Goal: Task Accomplishment & Management: Use online tool/utility

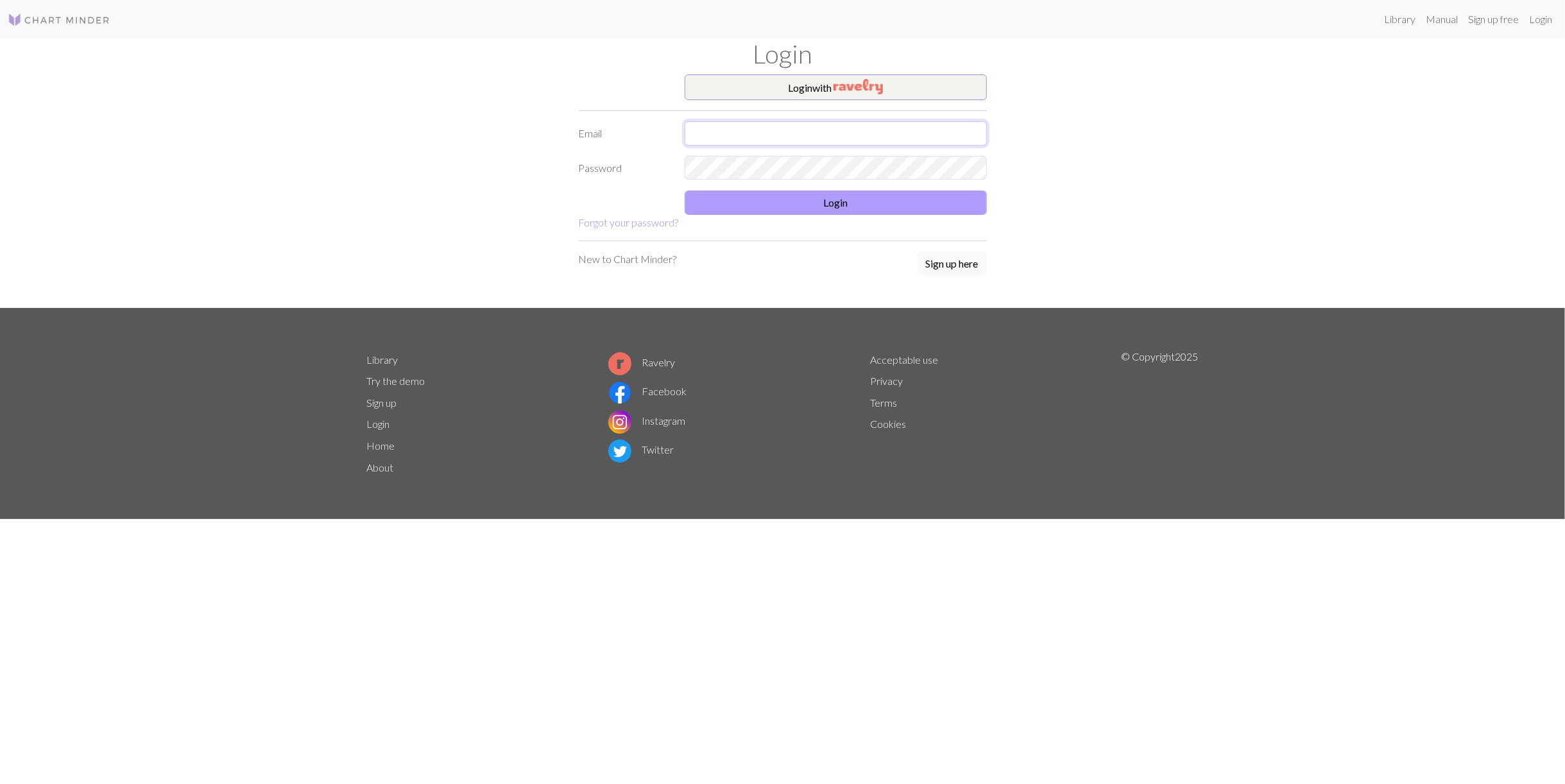
type input "mekal.rocks.2001@gmail.com"
click at [909, 191] on button "Login" at bounding box center [836, 202] width 302 height 25
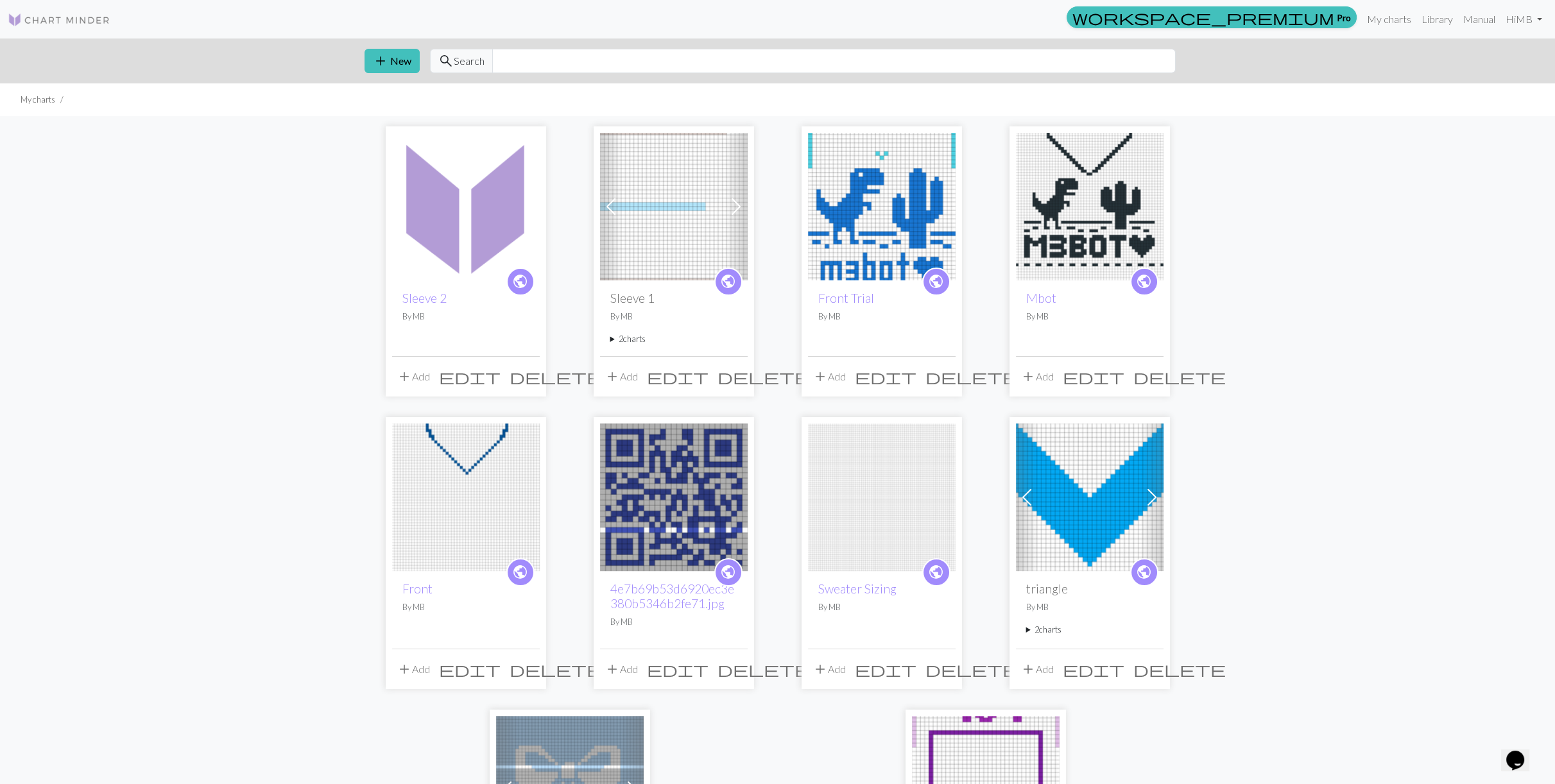
click at [676, 283] on div "public Sleeve 1 By MB 2 charts Sleeve 1 delete Cat delete" at bounding box center [674, 317] width 148 height 75
click at [668, 286] on div "public Sleeve 1 By MB 2 charts Sleeve 1 delete Cat delete" at bounding box center [674, 317] width 148 height 75
click at [647, 298] on h2 "Sleeve 1" at bounding box center [674, 298] width 127 height 15
click at [675, 258] on img at bounding box center [674, 207] width 148 height 148
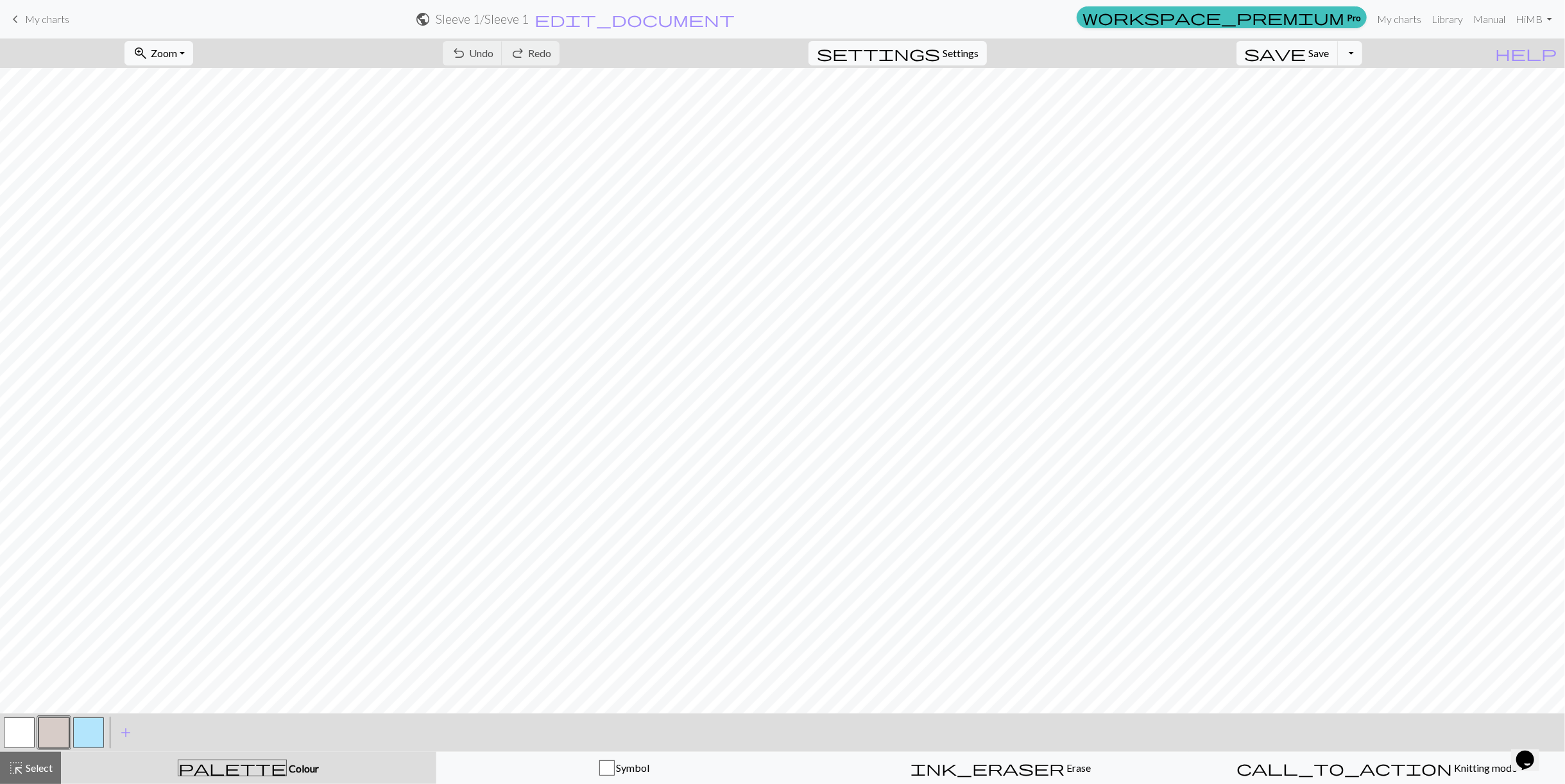
drag, startPoint x: 37, startPoint y: 761, endPoint x: 65, endPoint y: 722, distance: 48.0
click at [39, 761] on span "Select" at bounding box center [38, 767] width 29 height 12
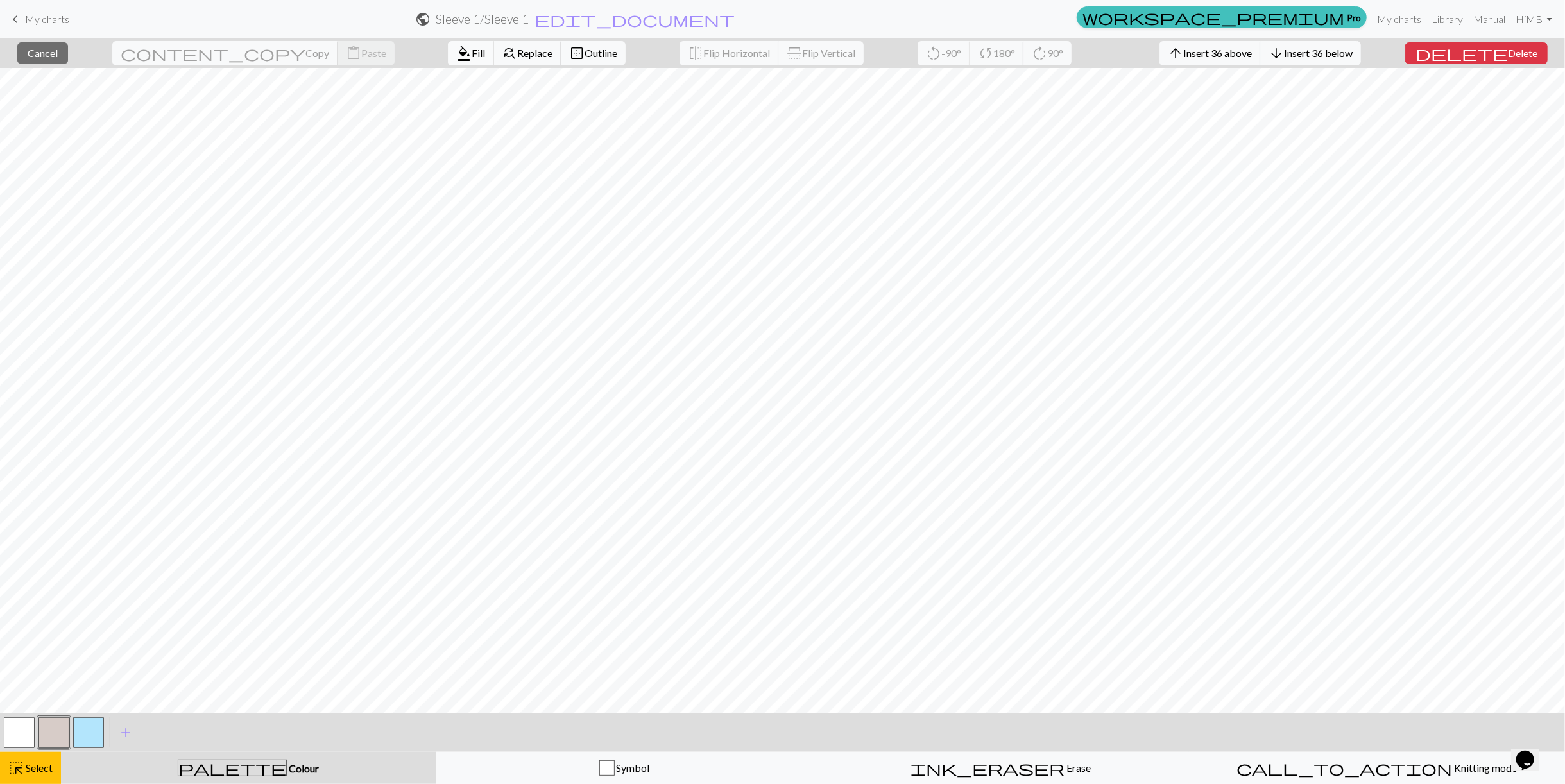
click at [448, 59] on button "format_color_fill Fill" at bounding box center [471, 53] width 46 height 25
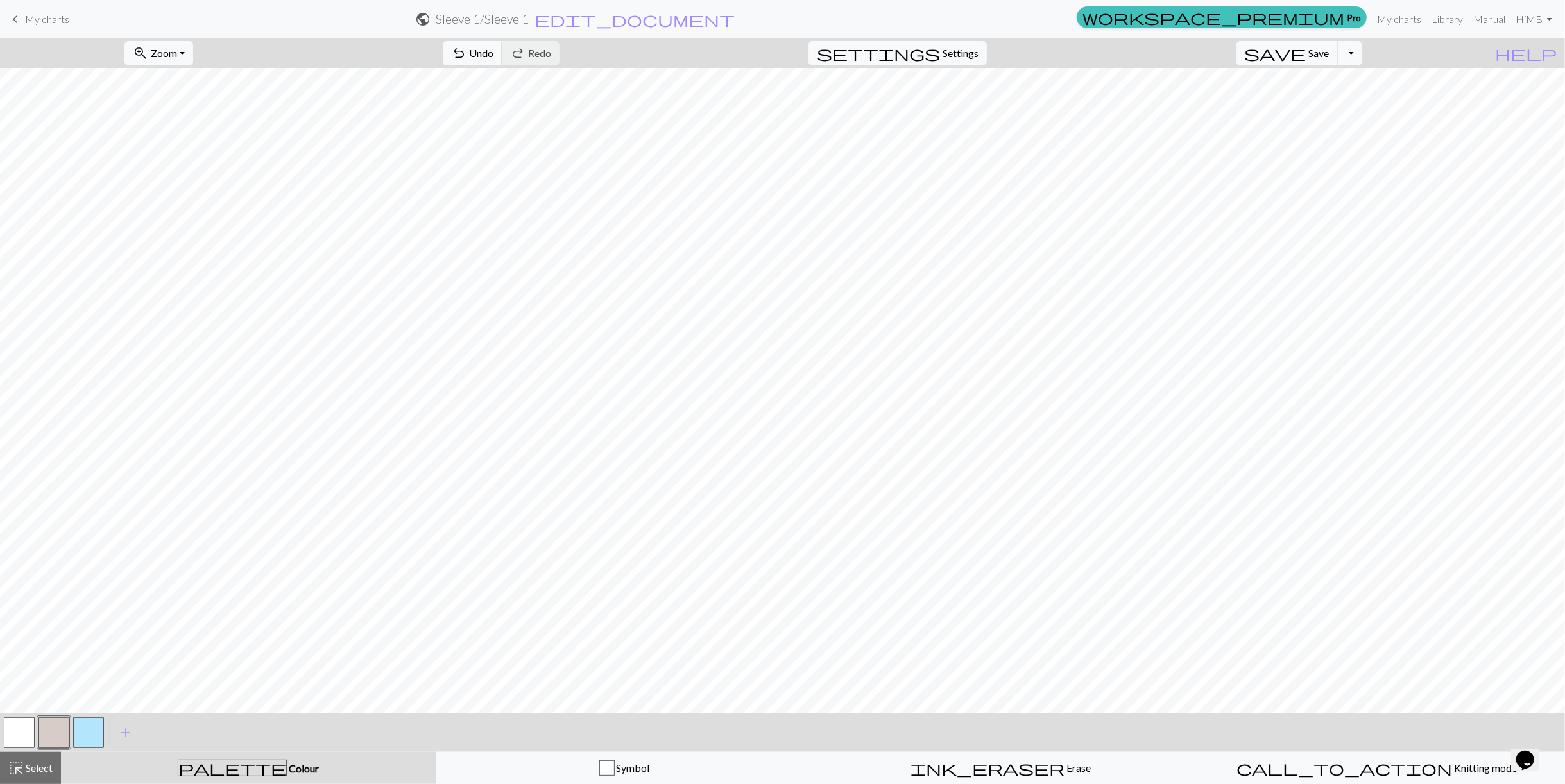
click at [20, 726] on button "button" at bounding box center [19, 733] width 31 height 31
click at [33, 752] on div "< > add Add a colour highlight_alt Select Select palette Colour Colour Symbol i…" at bounding box center [782, 749] width 1565 height 71
drag, startPoint x: 45, startPoint y: 768, endPoint x: 56, endPoint y: 762, distance: 12.5
click at [45, 769] on span "Select" at bounding box center [38, 767] width 29 height 12
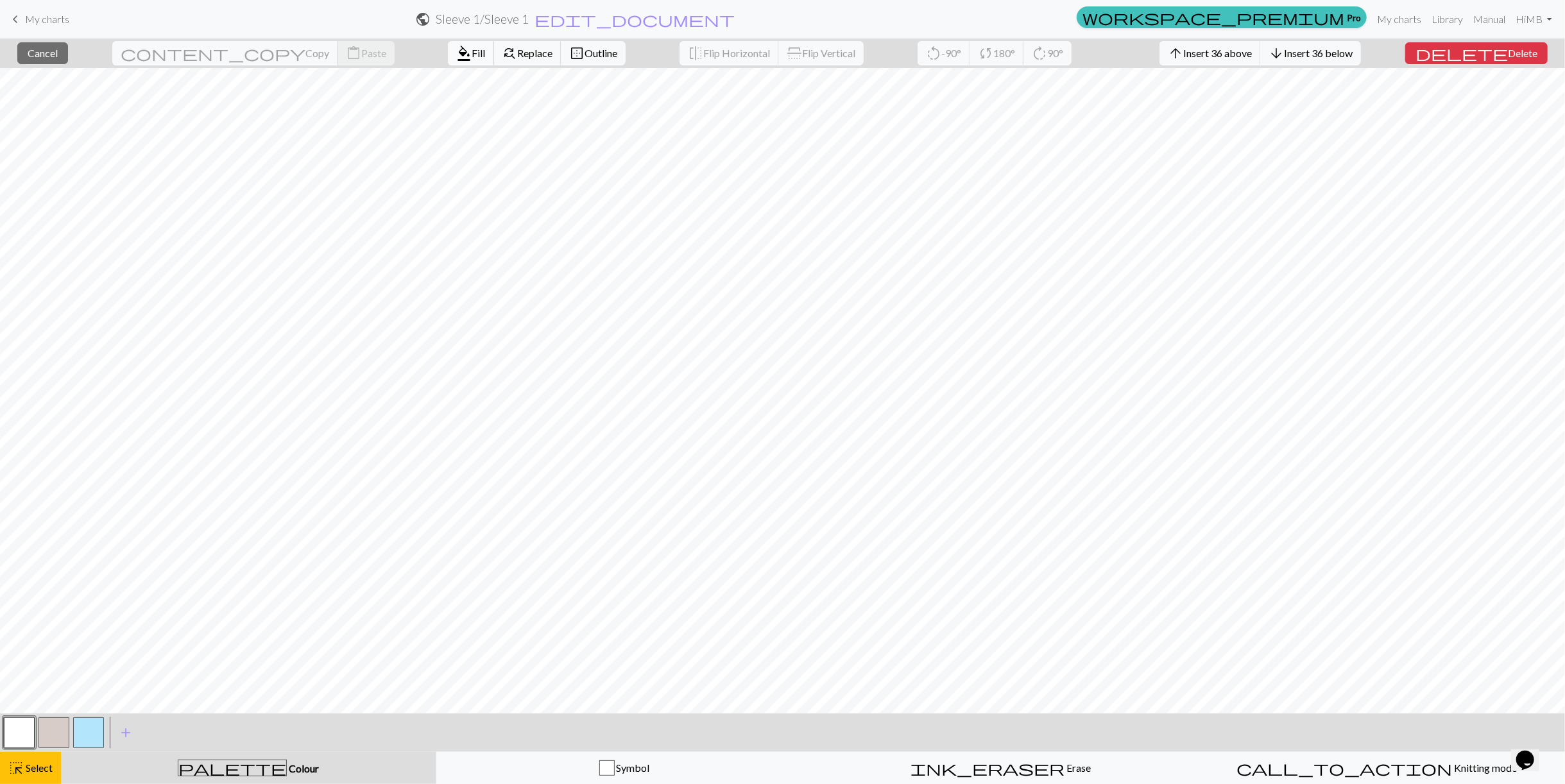
click at [448, 62] on button "format_color_fill Fill" at bounding box center [471, 53] width 46 height 25
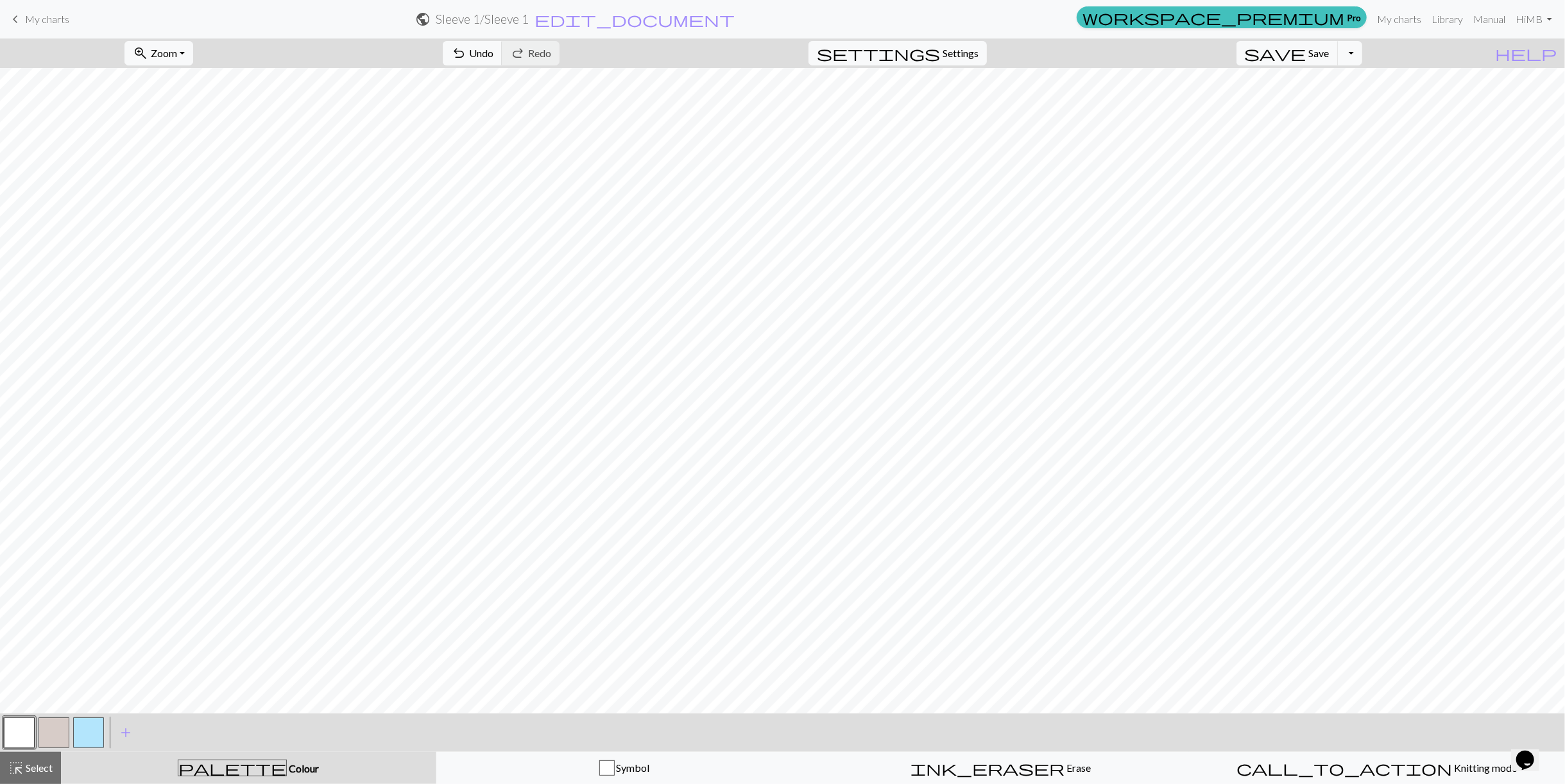
click at [90, 733] on button "button" at bounding box center [89, 733] width 31 height 31
click at [493, 51] on span "Undo" at bounding box center [481, 53] width 25 height 12
click at [43, 763] on span "Select" at bounding box center [38, 767] width 29 height 12
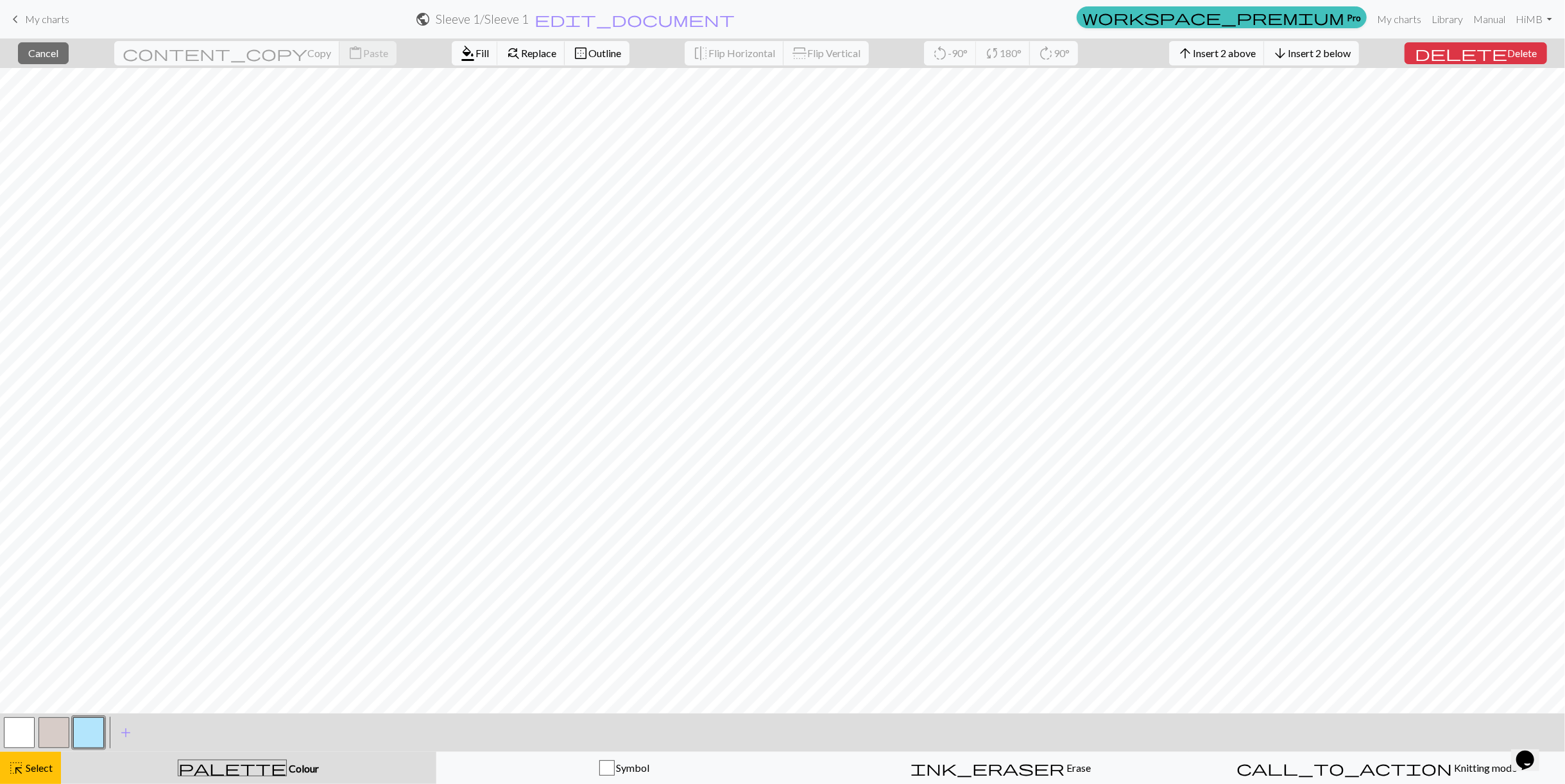
click at [97, 727] on button "button" at bounding box center [89, 733] width 31 height 31
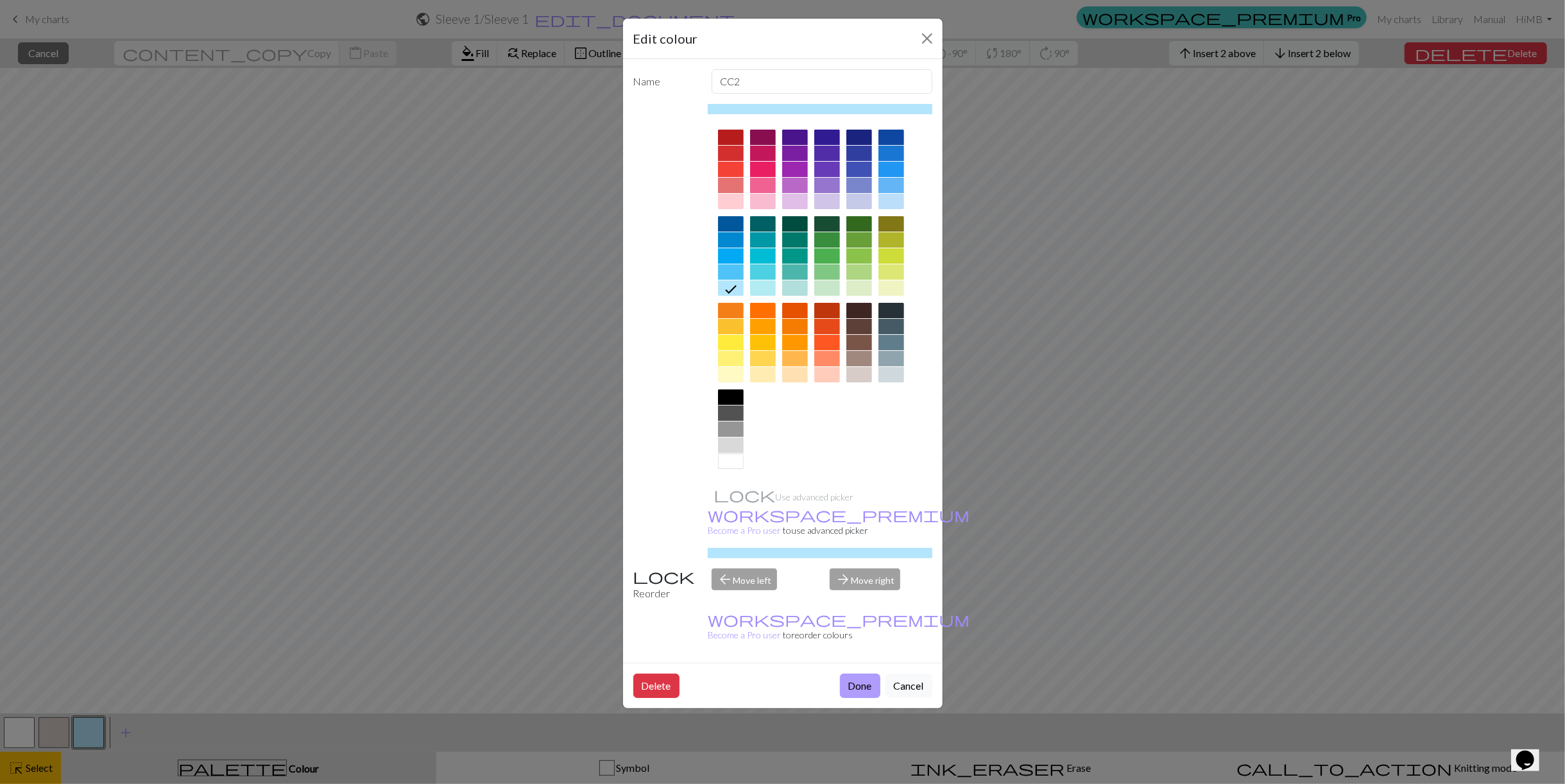
click at [859, 674] on button "Done" at bounding box center [860, 686] width 41 height 25
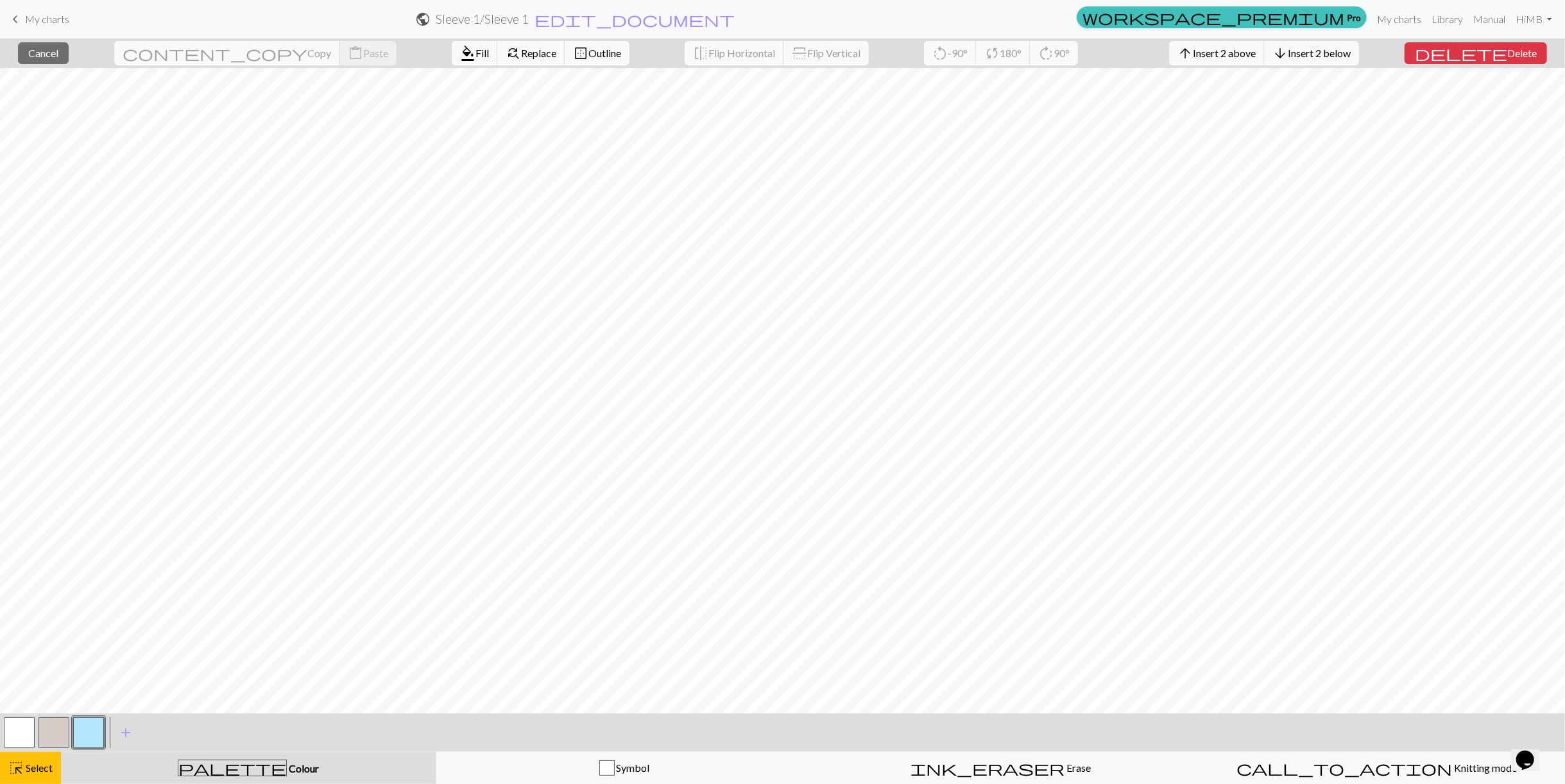
click at [69, 726] on div at bounding box center [54, 733] width 35 height 35
click at [65, 733] on button "button" at bounding box center [54, 733] width 31 height 31
click at [65, 731] on button "button" at bounding box center [54, 733] width 31 height 31
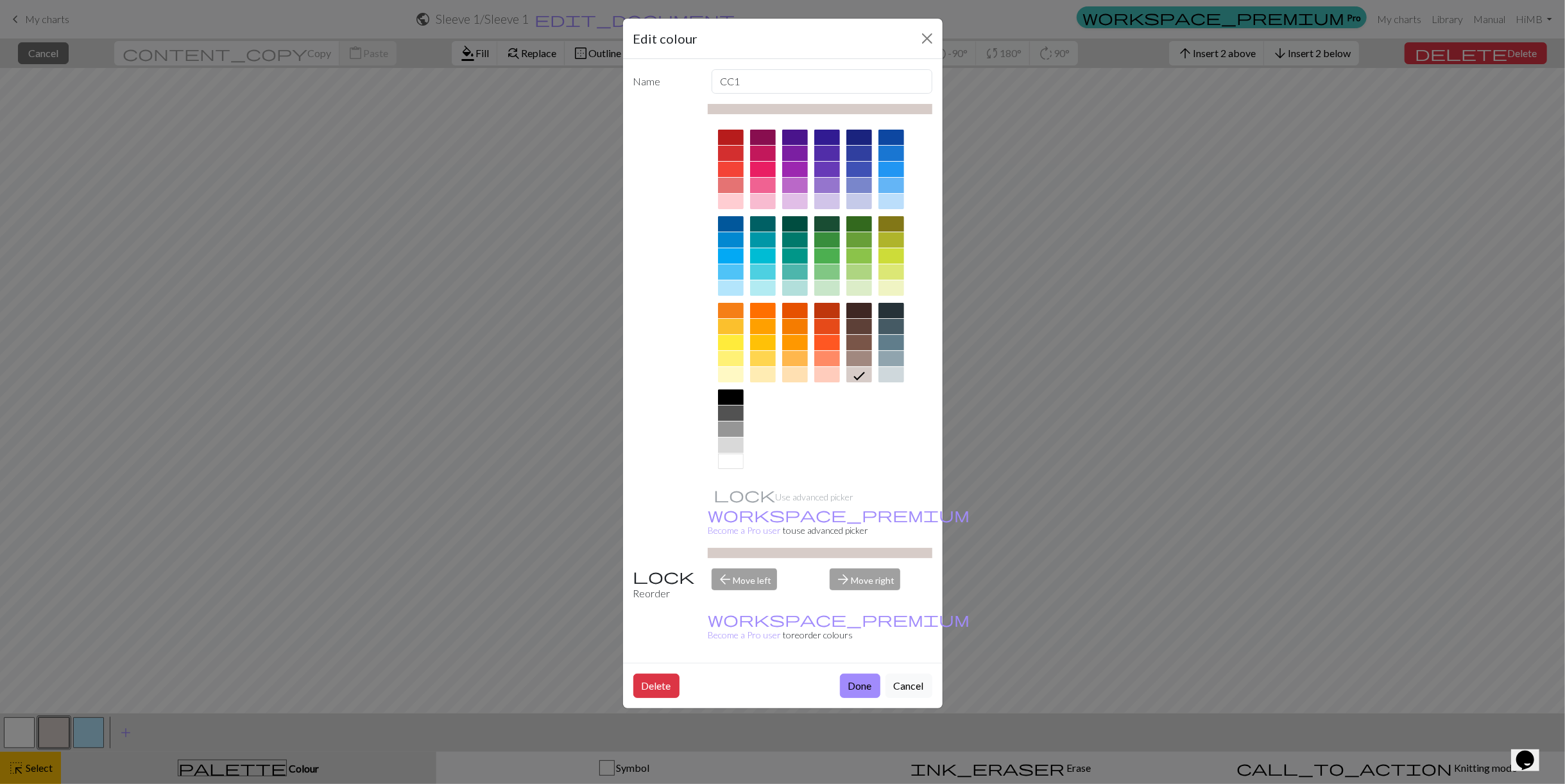
click at [866, 274] on div at bounding box center [859, 272] width 26 height 15
click at [214, 695] on div "Edit colour Name CC1 Use advanced picker workspace_premium Become a Pro user to…" at bounding box center [782, 392] width 1565 height 784
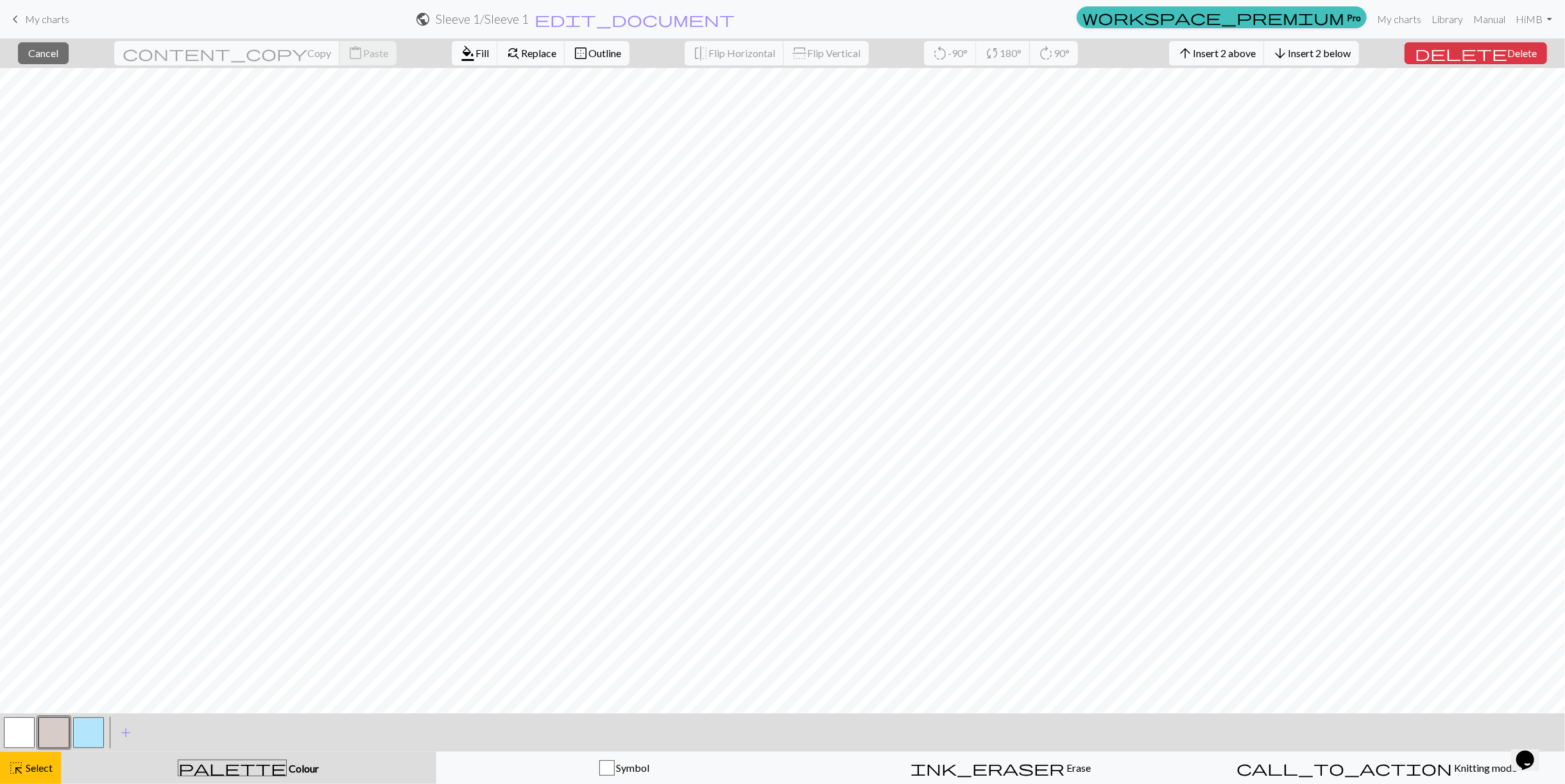
click at [40, 717] on div at bounding box center [54, 733] width 35 height 35
click at [63, 730] on button "button" at bounding box center [54, 733] width 31 height 31
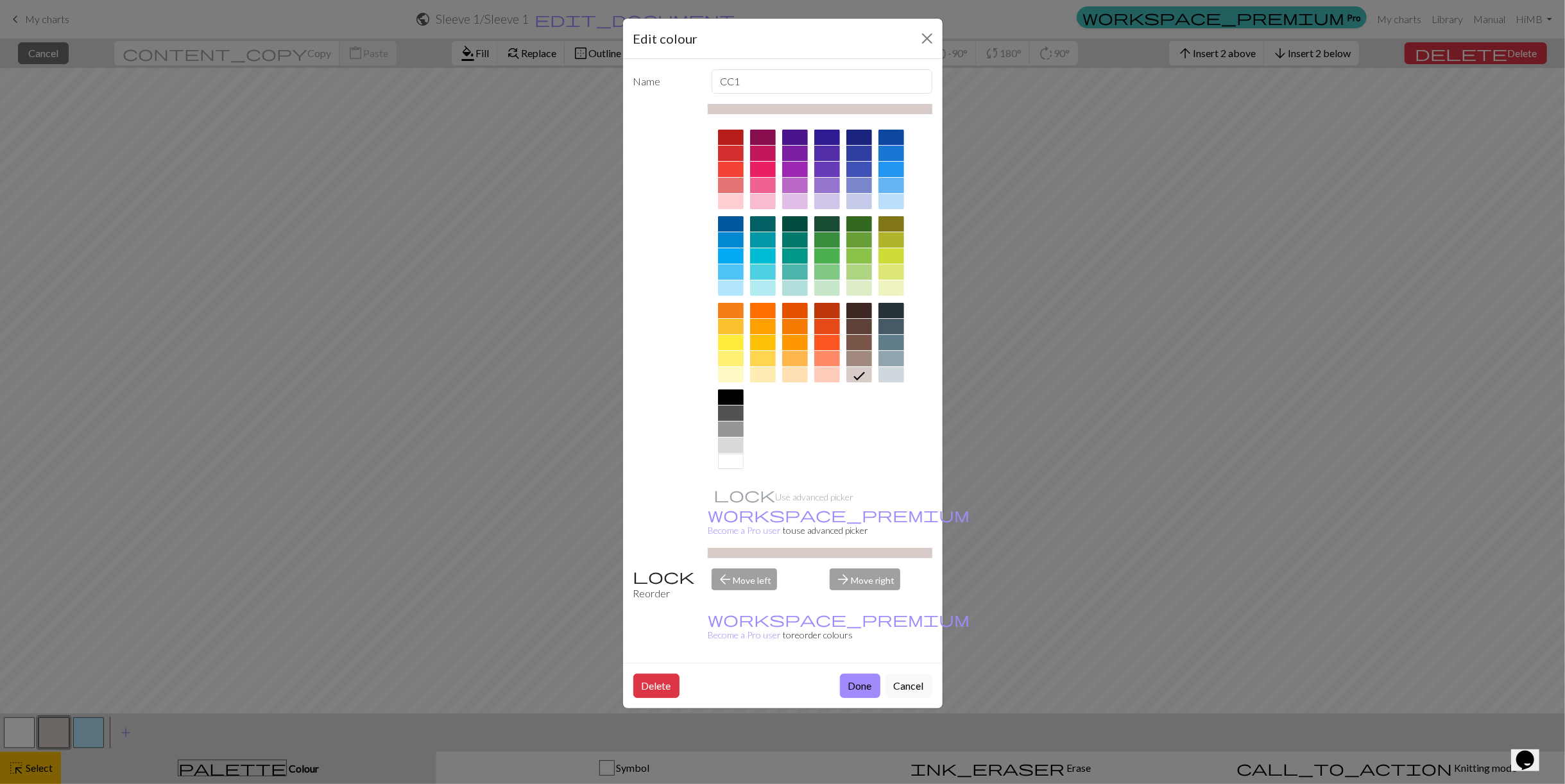
click at [851, 262] on div at bounding box center [859, 256] width 26 height 15
click at [853, 270] on div at bounding box center [859, 272] width 26 height 15
click at [869, 674] on button "Done" at bounding box center [860, 686] width 41 height 25
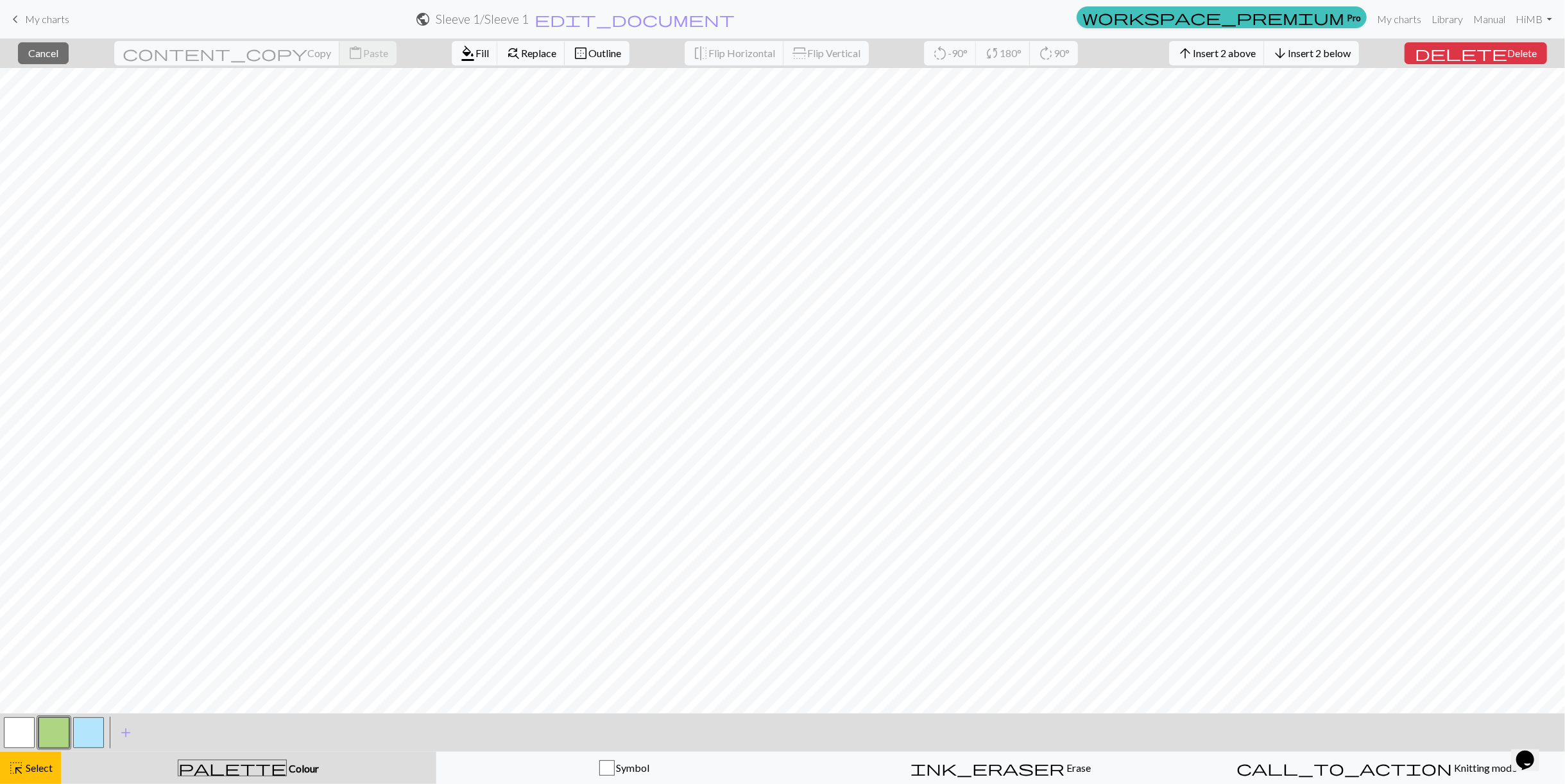
click at [91, 742] on button "button" at bounding box center [89, 733] width 31 height 31
click at [88, 727] on button "button" at bounding box center [89, 733] width 31 height 31
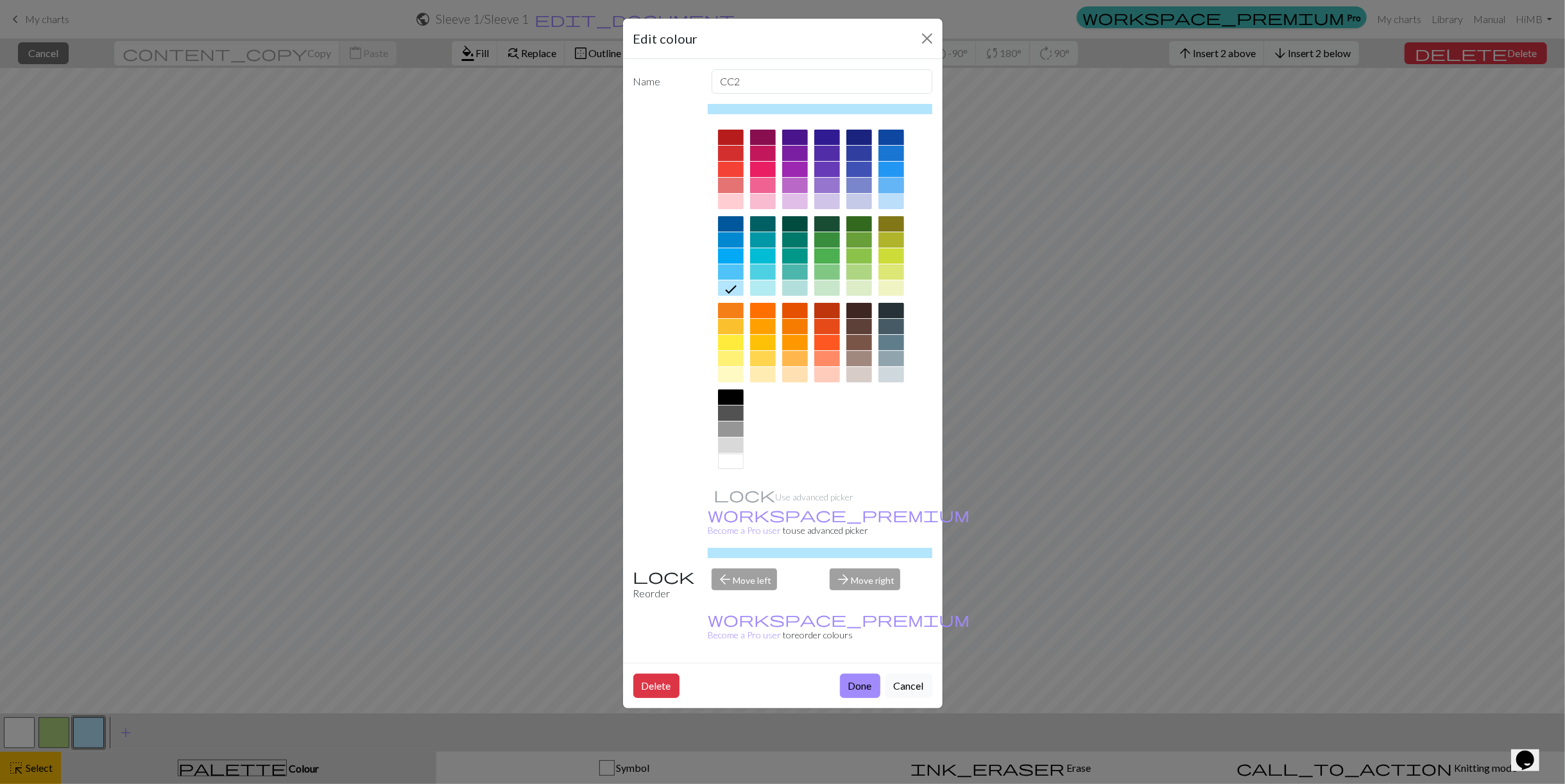
click at [893, 184] on div at bounding box center [891, 185] width 26 height 15
click at [857, 674] on button "Done" at bounding box center [860, 686] width 41 height 25
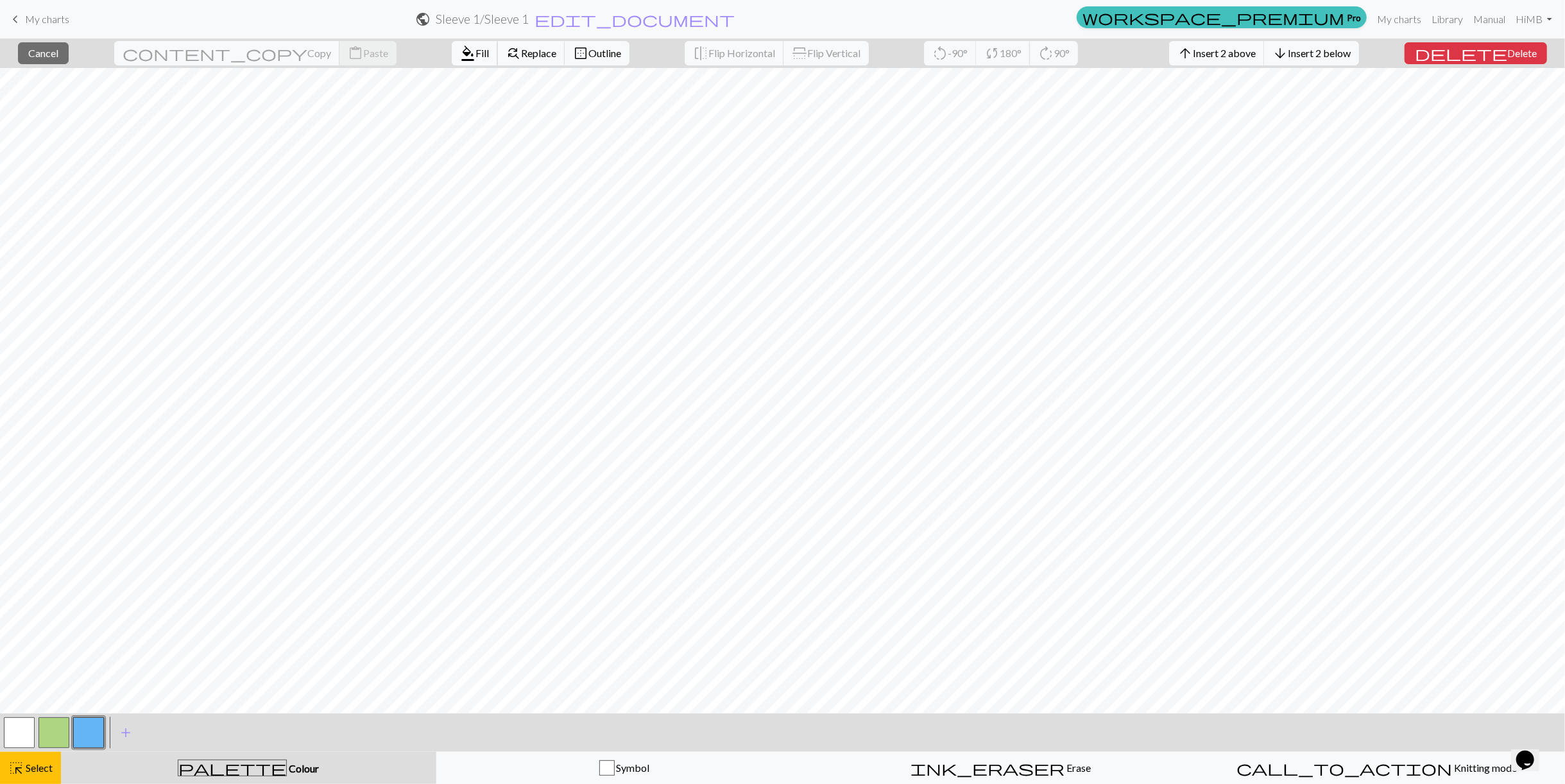
click at [452, 61] on button "format_color_fill Fill" at bounding box center [475, 53] width 46 height 25
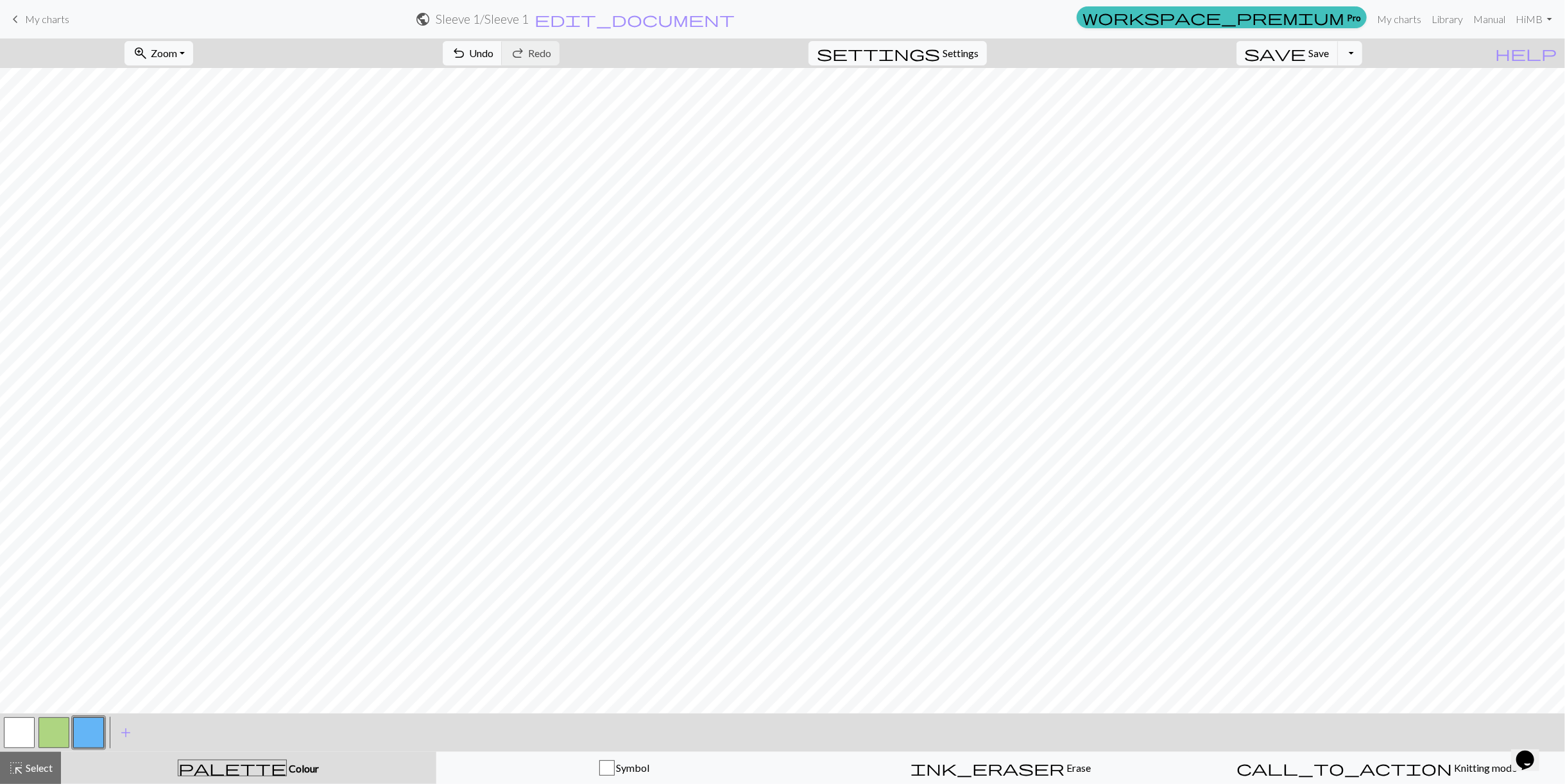
click at [57, 723] on button "button" at bounding box center [54, 733] width 31 height 31
click at [21, 755] on button "highlight_alt Select Select" at bounding box center [31, 768] width 61 height 32
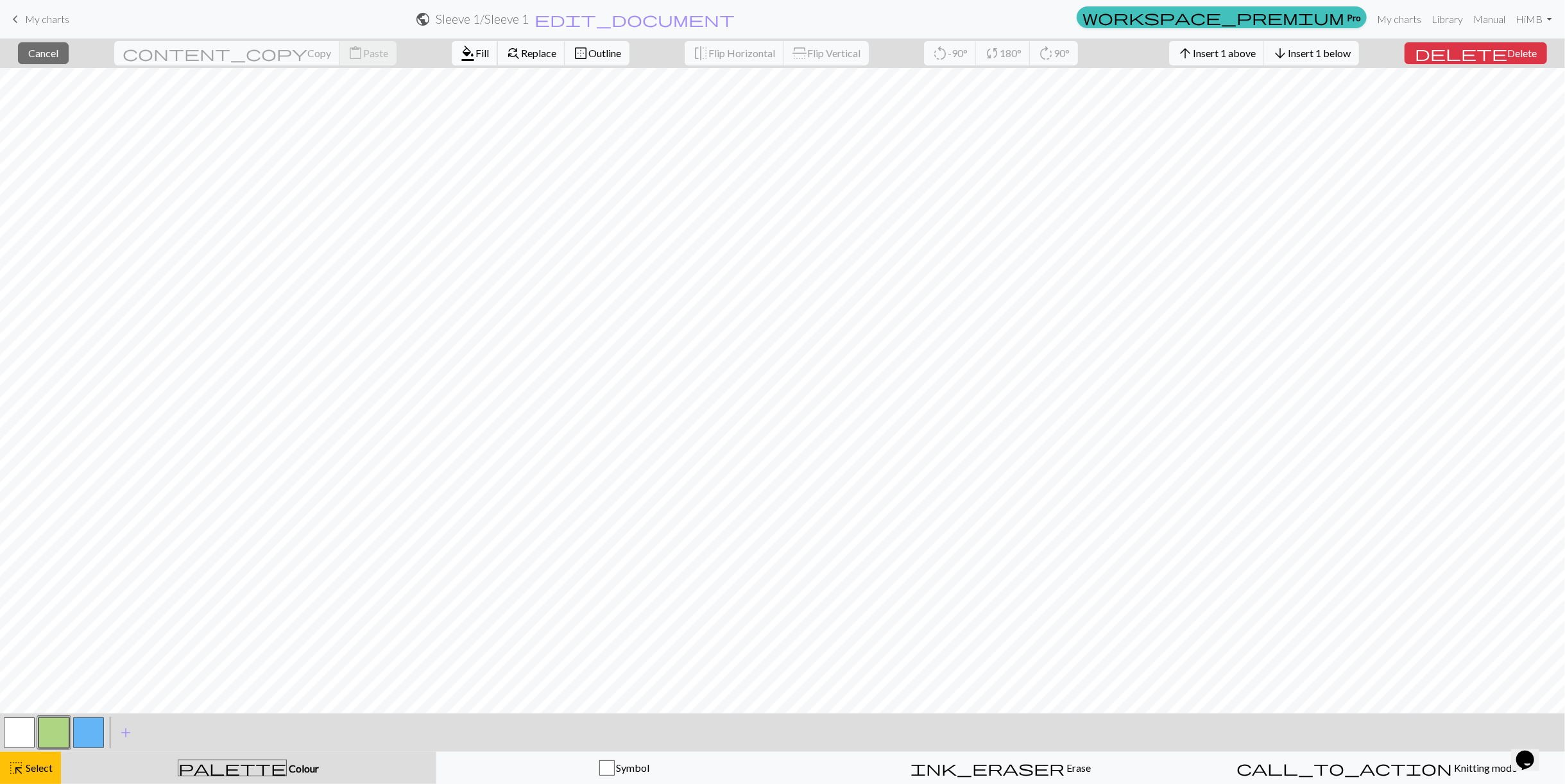
click at [475, 53] on span "Fill" at bounding box center [482, 53] width 13 height 12
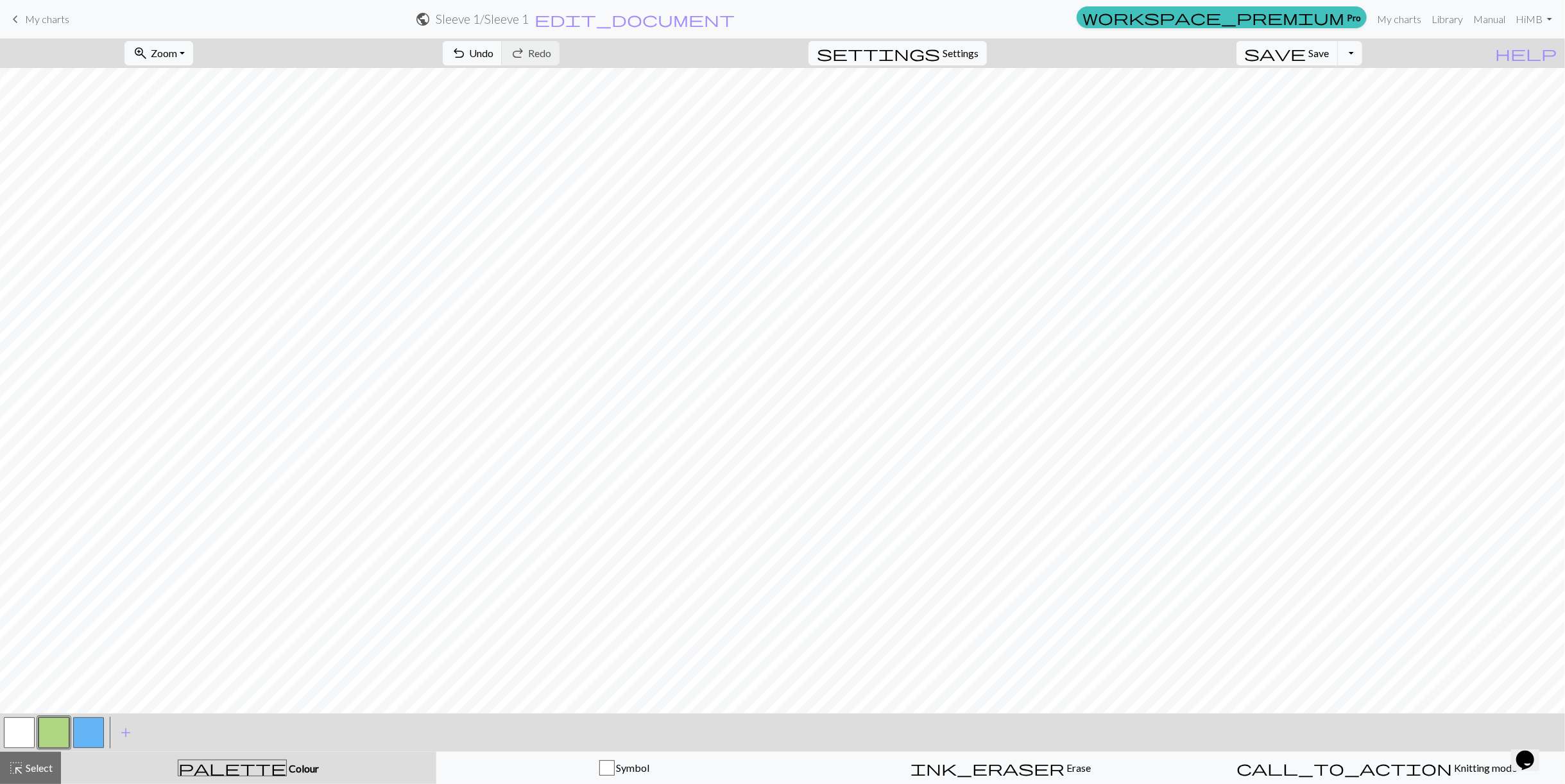
click at [85, 727] on button "button" at bounding box center [89, 733] width 31 height 31
click at [45, 765] on span "Select" at bounding box center [38, 767] width 29 height 12
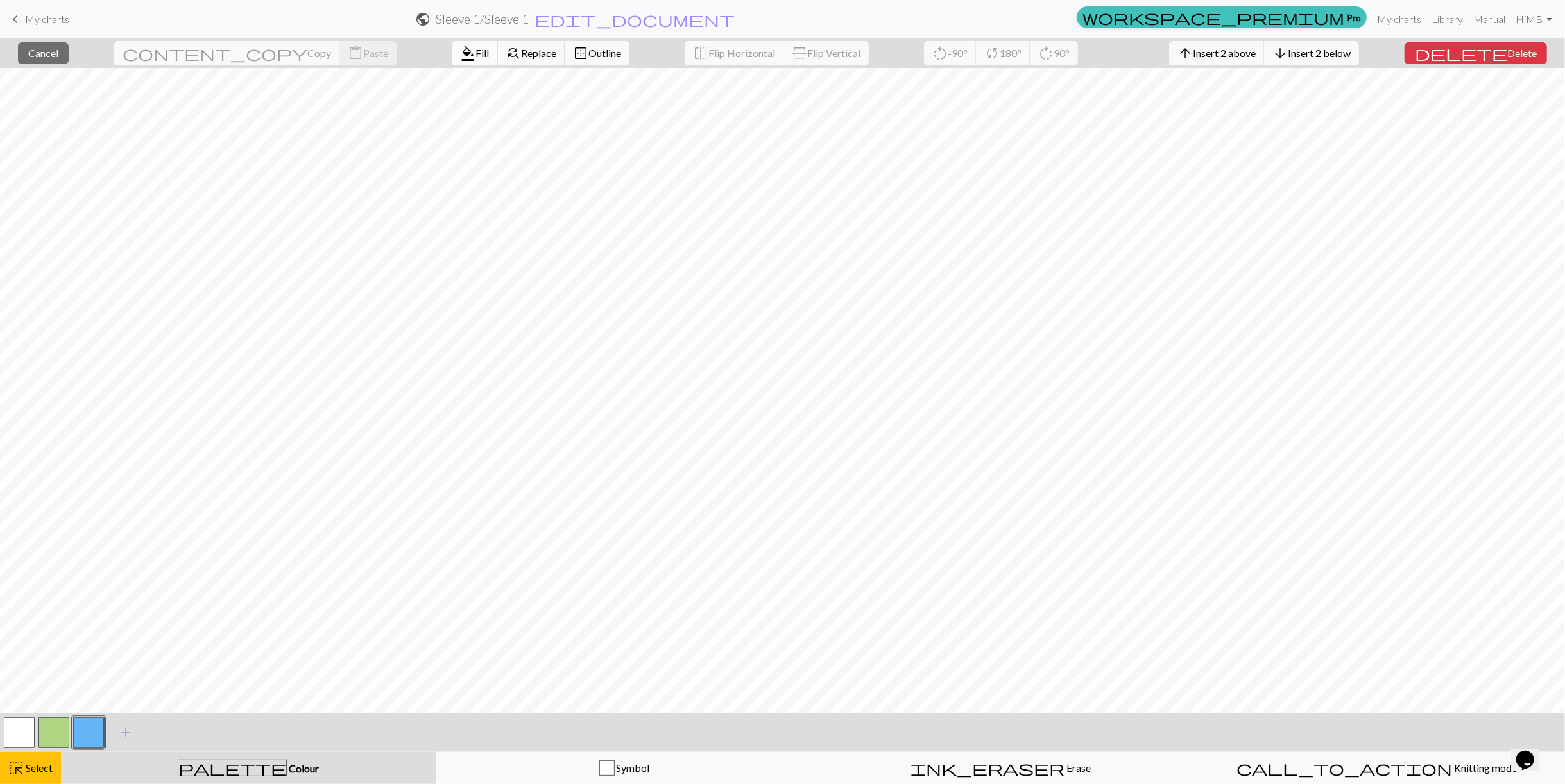
click at [460, 46] on span "format_color_fill" at bounding box center [467, 53] width 15 height 18
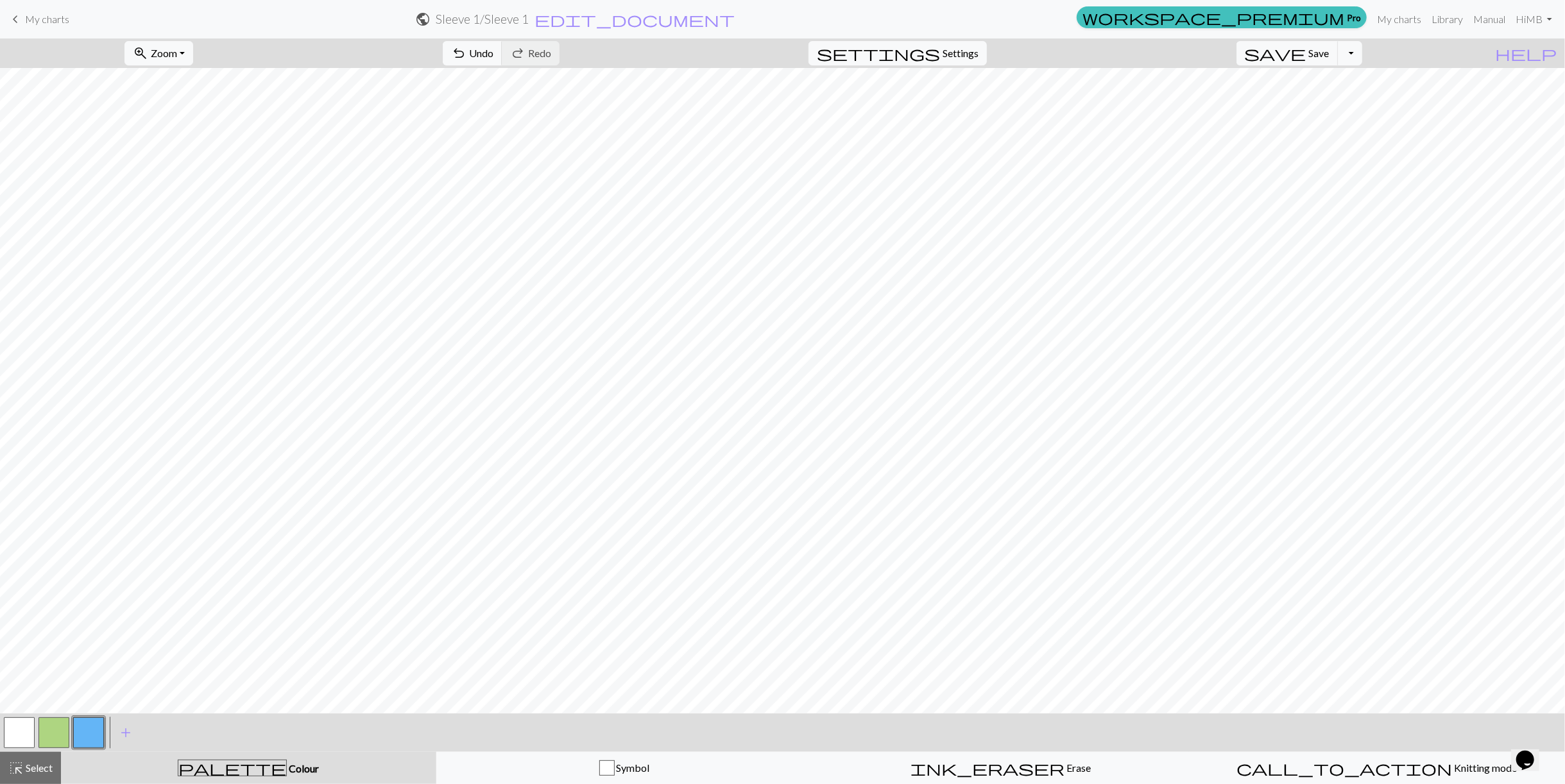
drag, startPoint x: 59, startPoint y: 731, endPoint x: 55, endPoint y: 751, distance: 20.4
click at [59, 731] on button "button" at bounding box center [54, 733] width 31 height 31
click at [53, 761] on button "highlight_alt Select Select" at bounding box center [31, 768] width 61 height 32
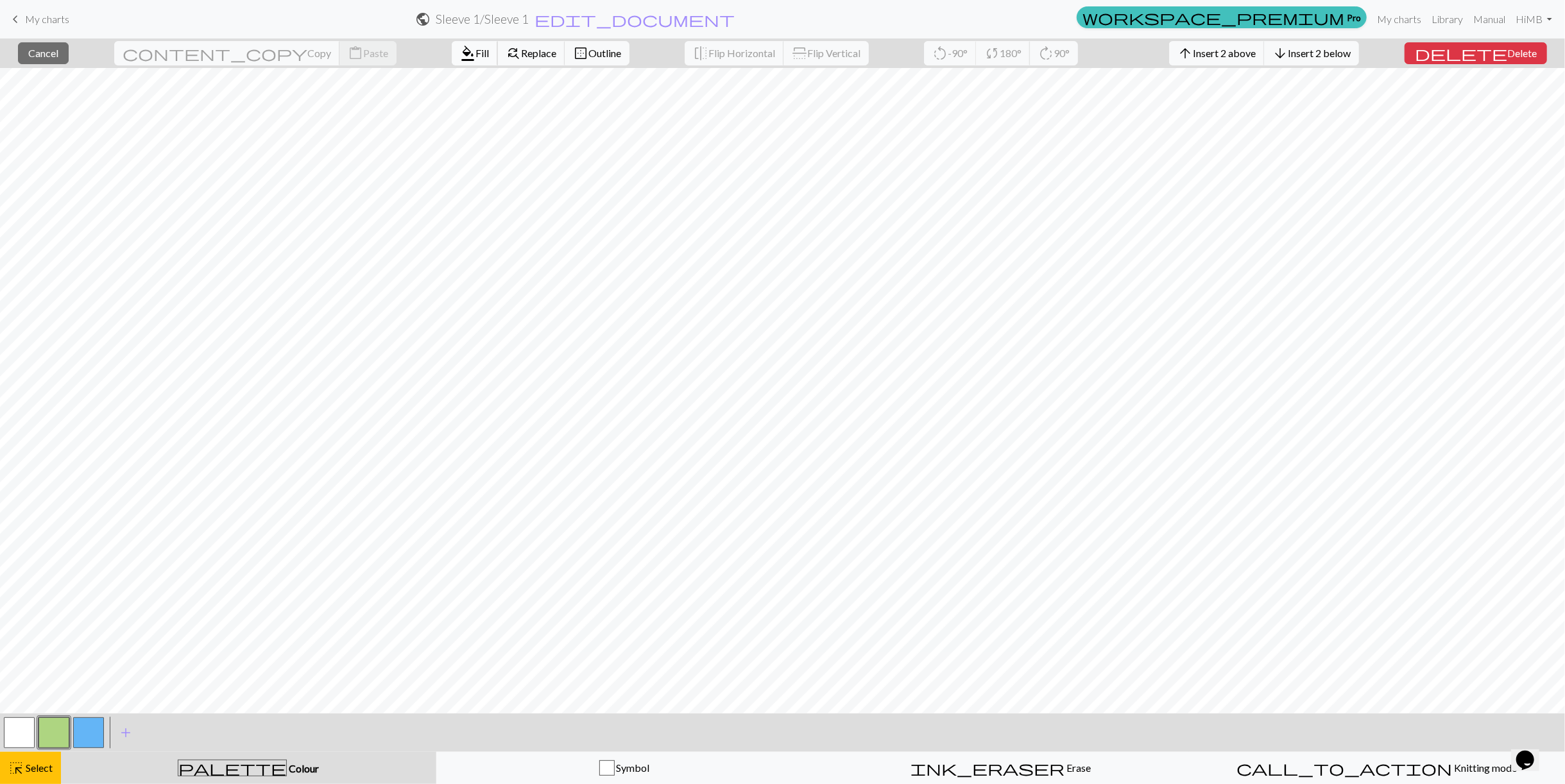
click at [475, 49] on span "Fill" at bounding box center [482, 53] width 13 height 12
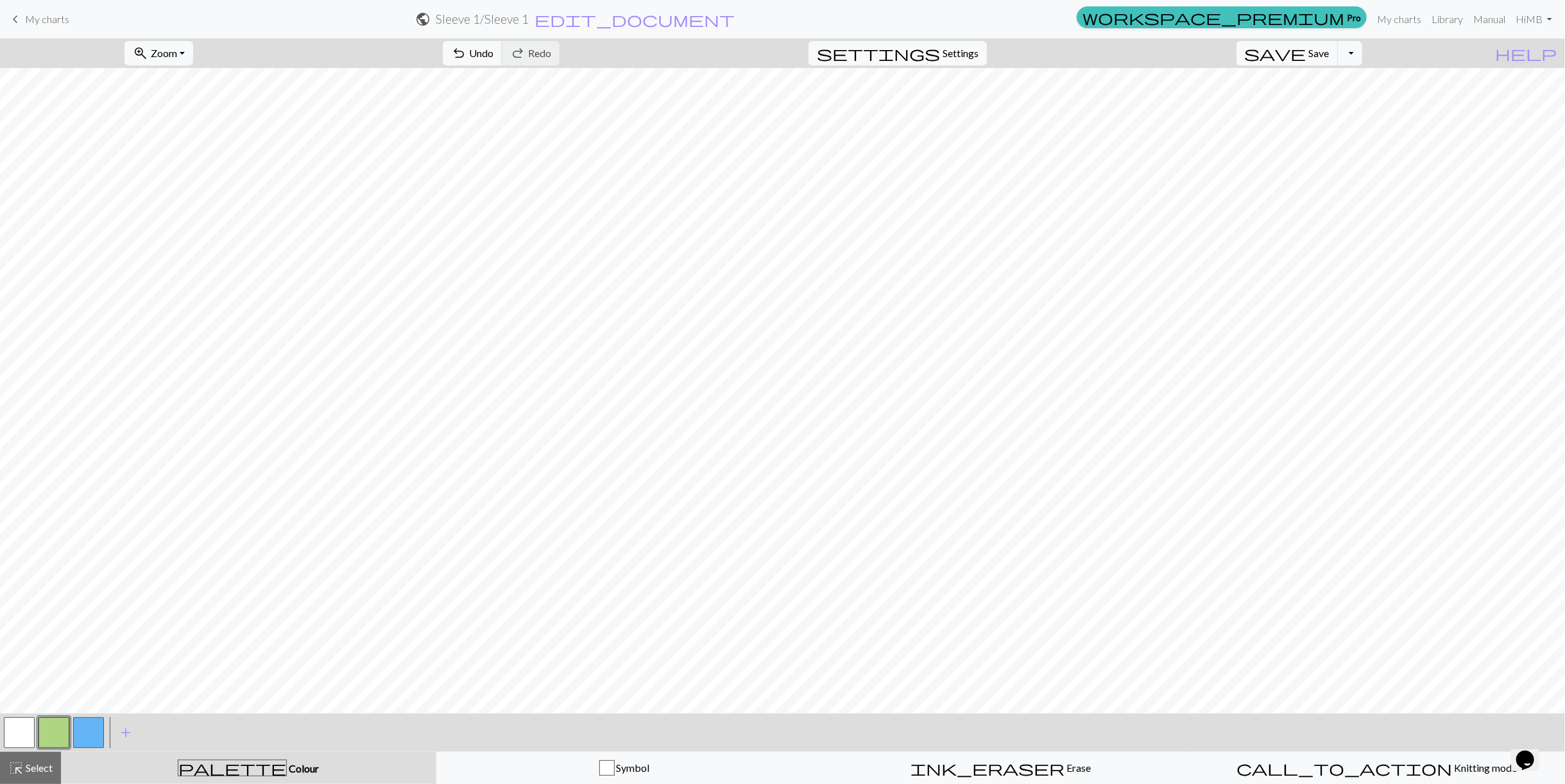
drag, startPoint x: 29, startPoint y: 760, endPoint x: 90, endPoint y: 716, distance: 75.2
click at [29, 761] on span "Select" at bounding box center [38, 767] width 29 height 12
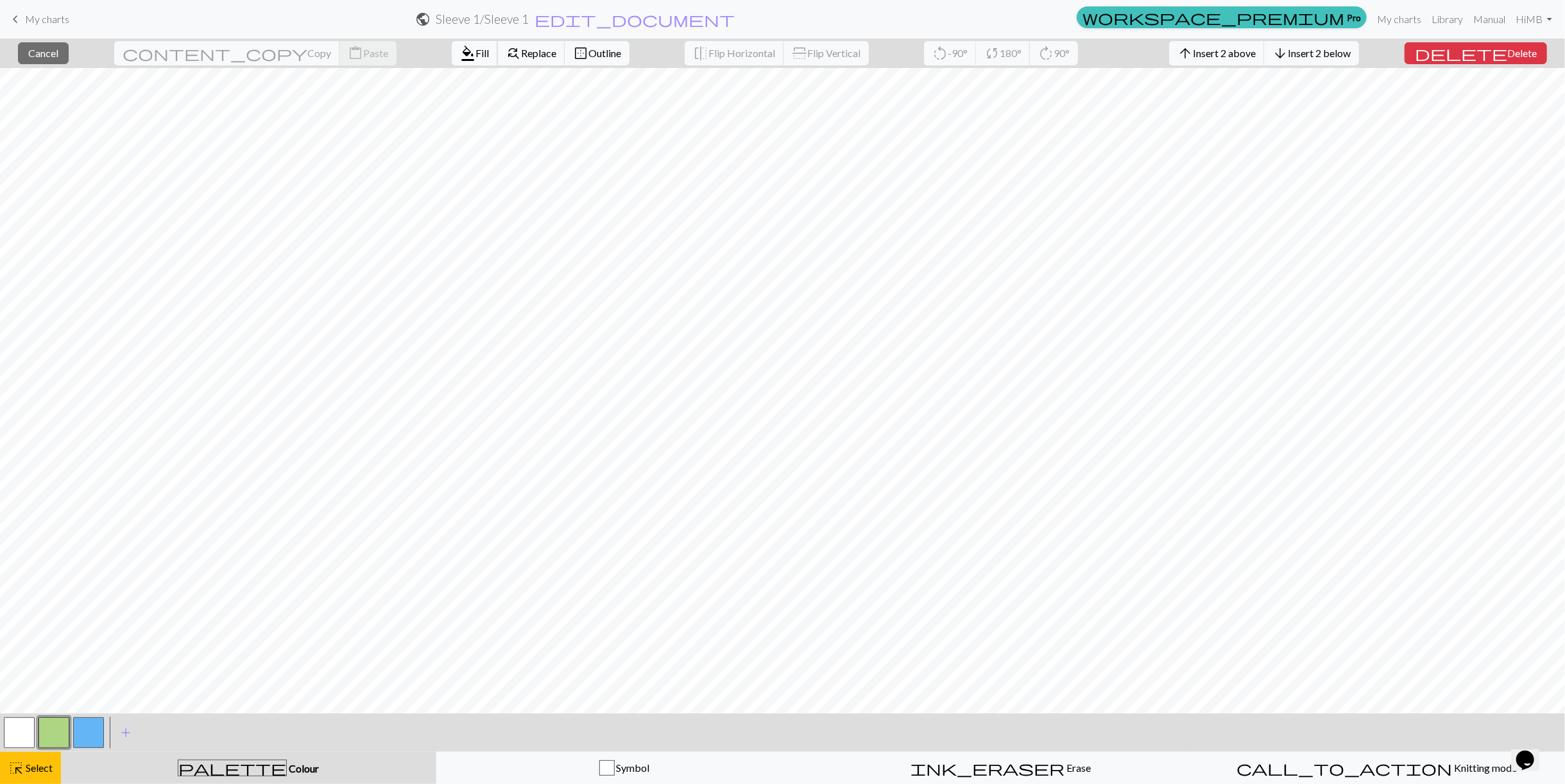
click at [460, 57] on span "format_color_fill" at bounding box center [467, 53] width 15 height 18
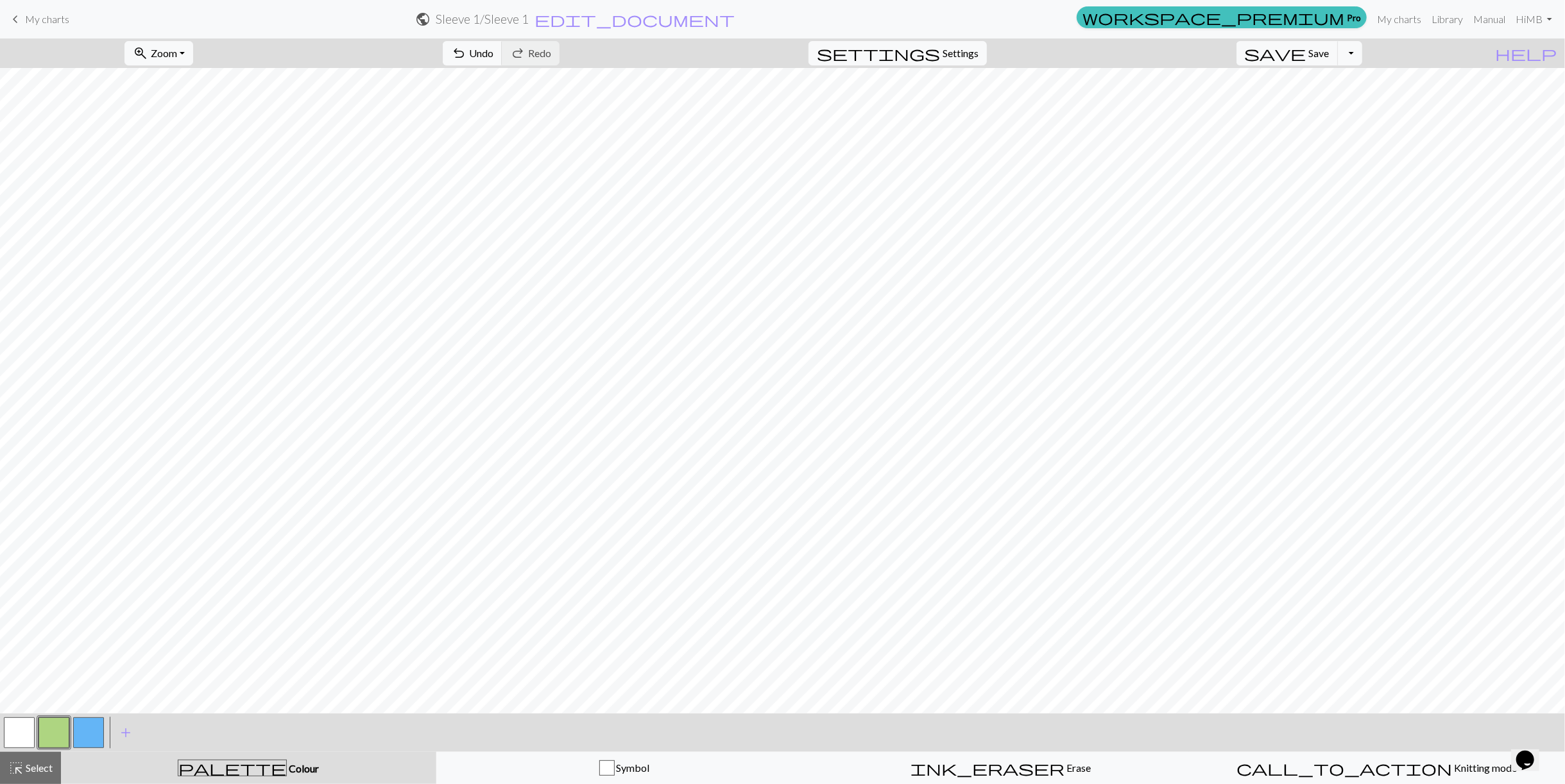
click at [79, 733] on button "button" at bounding box center [89, 733] width 31 height 31
click at [47, 759] on button "highlight_alt Select Select" at bounding box center [31, 768] width 61 height 32
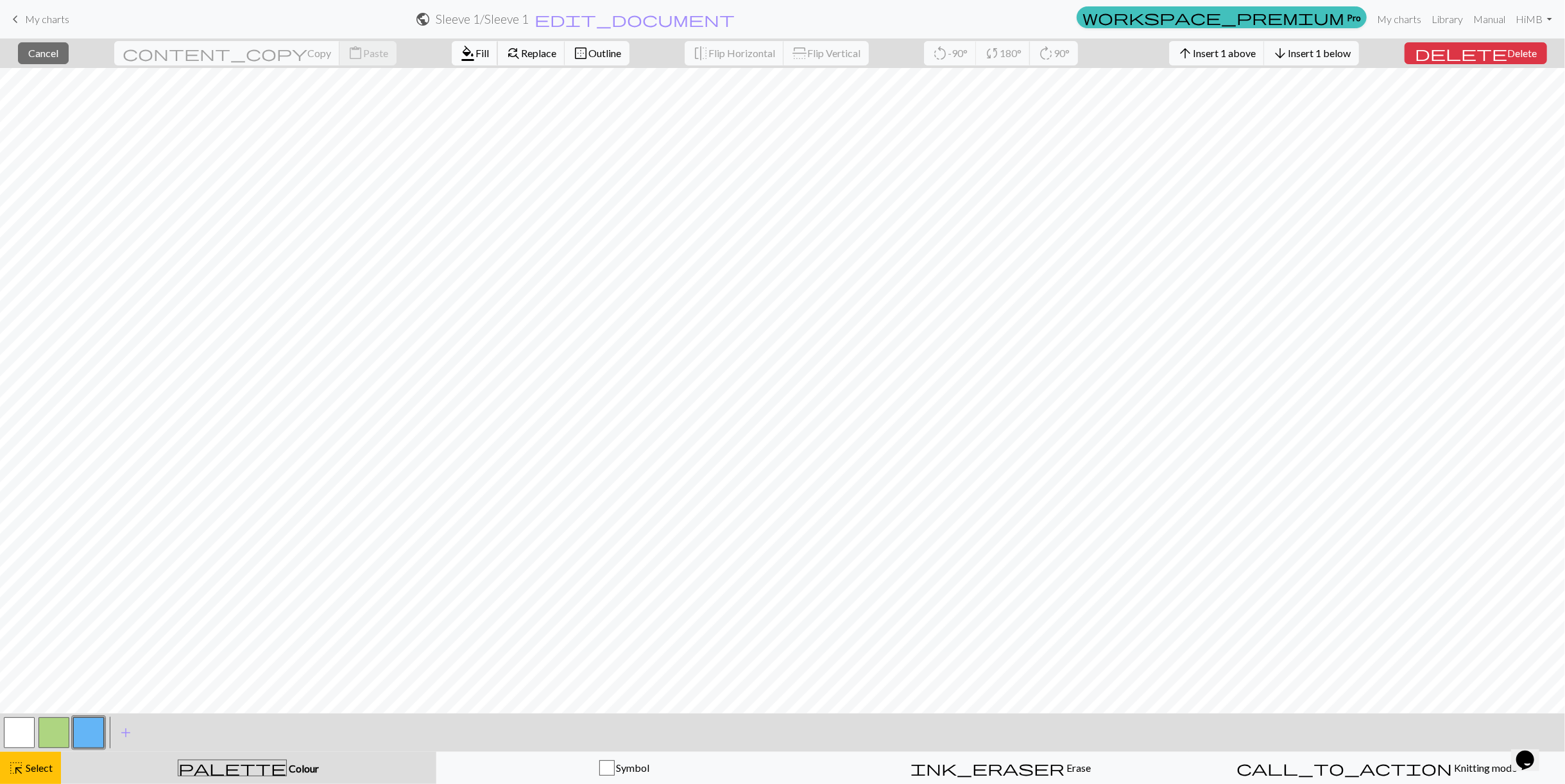
click at [460, 49] on span "format_color_fill" at bounding box center [467, 53] width 15 height 18
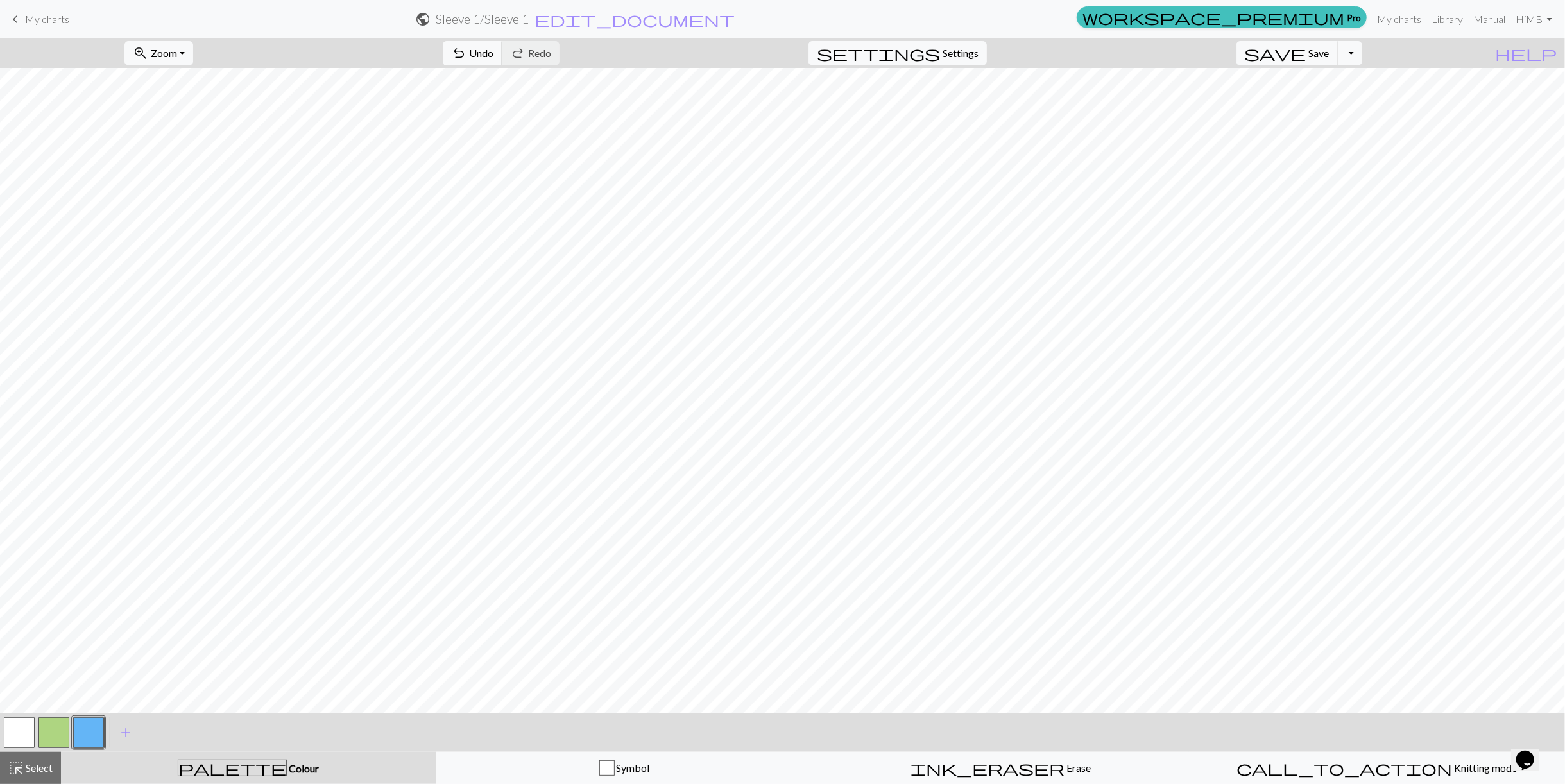
drag, startPoint x: 51, startPoint y: 755, endPoint x: 99, endPoint y: 716, distance: 61.8
click at [51, 756] on button "highlight_alt Select Select" at bounding box center [31, 768] width 61 height 32
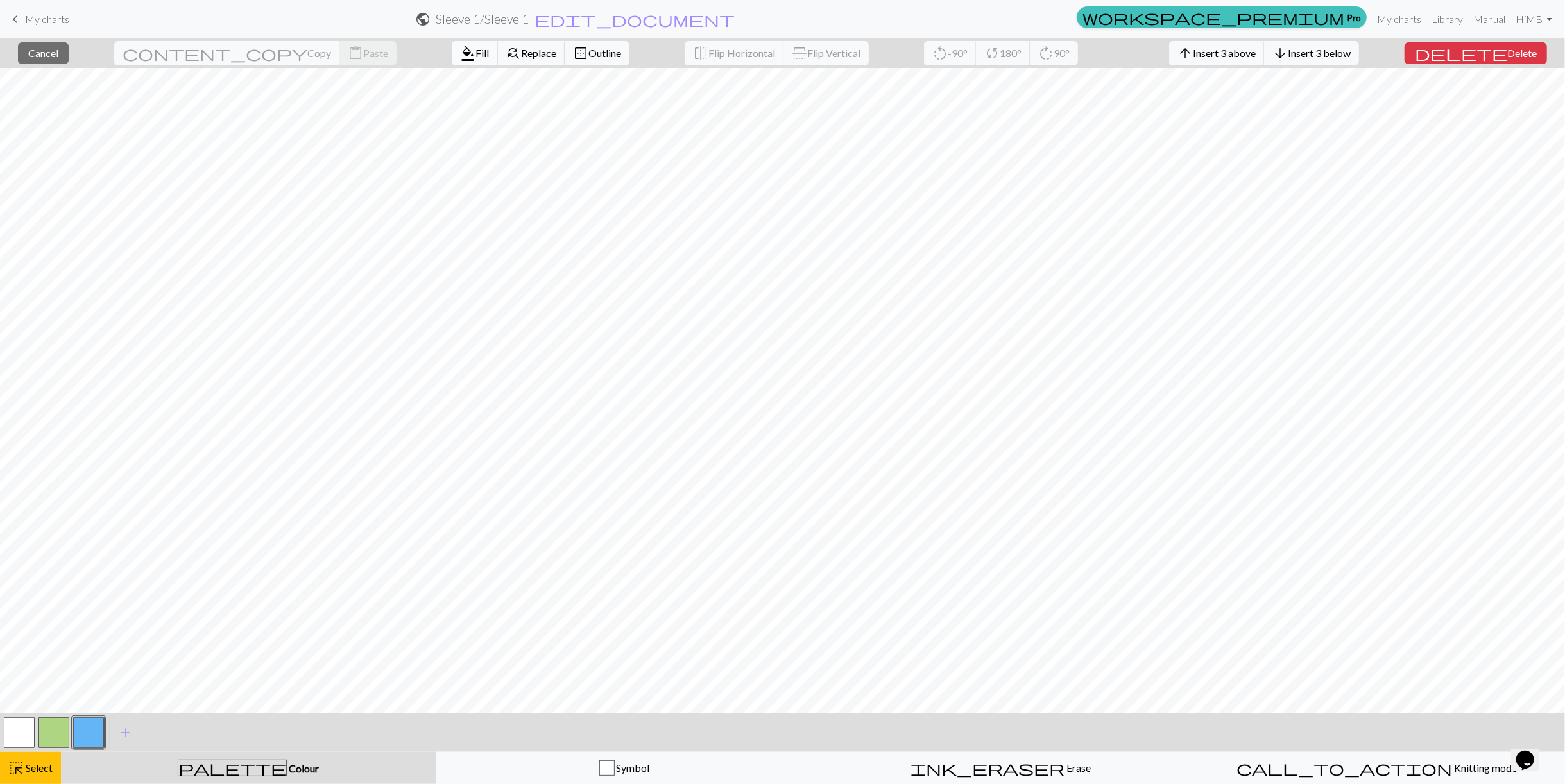
click at [475, 56] on span "Fill" at bounding box center [482, 53] width 13 height 12
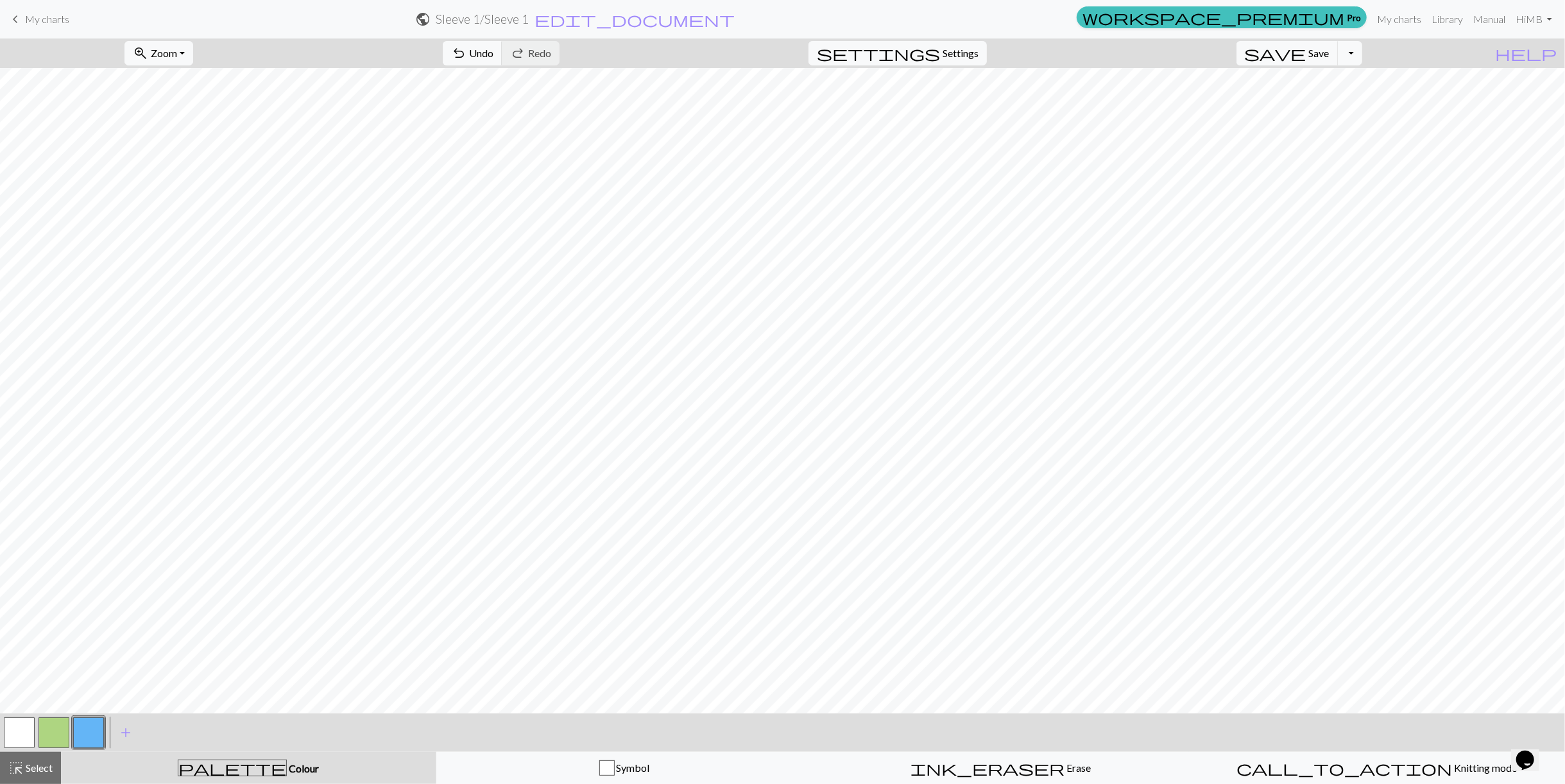
click at [15, 737] on button "button" at bounding box center [19, 733] width 31 height 31
drag, startPoint x: 49, startPoint y: 765, endPoint x: 77, endPoint y: 734, distance: 41.8
click at [49, 765] on span "Select" at bounding box center [38, 767] width 29 height 12
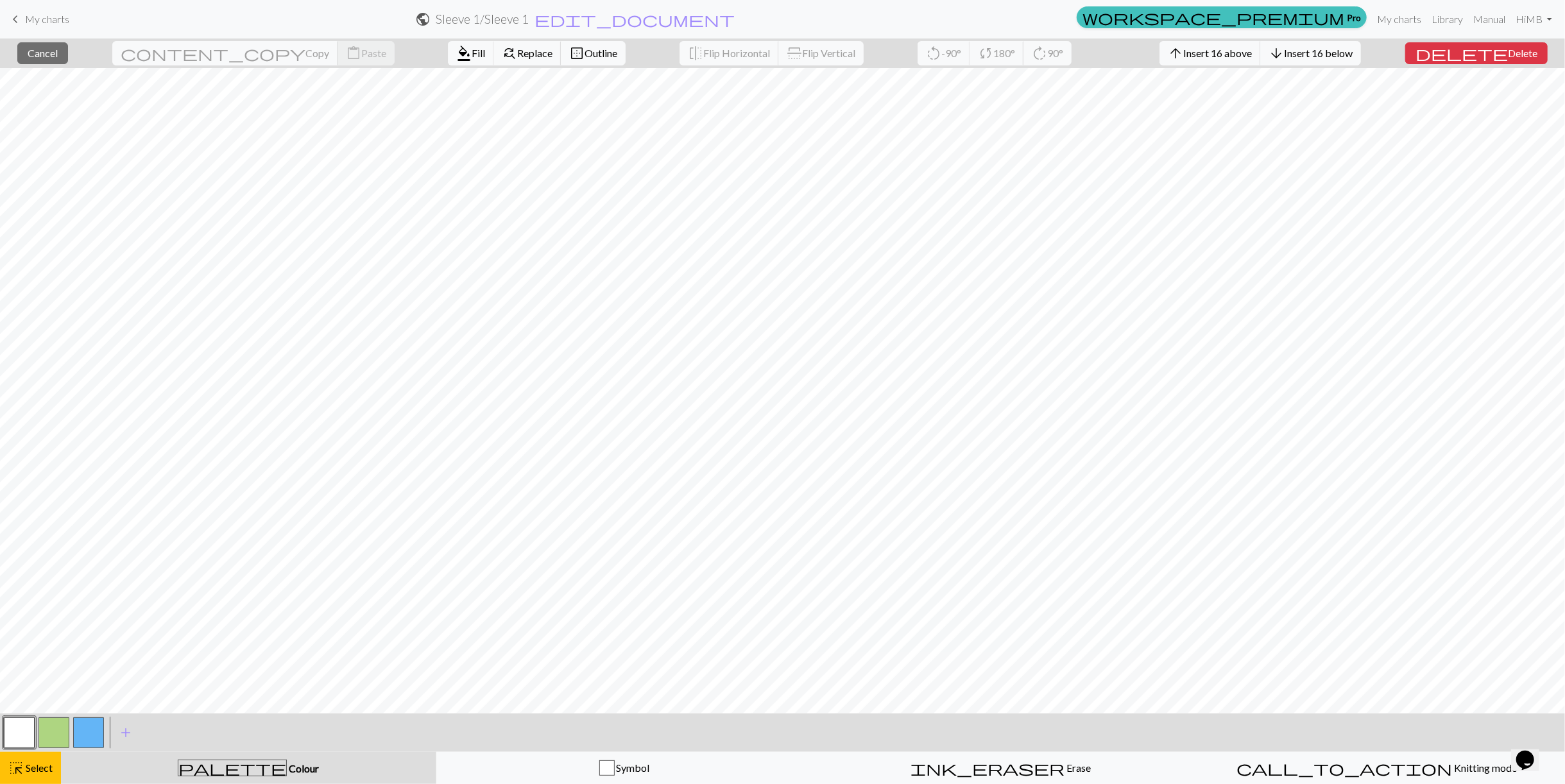
click at [21, 722] on button "button" at bounding box center [19, 733] width 31 height 31
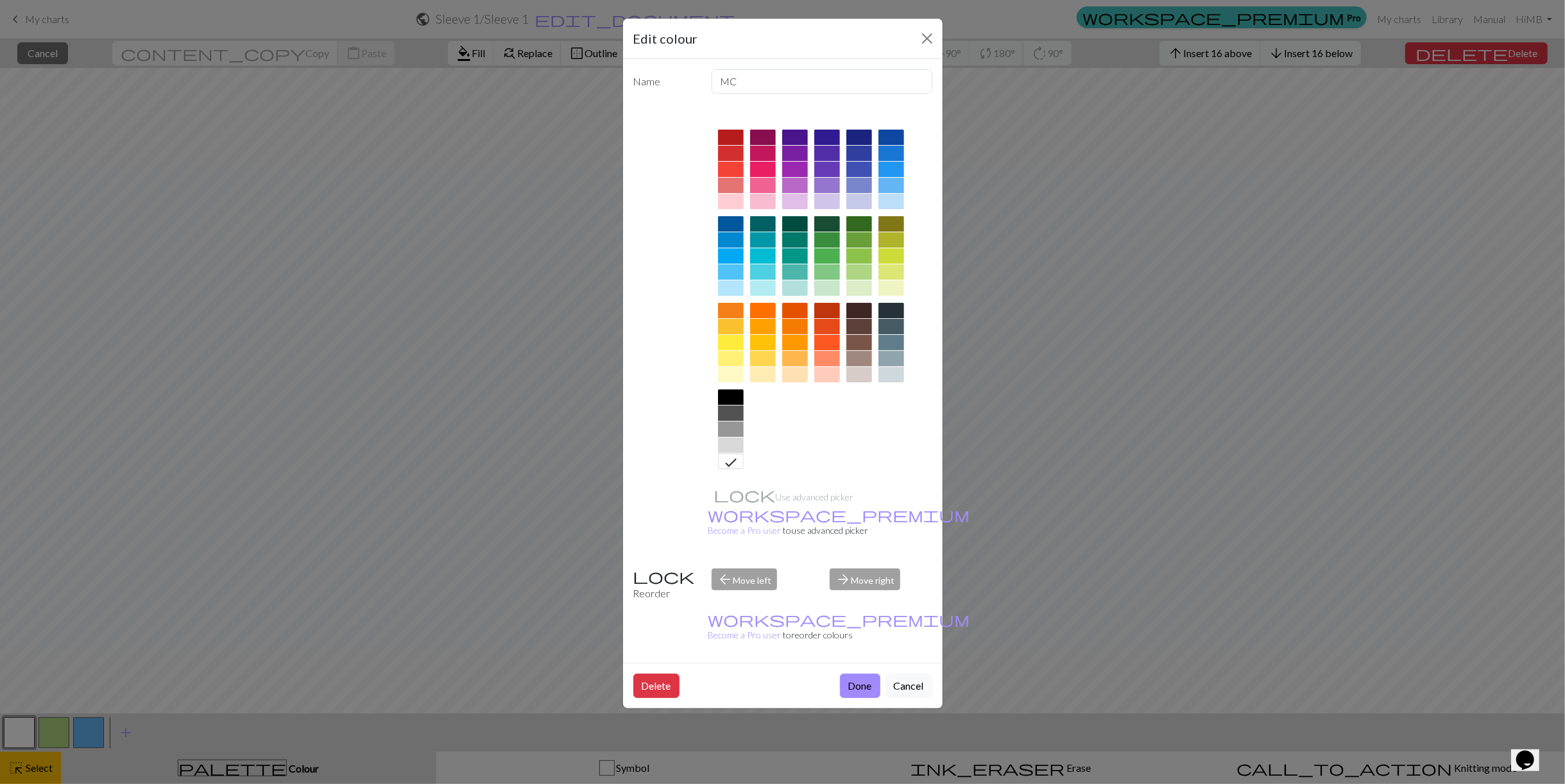
click at [101, 583] on div "Edit colour Name MC Use advanced picker workspace_premium Become a Pro user to …" at bounding box center [782, 392] width 1565 height 784
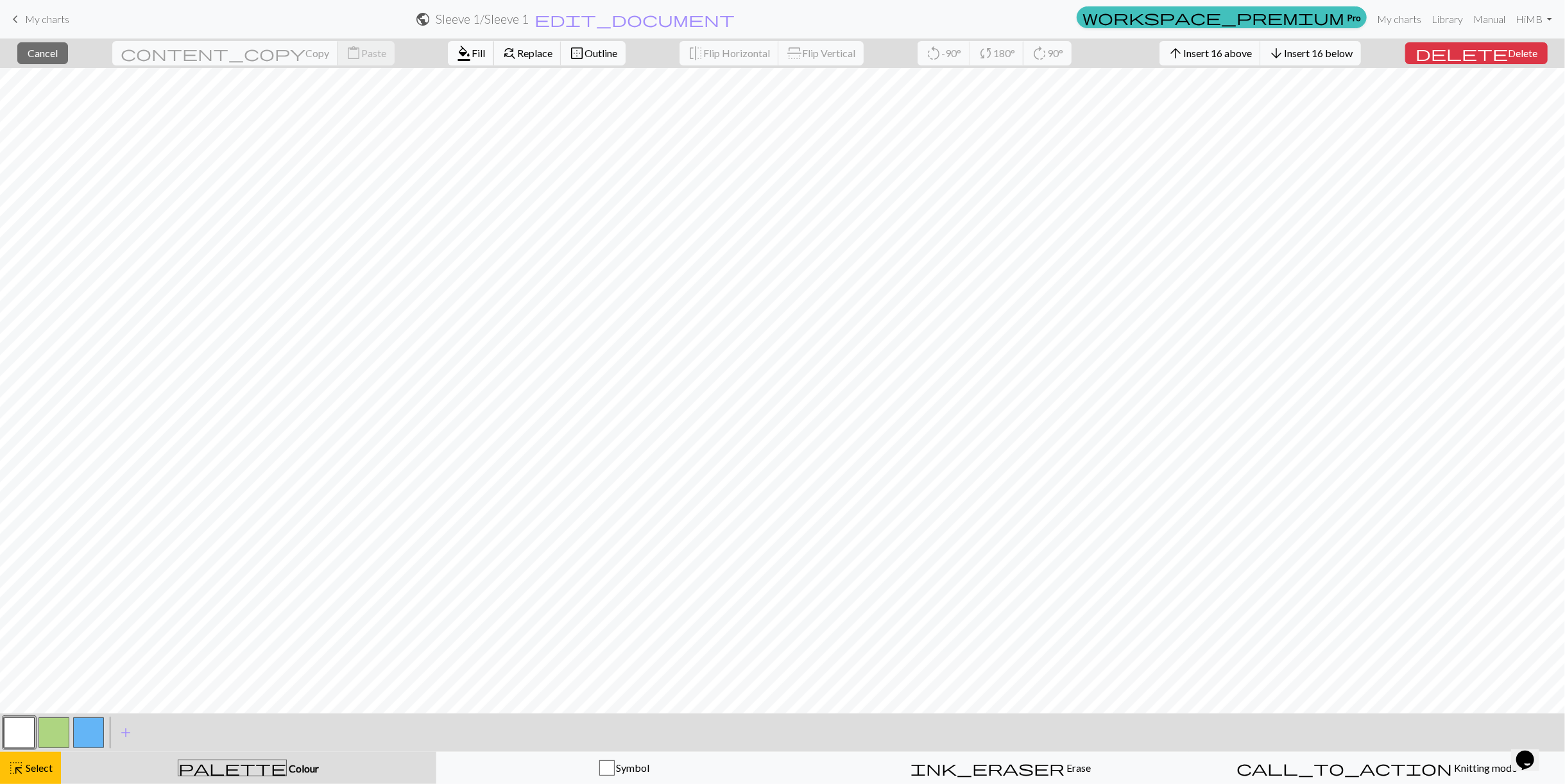
click at [448, 59] on button "format_color_fill Fill" at bounding box center [471, 53] width 46 height 25
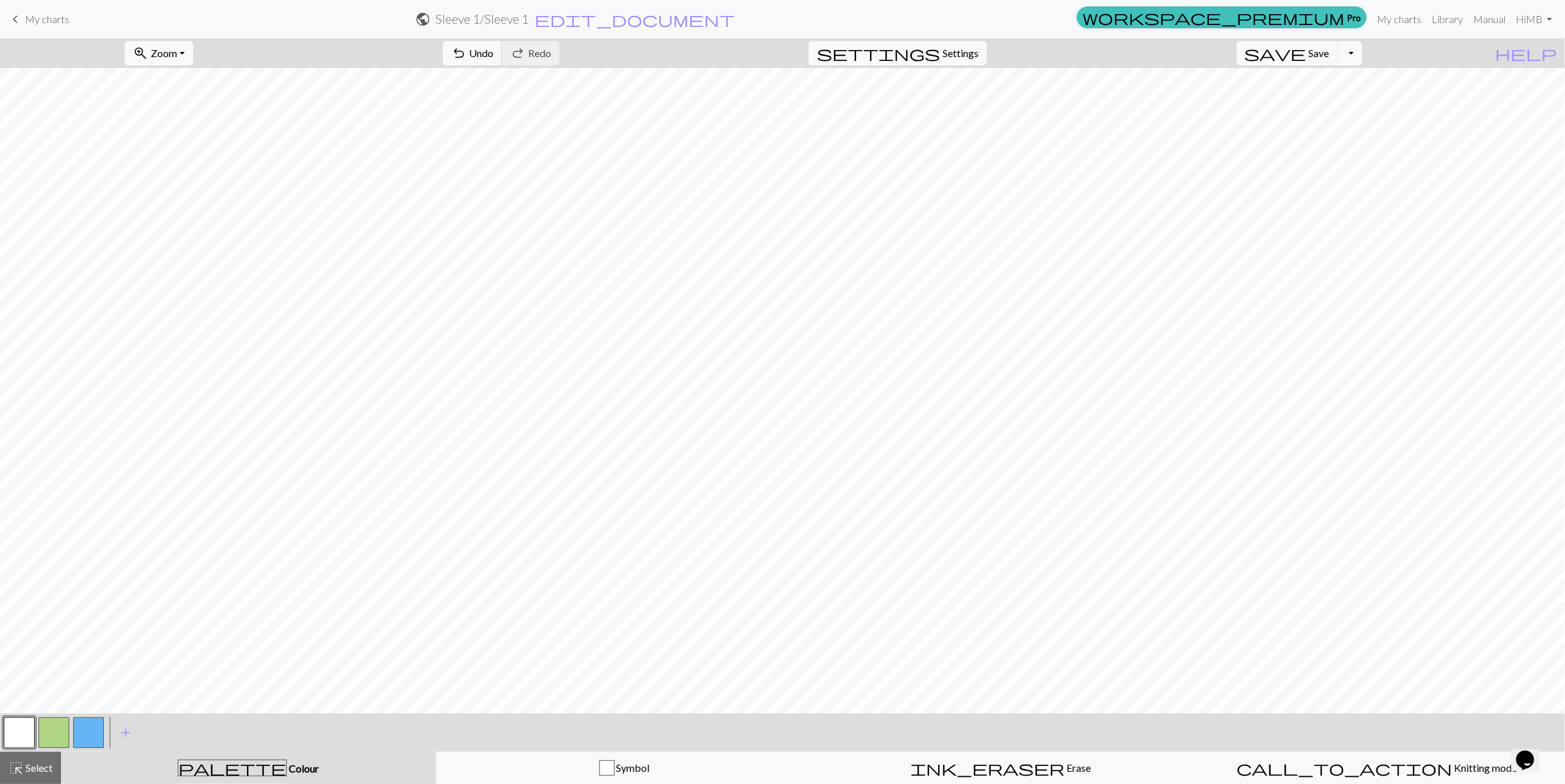
click at [51, 721] on button "button" at bounding box center [54, 733] width 31 height 31
click at [85, 740] on button "button" at bounding box center [89, 733] width 31 height 31
click at [51, 739] on button "button" at bounding box center [54, 733] width 31 height 31
drag, startPoint x: 35, startPoint y: 771, endPoint x: 97, endPoint y: 749, distance: 65.8
click at [35, 772] on span "Select" at bounding box center [38, 767] width 29 height 12
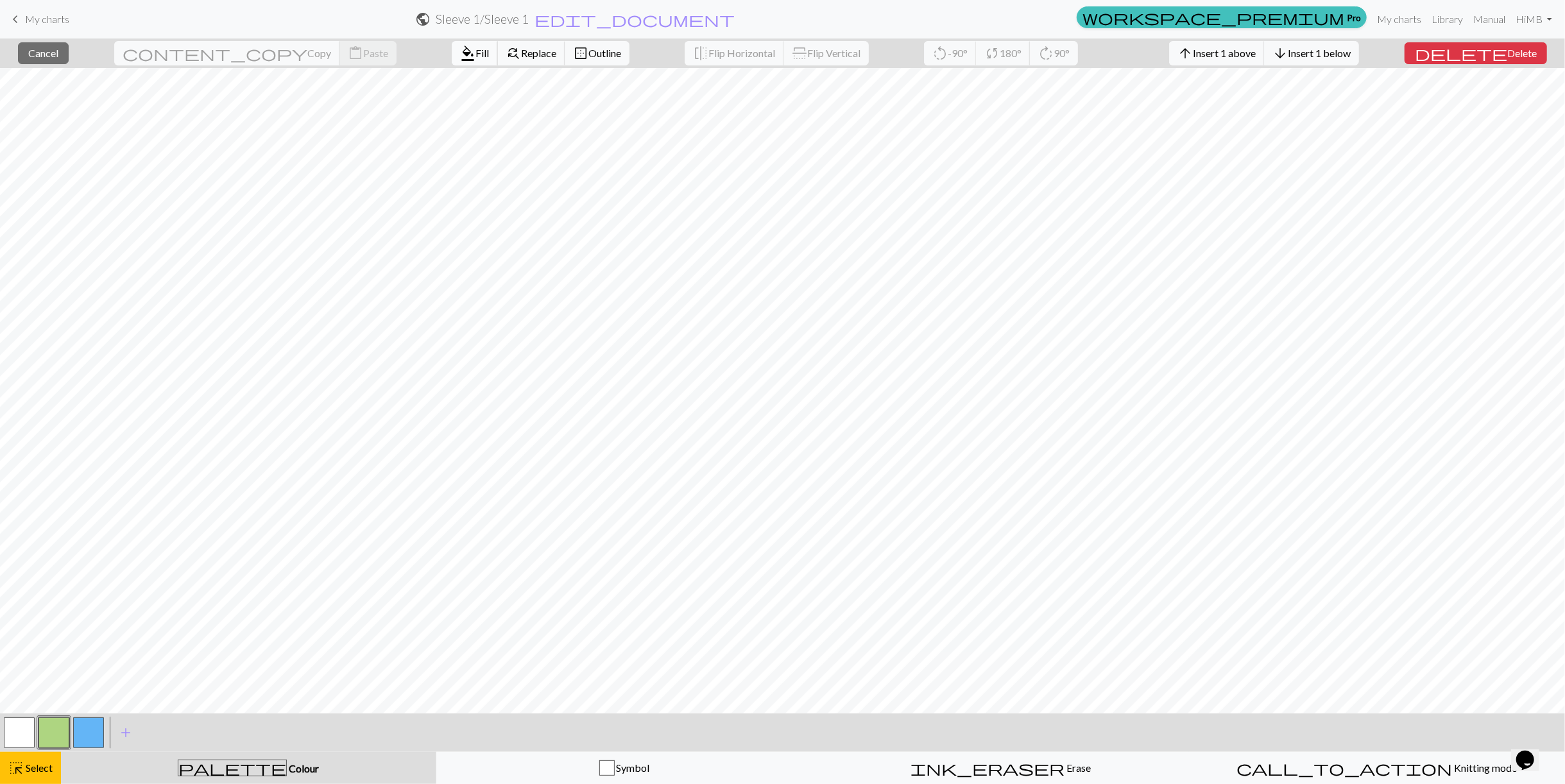
click at [475, 49] on span "Fill" at bounding box center [482, 53] width 13 height 12
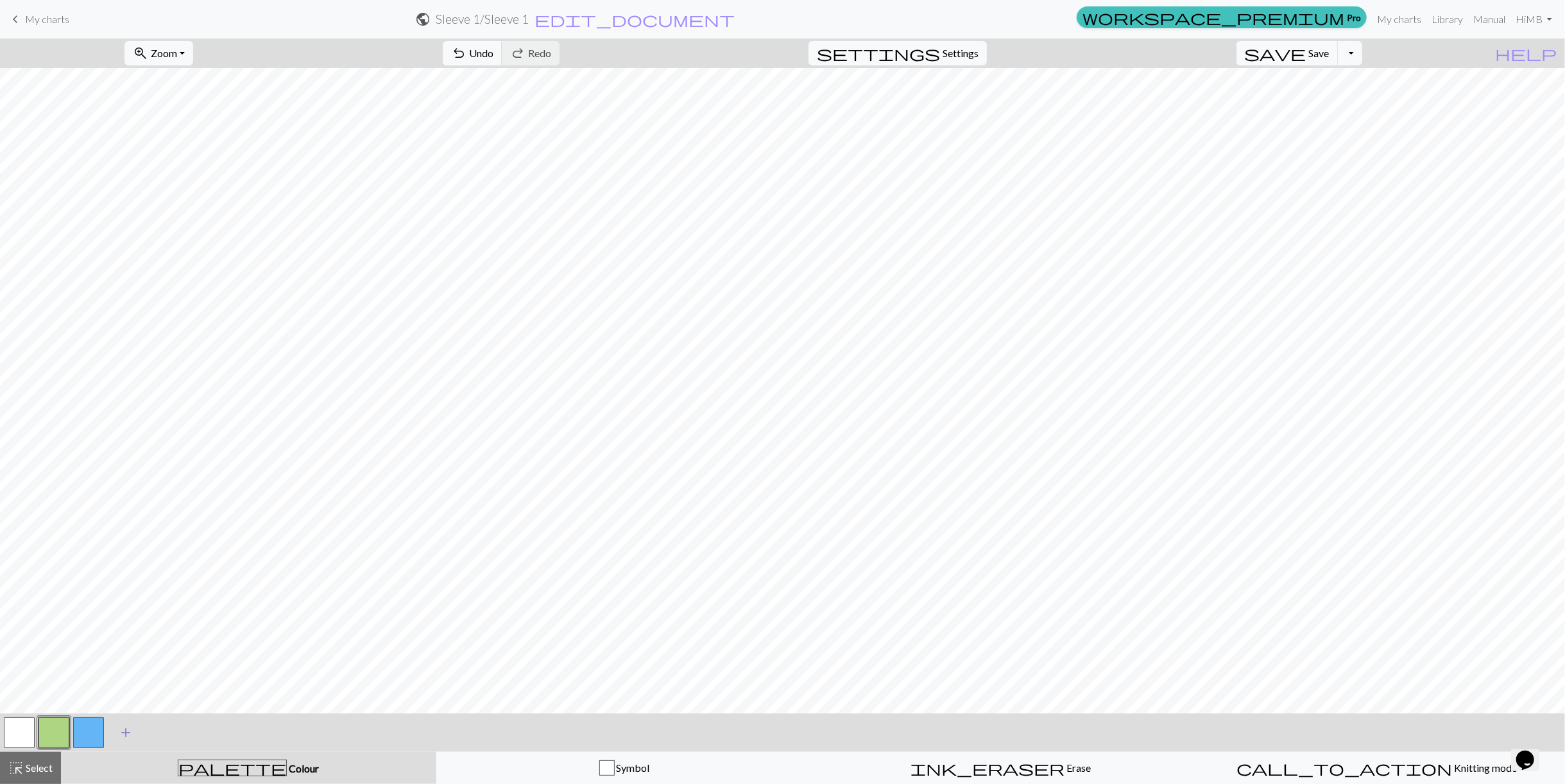
drag, startPoint x: 43, startPoint y: 766, endPoint x: 132, endPoint y: 716, distance: 102.1
click at [45, 766] on span "Select" at bounding box center [38, 767] width 29 height 12
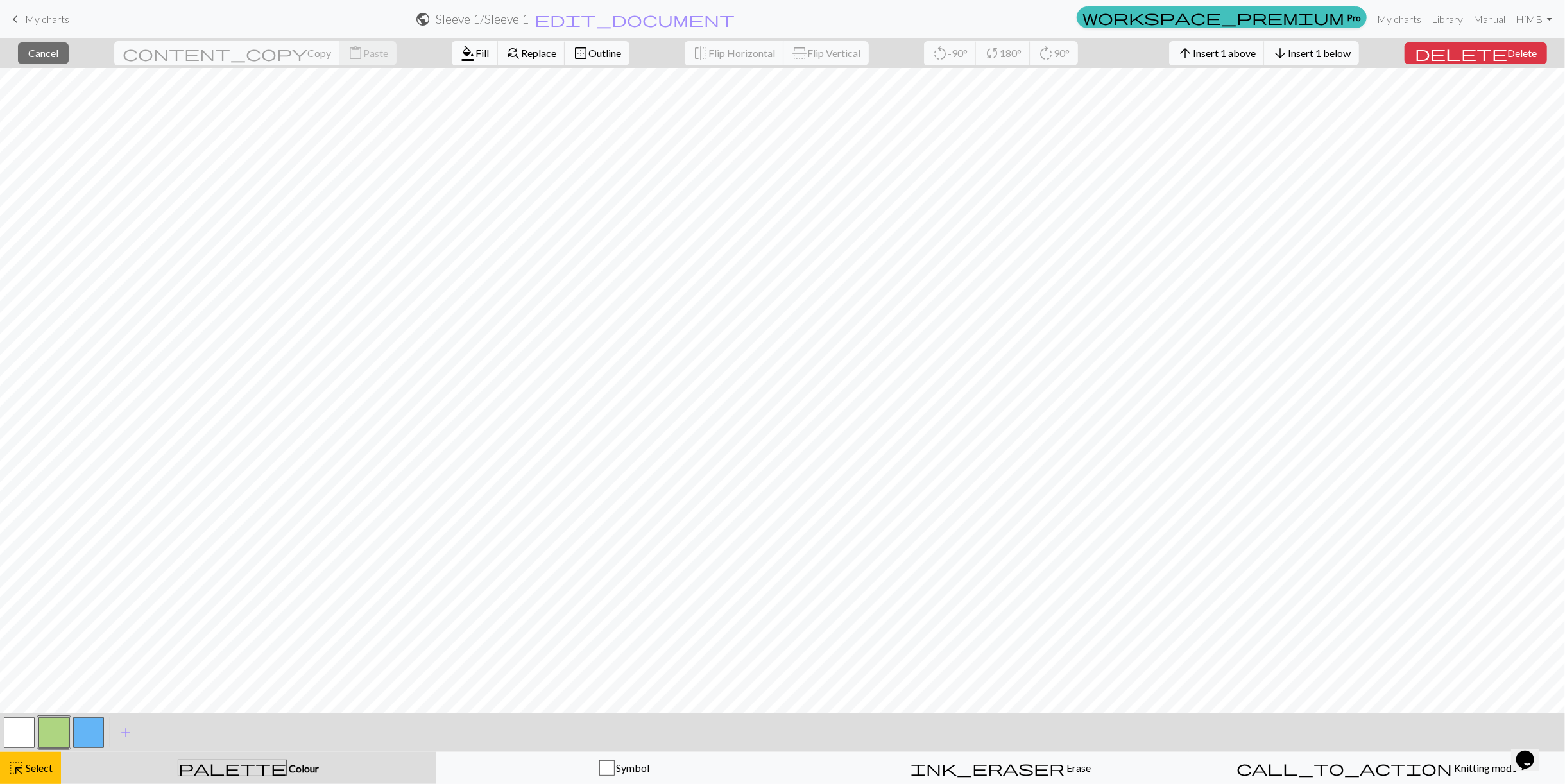
click at [475, 52] on span "Fill" at bounding box center [482, 53] width 13 height 12
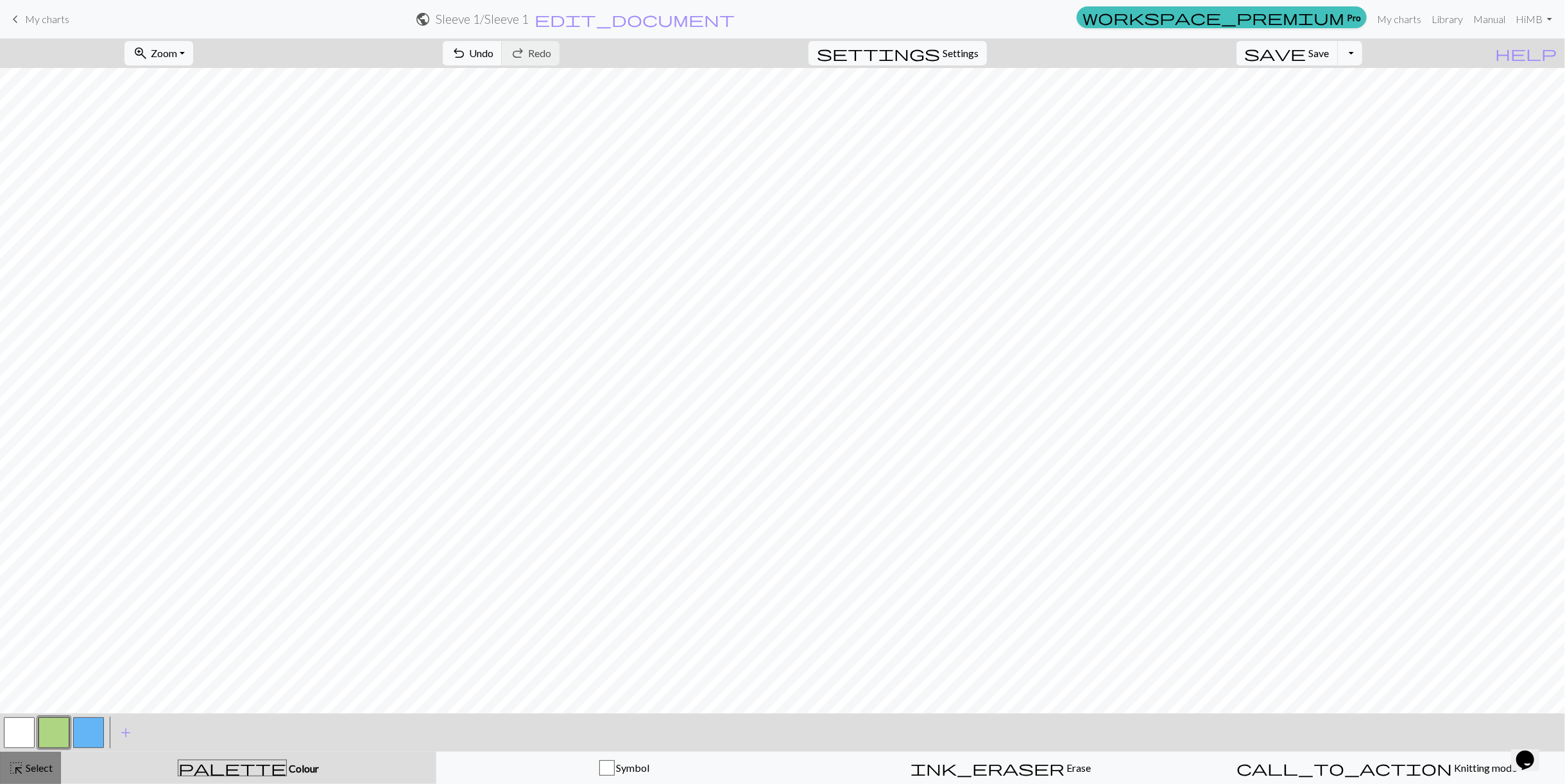
drag, startPoint x: 64, startPoint y: 761, endPoint x: 55, endPoint y: 760, distance: 9.1
click at [59, 761] on div "highlight_alt Select Select palette Colour Colour Symbol ink_eraser Erase Erase…" at bounding box center [782, 768] width 1565 height 32
click at [55, 760] on button "highlight_alt Select Select" at bounding box center [31, 768] width 61 height 32
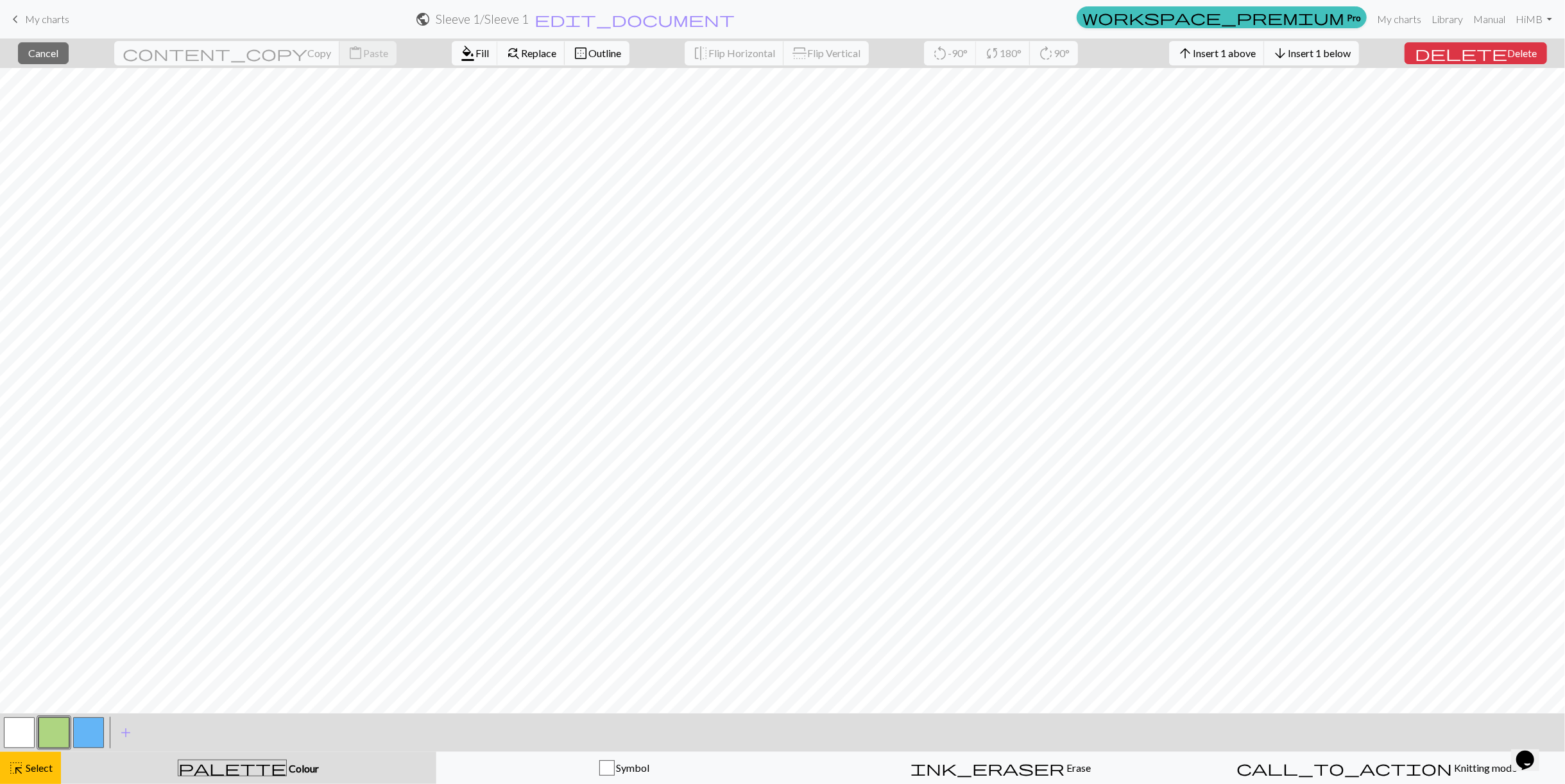
click at [87, 727] on button "button" at bounding box center [89, 733] width 31 height 31
click at [475, 52] on span "Fill" at bounding box center [482, 53] width 13 height 12
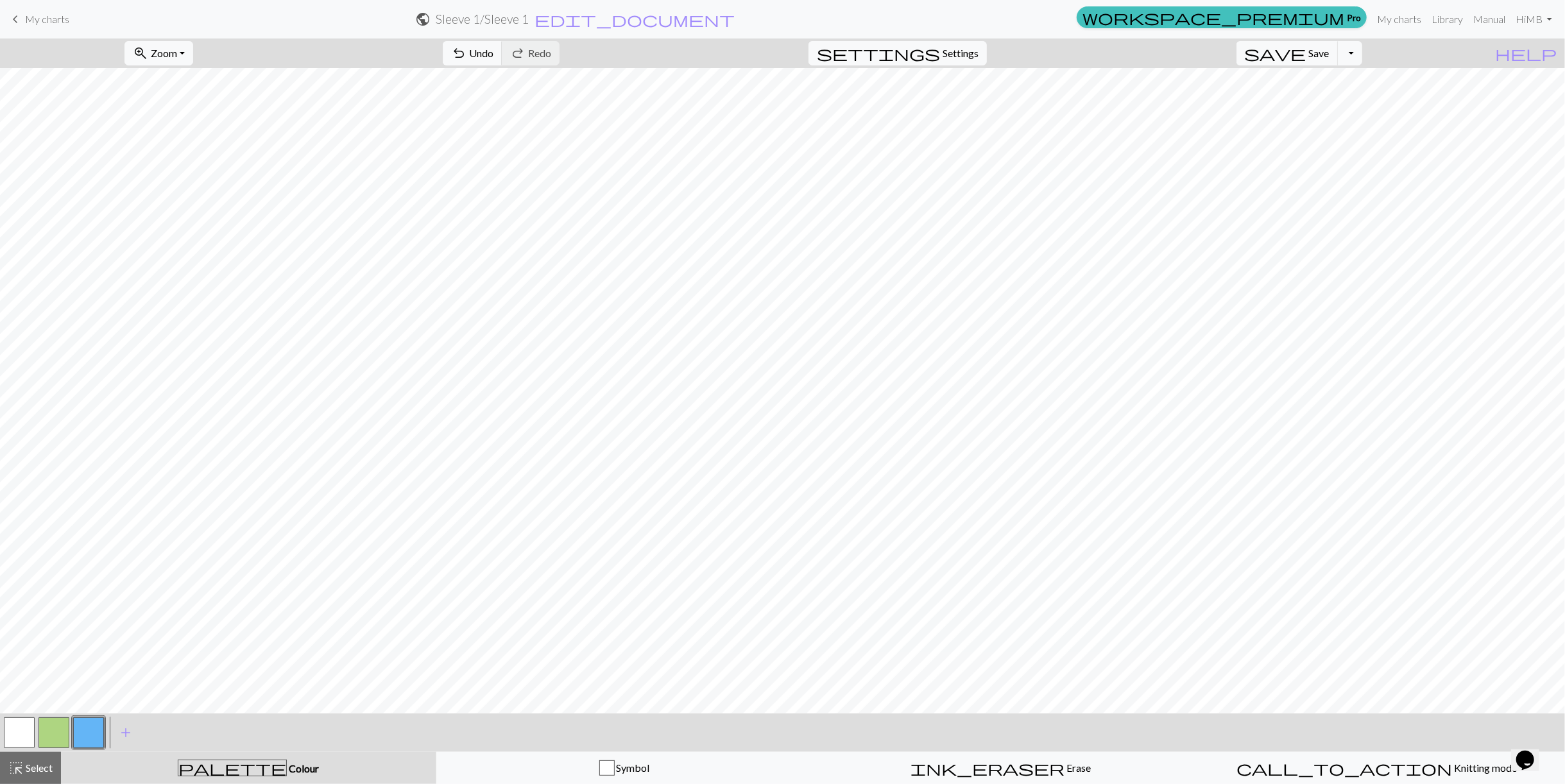
click at [55, 735] on button "button" at bounding box center [54, 733] width 31 height 31
drag, startPoint x: 40, startPoint y: 763, endPoint x: 47, endPoint y: 759, distance: 8.1
click at [40, 763] on span "Select" at bounding box center [38, 767] width 29 height 12
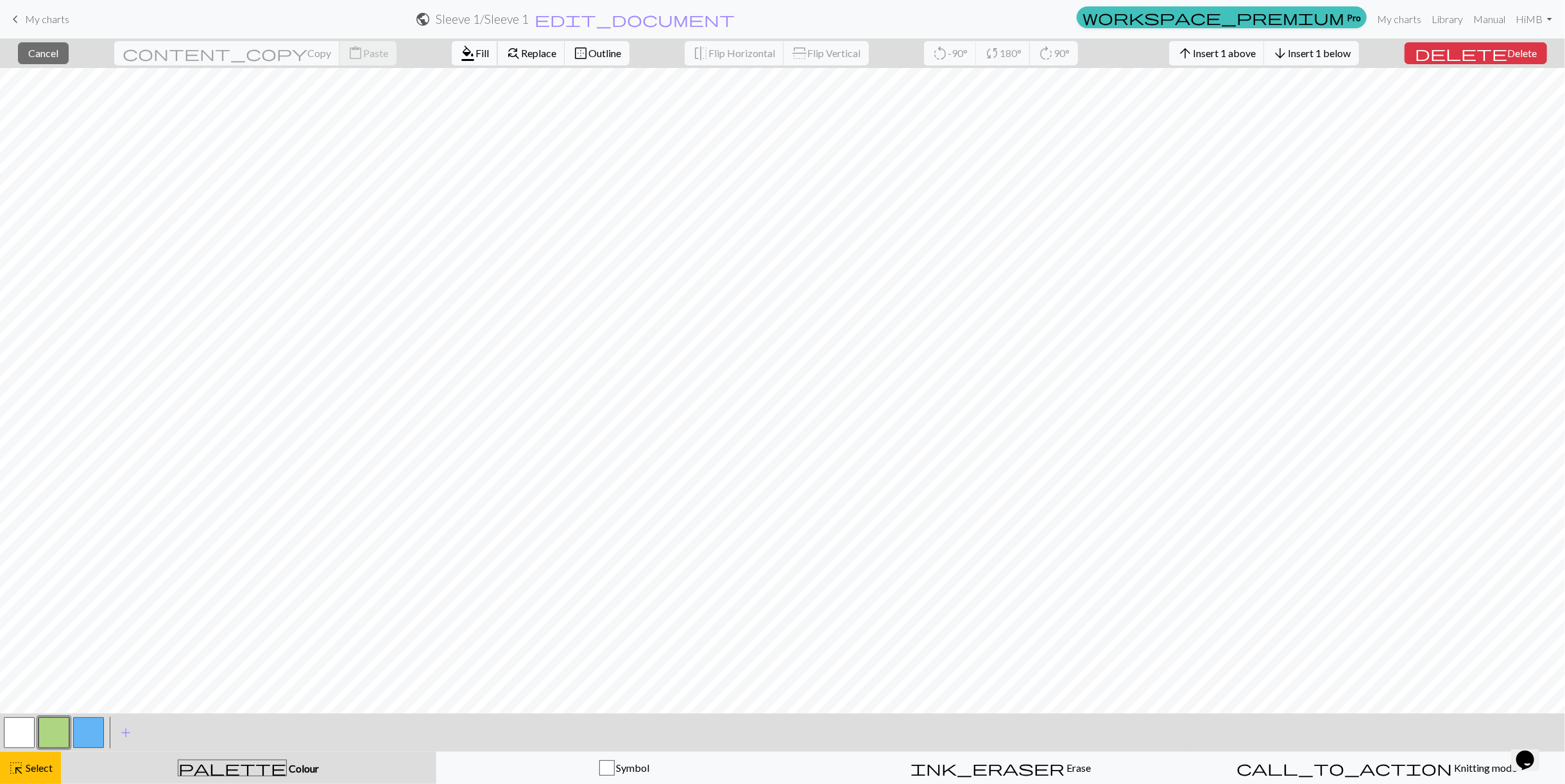
click at [452, 61] on button "format_color_fill Fill" at bounding box center [475, 53] width 46 height 25
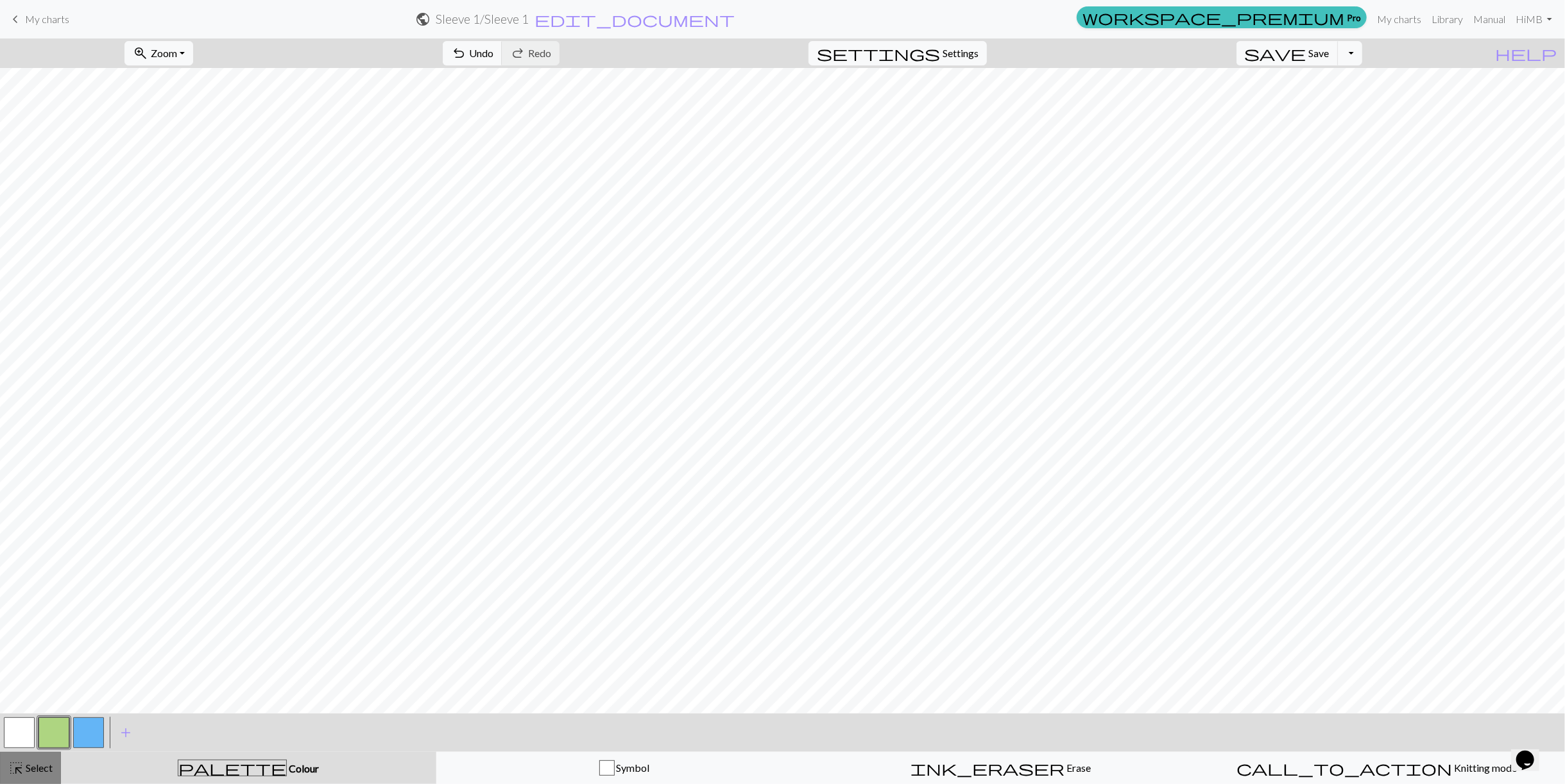
click at [44, 765] on span "Select" at bounding box center [38, 767] width 29 height 12
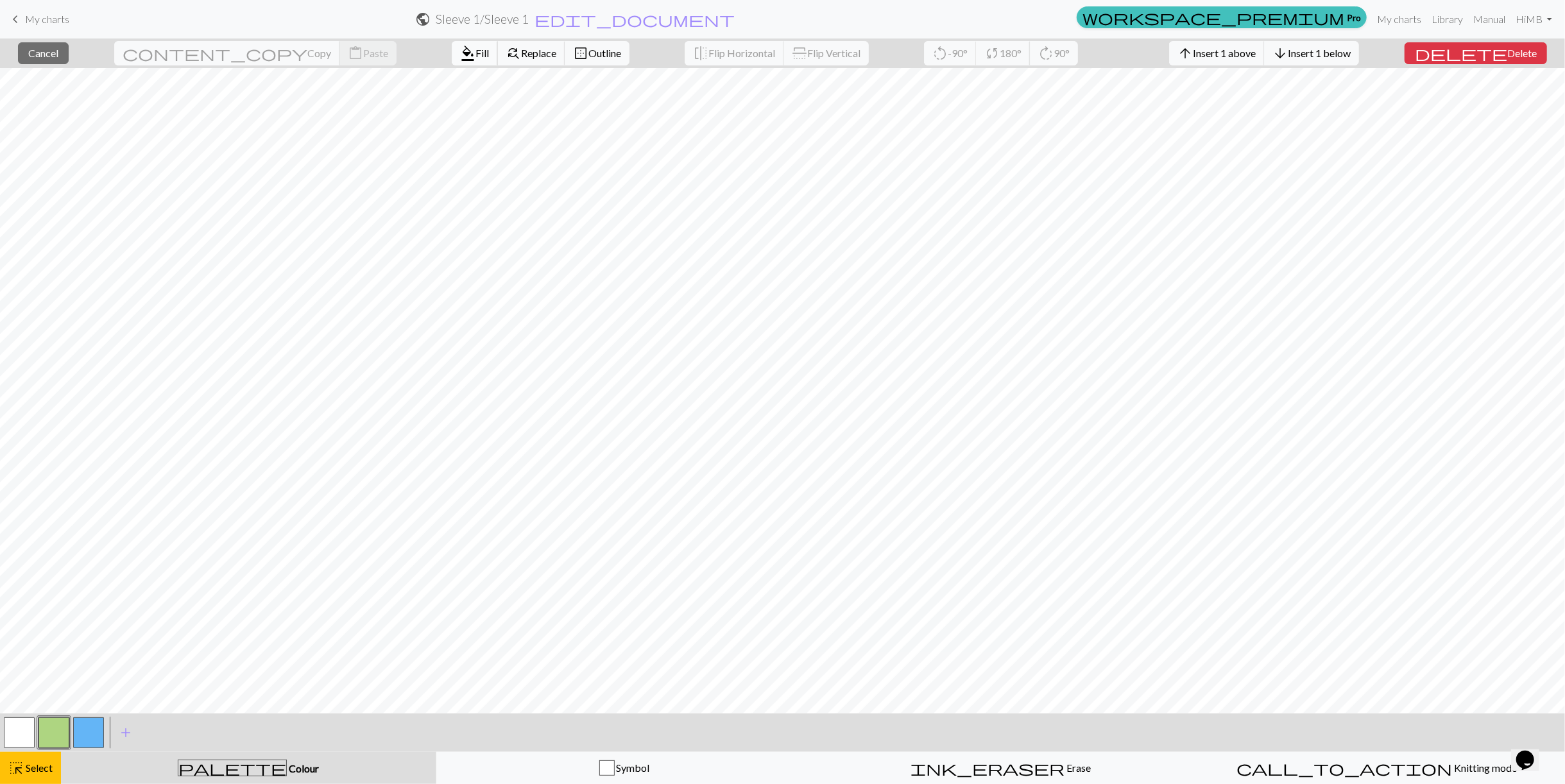
click at [452, 63] on button "format_color_fill Fill" at bounding box center [475, 53] width 46 height 25
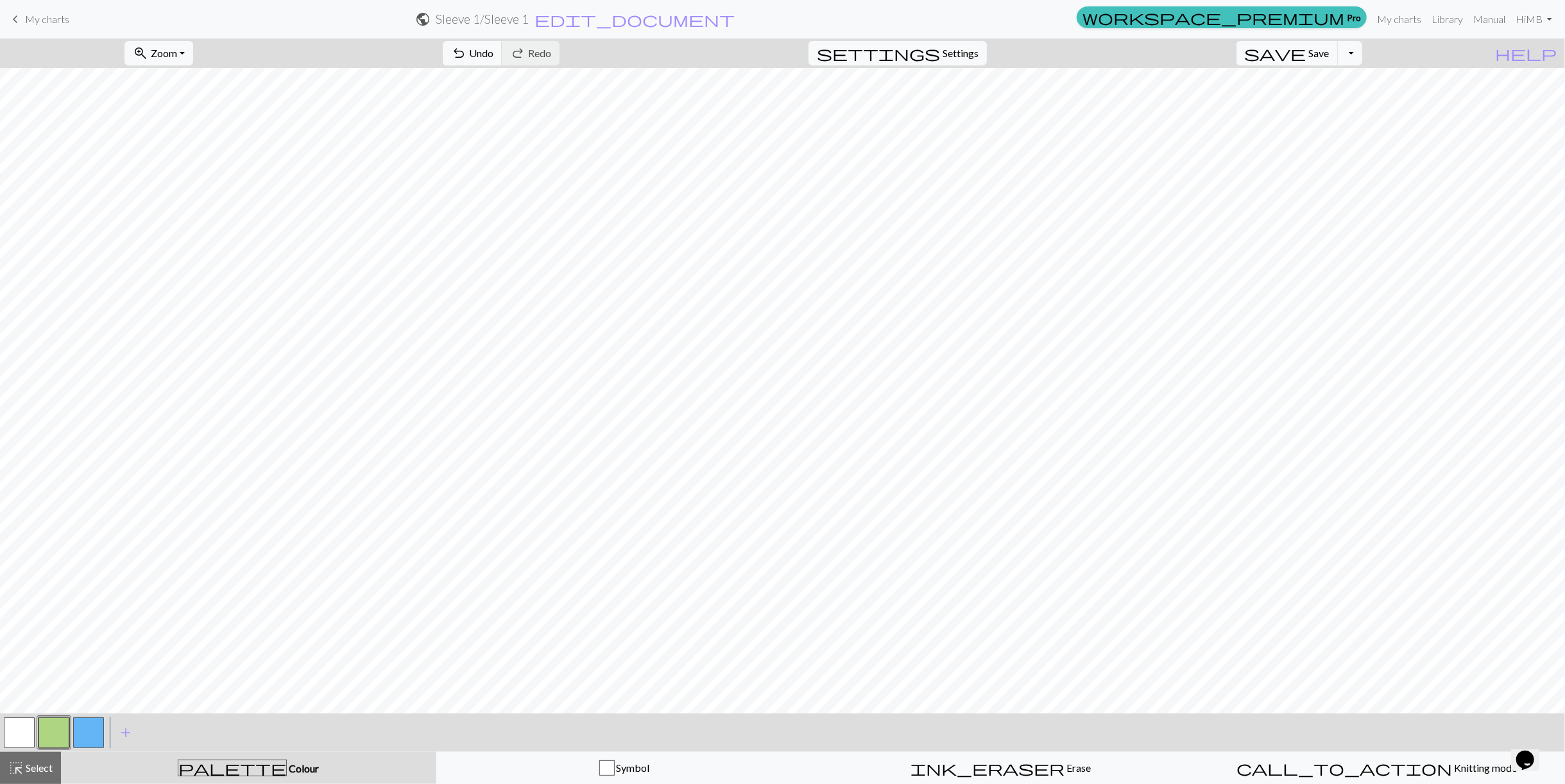
click at [91, 737] on button "button" at bounding box center [89, 733] width 31 height 31
click at [55, 763] on button "highlight_alt Select Select" at bounding box center [31, 768] width 61 height 32
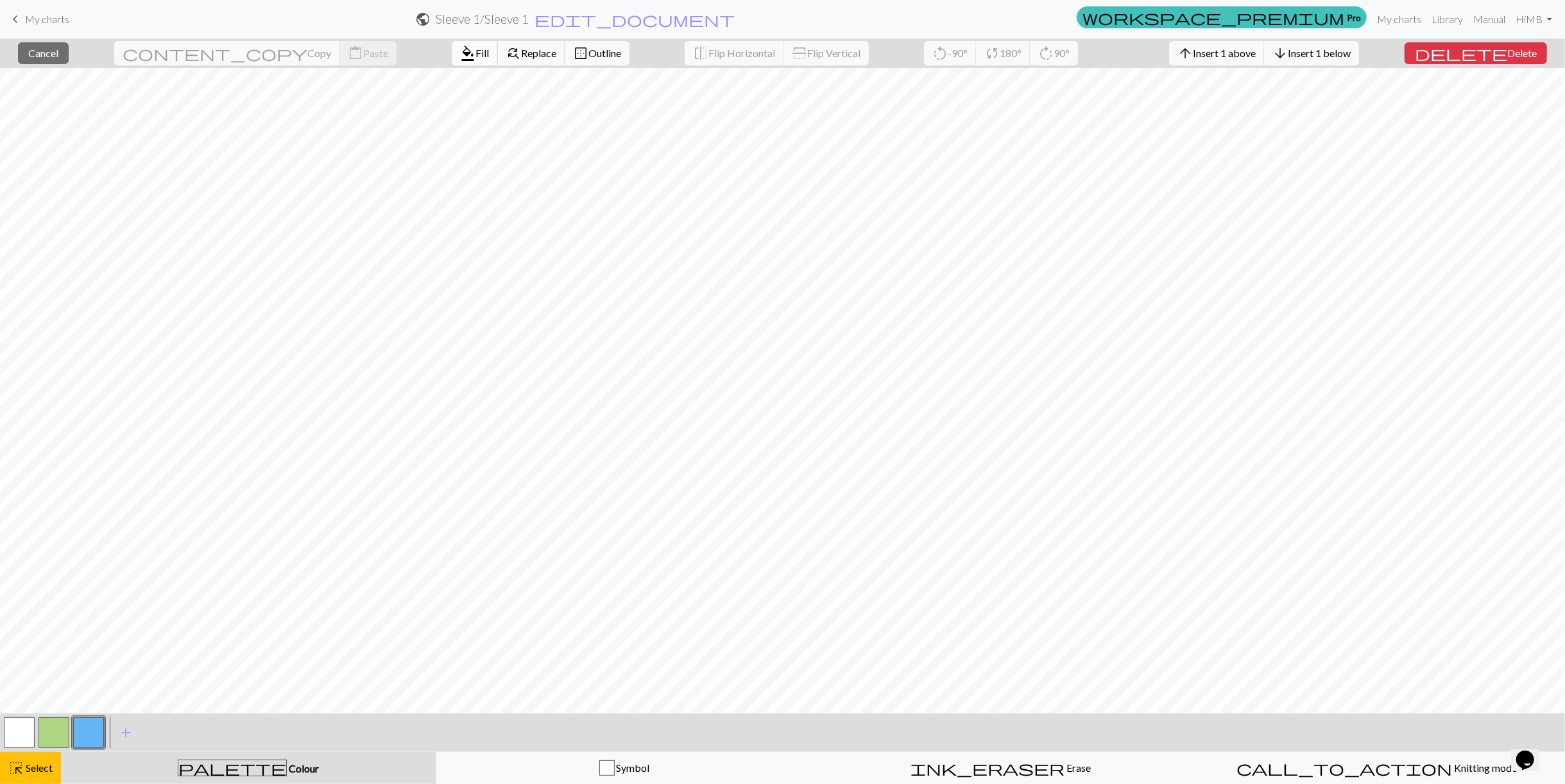
click at [460, 49] on span "format_color_fill" at bounding box center [467, 53] width 15 height 18
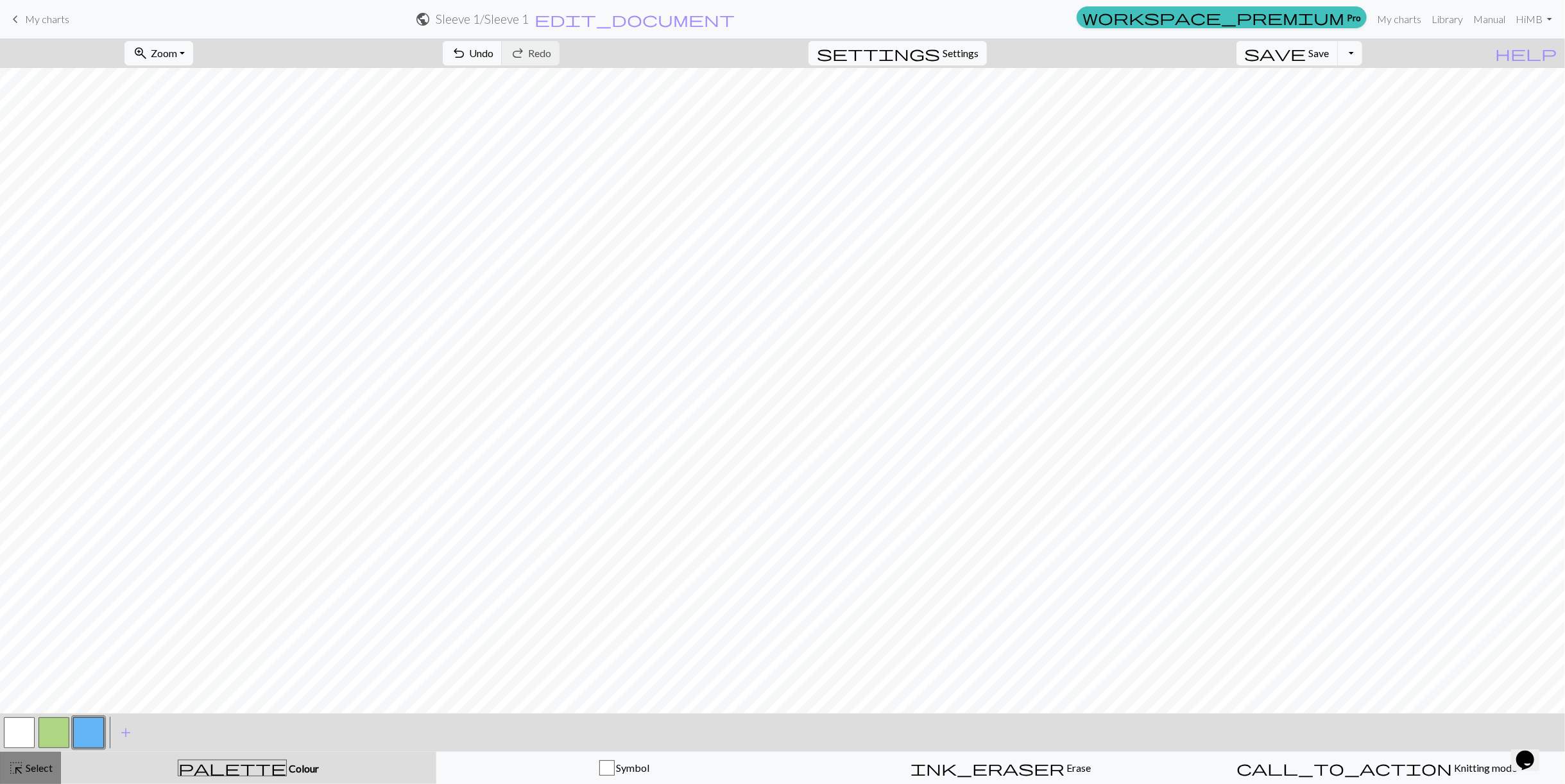
click at [42, 761] on button "highlight_alt Select Select" at bounding box center [31, 768] width 61 height 32
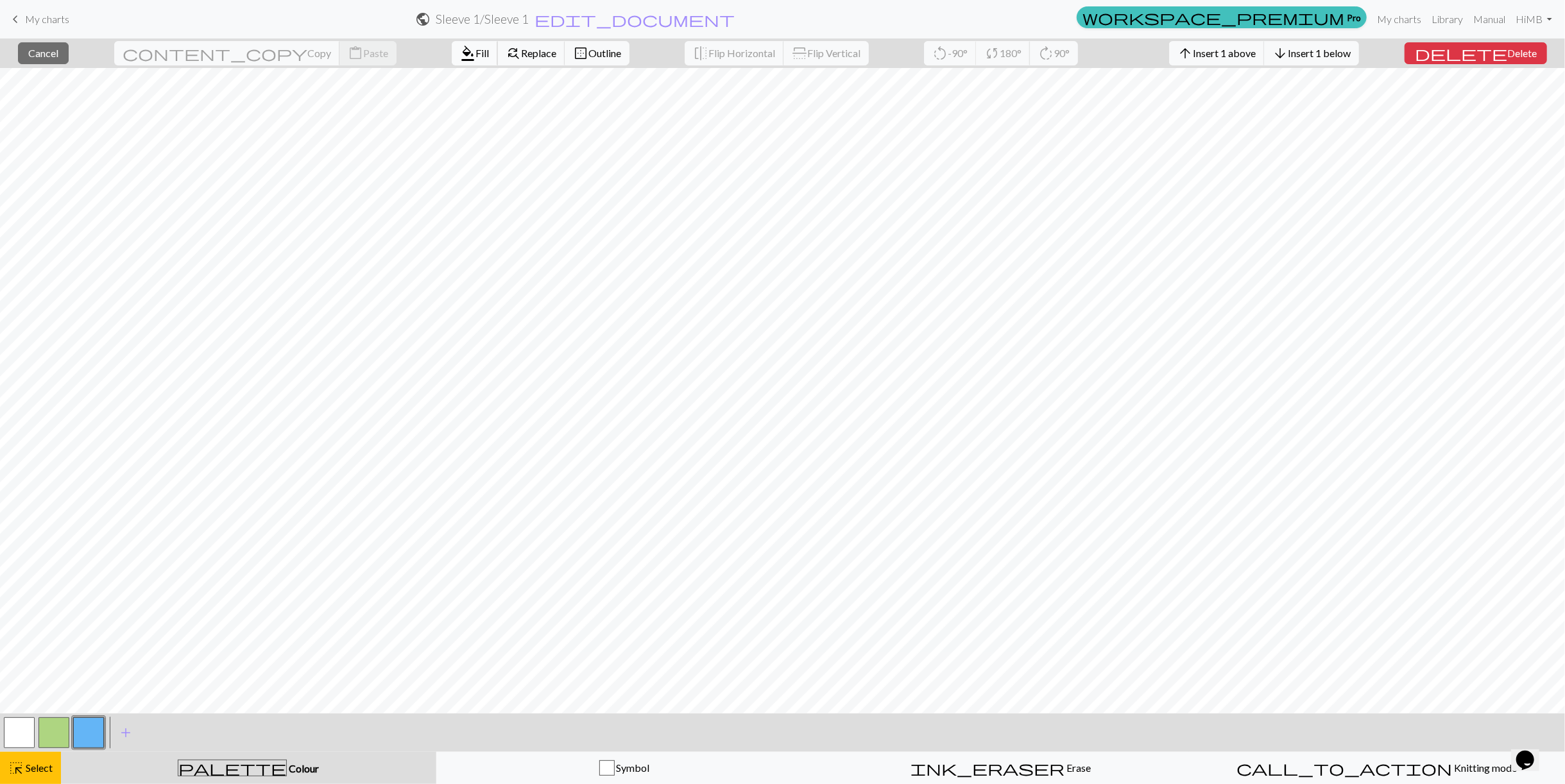
click at [475, 55] on span "Fill" at bounding box center [482, 53] width 13 height 12
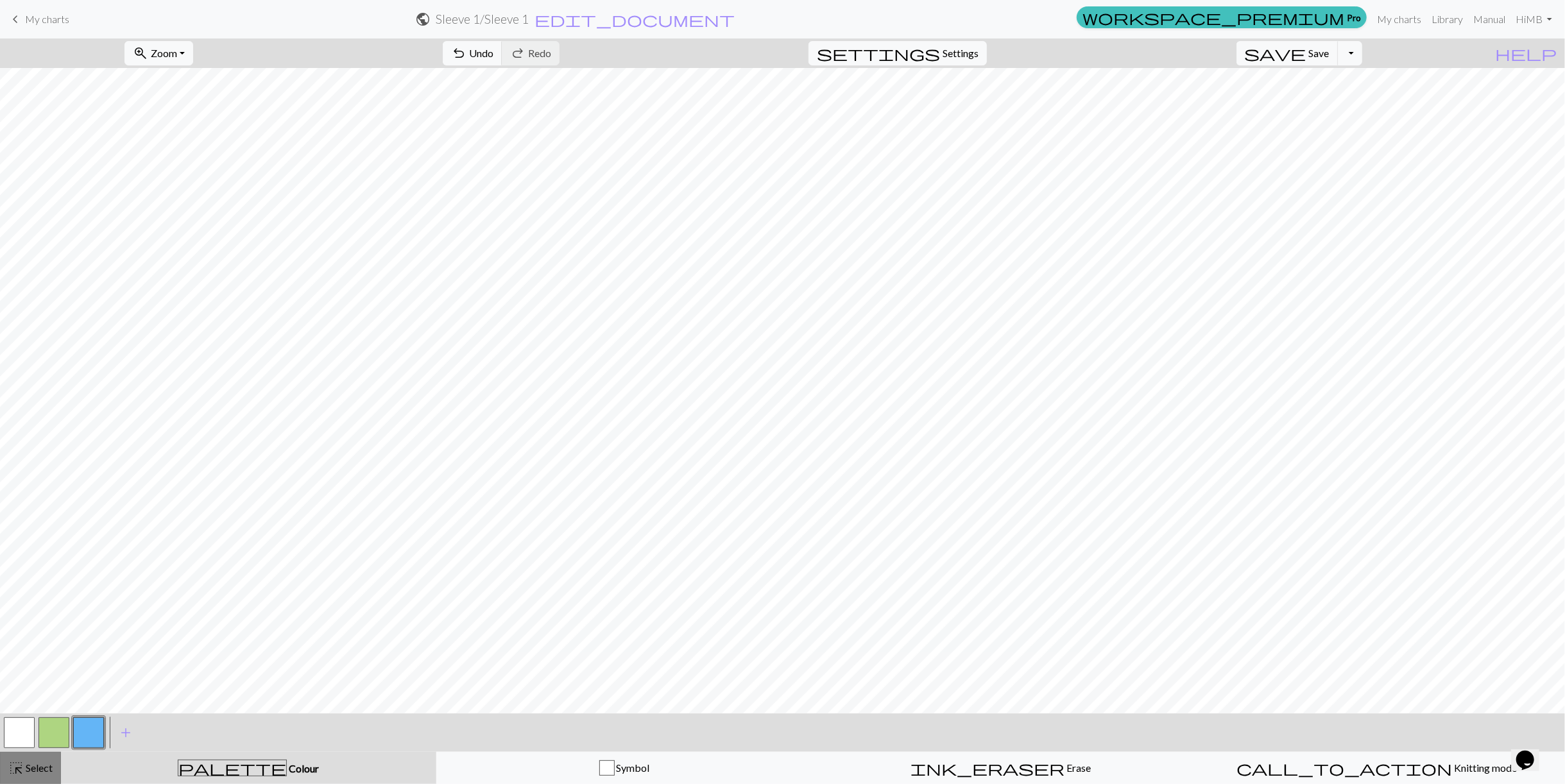
click at [43, 775] on div "highlight_alt Select Select" at bounding box center [31, 767] width 45 height 15
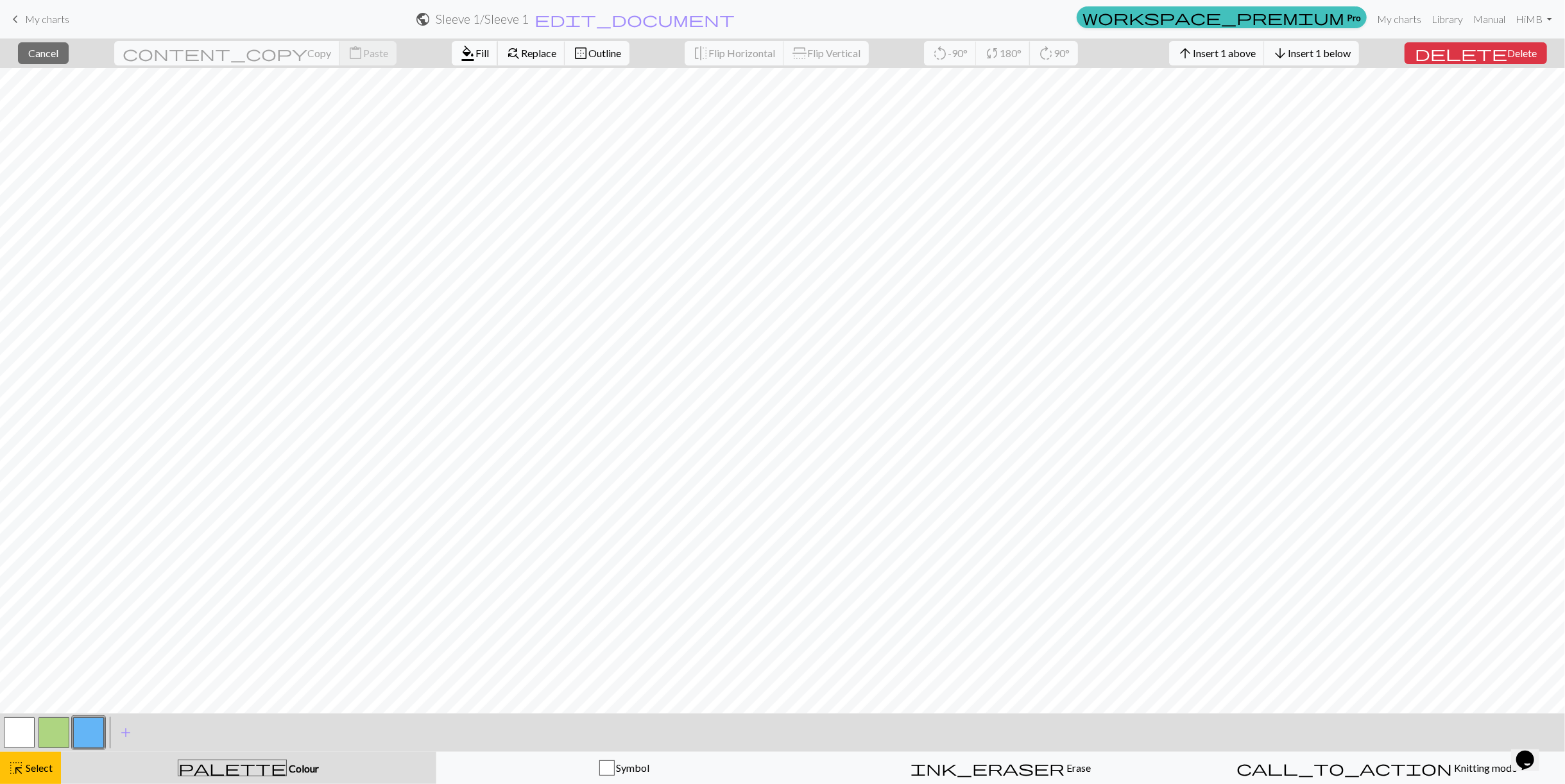
click at [460, 59] on span "format_color_fill" at bounding box center [467, 53] width 15 height 18
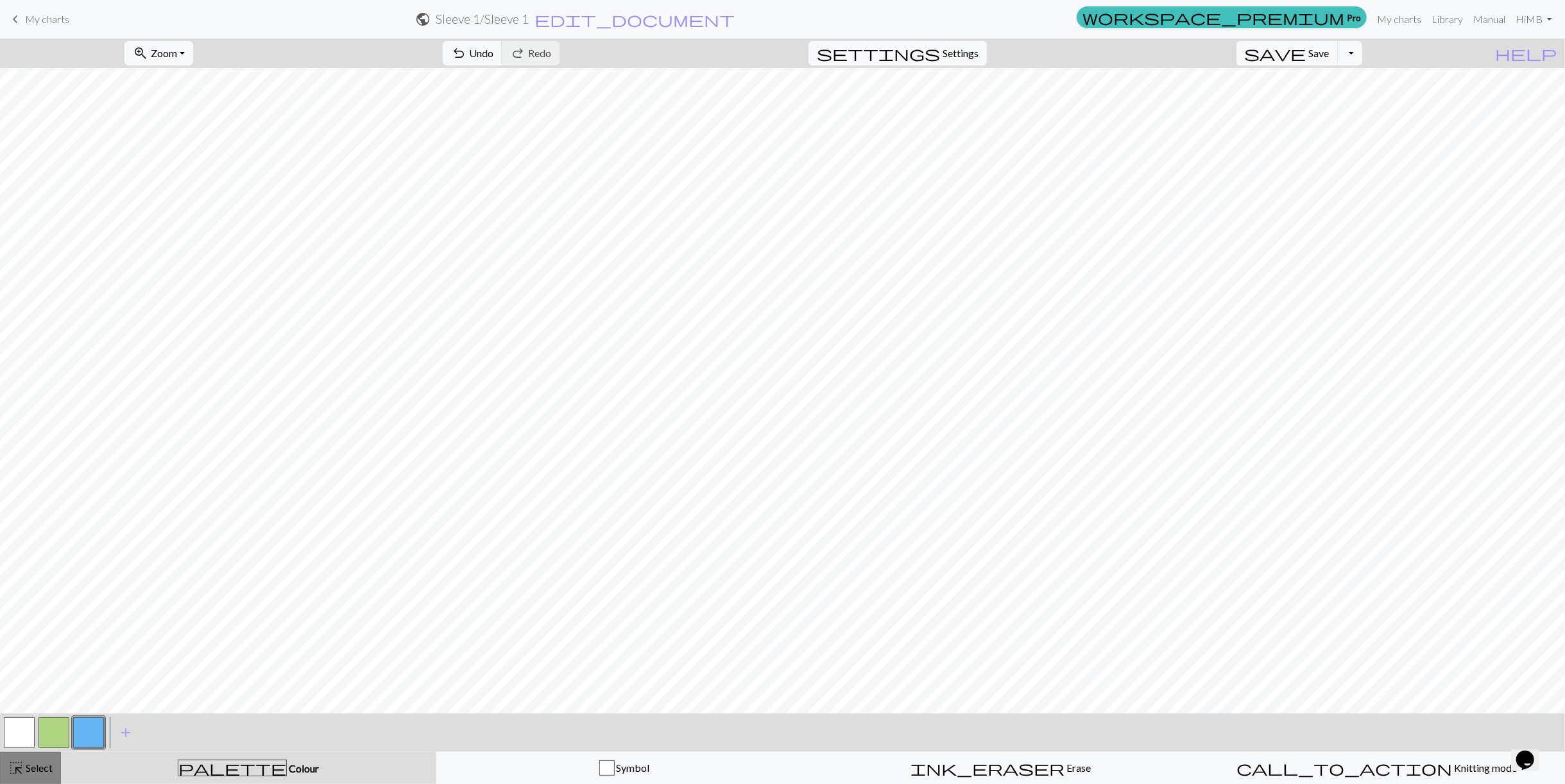
drag, startPoint x: 45, startPoint y: 766, endPoint x: 83, endPoint y: 737, distance: 47.8
click at [45, 767] on span "Select" at bounding box center [38, 767] width 29 height 12
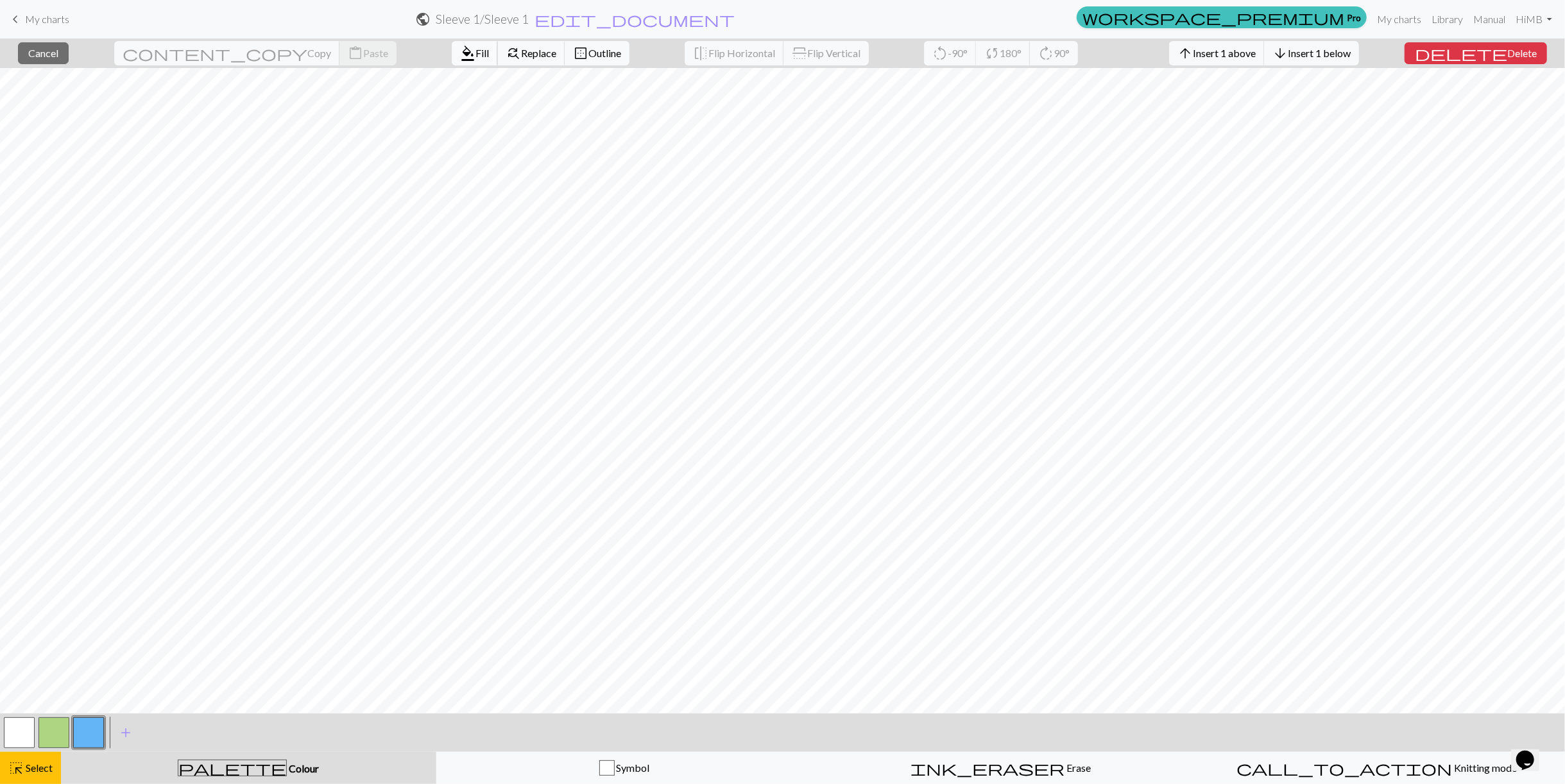
click at [452, 63] on button "format_color_fill Fill" at bounding box center [475, 53] width 46 height 25
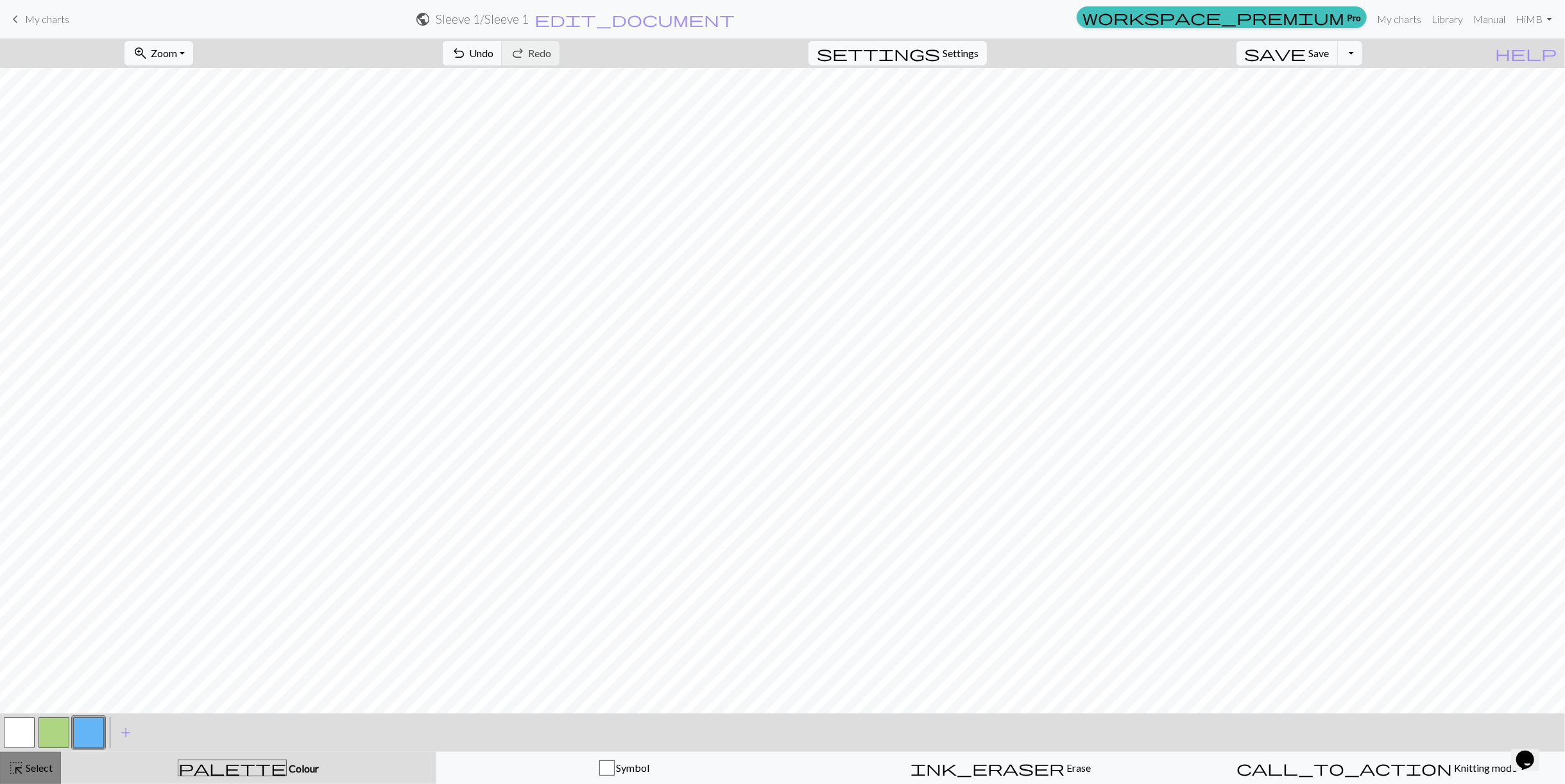
click at [58, 759] on button "highlight_alt Select Select" at bounding box center [31, 768] width 61 height 32
click at [67, 724] on button "button" at bounding box center [54, 733] width 31 height 31
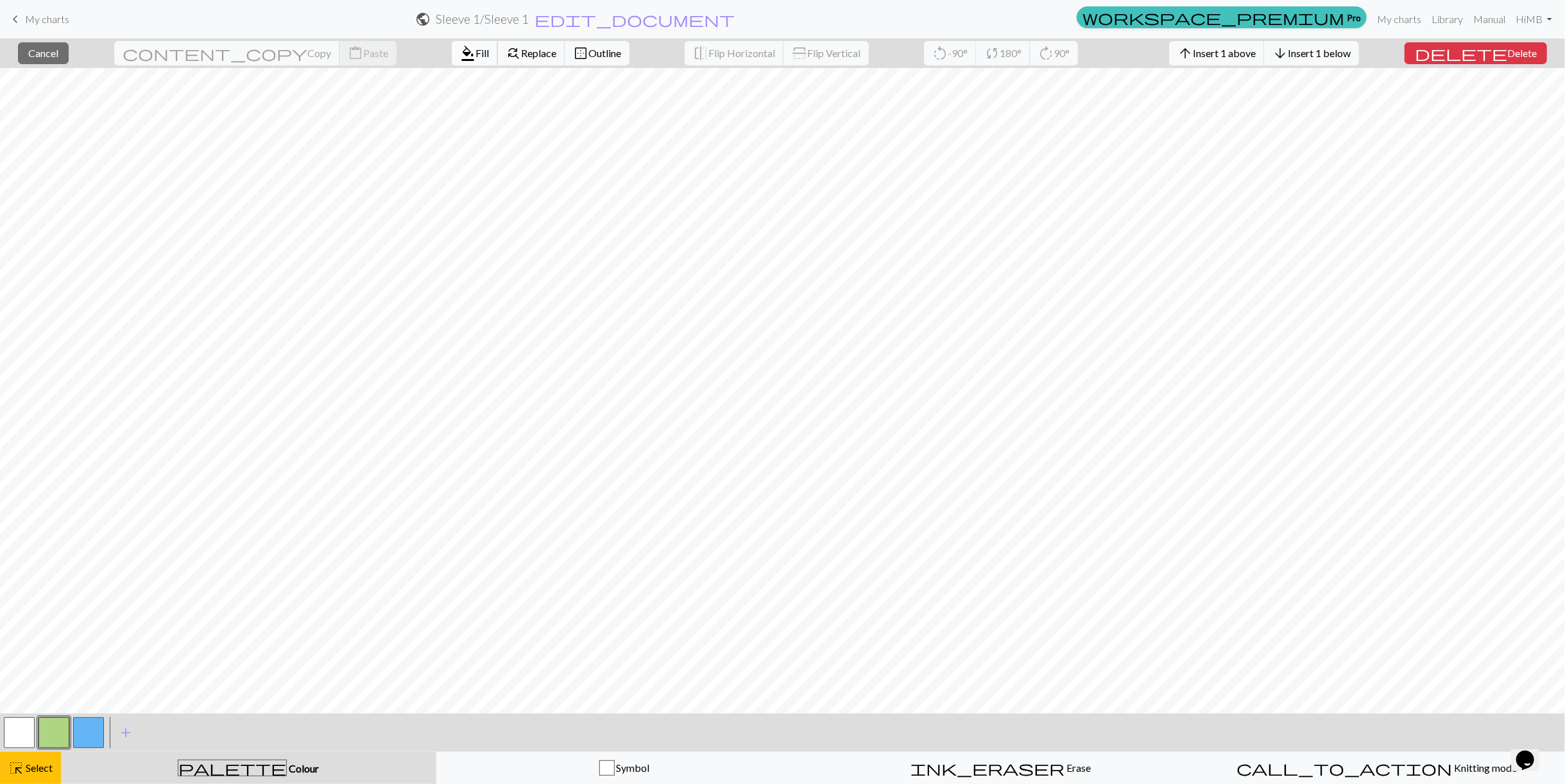
click at [460, 50] on span "format_color_fill" at bounding box center [467, 53] width 15 height 18
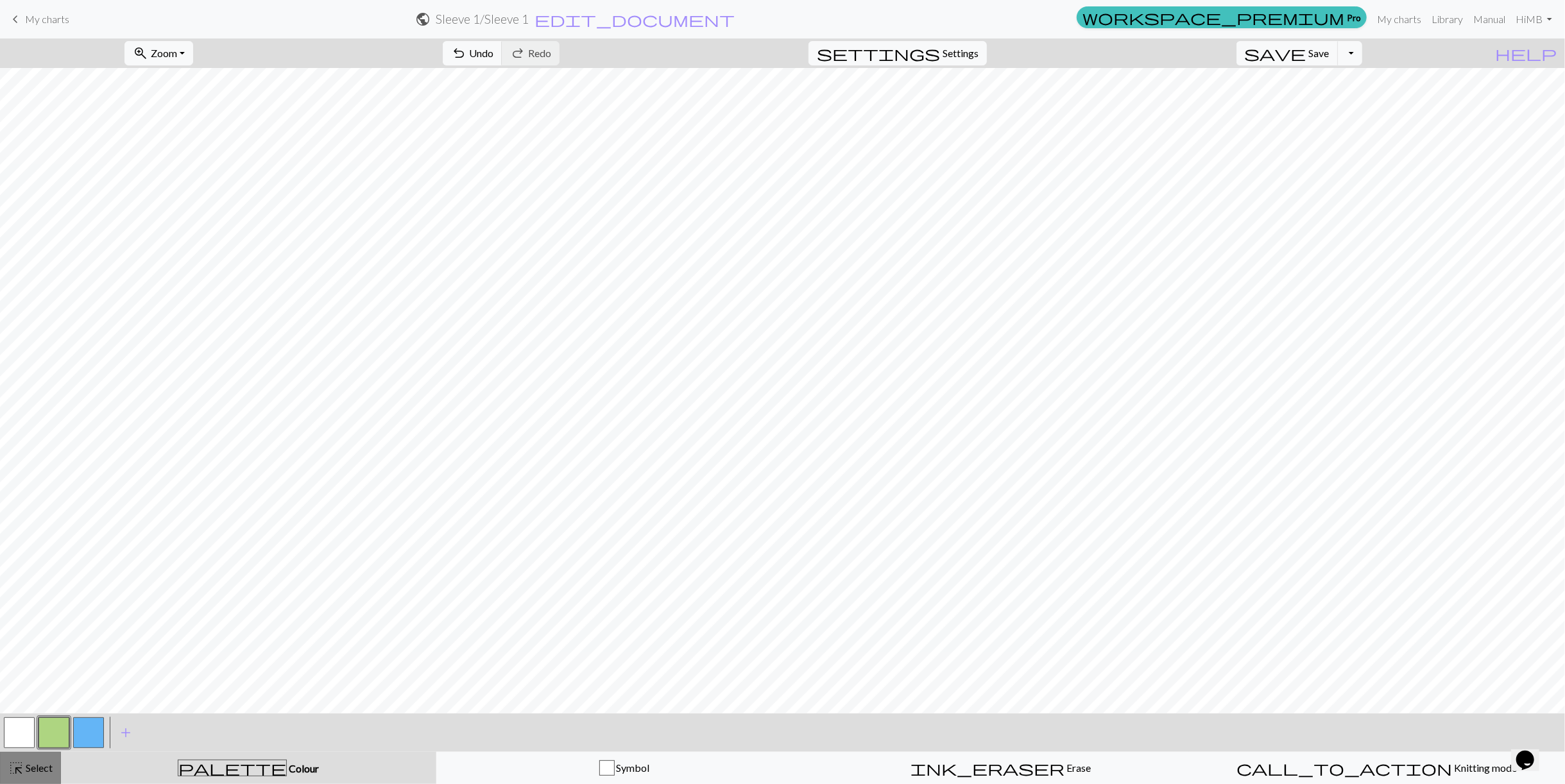
click at [32, 766] on span "Select" at bounding box center [38, 767] width 29 height 12
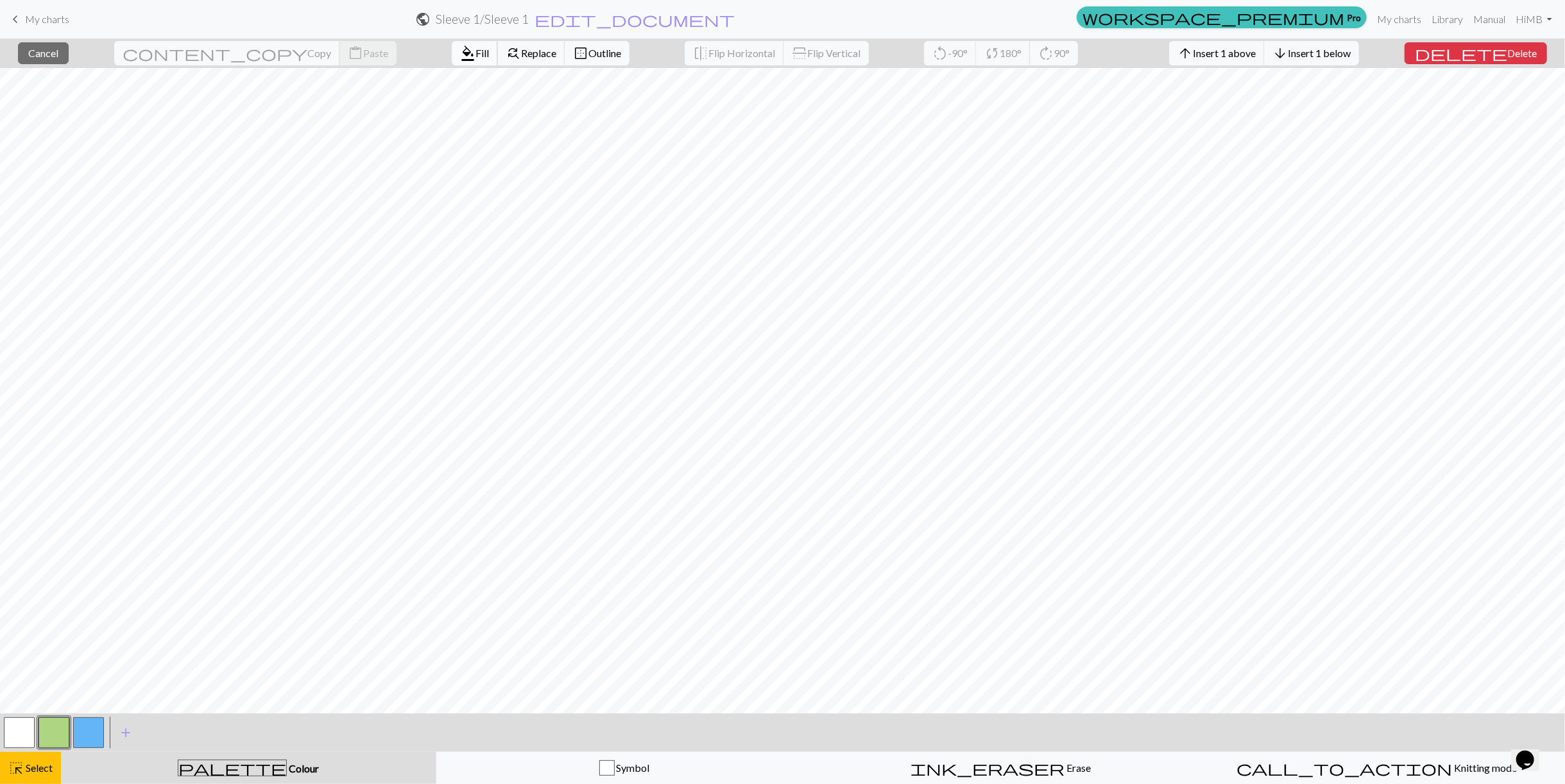
click at [452, 60] on button "format_color_fill Fill" at bounding box center [475, 53] width 46 height 25
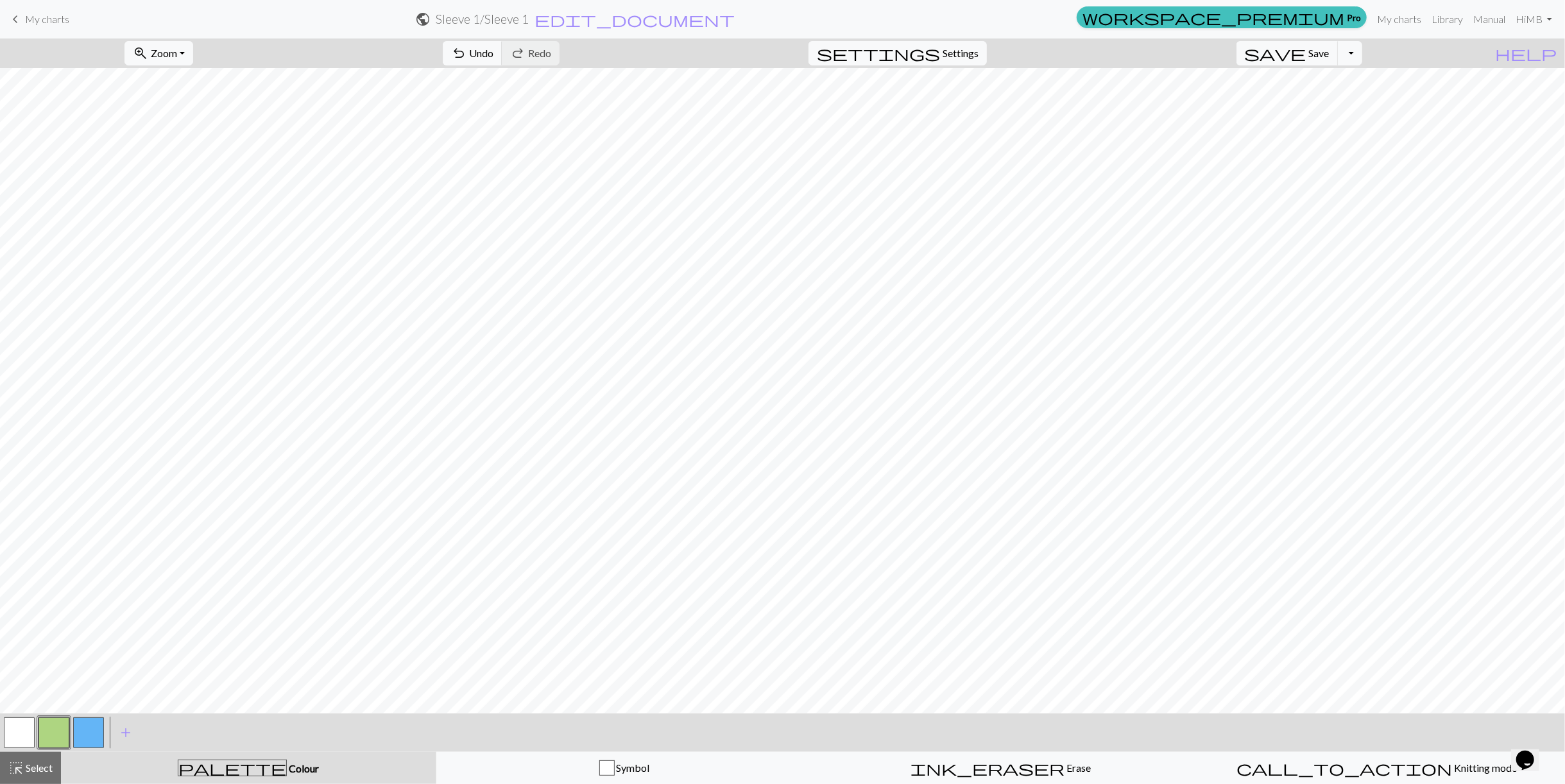
click at [79, 725] on button "button" at bounding box center [89, 733] width 31 height 31
drag, startPoint x: 103, startPoint y: 727, endPoint x: 118, endPoint y: 717, distance: 18.0
click at [111, 721] on div "< > add Add a colour" at bounding box center [782, 733] width 1565 height 39
click at [34, 759] on button "highlight_alt Select Select" at bounding box center [31, 768] width 61 height 32
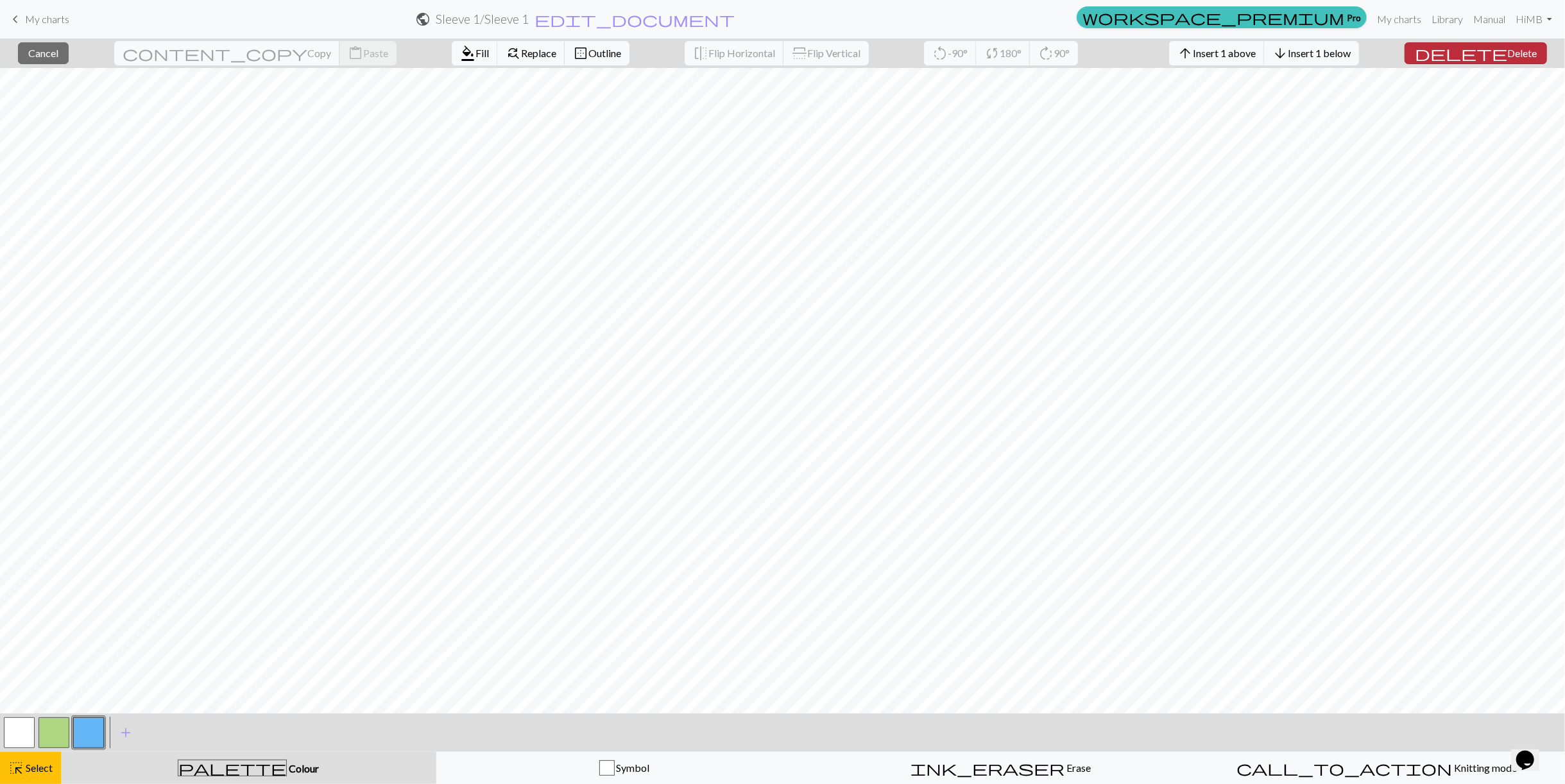
click at [1494, 60] on button "delete Delete" at bounding box center [1476, 53] width 142 height 22
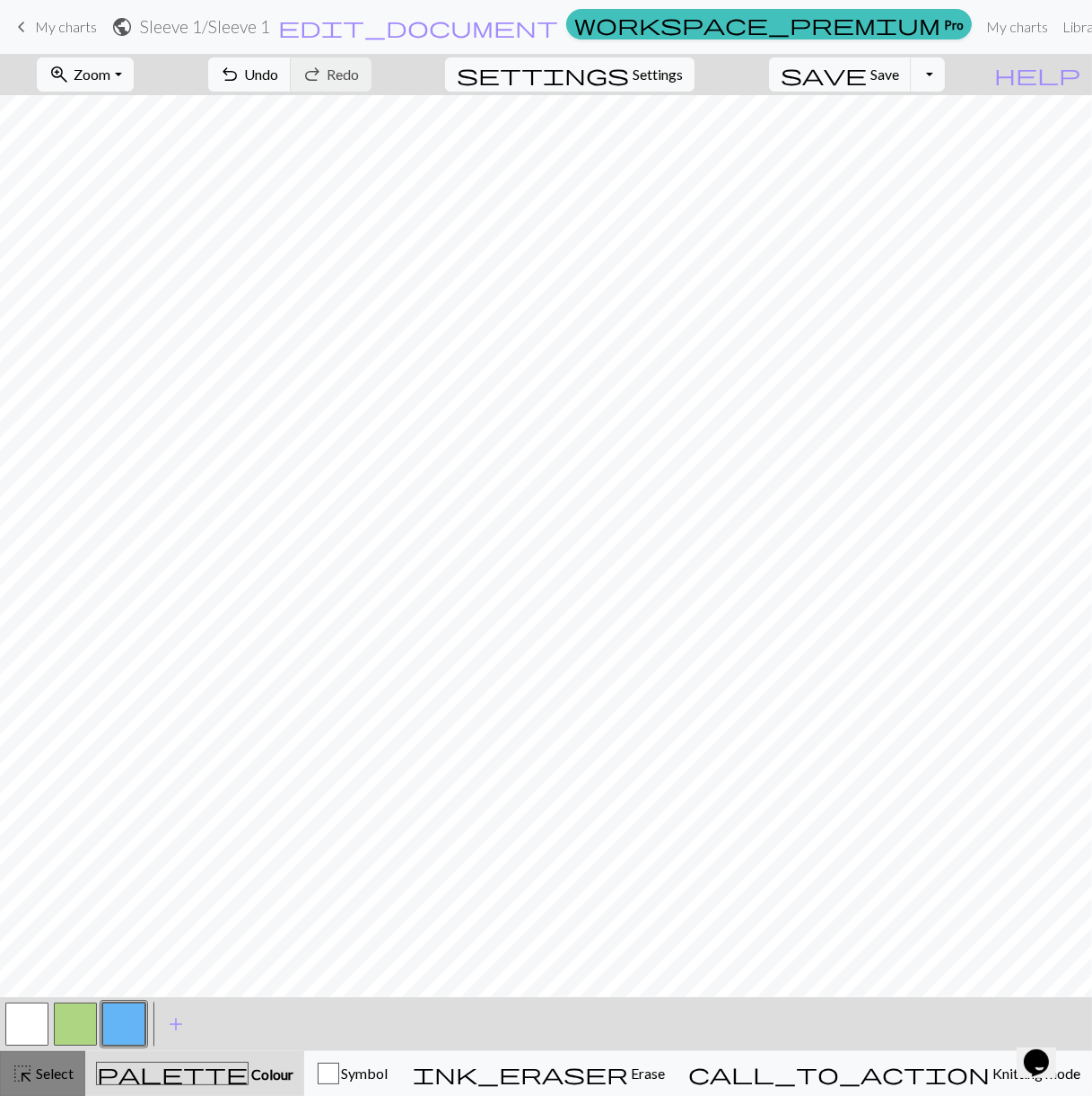
click at [67, 1072] on span "Select" at bounding box center [53, 1073] width 40 height 17
click at [77, 1036] on button "button" at bounding box center [75, 1024] width 43 height 43
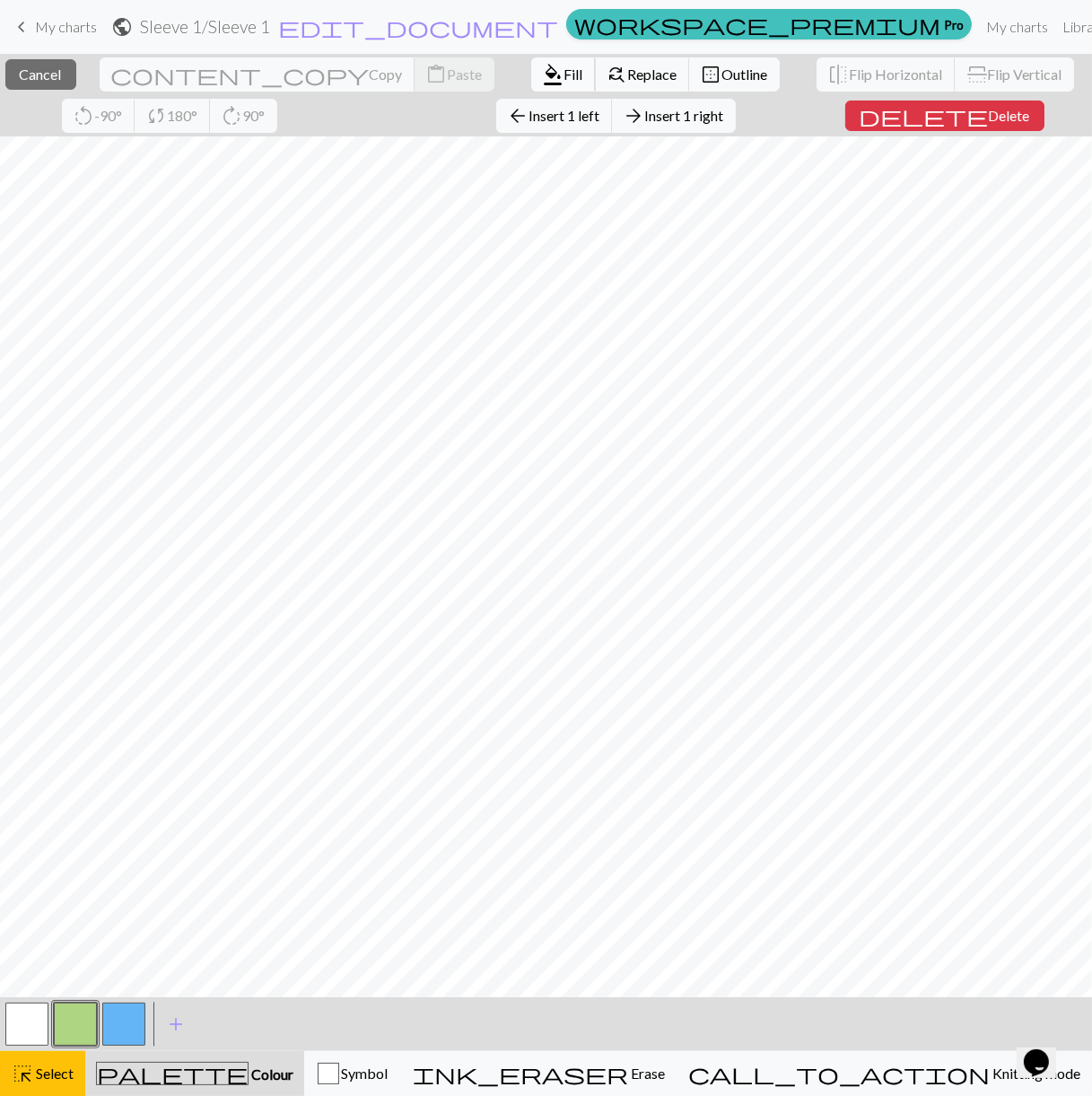
click at [543, 75] on span "format_color_fill" at bounding box center [553, 74] width 21 height 25
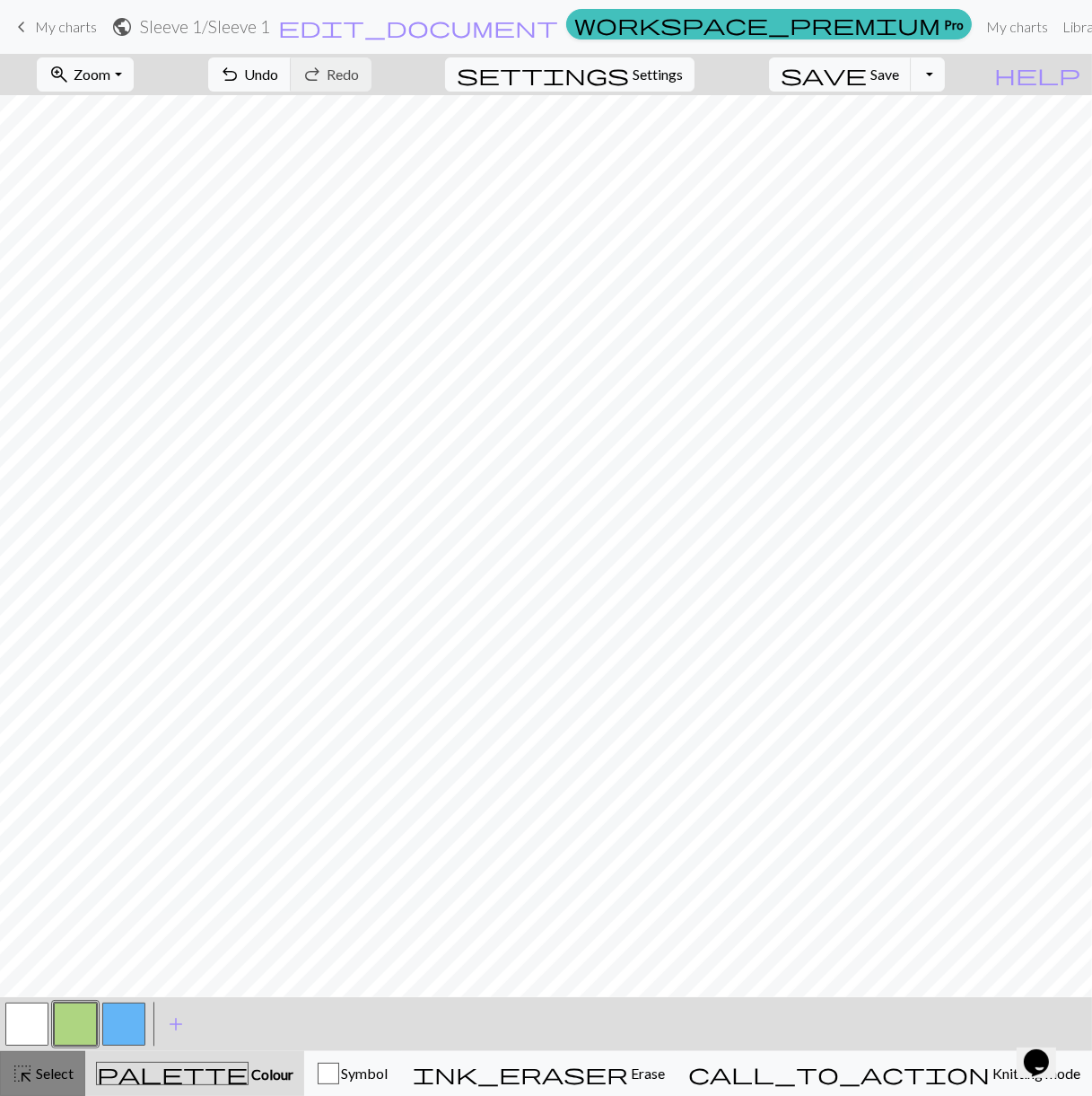
click at [68, 1058] on button "highlight_alt Select Select" at bounding box center [43, 1074] width 86 height 45
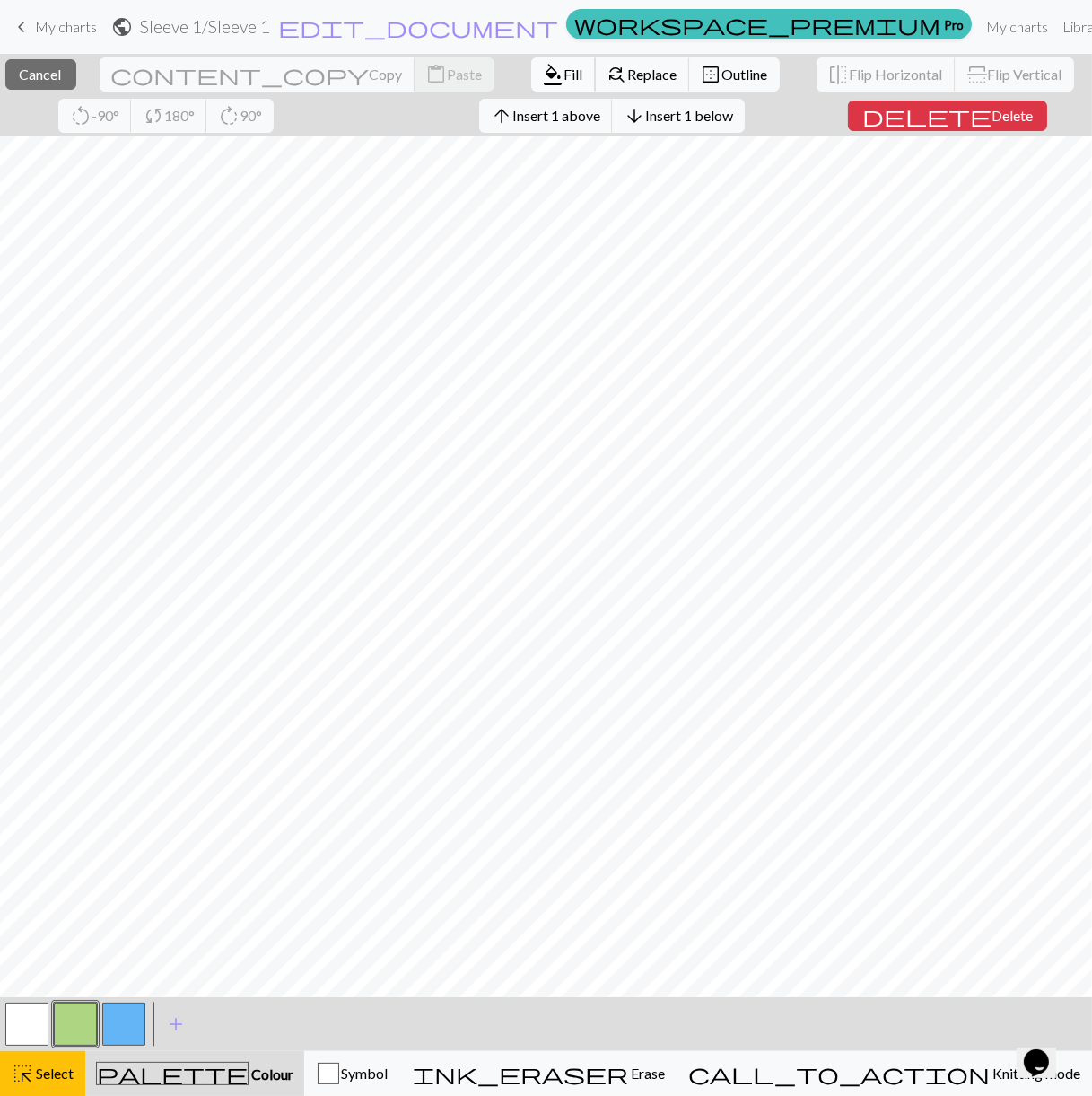
click at [543, 70] on span "format_color_fill" at bounding box center [553, 74] width 21 height 25
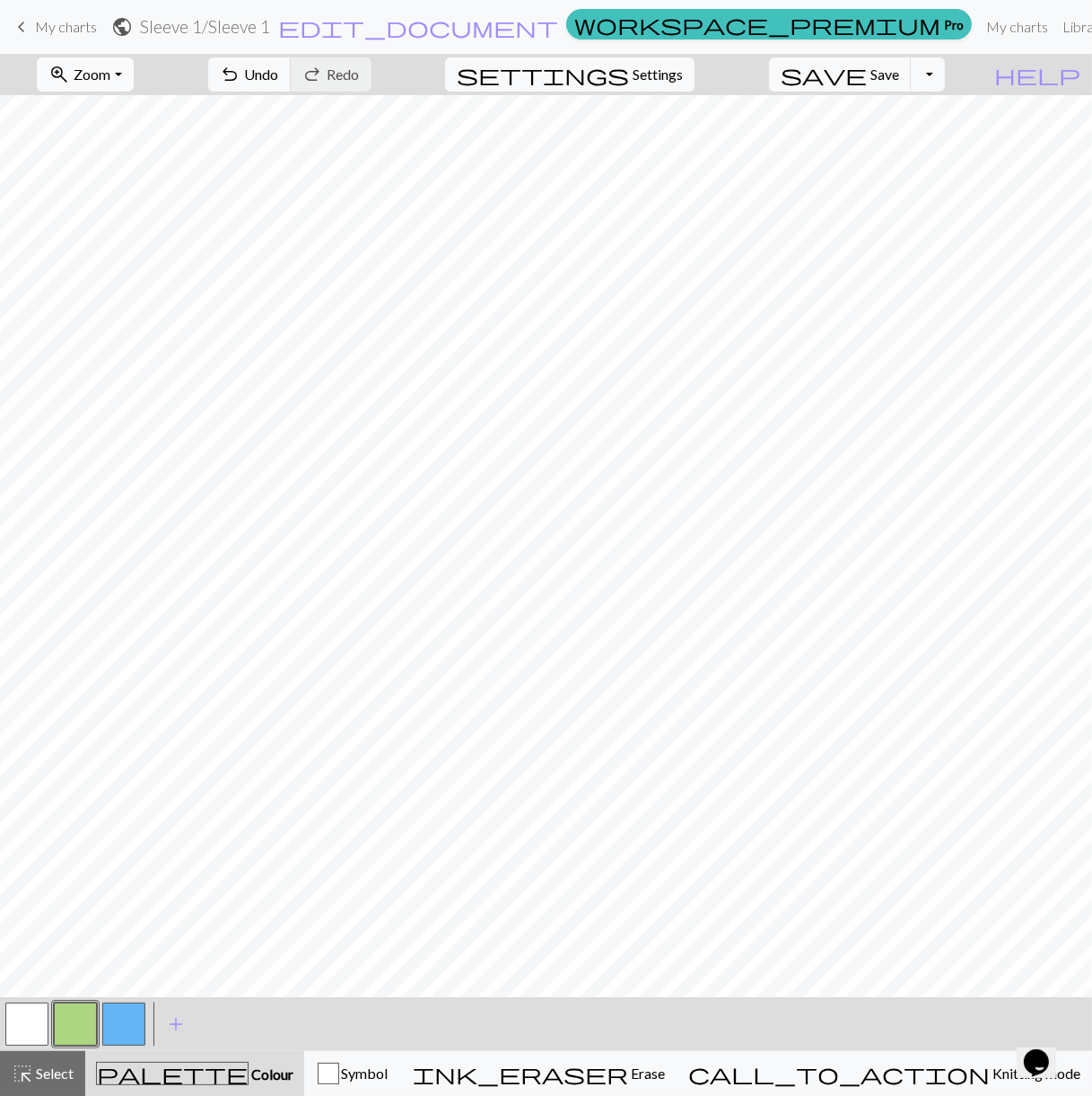
drag, startPoint x: 126, startPoint y: 37, endPoint x: 136, endPoint y: 61, distance: 26.0
click at [126, 37] on form "public Sleeve 1 / Sleeve 1 edit_document Edit settings" at bounding box center [335, 27] width 448 height 35
click at [111, 74] on span "Zoom" at bounding box center [92, 74] width 37 height 17
click at [136, 248] on button "100%" at bounding box center [109, 243] width 142 height 29
click at [677, 72] on span "Settings" at bounding box center [658, 74] width 50 height 21
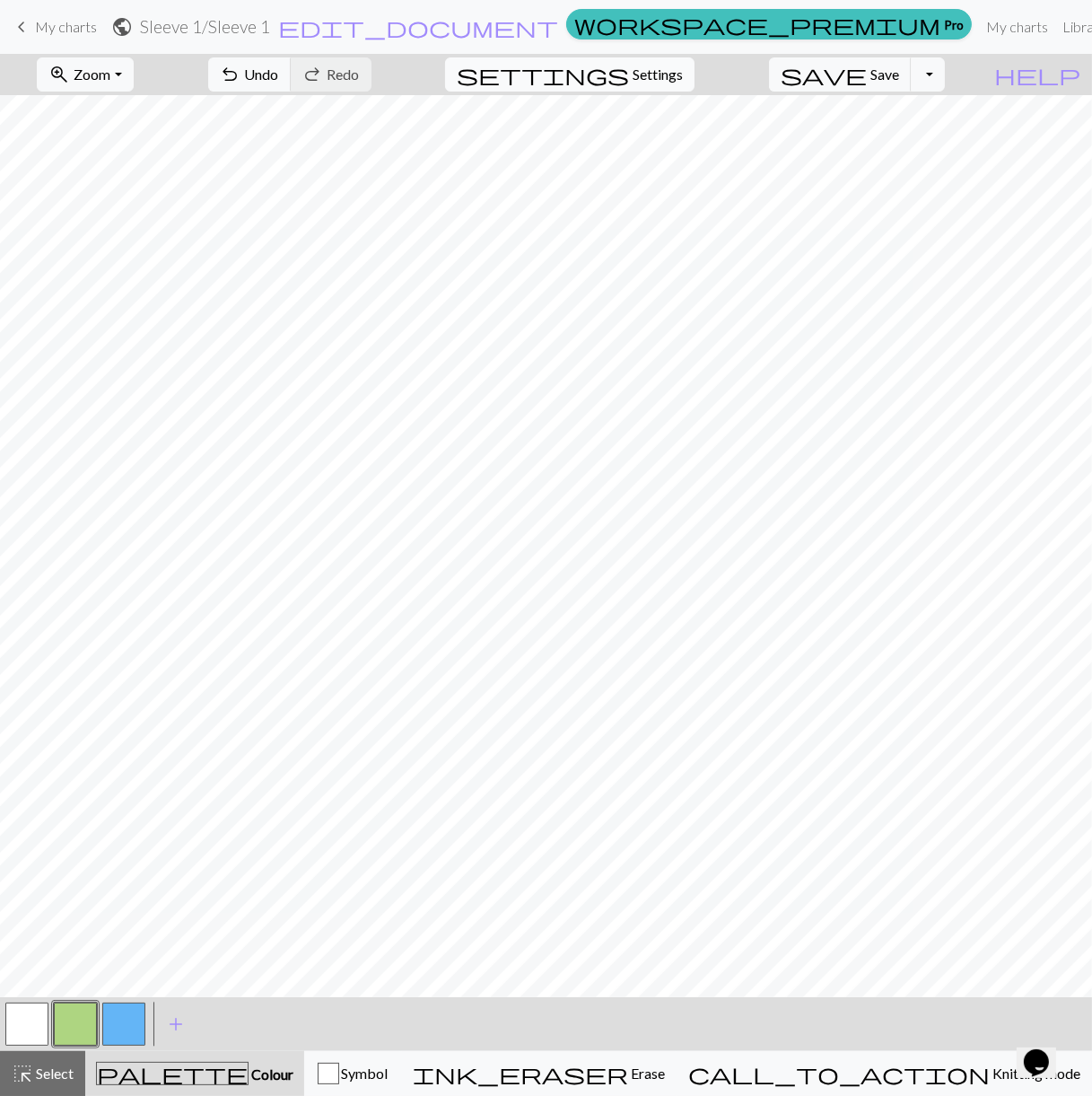
select select "aran"
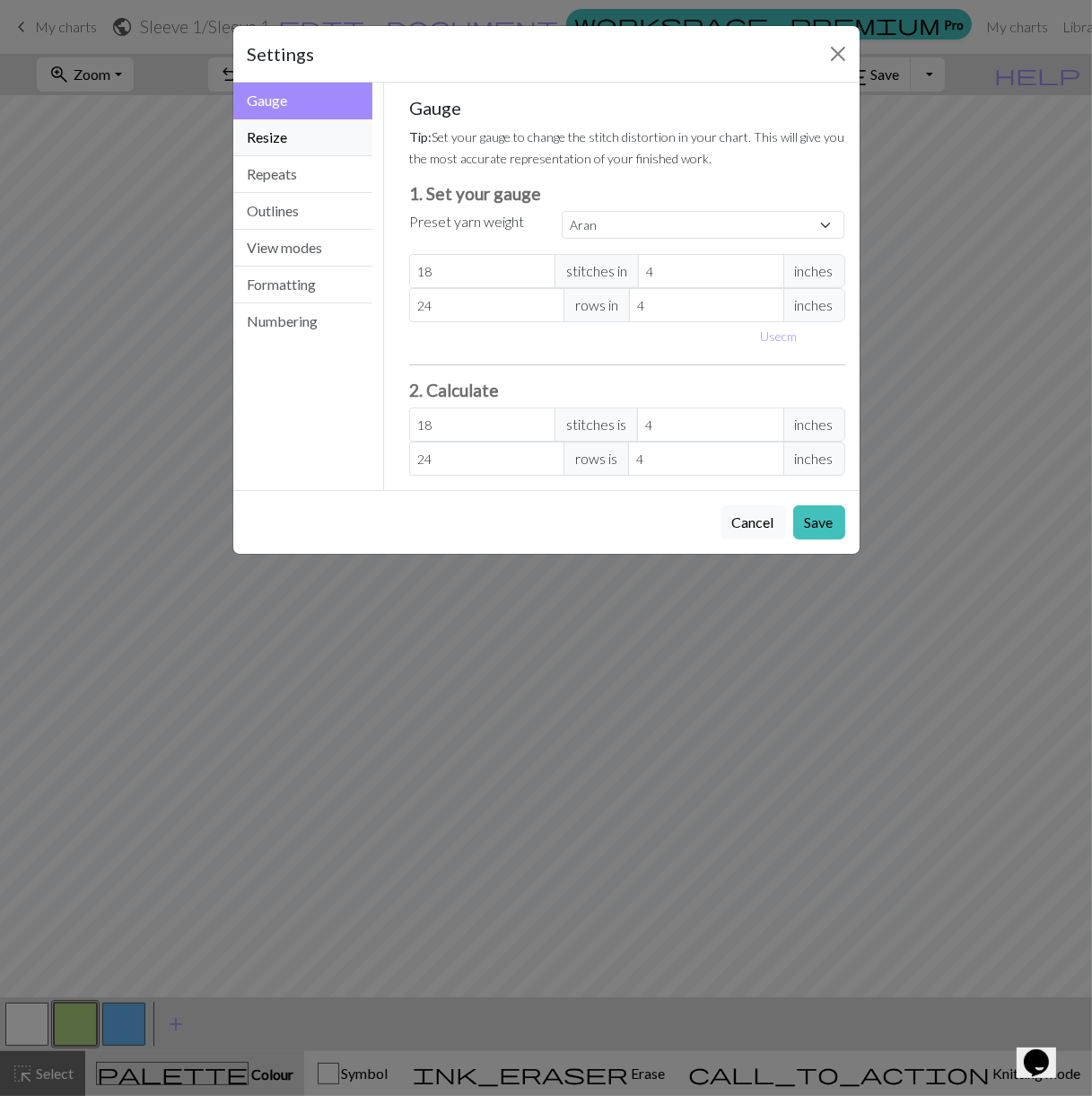
click at [324, 148] on button "Resize" at bounding box center [303, 138] width 140 height 37
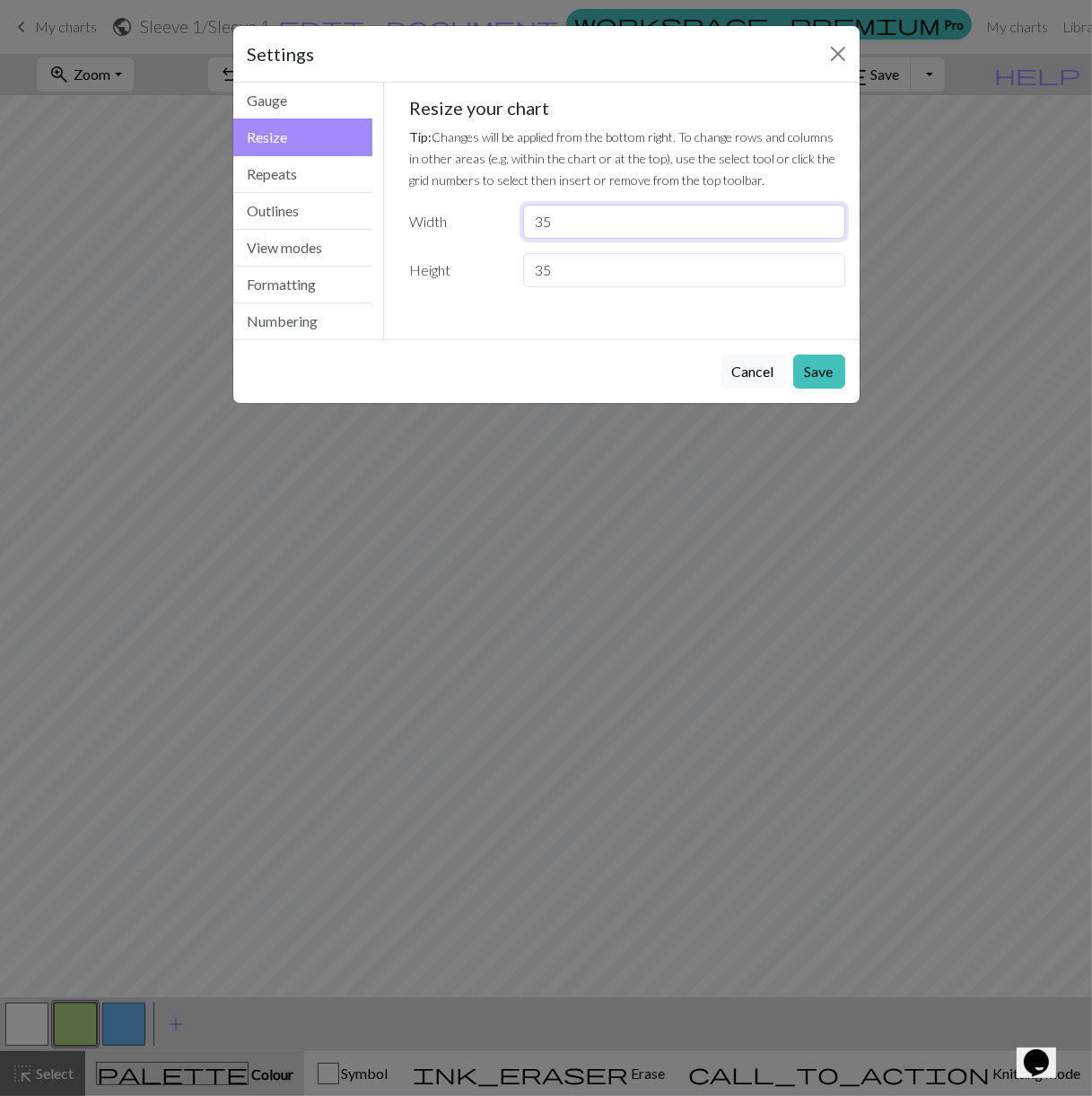
click at [573, 205] on input "35" at bounding box center [683, 222] width 321 height 34
click at [573, 264] on input "35" at bounding box center [683, 270] width 321 height 34
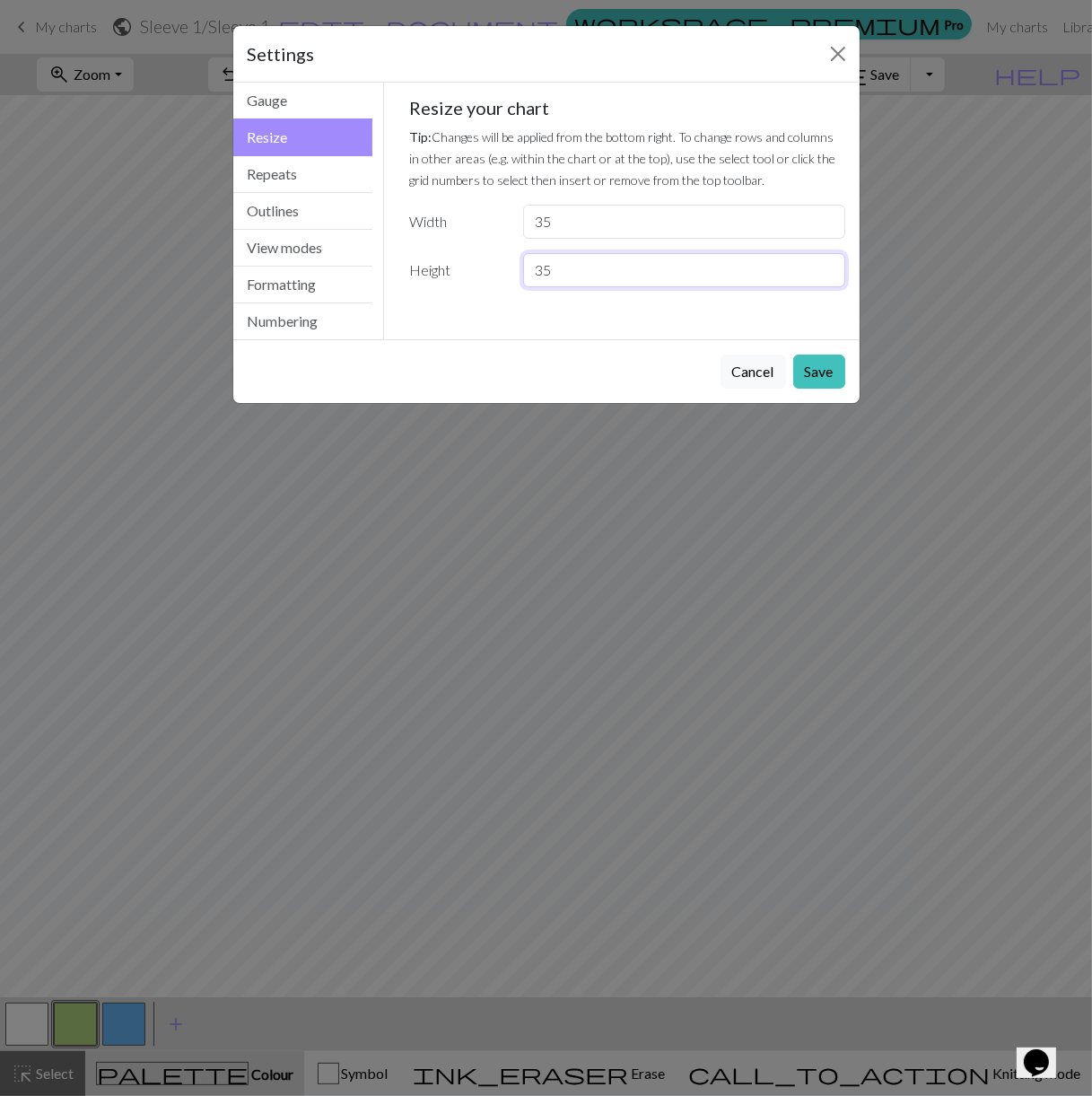
click at [573, 264] on input "35" at bounding box center [683, 270] width 321 height 34
click at [829, 54] on button "Close" at bounding box center [838, 53] width 29 height 29
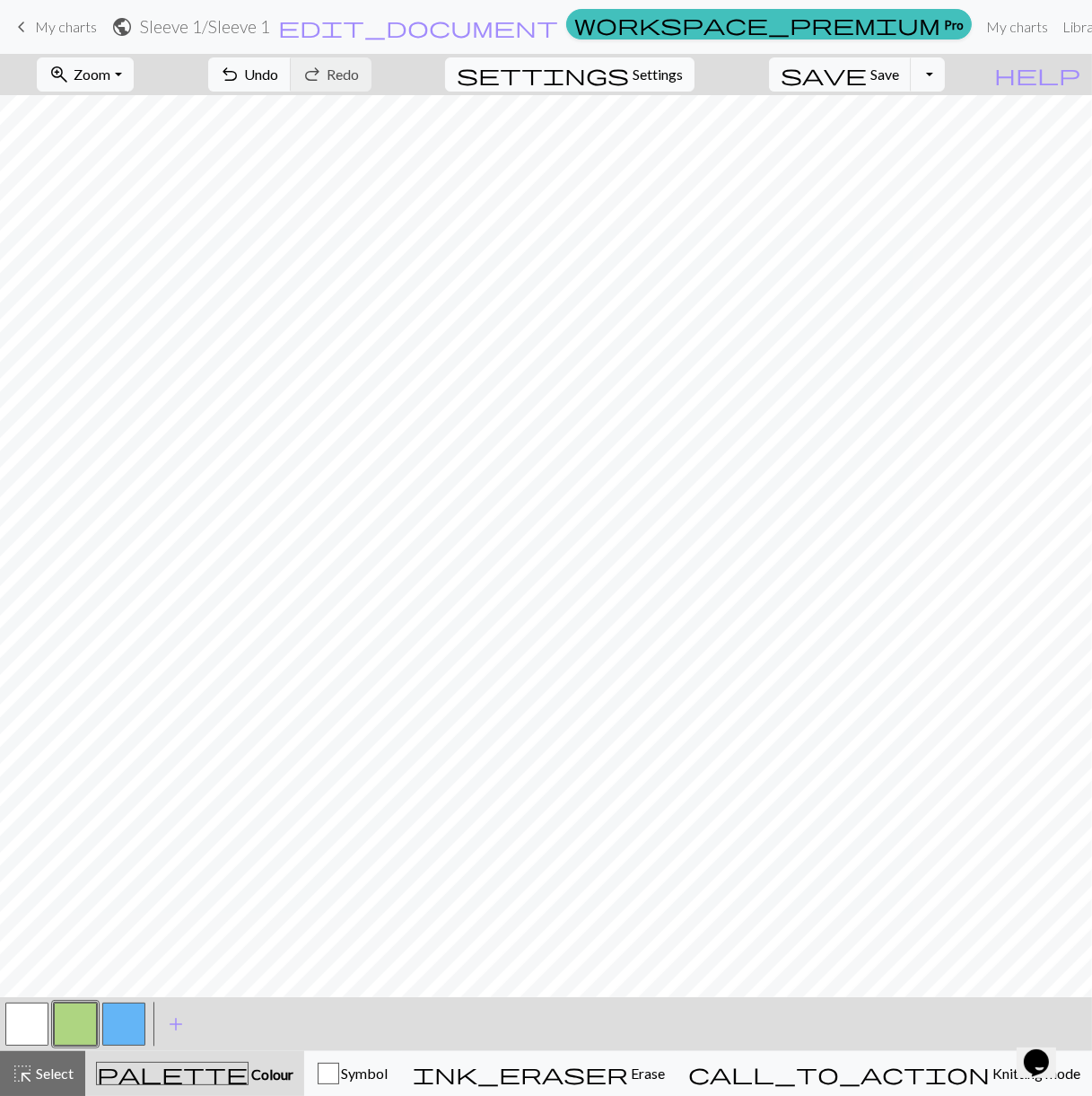
click at [629, 74] on span "settings" at bounding box center [543, 74] width 172 height 25
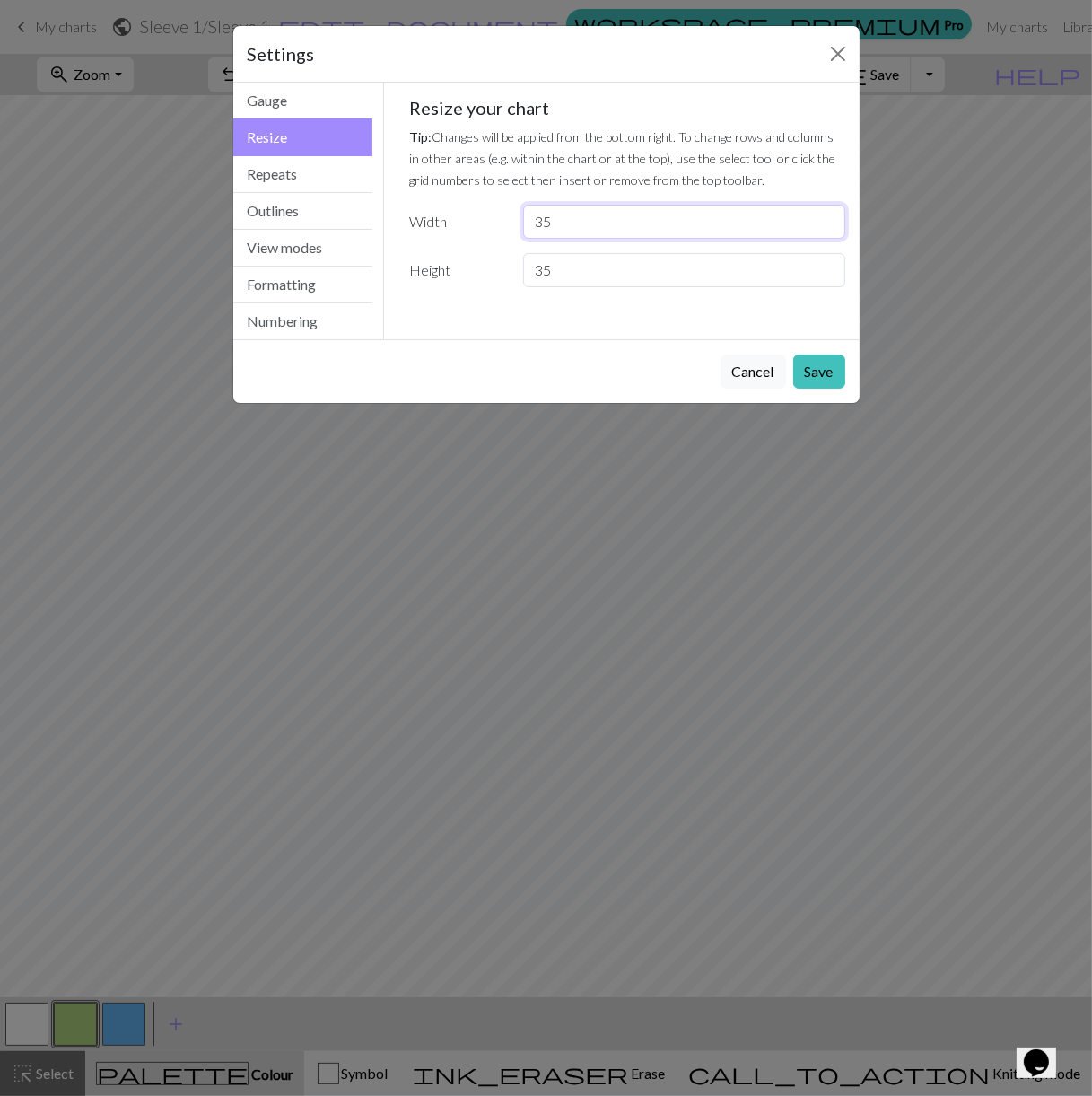
click at [587, 223] on input "35" at bounding box center [683, 222] width 321 height 34
click at [584, 265] on input "35" at bounding box center [683, 270] width 321 height 34
type input "63"
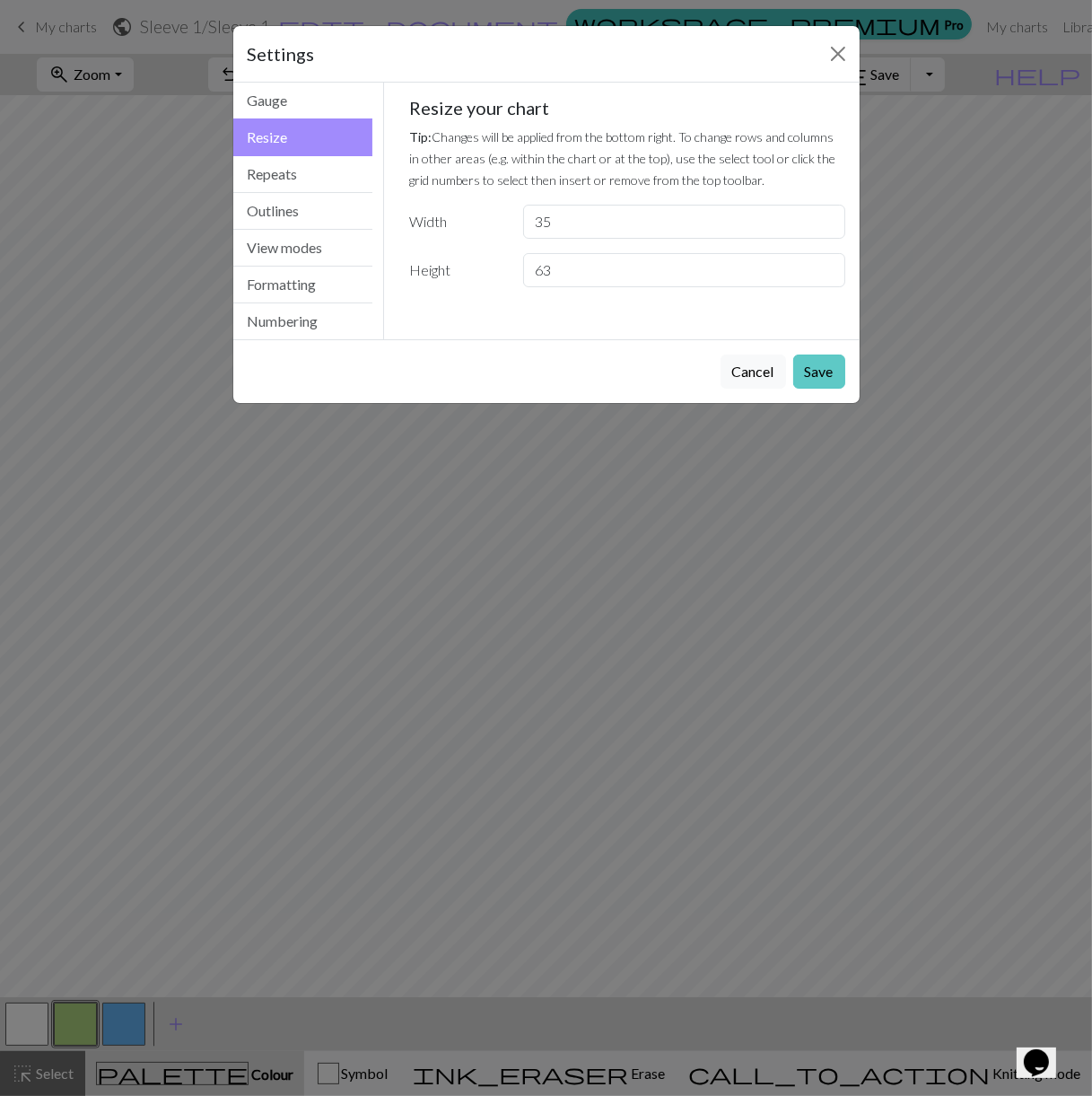
click at [824, 362] on button "Save" at bounding box center [819, 372] width 52 height 34
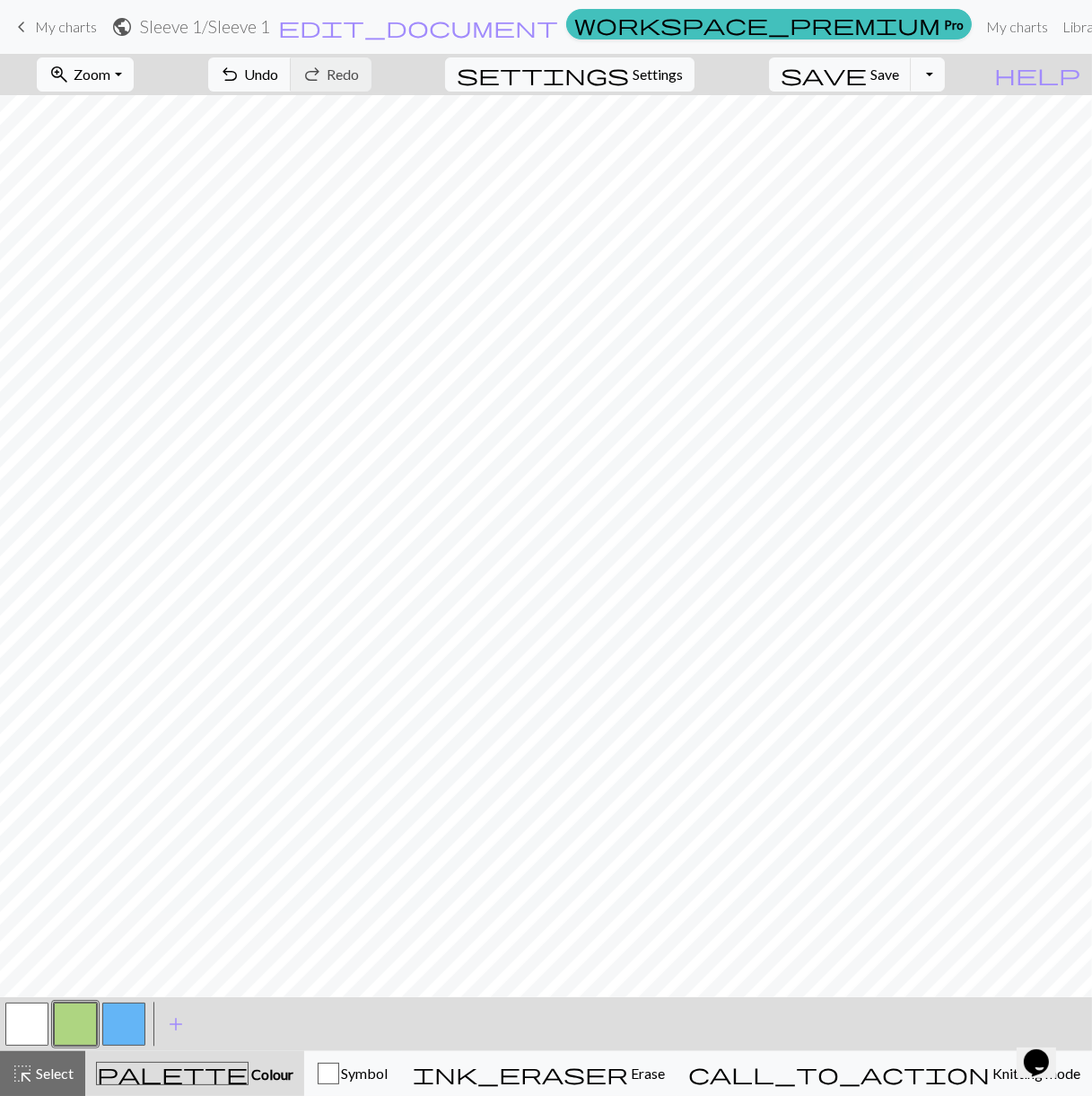
click at [129, 84] on button "zoom_in Zoom Zoom" at bounding box center [85, 74] width 96 height 34
click at [153, 231] on button "100%" at bounding box center [109, 243] width 142 height 29
click at [134, 1014] on button "button" at bounding box center [124, 1024] width 43 height 43
click at [42, 1064] on span "Select" at bounding box center [53, 1073] width 40 height 17
click at [28, 1031] on button "button" at bounding box center [27, 1024] width 43 height 43
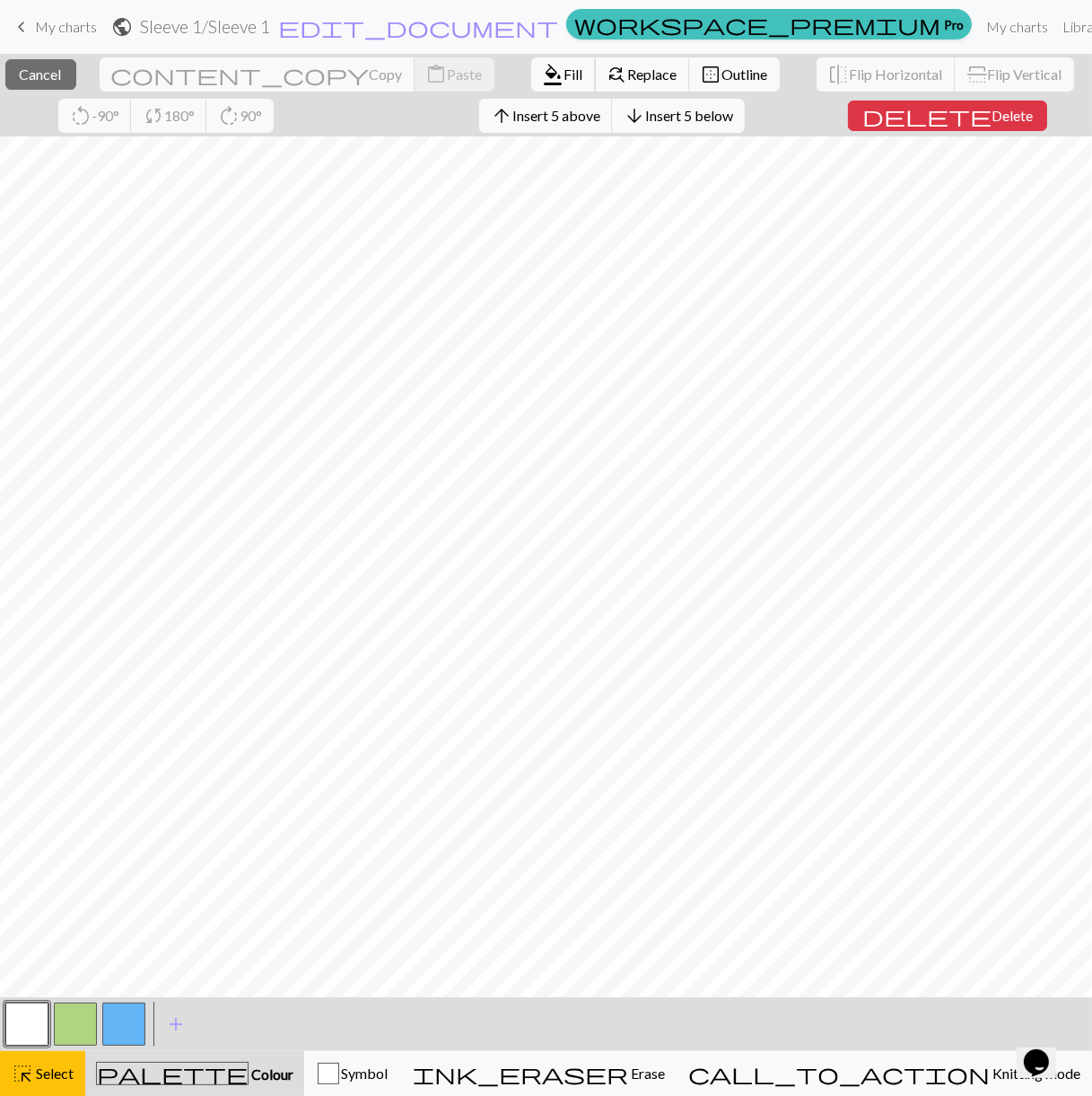
click at [532, 67] on button "format_color_fill Fill" at bounding box center [563, 74] width 64 height 34
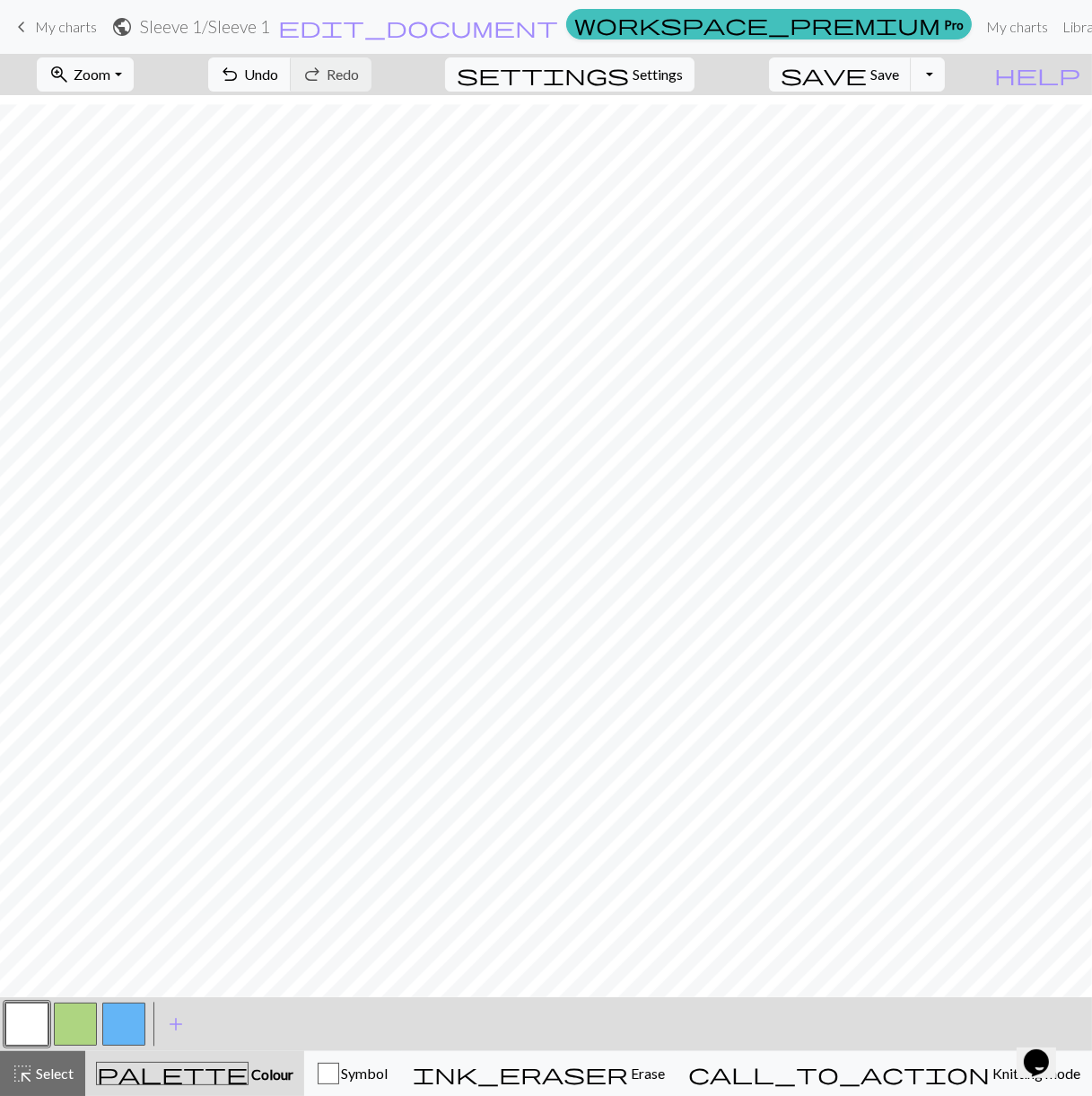
scroll to position [323, 0]
click at [125, 1034] on button "button" at bounding box center [124, 1024] width 43 height 43
click at [53, 1064] on span "Select" at bounding box center [53, 1073] width 40 height 17
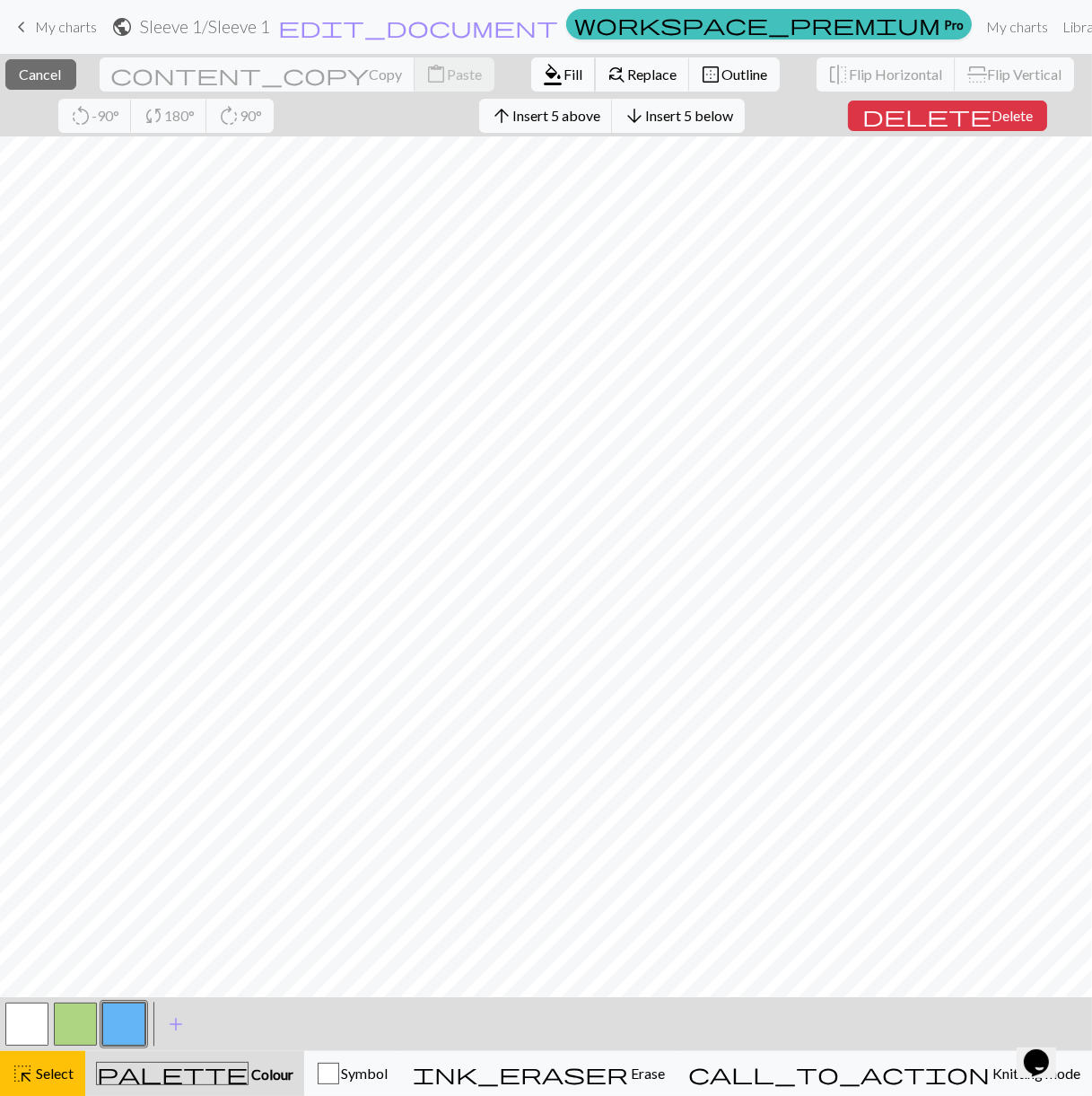
click at [564, 73] on span "Fill" at bounding box center [573, 74] width 19 height 17
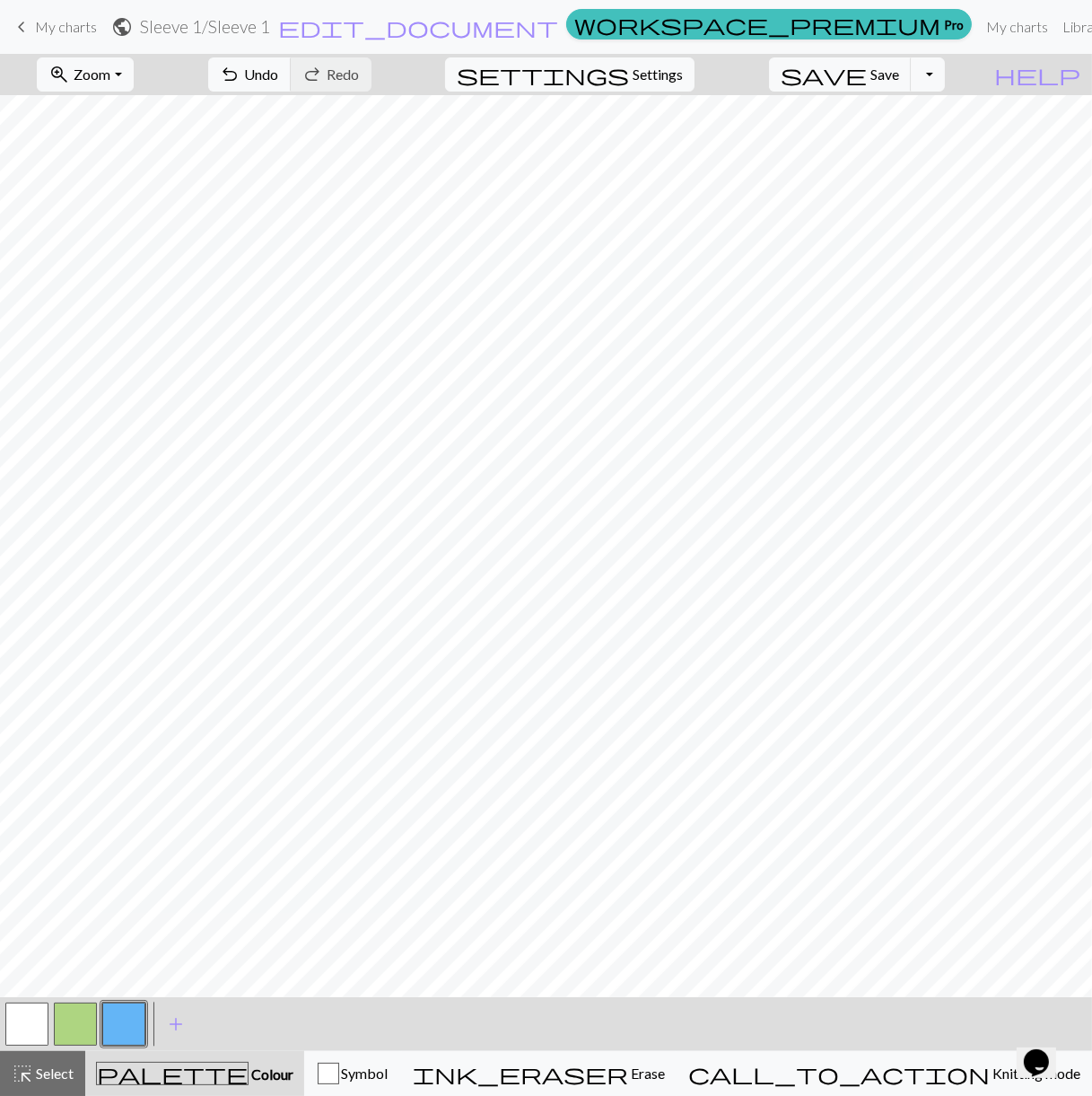
click at [26, 1033] on button "button" at bounding box center [27, 1024] width 43 height 43
drag, startPoint x: 27, startPoint y: 1068, endPoint x: 42, endPoint y: 1058, distance: 18.0
click at [28, 1068] on span "highlight_alt" at bounding box center [22, 1073] width 21 height 25
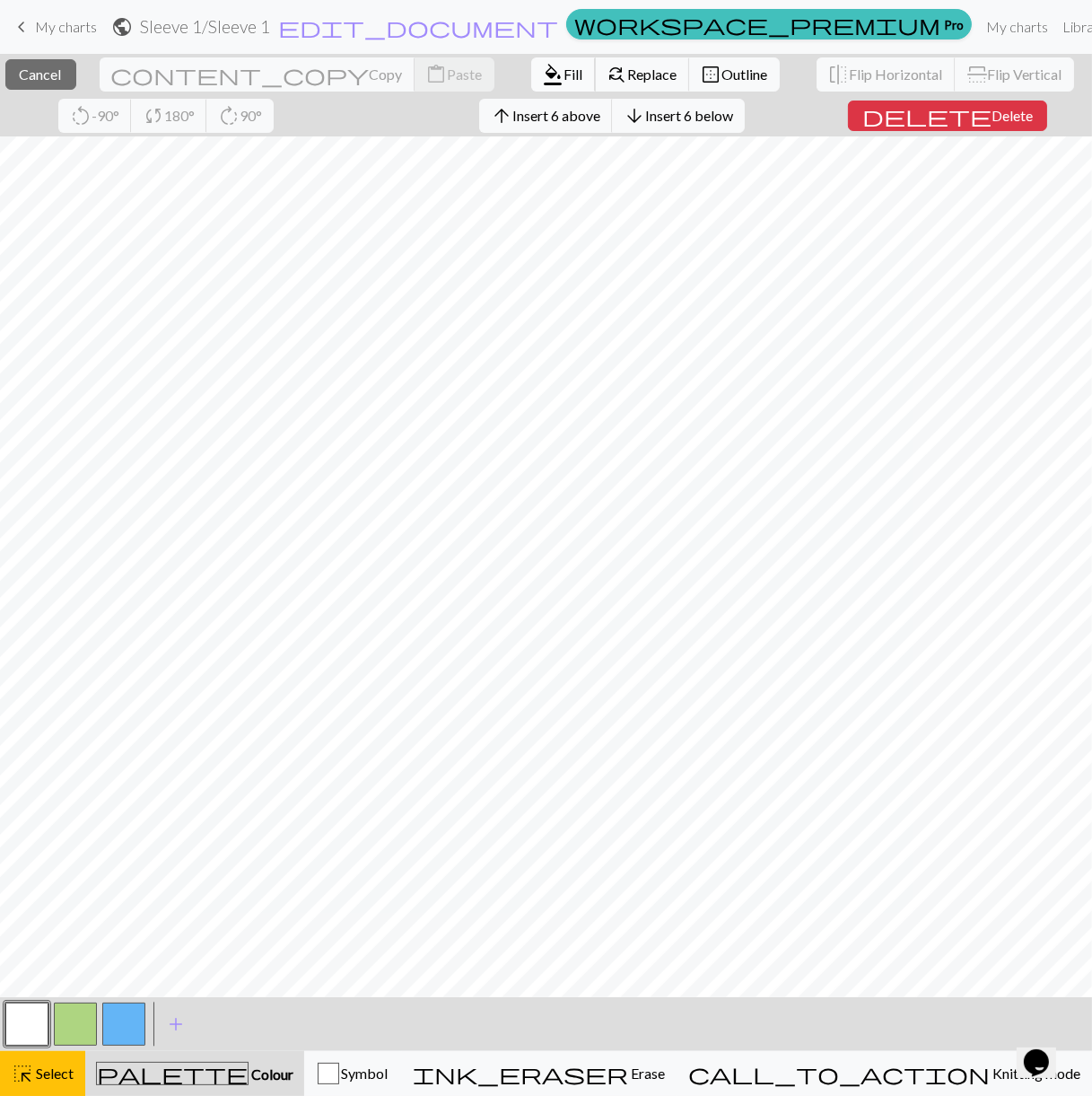
click at [564, 67] on span "Fill" at bounding box center [573, 74] width 19 height 17
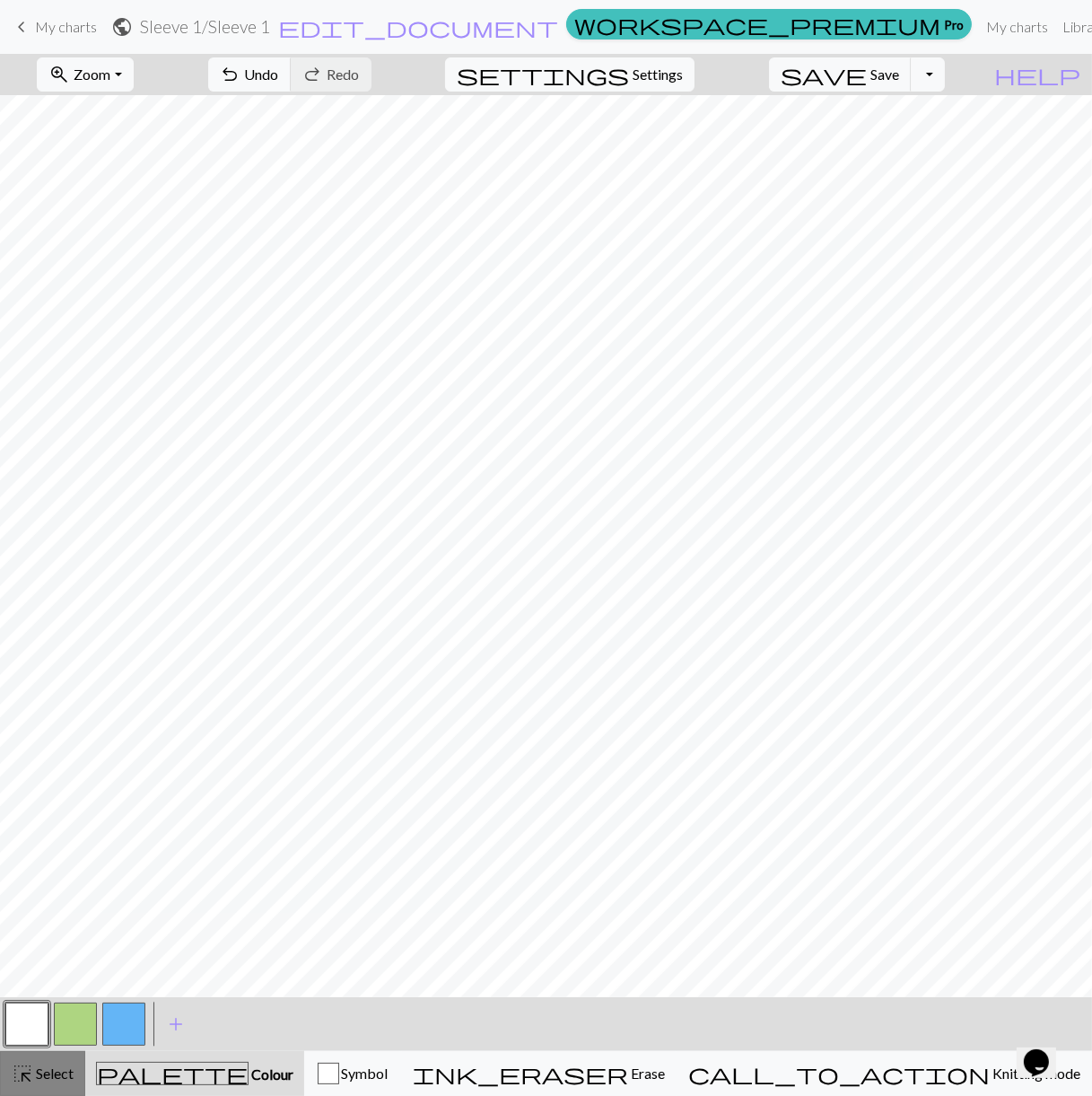
drag, startPoint x: 60, startPoint y: 1084, endPoint x: 138, endPoint y: 983, distance: 127.6
click at [61, 1083] on div "highlight_alt Select Select" at bounding box center [43, 1073] width 62 height 21
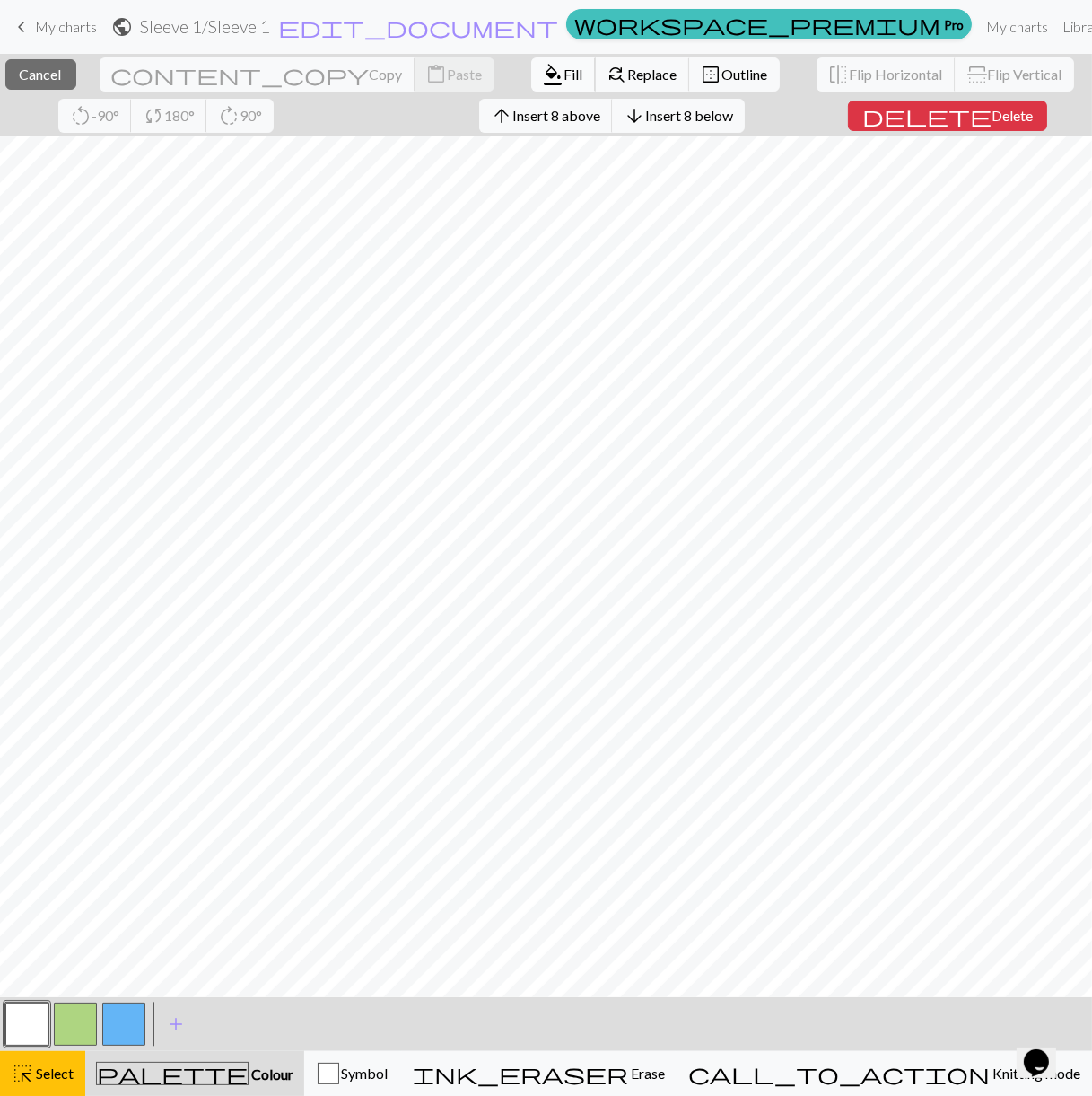
click at [543, 63] on span "format_color_fill" at bounding box center [553, 74] width 21 height 25
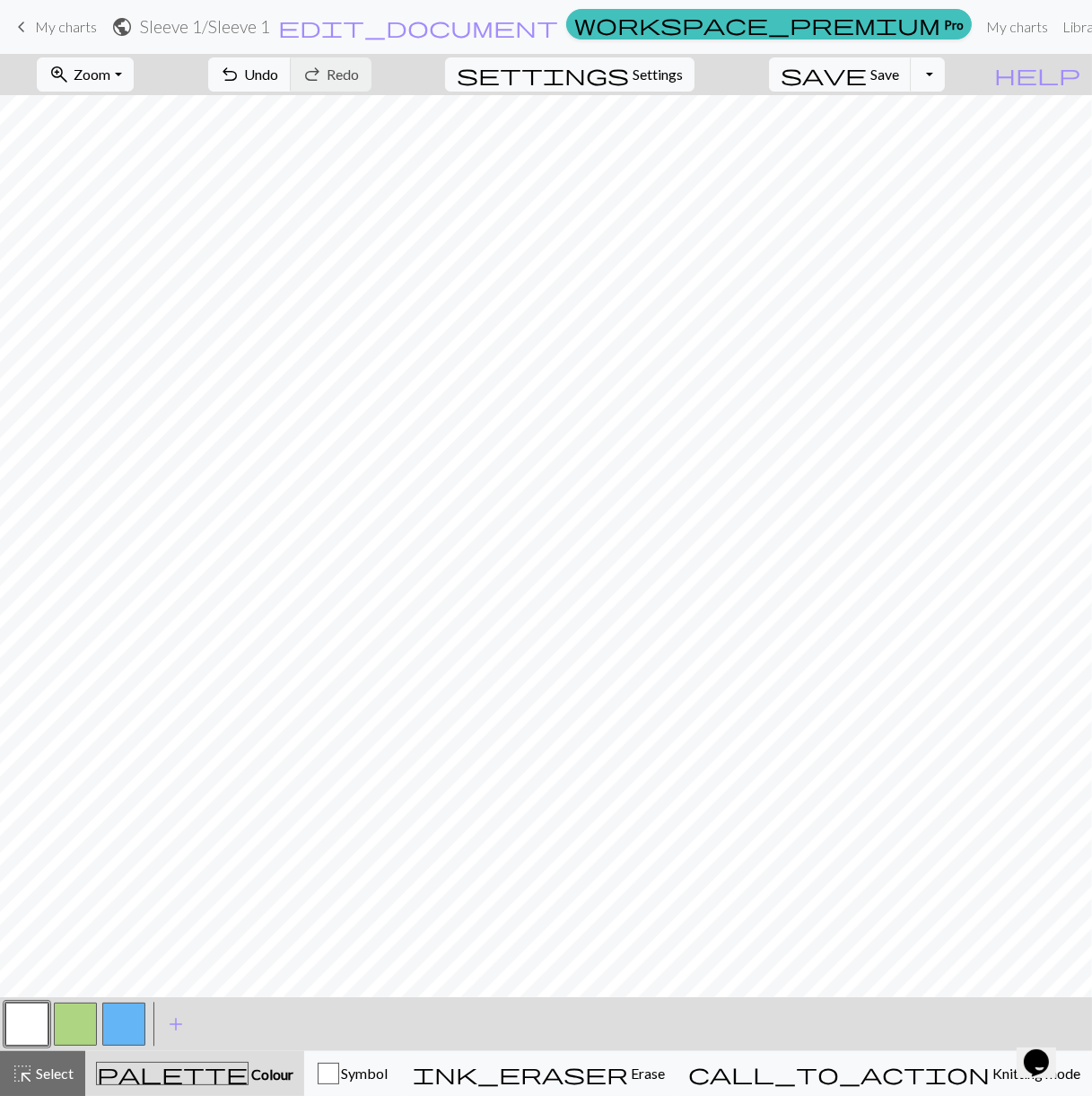
drag, startPoint x: 129, startPoint y: 1030, endPoint x: 144, endPoint y: 996, distance: 37.2
click at [130, 1032] on button "button" at bounding box center [124, 1024] width 43 height 43
click at [36, 1029] on button "button" at bounding box center [27, 1024] width 43 height 43
click at [141, 1025] on button "button" at bounding box center [124, 1024] width 43 height 43
click at [58, 1064] on span "Select" at bounding box center [53, 1073] width 40 height 17
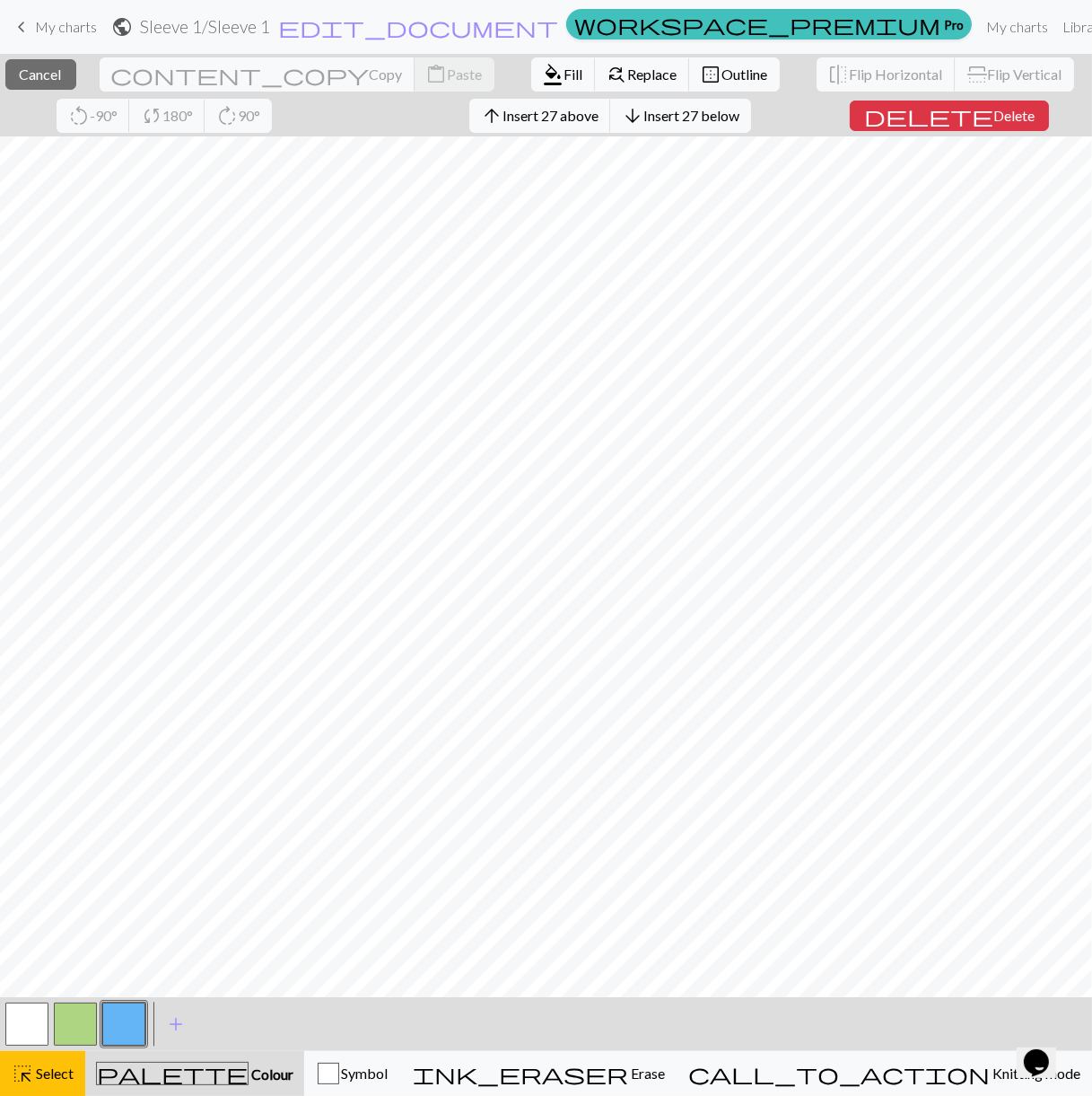
click at [22, 1030] on button "button" at bounding box center [27, 1024] width 43 height 43
click at [543, 70] on span "format_color_fill" at bounding box center [553, 74] width 21 height 25
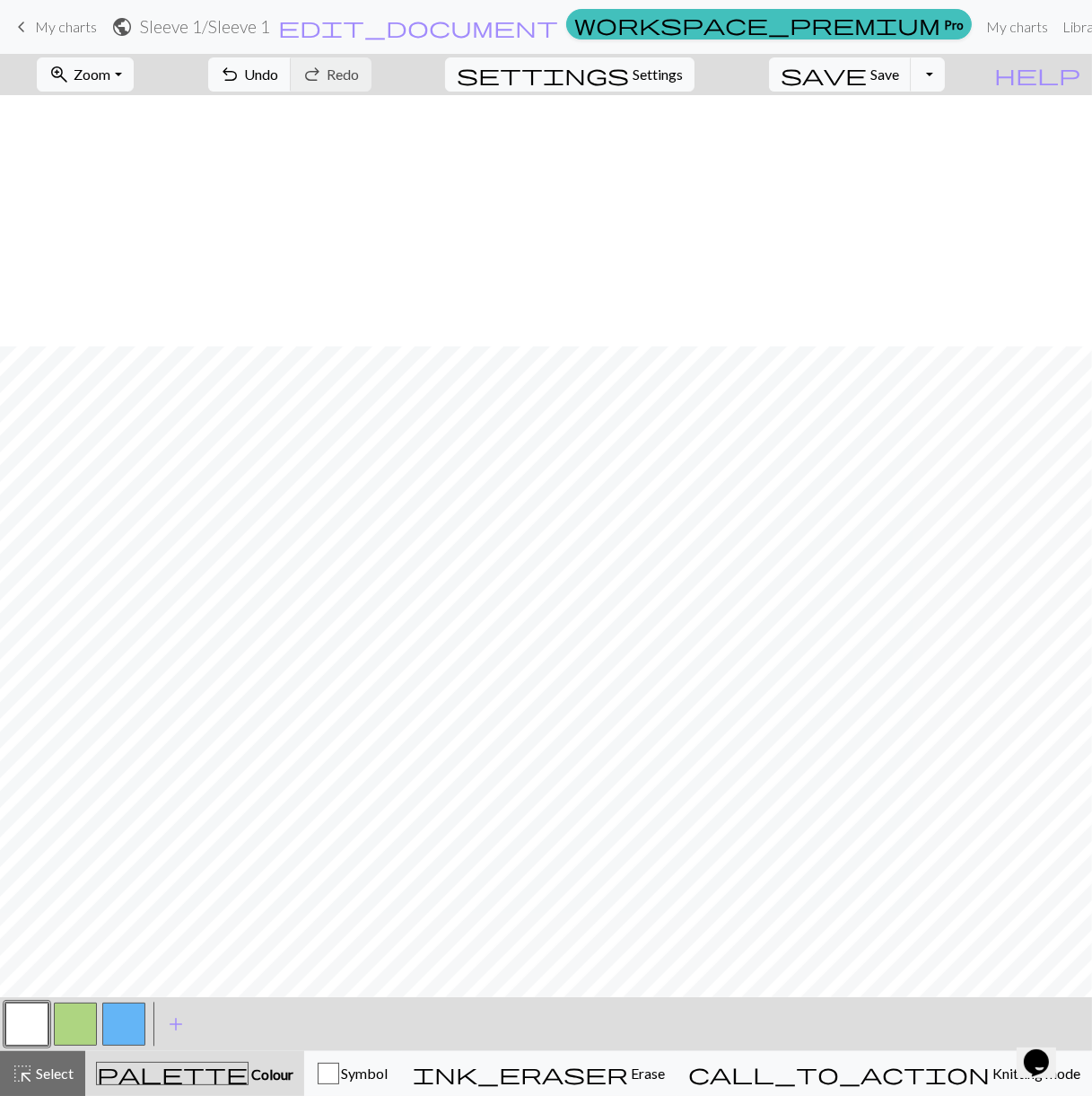
scroll to position [323, 0]
click at [111, 75] on span "Zoom" at bounding box center [92, 74] width 37 height 17
click at [134, 204] on button "50%" at bounding box center [109, 214] width 142 height 29
click at [111, 71] on span "Zoom" at bounding box center [92, 74] width 37 height 17
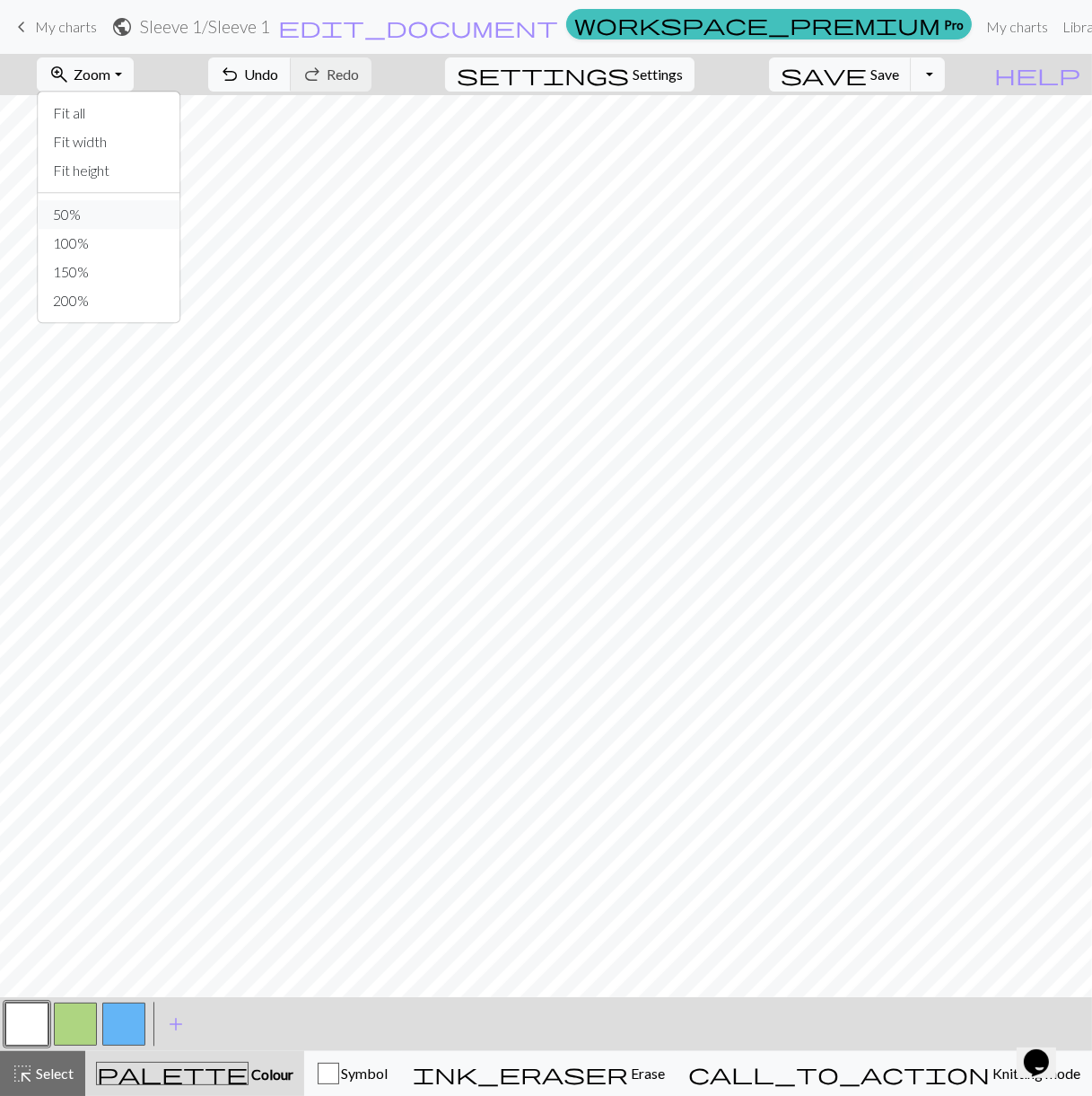
click at [142, 227] on button "50%" at bounding box center [109, 214] width 142 height 29
click at [118, 59] on button "zoom_in Zoom Zoom" at bounding box center [85, 74] width 96 height 34
click at [137, 123] on button "Fit all" at bounding box center [109, 113] width 142 height 29
click at [69, 1068] on span "Select" at bounding box center [53, 1073] width 40 height 17
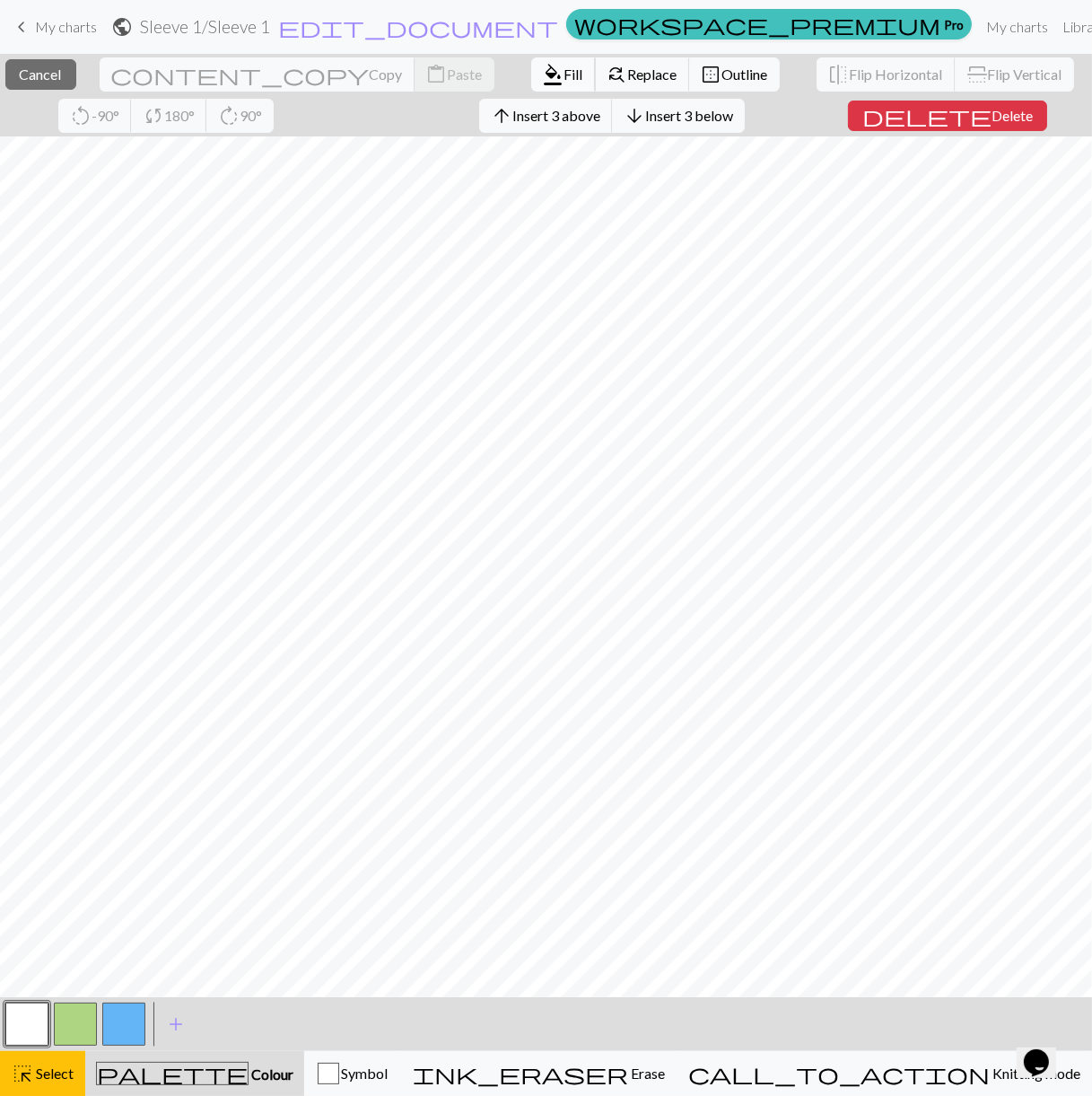
click at [532, 82] on button "format_color_fill Fill" at bounding box center [563, 74] width 64 height 34
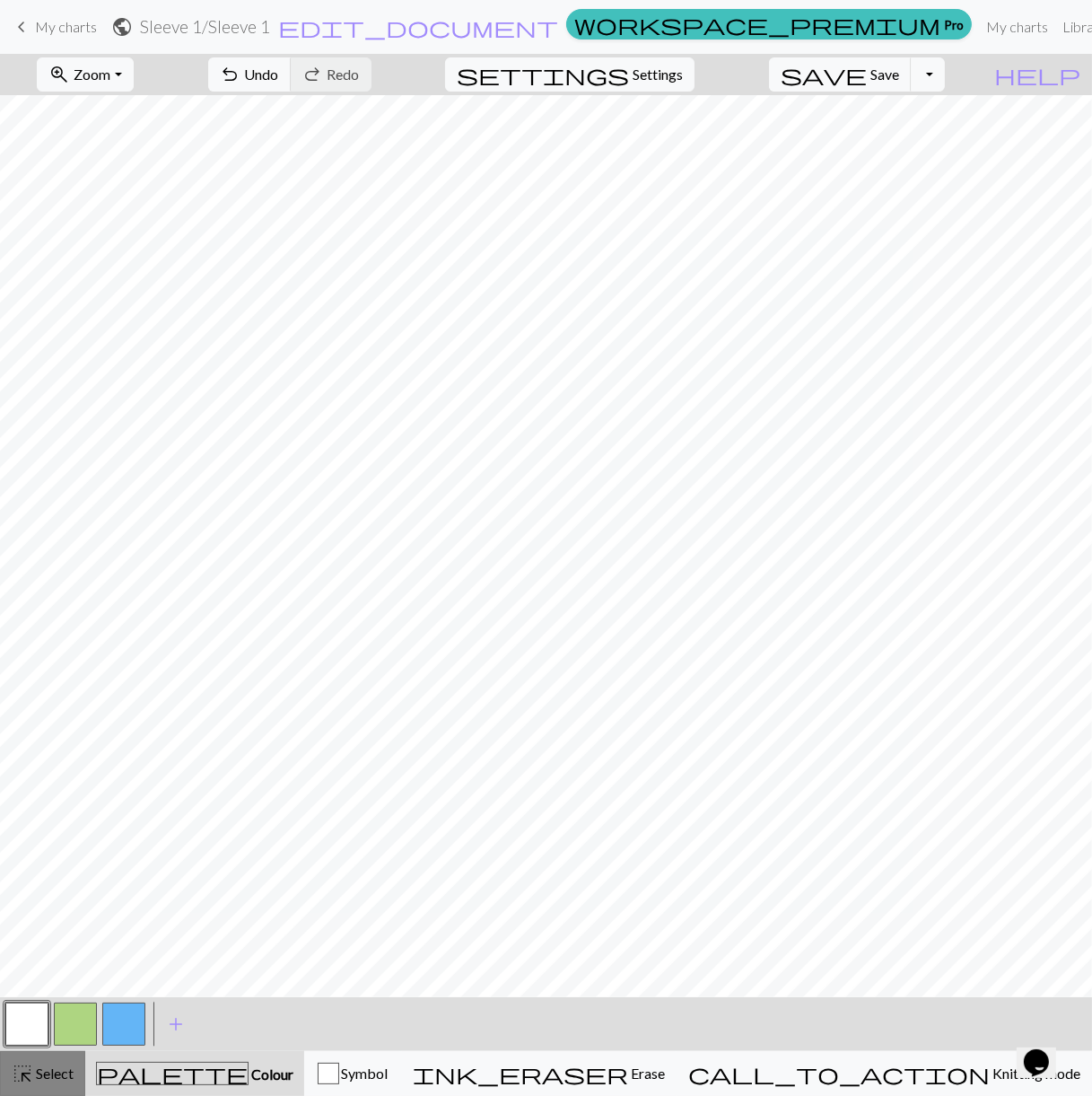
drag, startPoint x: 65, startPoint y: 1072, endPoint x: 76, endPoint y: 1059, distance: 17.0
click at [65, 1072] on span "Select" at bounding box center [53, 1073] width 40 height 17
click at [148, 1026] on div "< > add Add a colour" at bounding box center [546, 1024] width 1092 height 54
click at [142, 1023] on button "button" at bounding box center [124, 1024] width 43 height 43
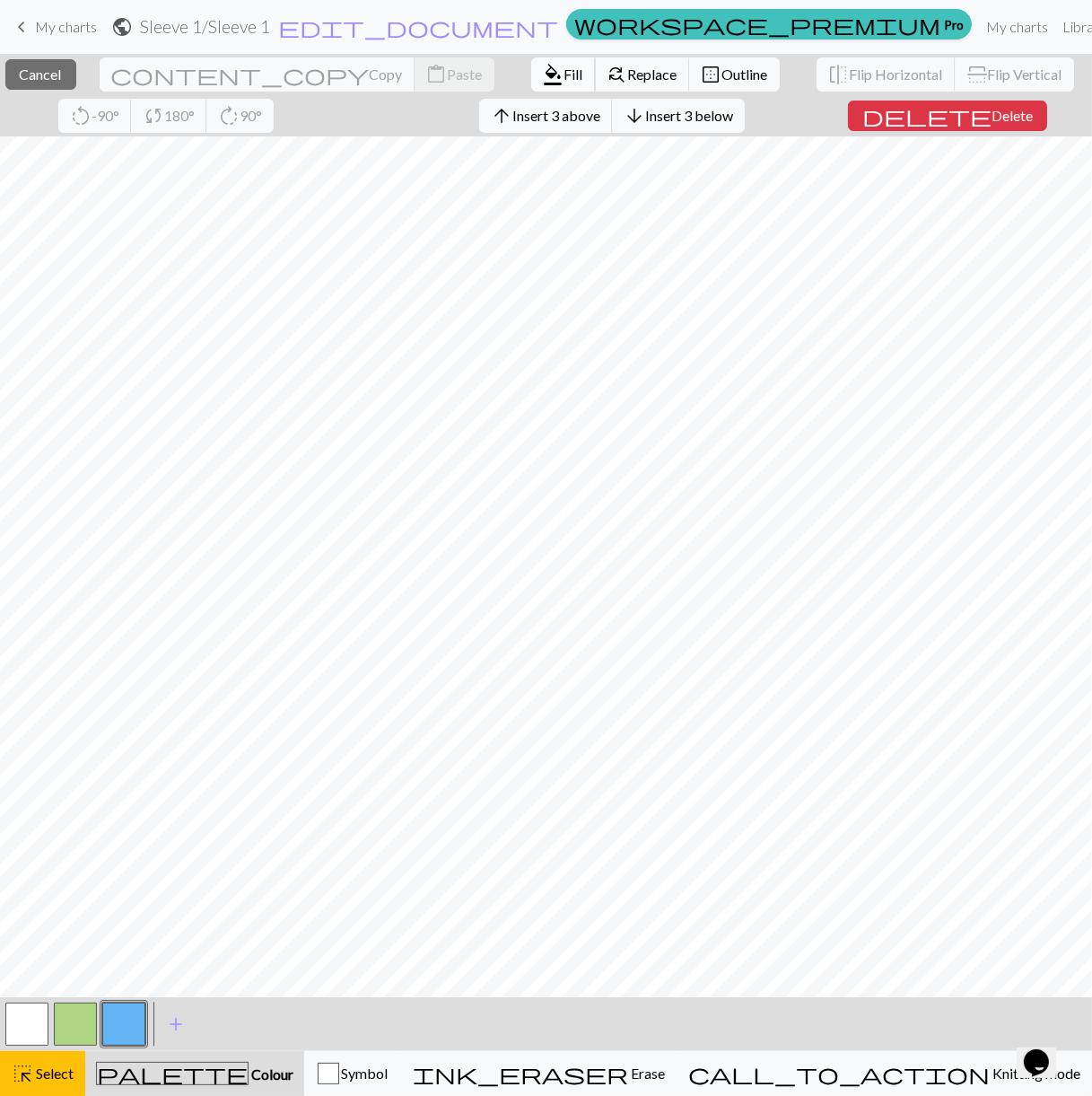
click at [564, 77] on span "Fill" at bounding box center [573, 74] width 19 height 17
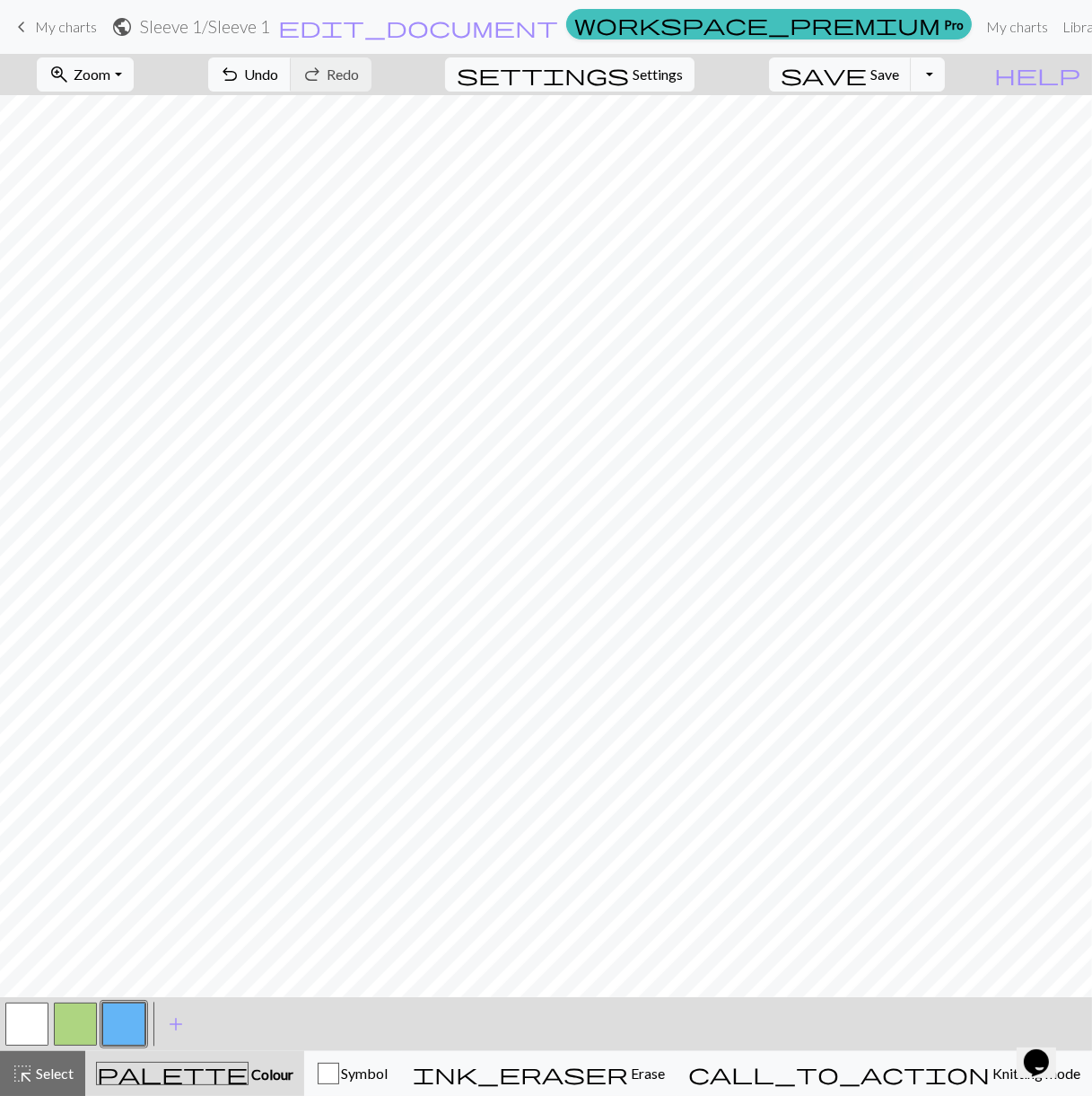
click at [77, 1020] on button "button" at bounding box center [75, 1024] width 43 height 43
click at [70, 1066] on span "Select" at bounding box center [53, 1073] width 40 height 17
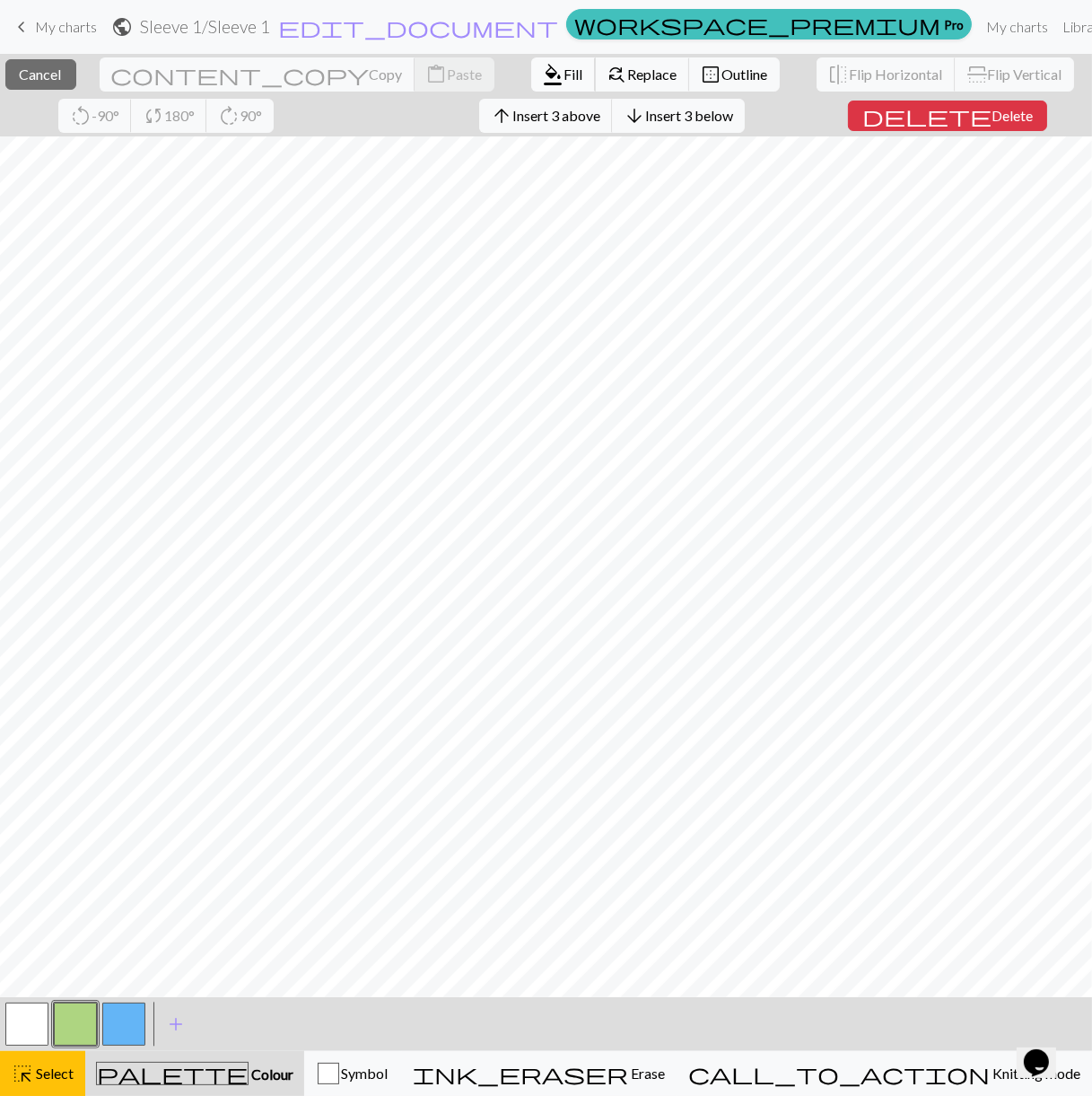
click at [564, 74] on span "Fill" at bounding box center [573, 74] width 19 height 17
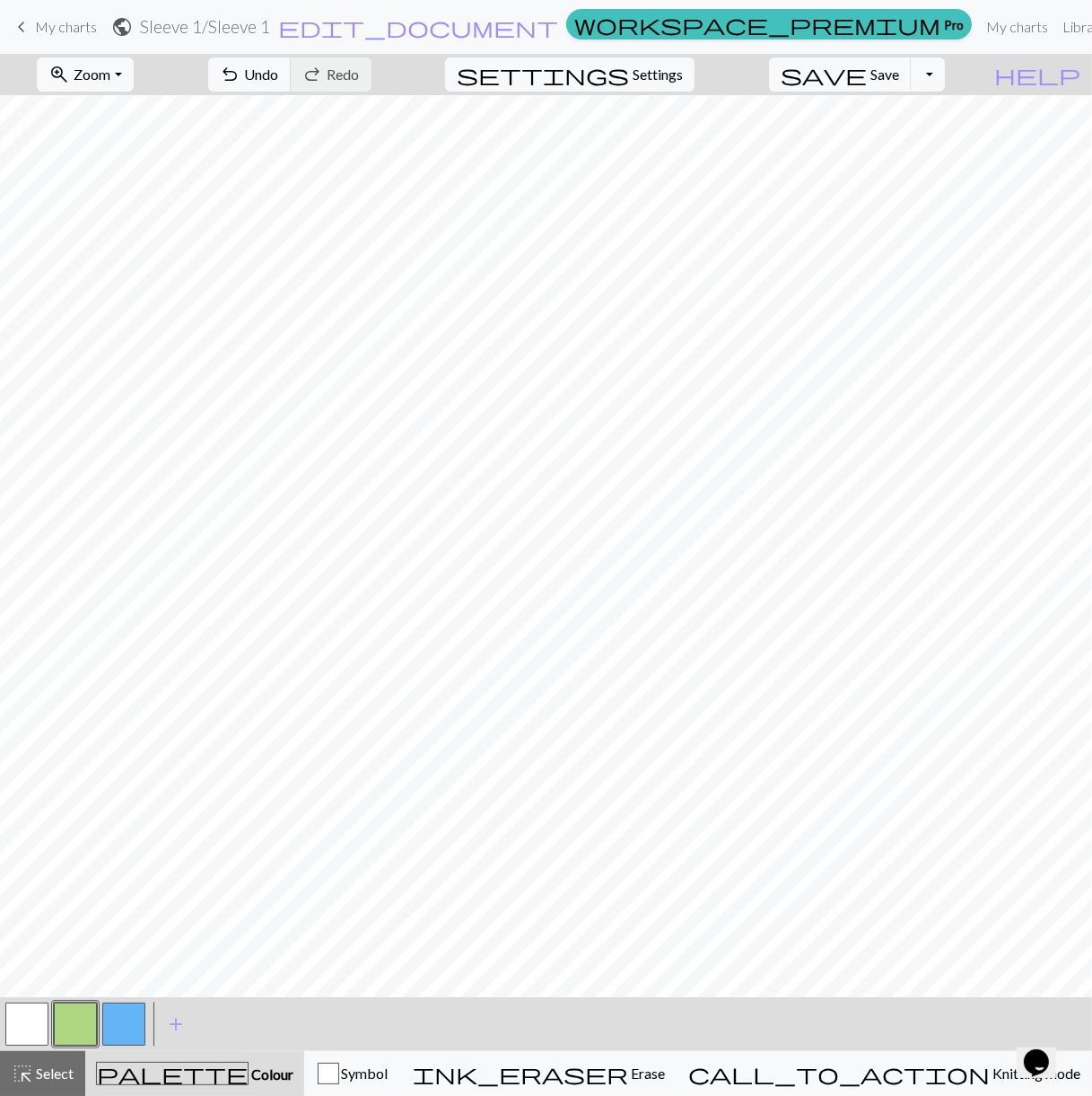
click at [115, 1032] on button "button" at bounding box center [124, 1024] width 43 height 43
click at [116, 1022] on button "button" at bounding box center [124, 1024] width 43 height 43
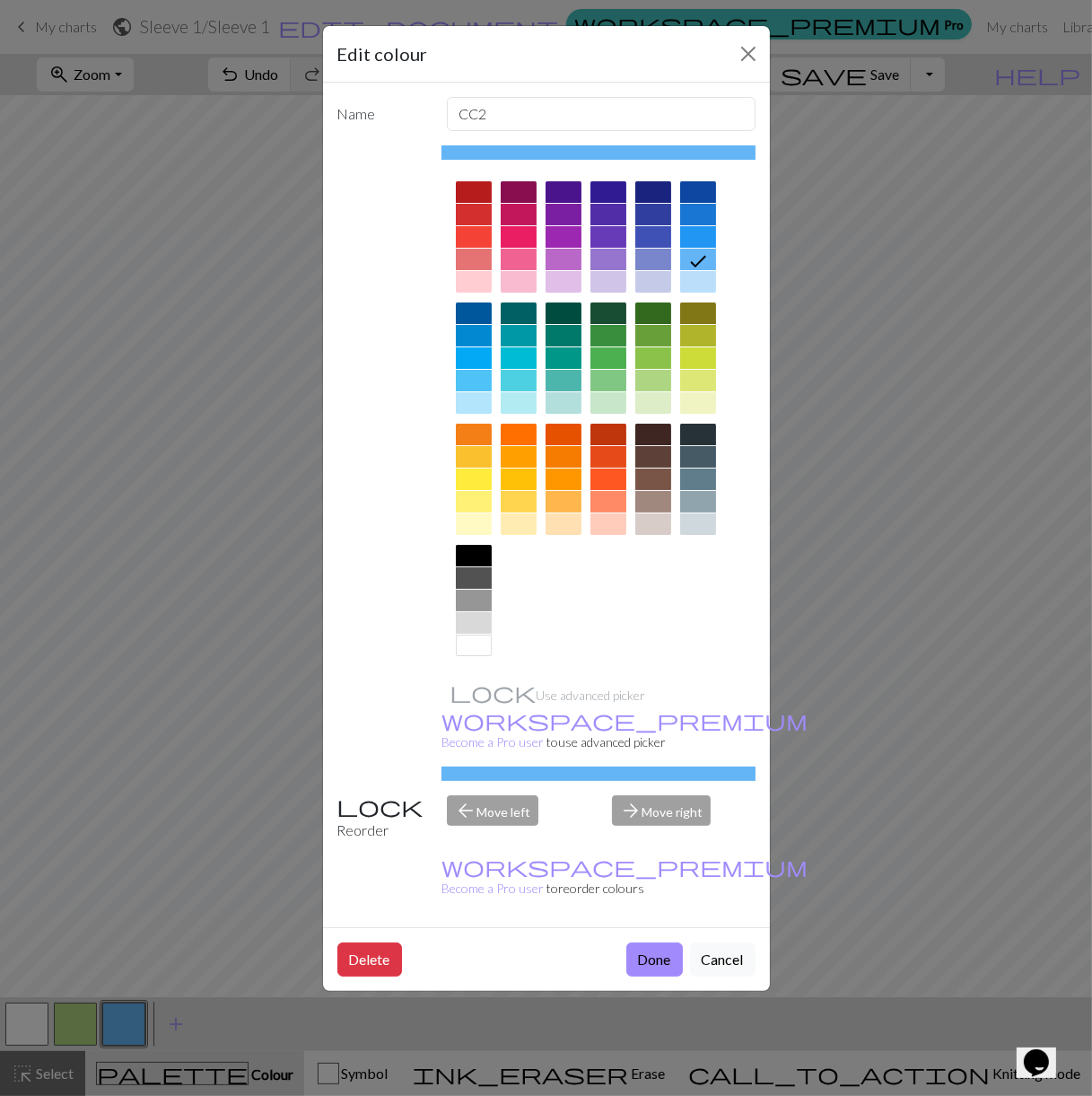
click at [96, 765] on div "Edit colour Name CC2 Use advanced picker workspace_premium Become a Pro user to…" at bounding box center [546, 548] width 1092 height 1096
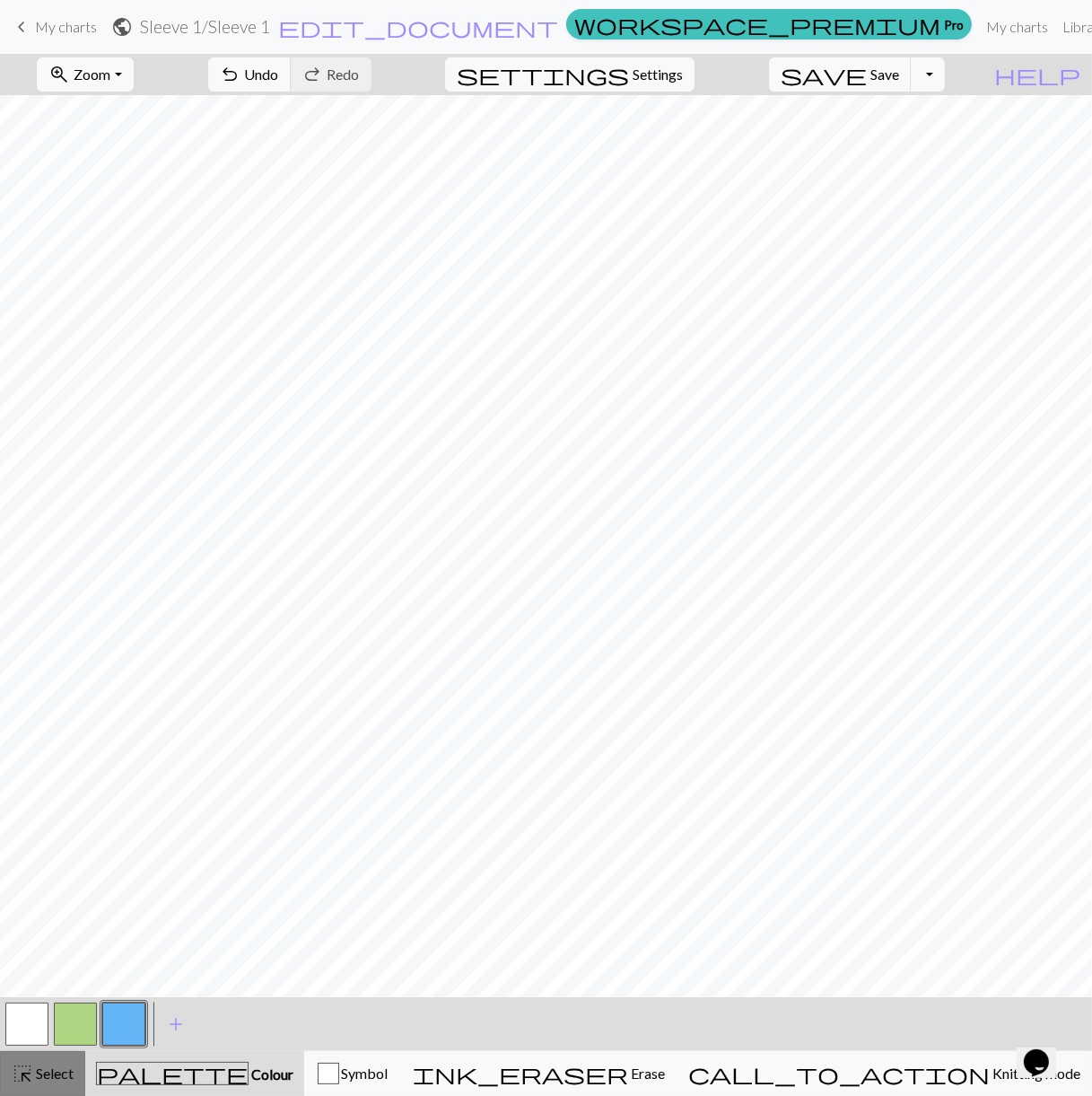
click at [64, 1058] on button "highlight_alt Select Select" at bounding box center [43, 1074] width 86 height 45
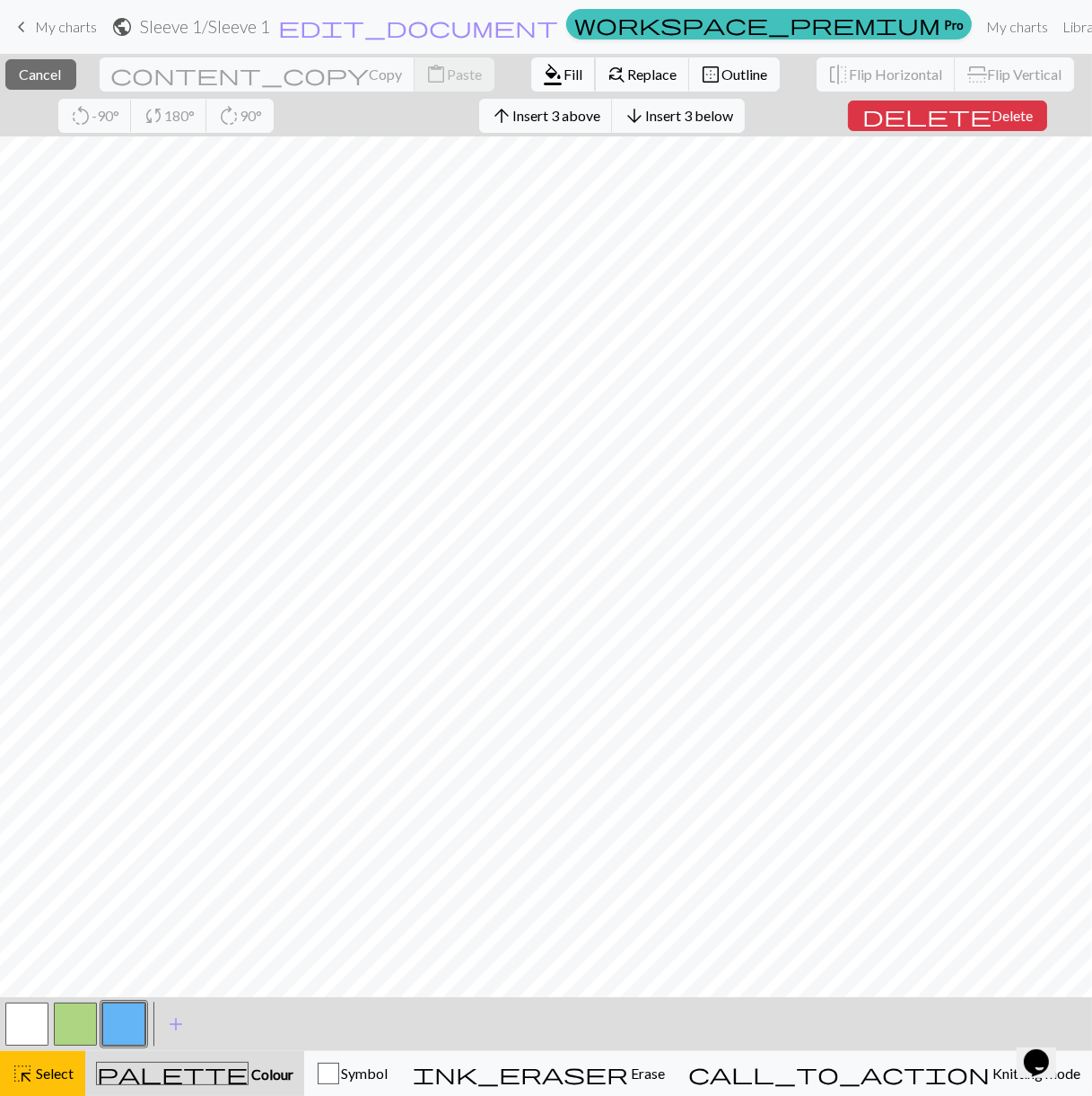
click at [543, 66] on span "format_color_fill" at bounding box center [553, 74] width 21 height 25
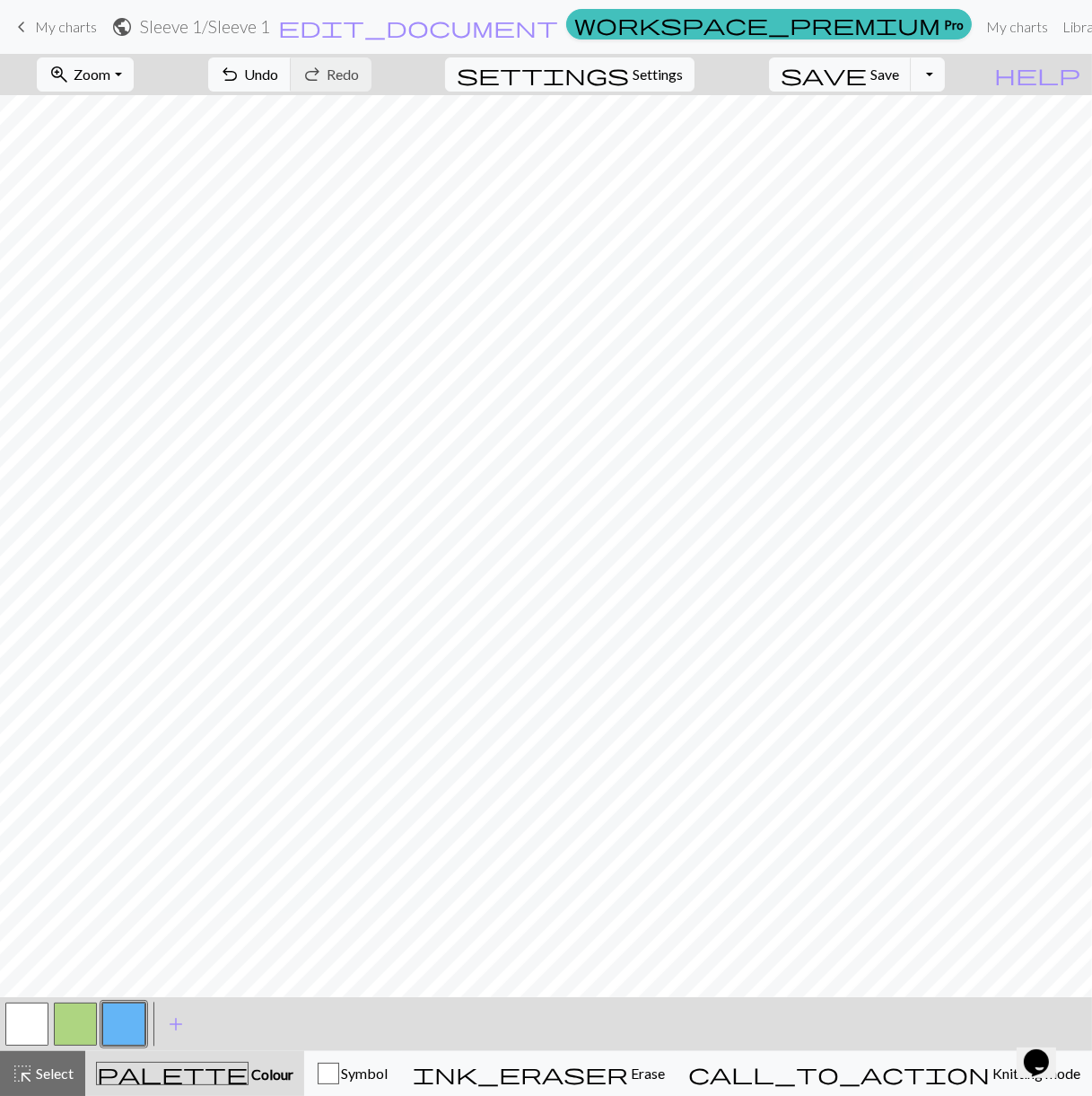
click at [31, 1016] on button "button" at bounding box center [27, 1024] width 43 height 43
click at [89, 1025] on button "button" at bounding box center [75, 1024] width 43 height 43
click at [70, 1062] on div "highlight_alt Select Select" at bounding box center [43, 1073] width 62 height 21
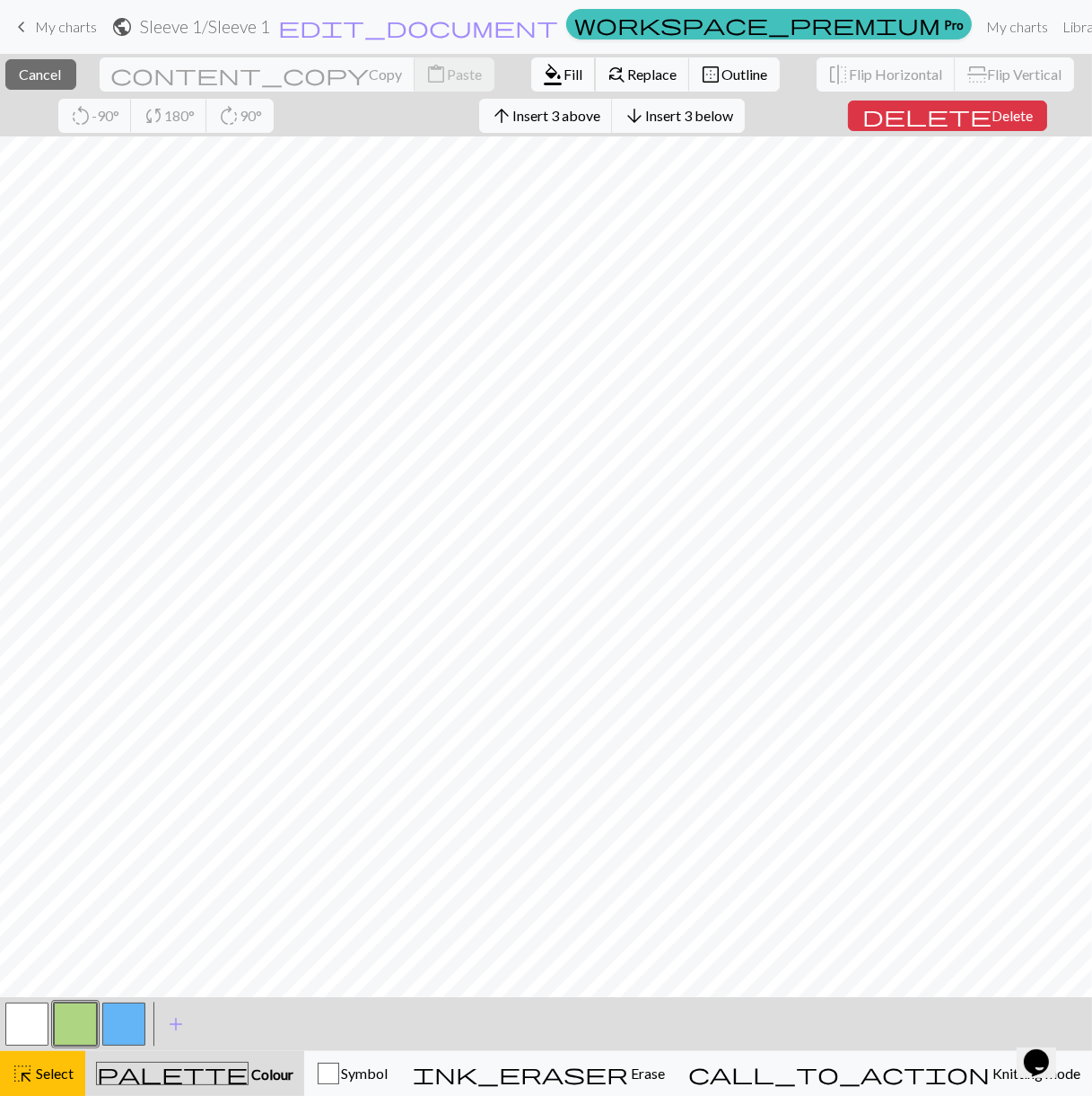
click at [532, 66] on button "format_color_fill Fill" at bounding box center [563, 74] width 64 height 34
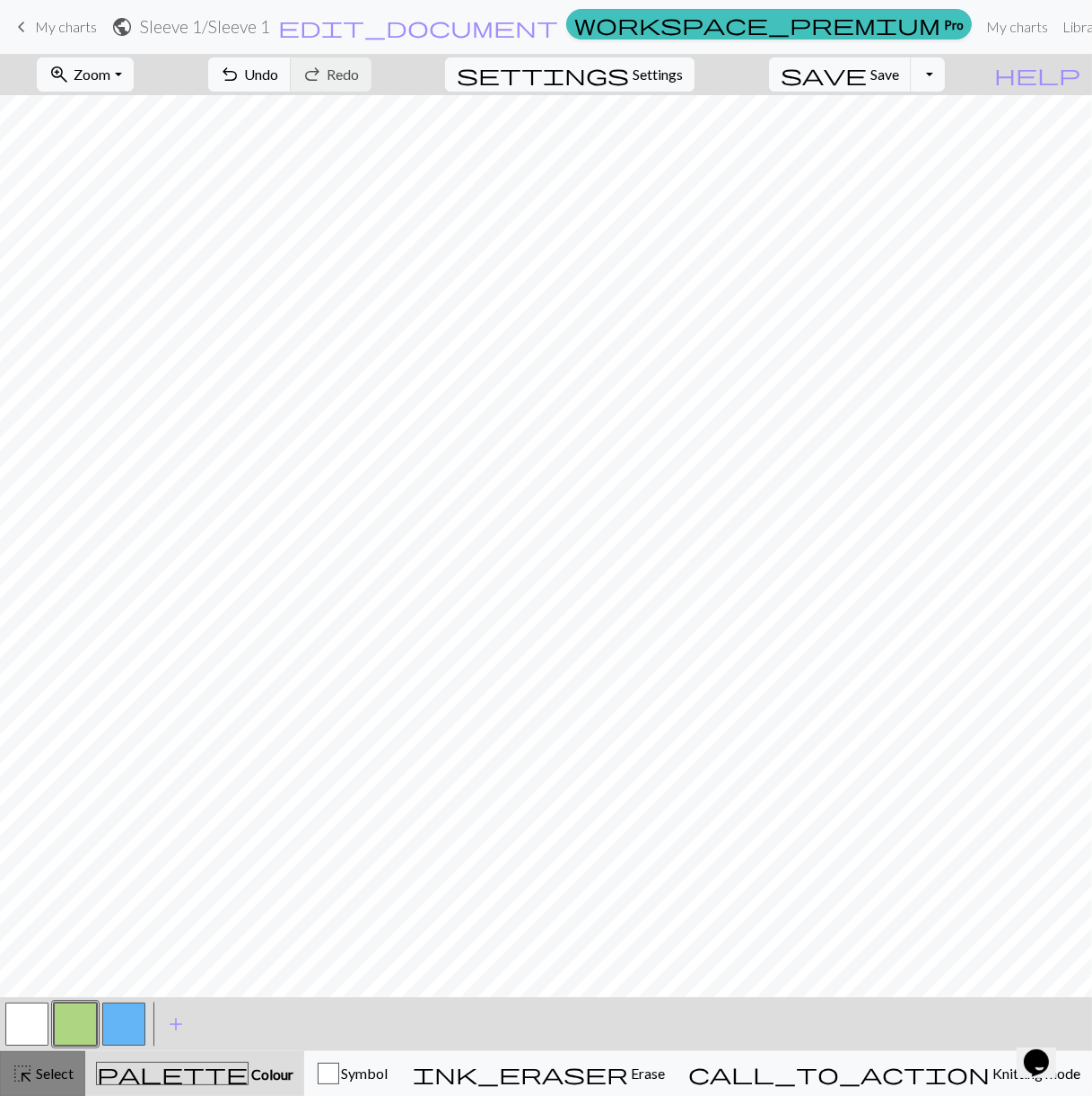
click at [65, 1072] on span "Select" at bounding box center [53, 1073] width 40 height 17
click at [121, 1037] on button "button" at bounding box center [124, 1024] width 43 height 43
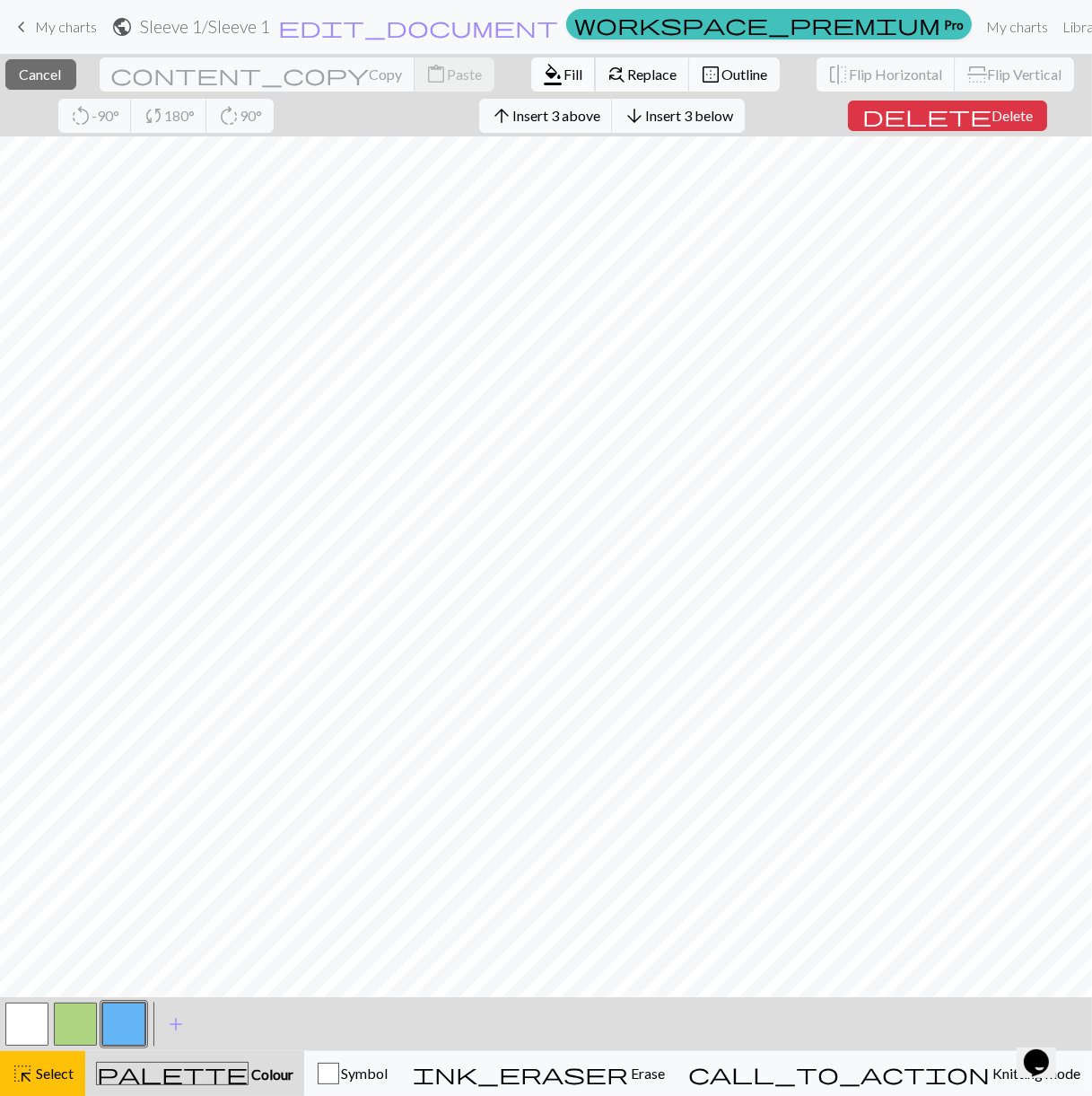
click at [564, 75] on span "Fill" at bounding box center [573, 74] width 19 height 17
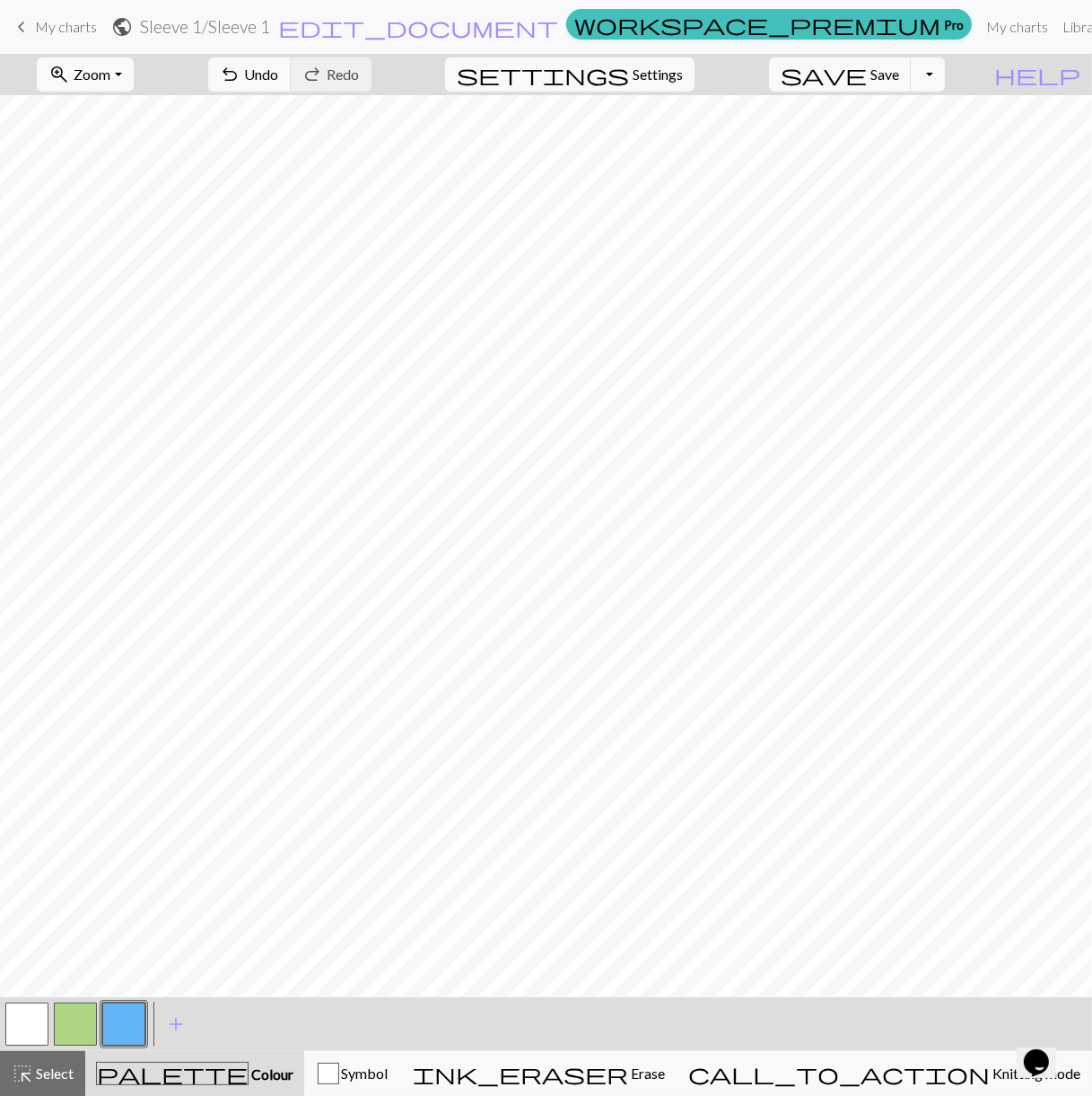
click at [70, 1037] on button "button" at bounding box center [75, 1024] width 43 height 43
click at [70, 1059] on button "highlight_alt Select Select" at bounding box center [43, 1074] width 86 height 45
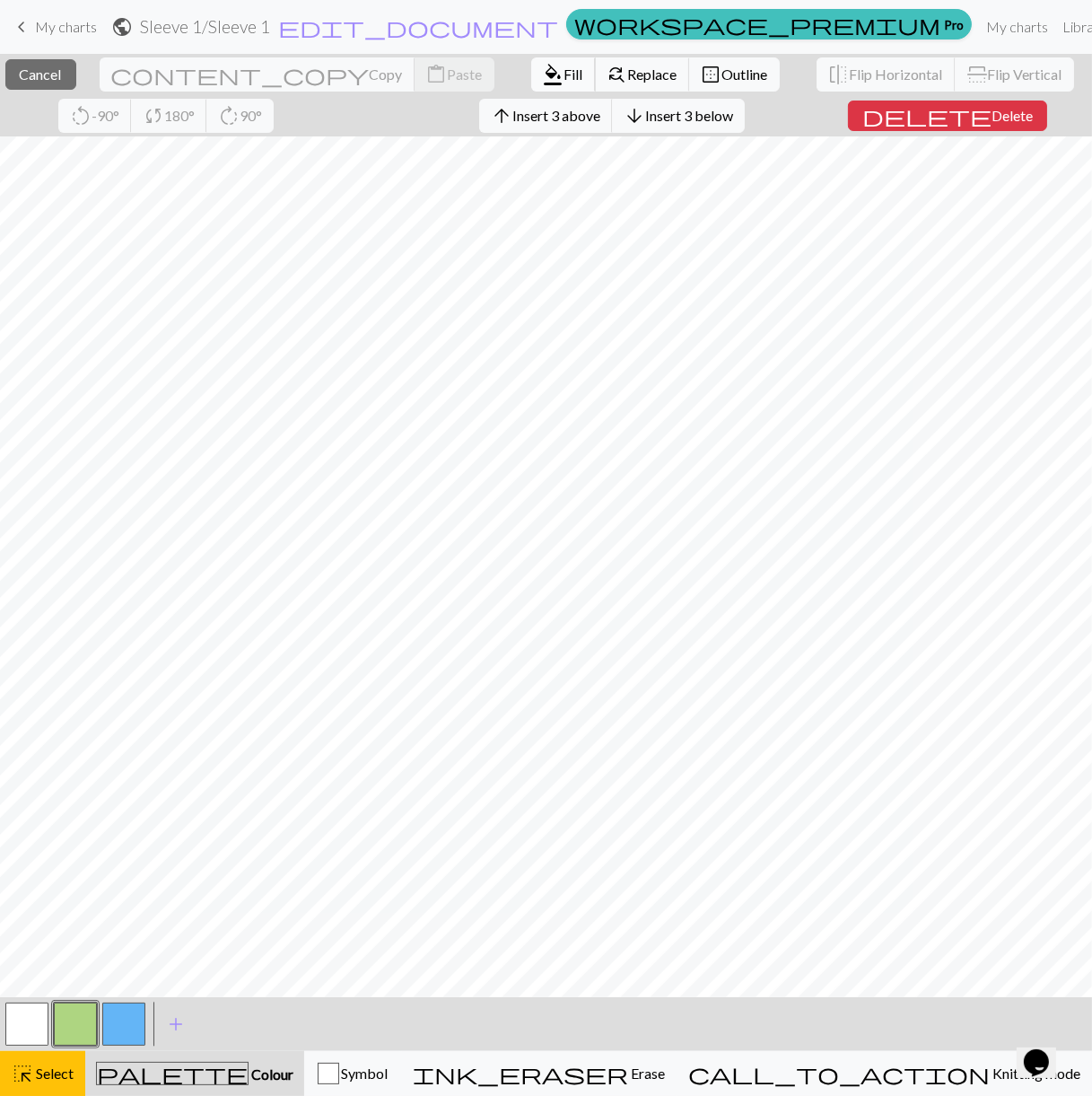
click at [543, 67] on span "format_color_fill" at bounding box center [553, 74] width 21 height 25
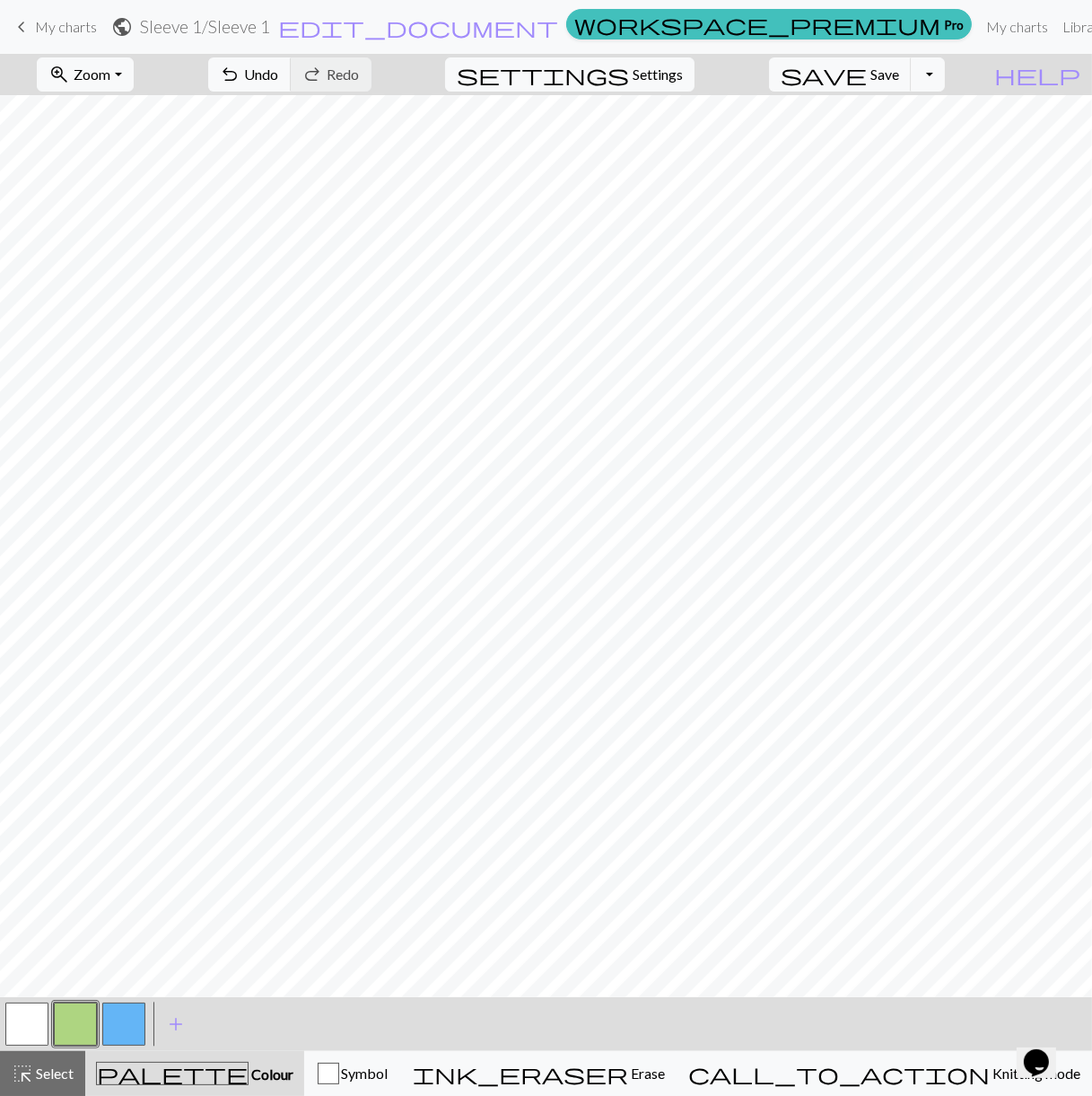
click at [124, 1025] on button "button" at bounding box center [124, 1024] width 43 height 43
drag, startPoint x: 61, startPoint y: 1067, endPoint x: 63, endPoint y: 1057, distance: 10.2
click at [61, 1068] on span "Select" at bounding box center [53, 1073] width 40 height 17
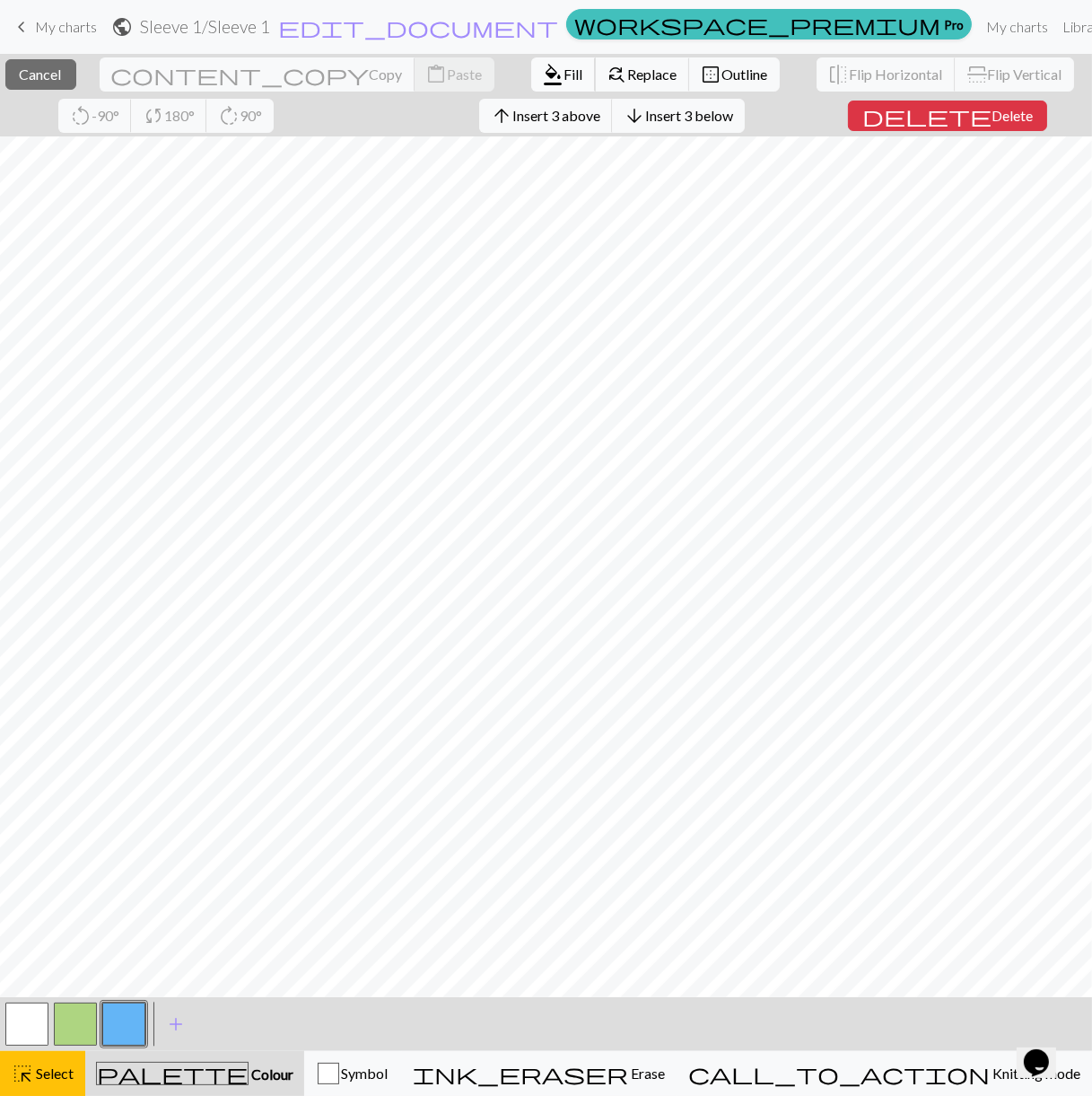
click at [564, 70] on span "Fill" at bounding box center [573, 74] width 19 height 17
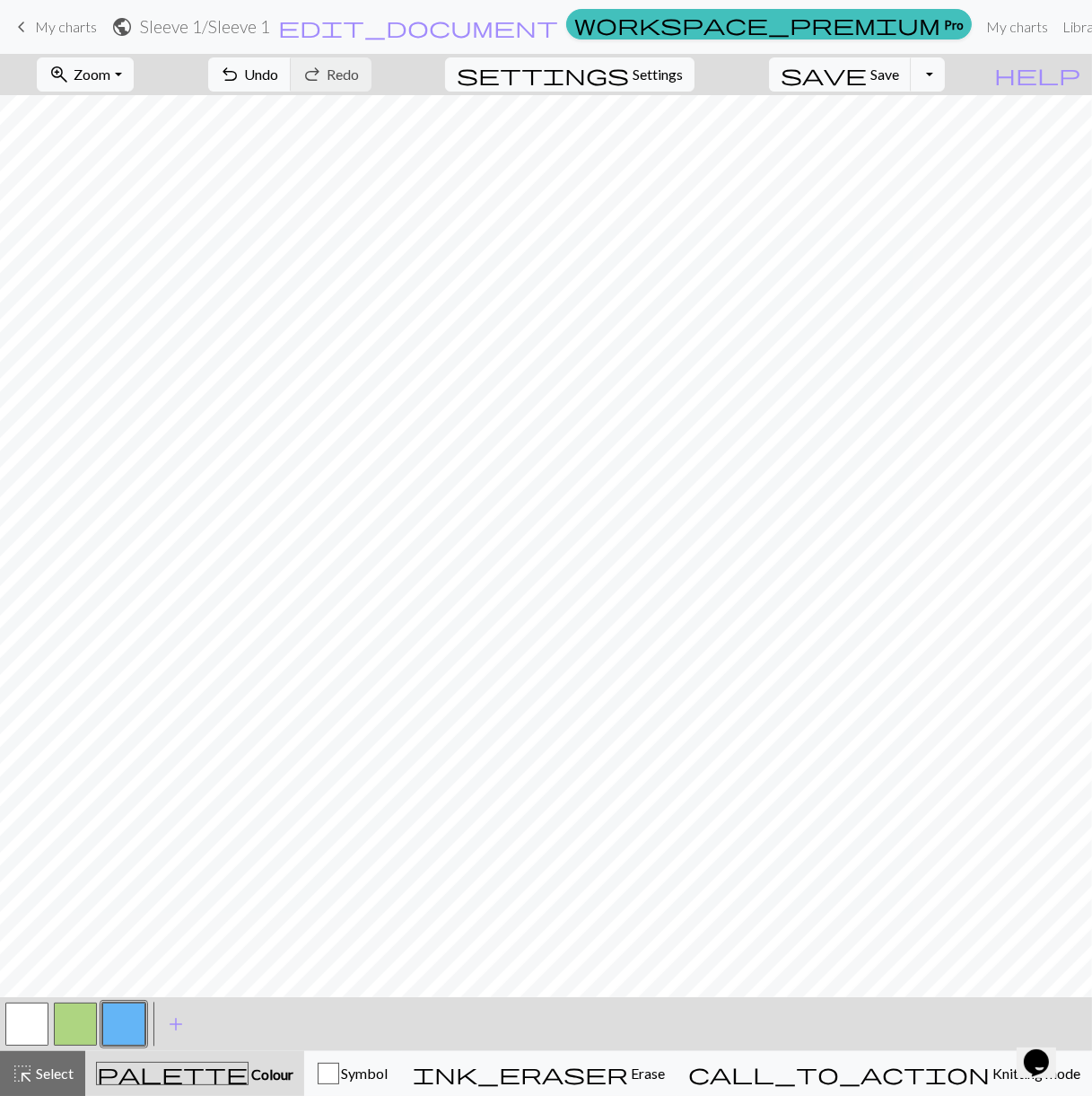
click at [65, 1006] on button "button" at bounding box center [75, 1024] width 43 height 43
click at [68, 1055] on button "highlight_alt Select Select" at bounding box center [43, 1074] width 86 height 45
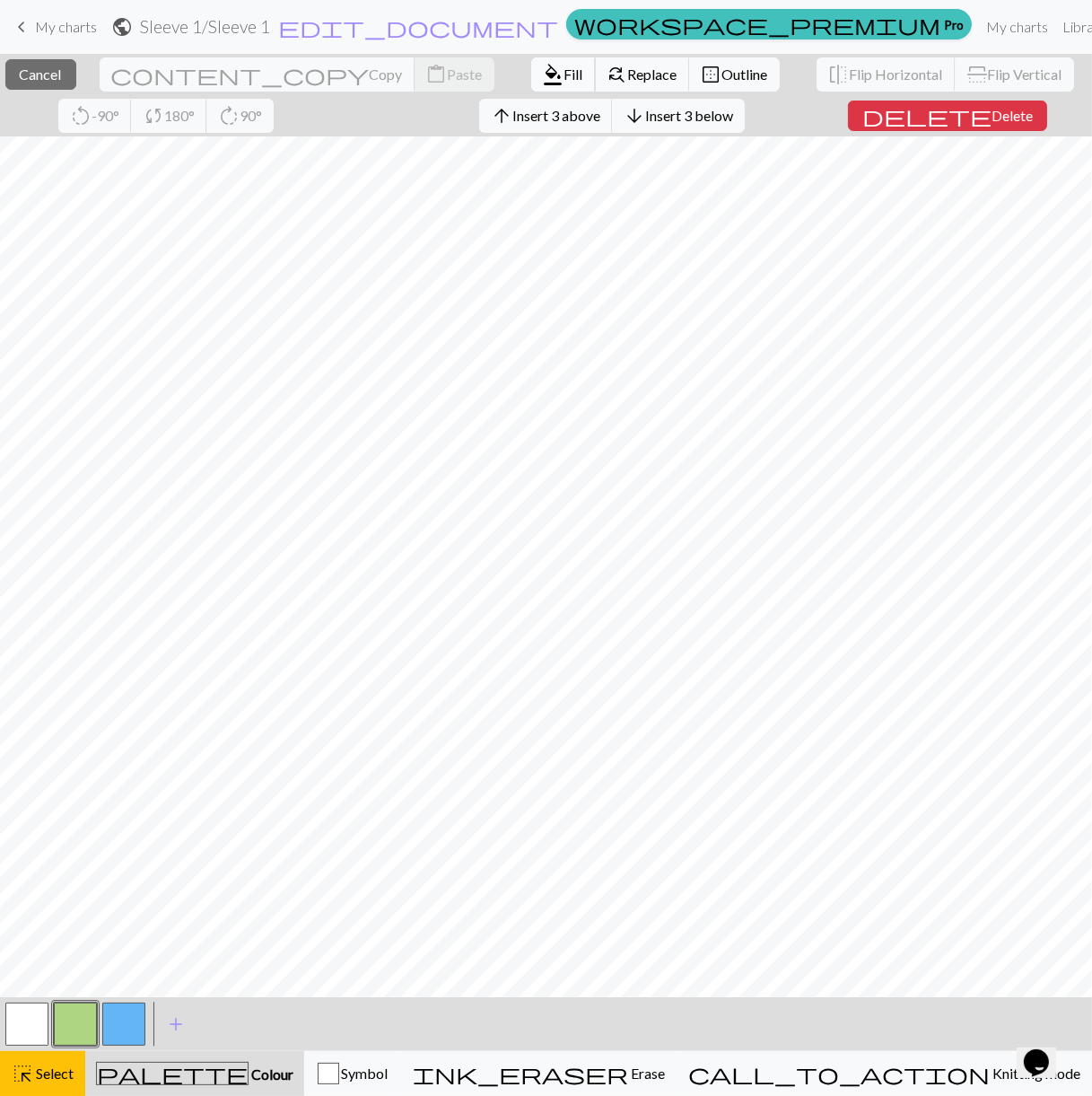
click at [564, 68] on span "Fill" at bounding box center [573, 74] width 19 height 17
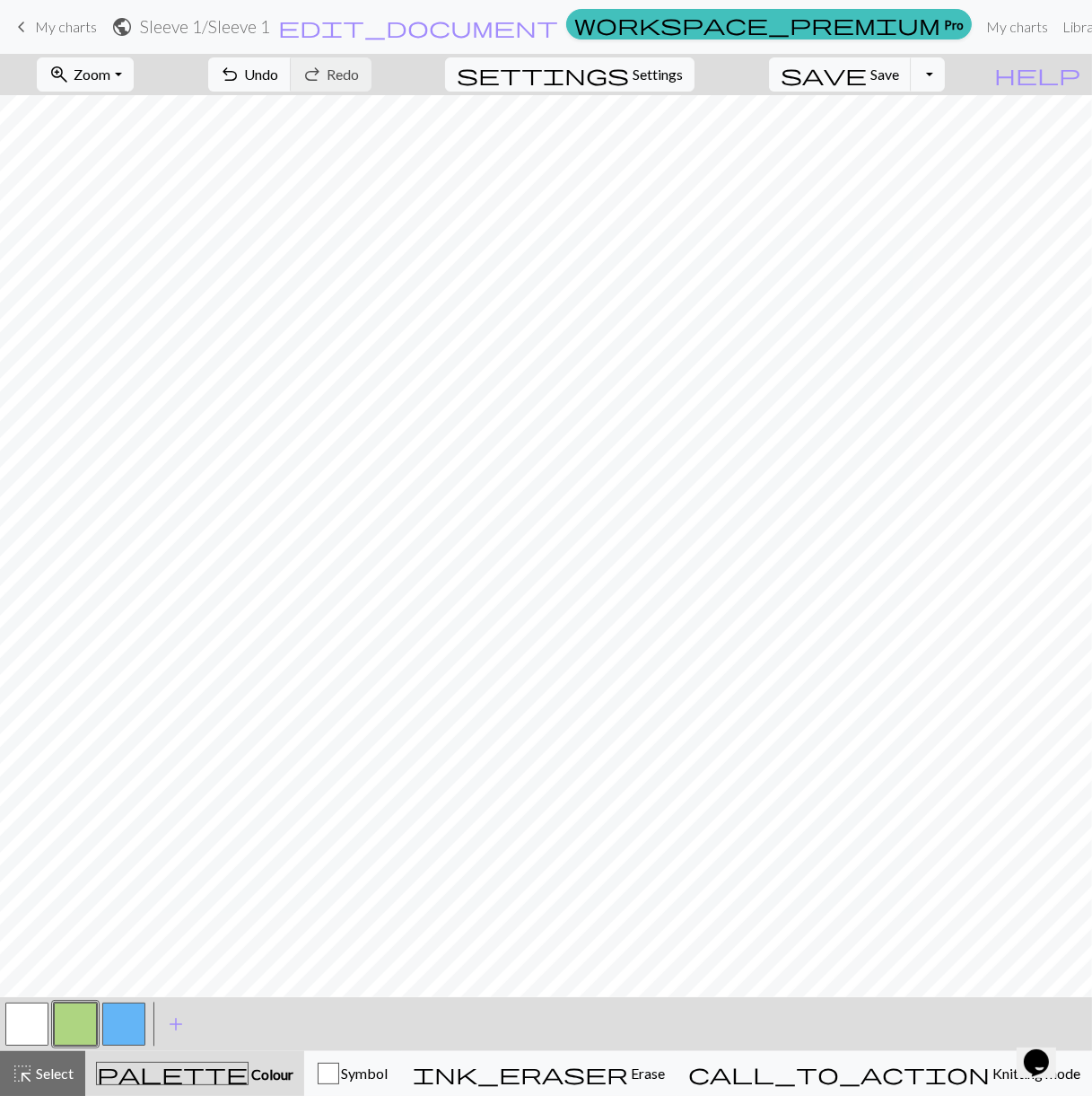
click at [123, 1019] on button "button" at bounding box center [124, 1024] width 43 height 43
click at [43, 1073] on span "Select" at bounding box center [53, 1073] width 40 height 17
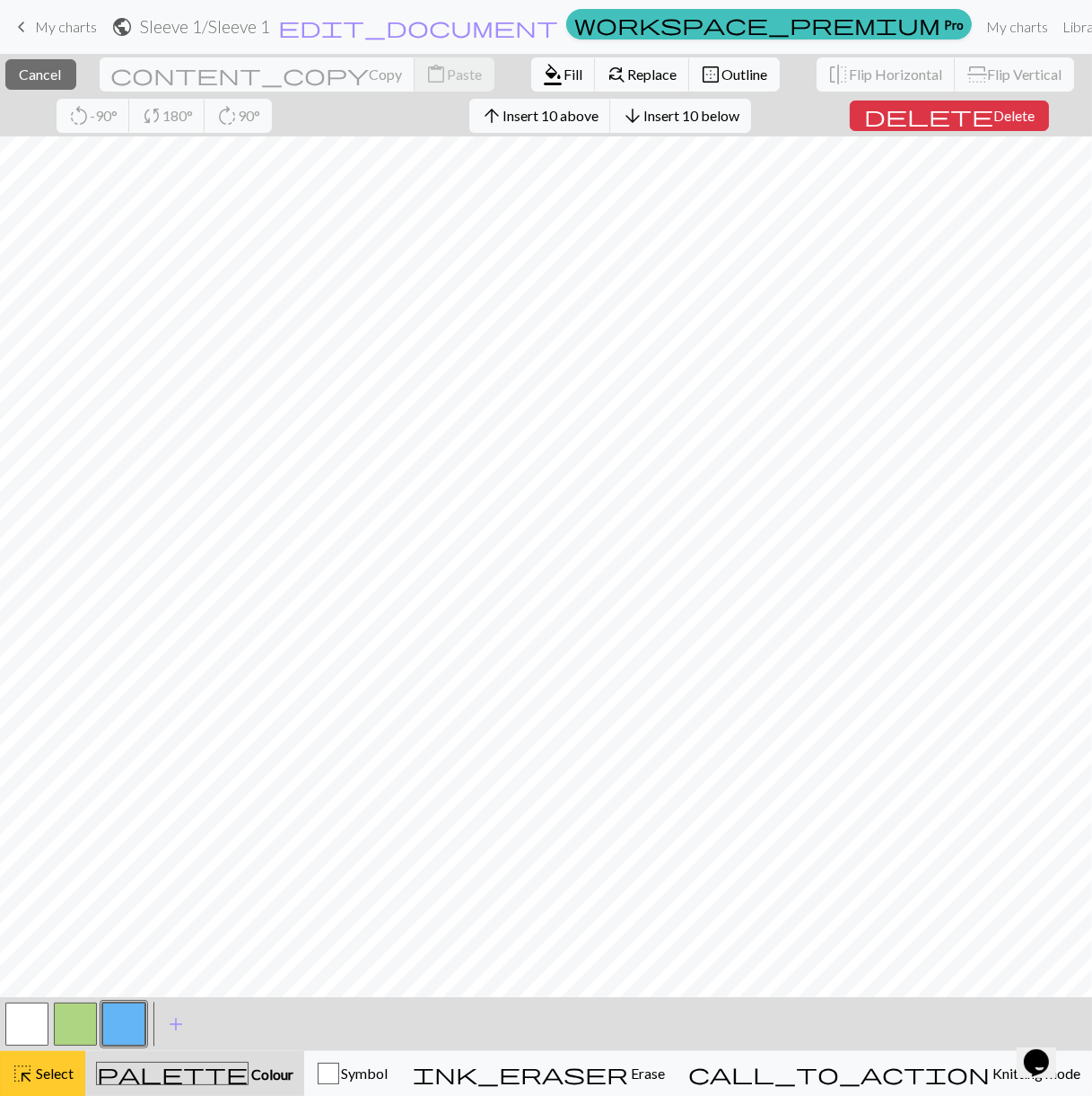
click at [66, 1066] on span "Select" at bounding box center [53, 1073] width 40 height 17
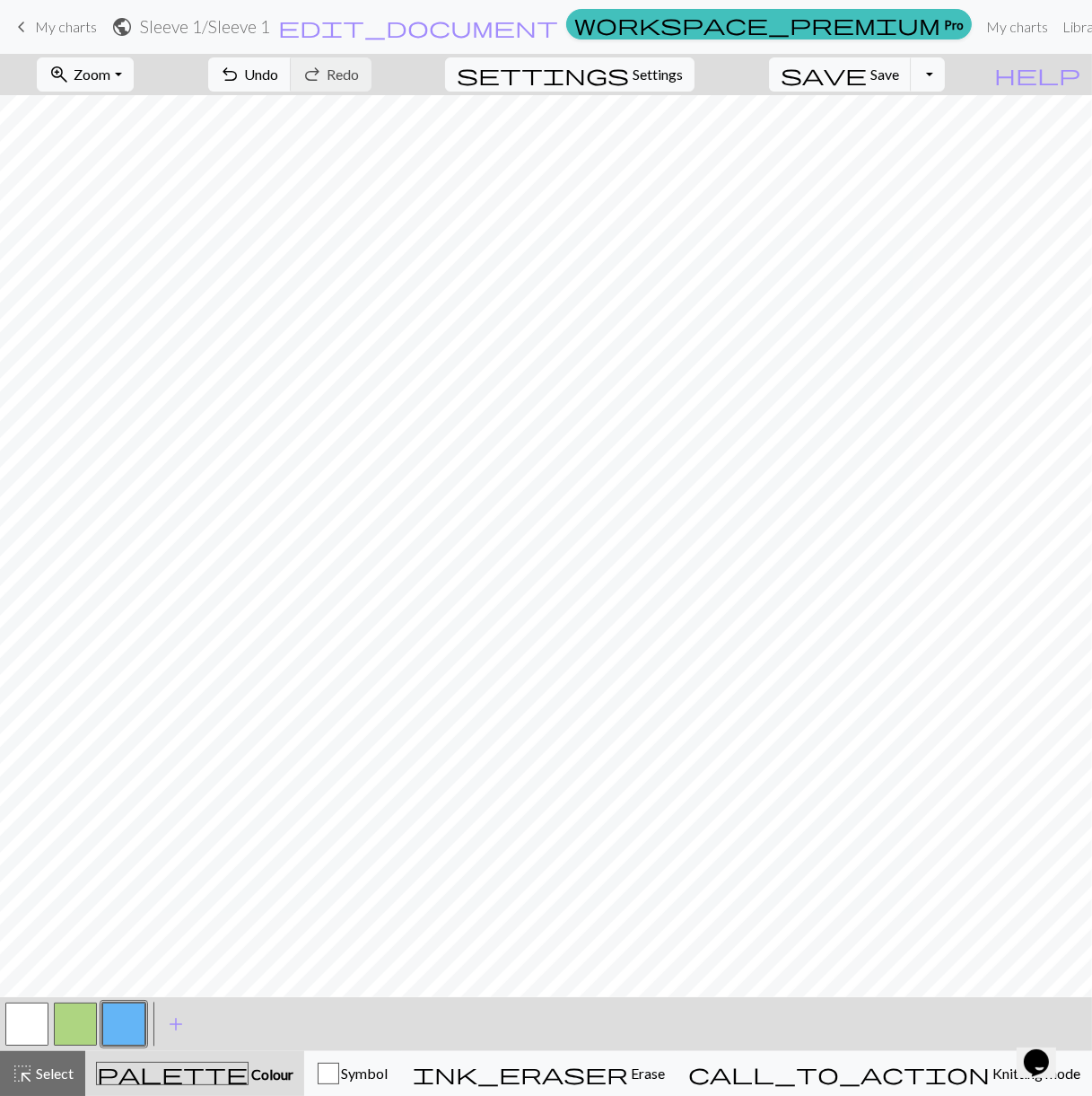
click at [124, 1033] on button "button" at bounding box center [124, 1024] width 43 height 43
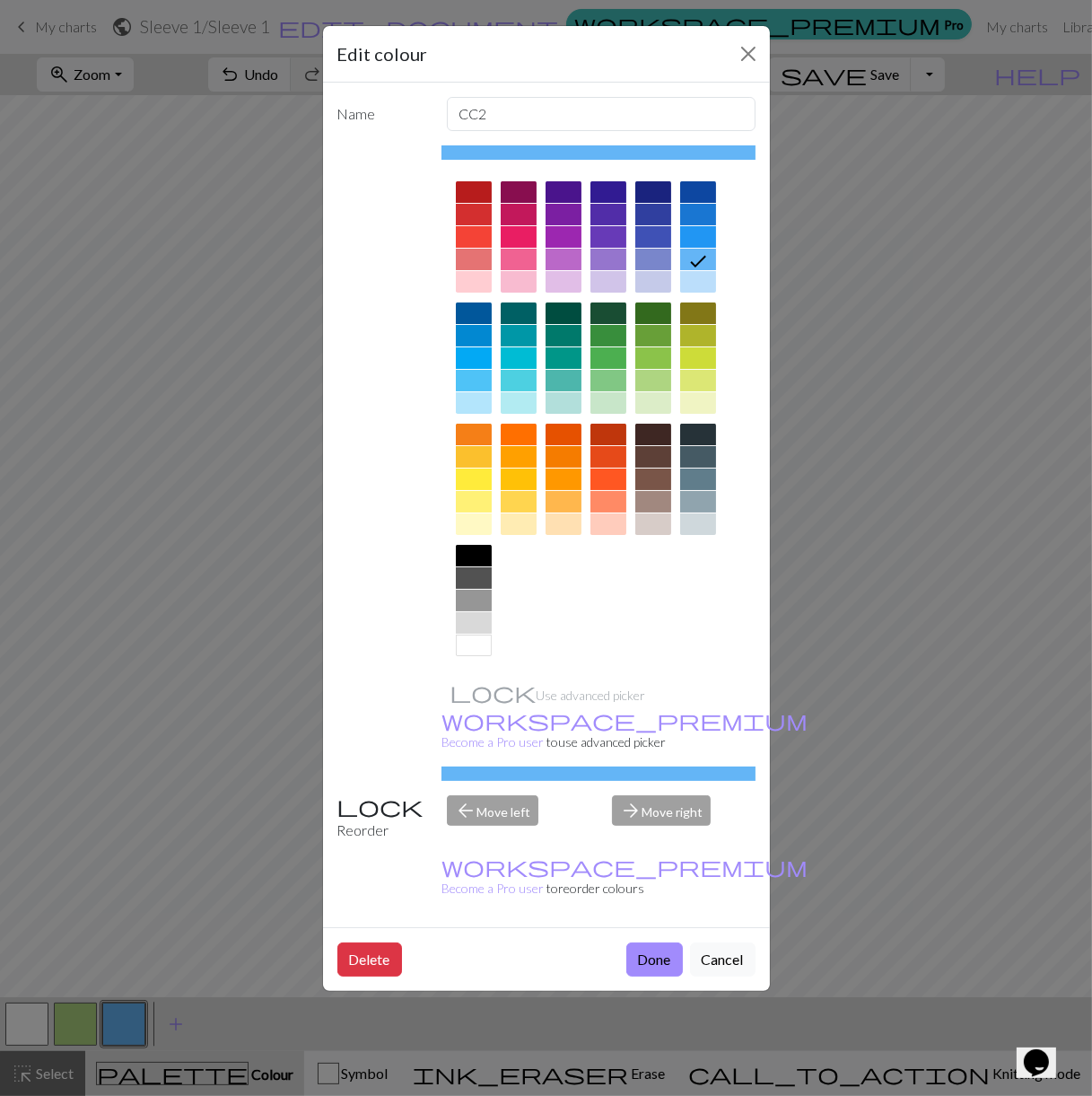
click at [272, 354] on div "Edit colour Name CC2 Use advanced picker workspace_premium Become a Pro user to…" at bounding box center [546, 548] width 1092 height 1096
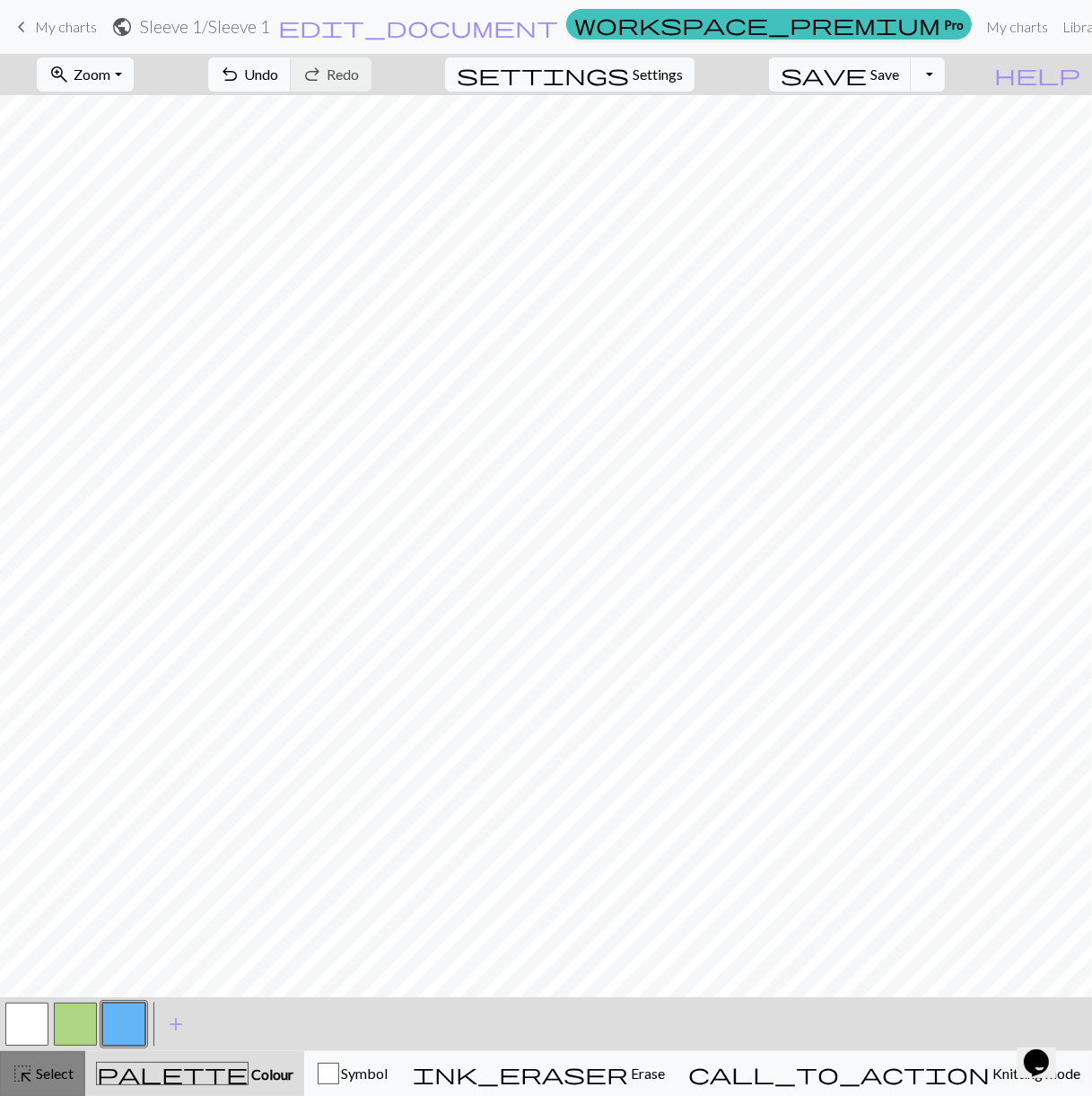
drag, startPoint x: 54, startPoint y: 1063, endPoint x: 83, endPoint y: 1019, distance: 52.7
click at [56, 1064] on span "Select" at bounding box center [53, 1073] width 40 height 17
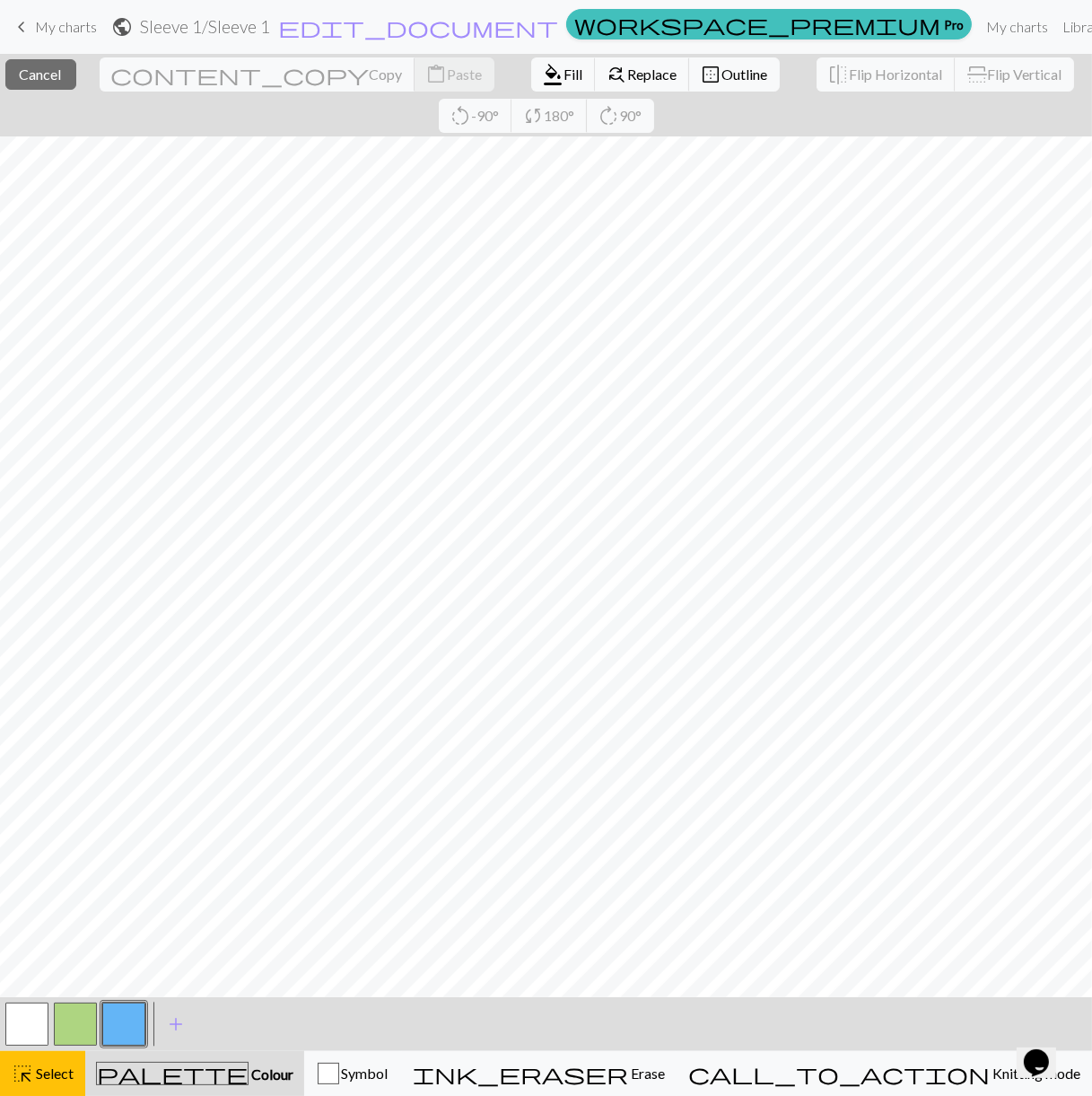
click at [72, 1074] on span "Select" at bounding box center [53, 1073] width 40 height 17
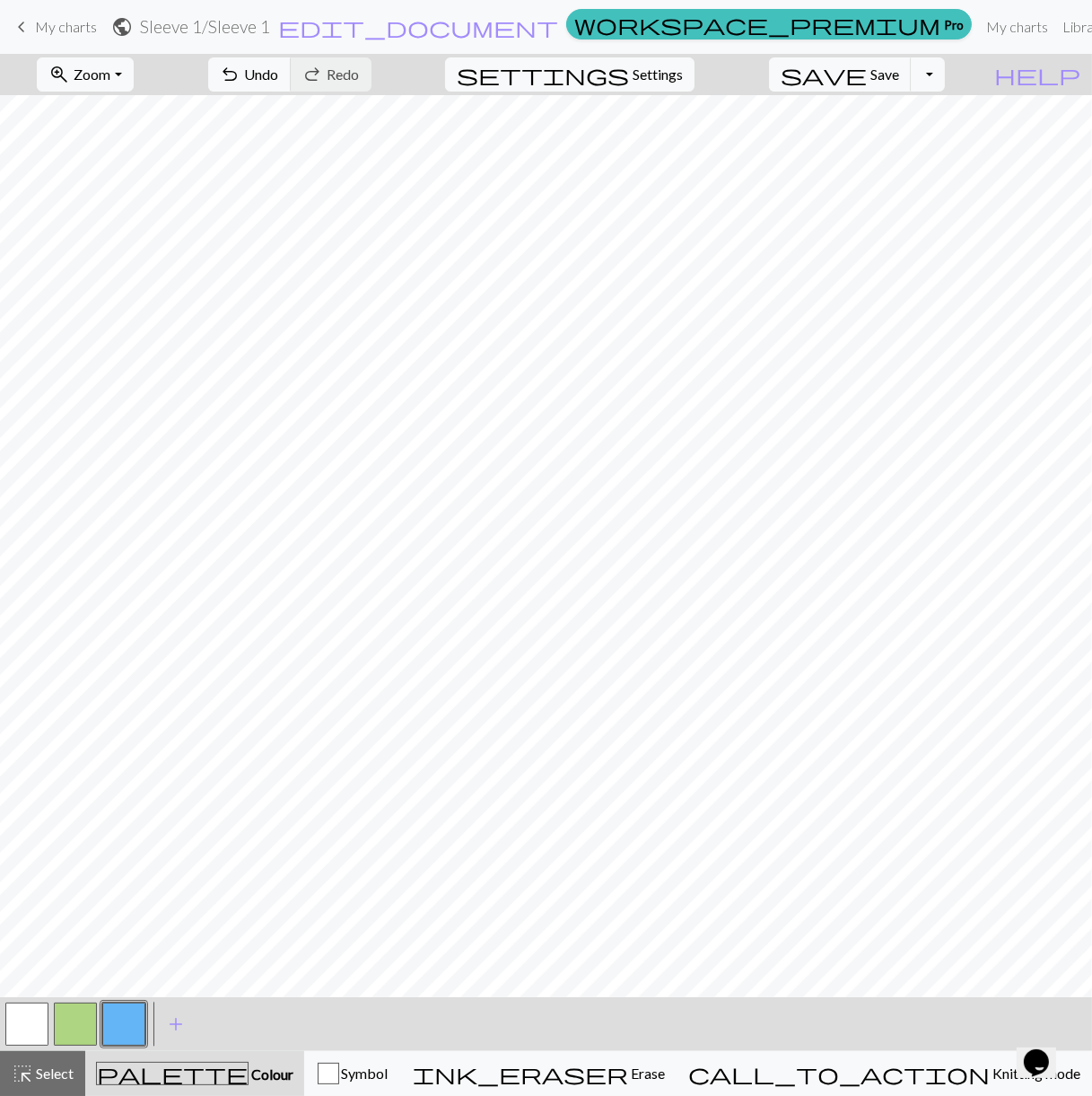
drag, startPoint x: 58, startPoint y: 1061, endPoint x: 83, endPoint y: 1025, distance: 43.8
click at [58, 1062] on button "highlight_alt Select Select" at bounding box center [43, 1074] width 86 height 45
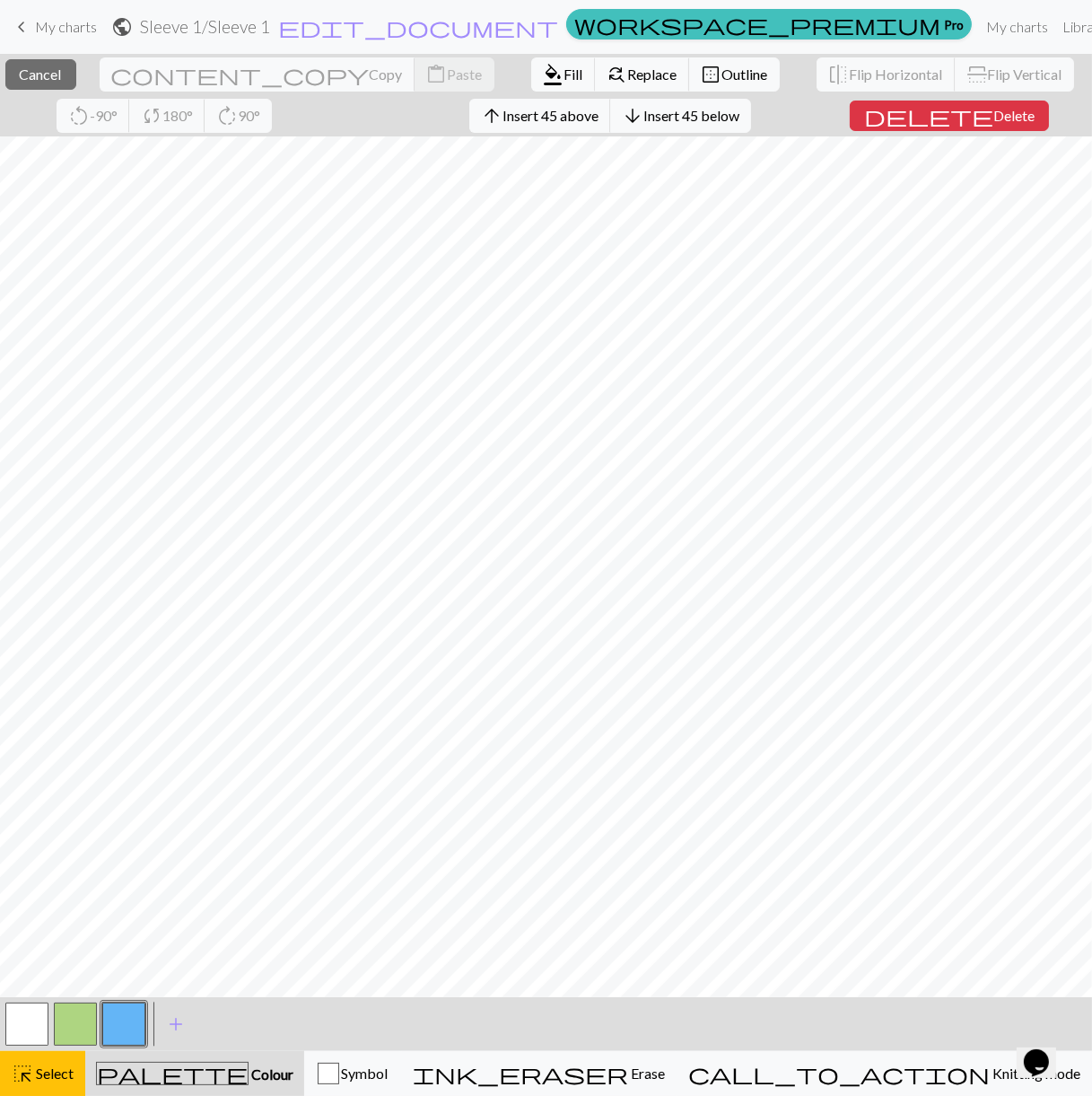
click at [36, 1033] on button "button" at bounding box center [27, 1024] width 43 height 43
click at [543, 75] on span "format_color_fill" at bounding box center [553, 74] width 21 height 25
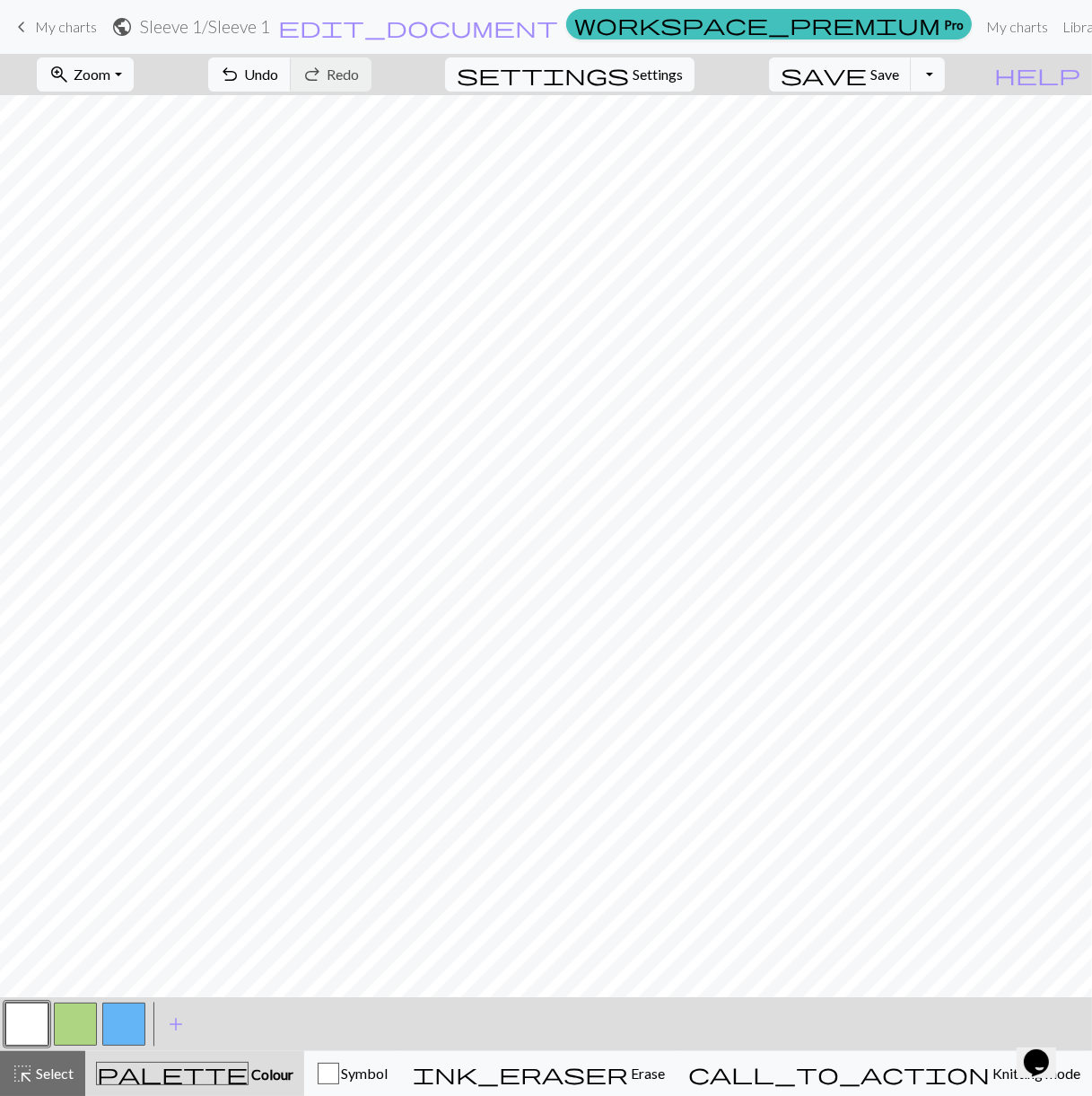
click at [131, 1030] on button "button" at bounding box center [124, 1024] width 43 height 43
click at [83, 1025] on button "button" at bounding box center [75, 1024] width 43 height 43
click at [56, 1071] on span "Select" at bounding box center [53, 1073] width 40 height 17
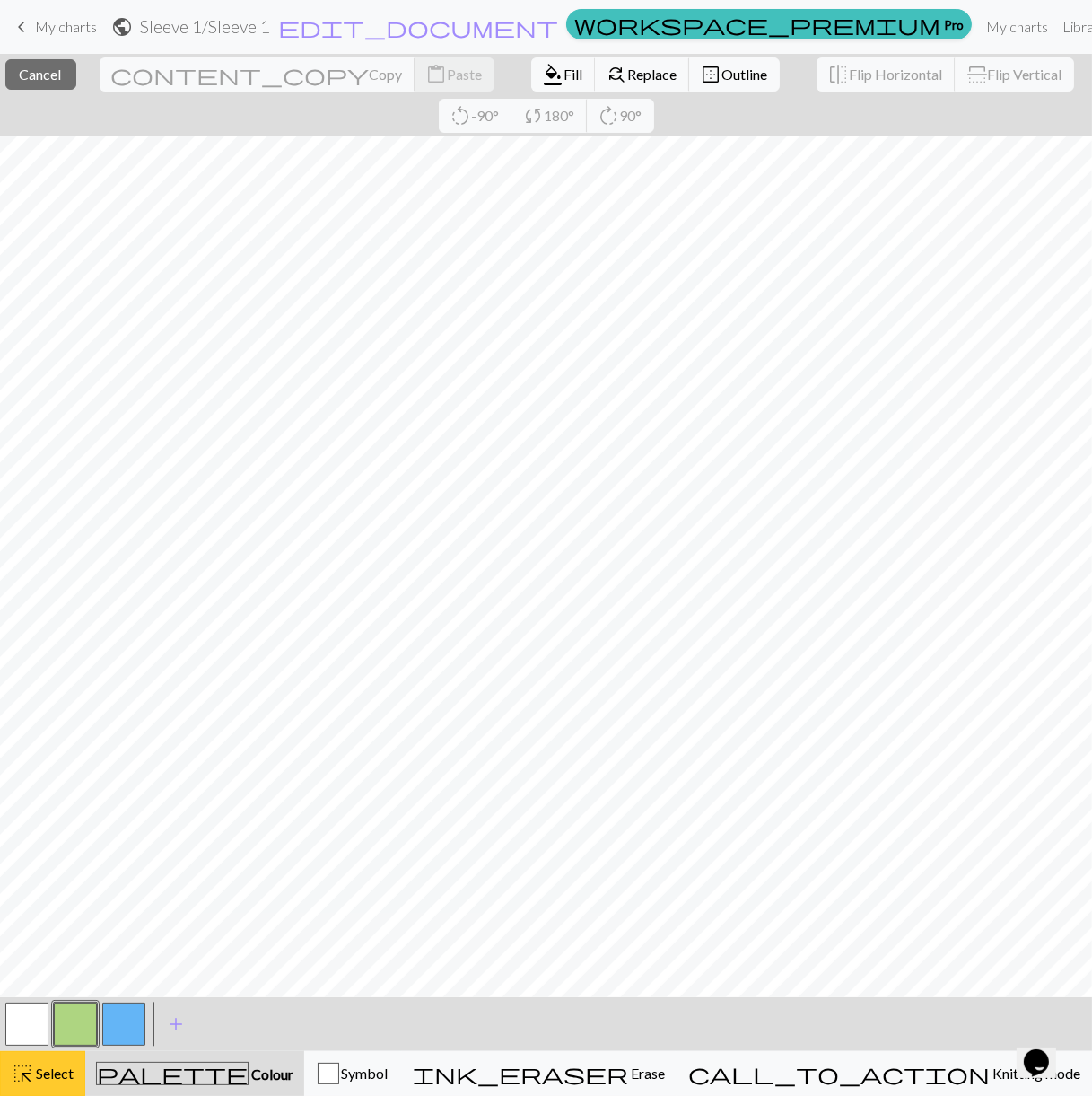
click at [81, 1078] on button "highlight_alt Select Select" at bounding box center [43, 1074] width 86 height 45
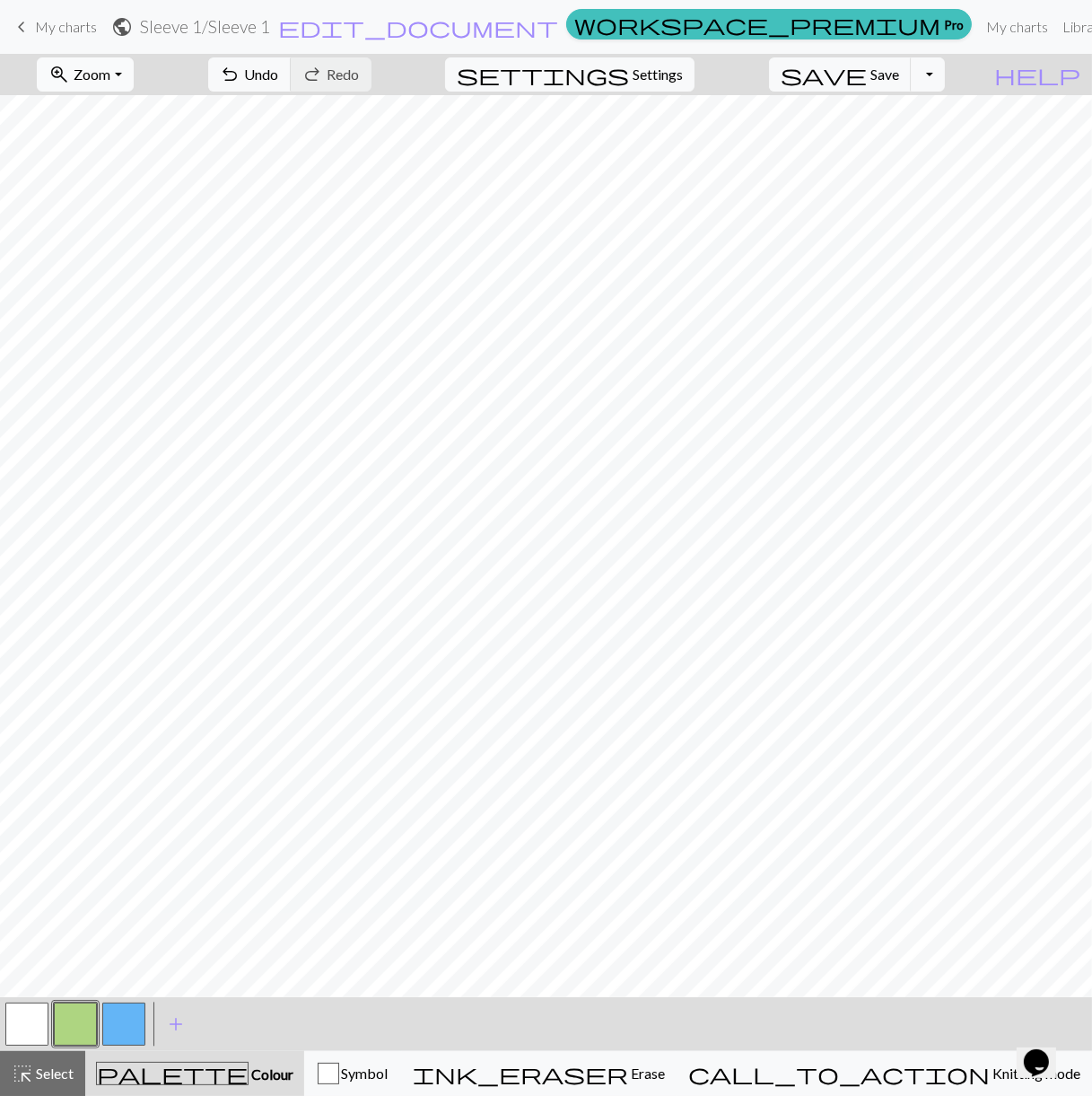
click at [109, 69] on span "Zoom" at bounding box center [92, 74] width 37 height 17
click at [136, 215] on button "50%" at bounding box center [109, 214] width 142 height 29
click at [70, 1076] on span "Select" at bounding box center [53, 1073] width 40 height 17
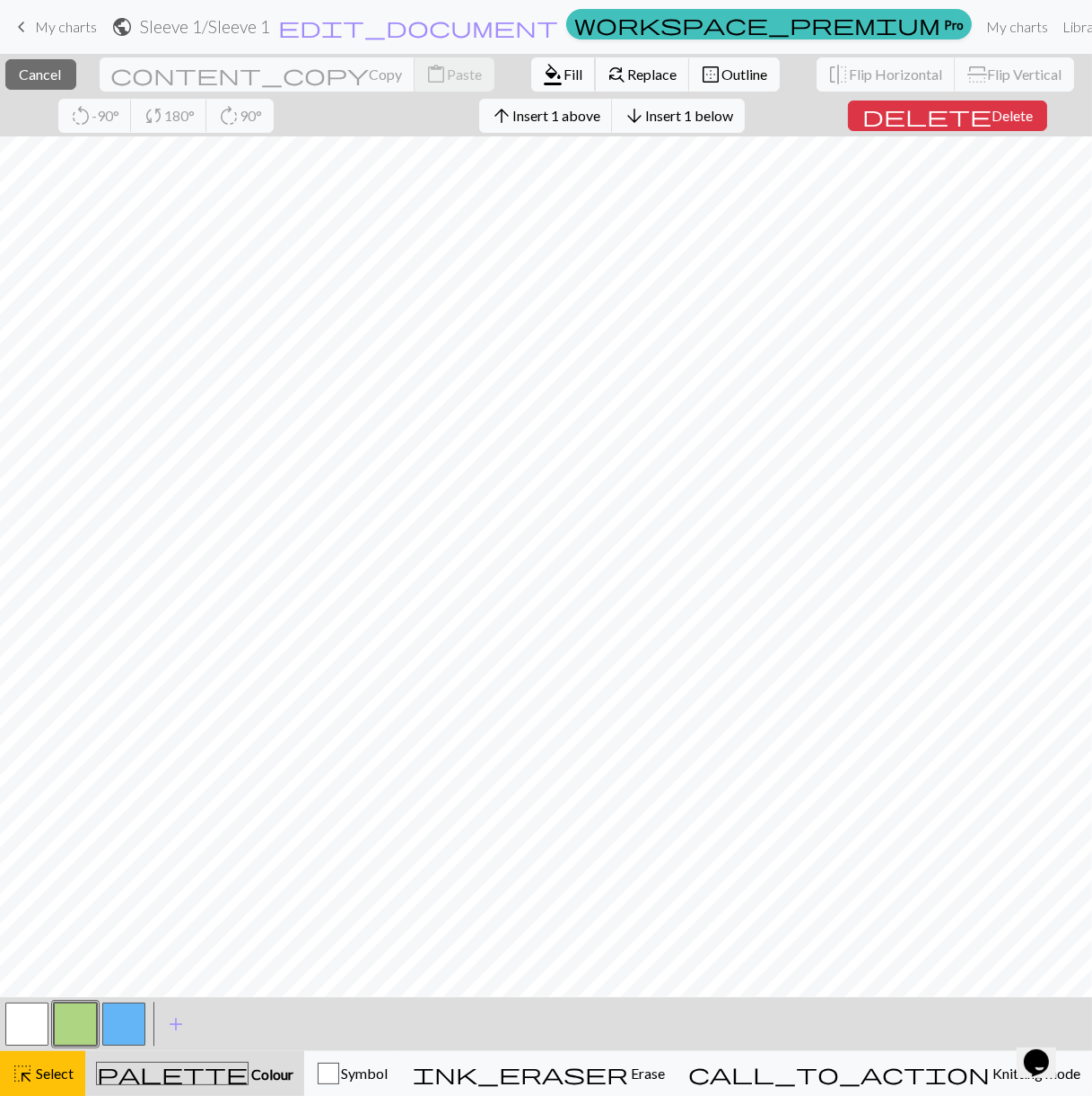
click at [543, 75] on span "format_color_fill" at bounding box center [553, 74] width 21 height 25
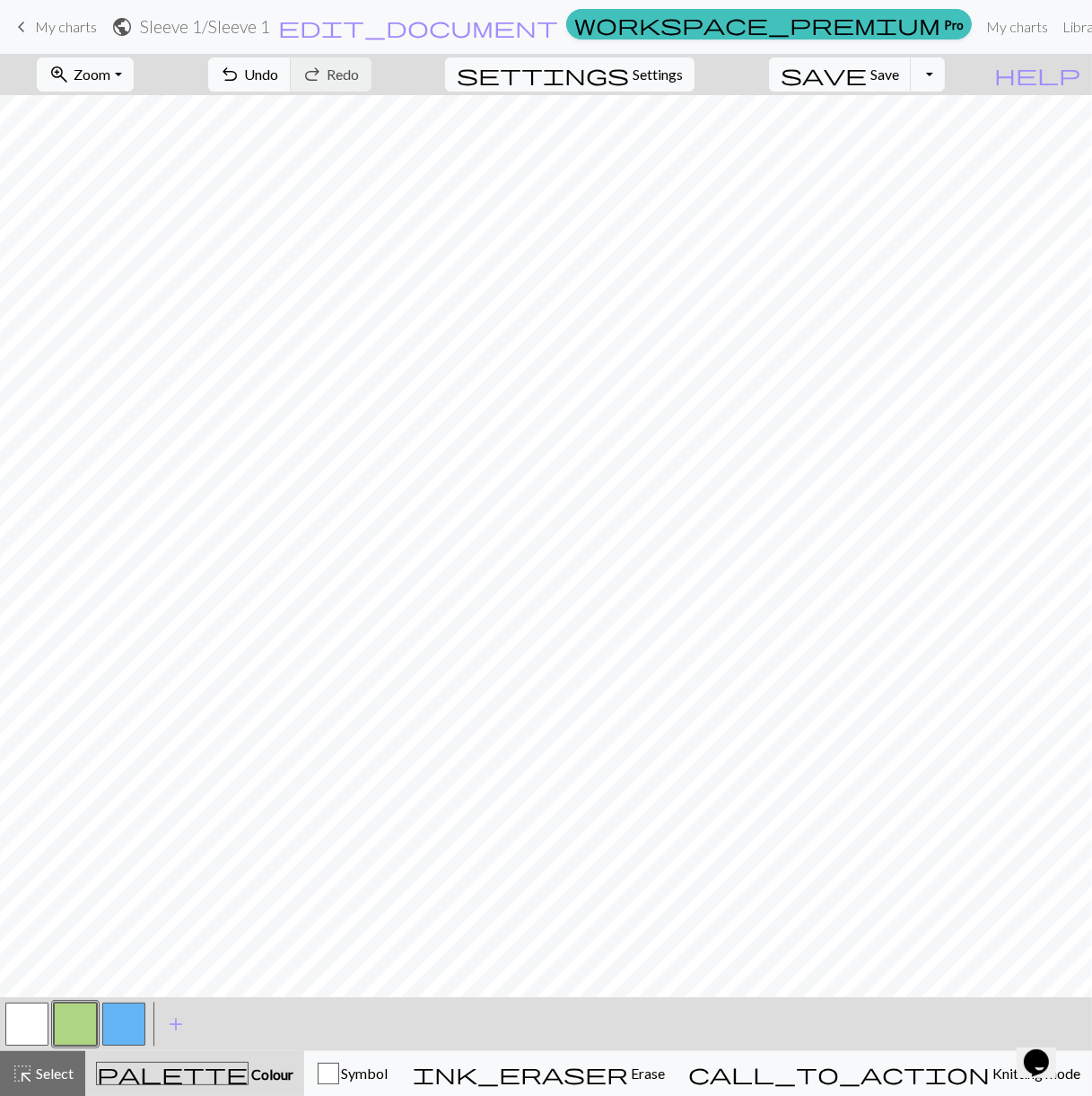
click at [110, 1027] on button "button" at bounding box center [124, 1024] width 43 height 43
click at [70, 1076] on span "Select" at bounding box center [53, 1073] width 40 height 17
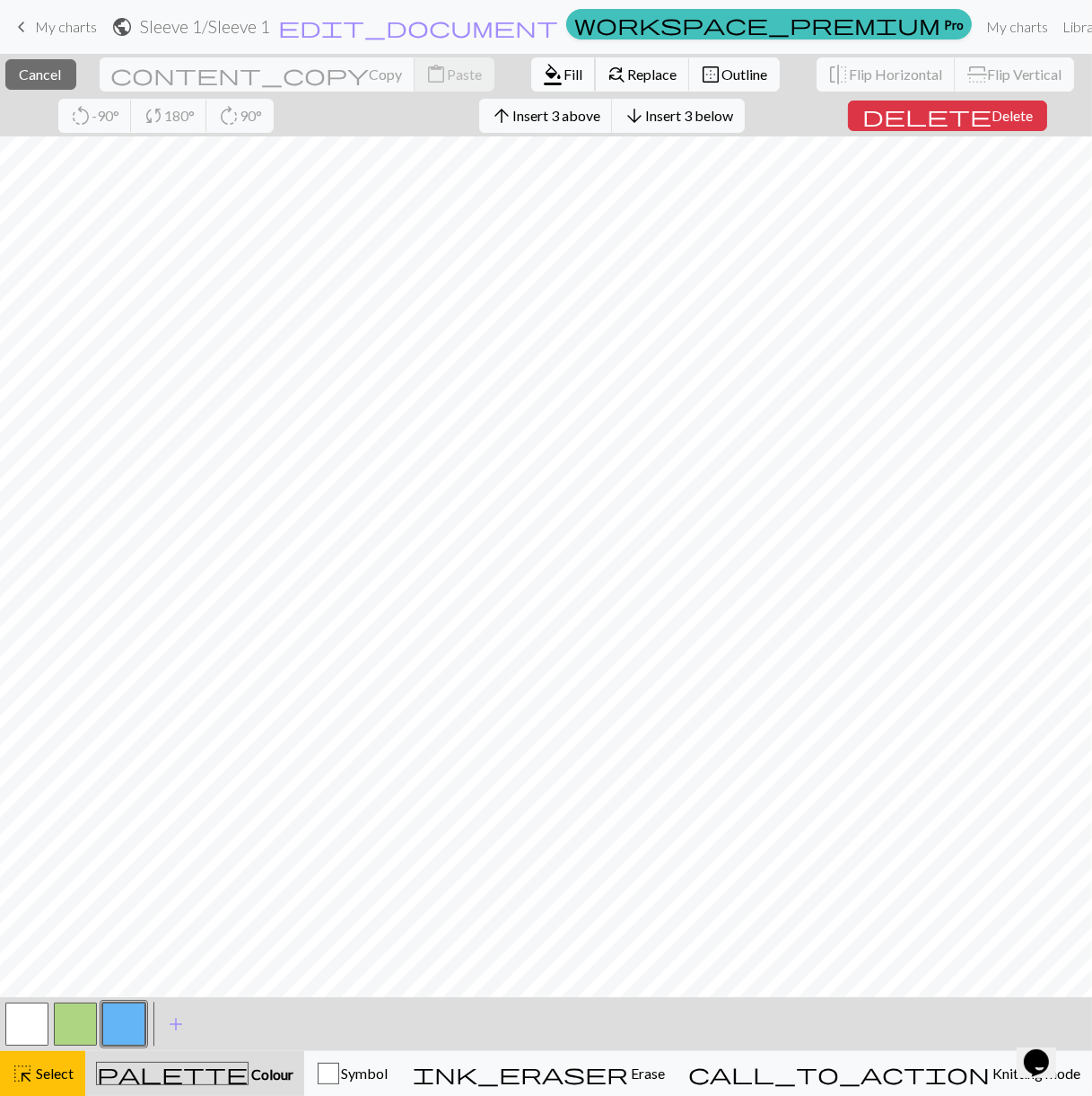
click at [564, 73] on span "Fill" at bounding box center [573, 74] width 19 height 17
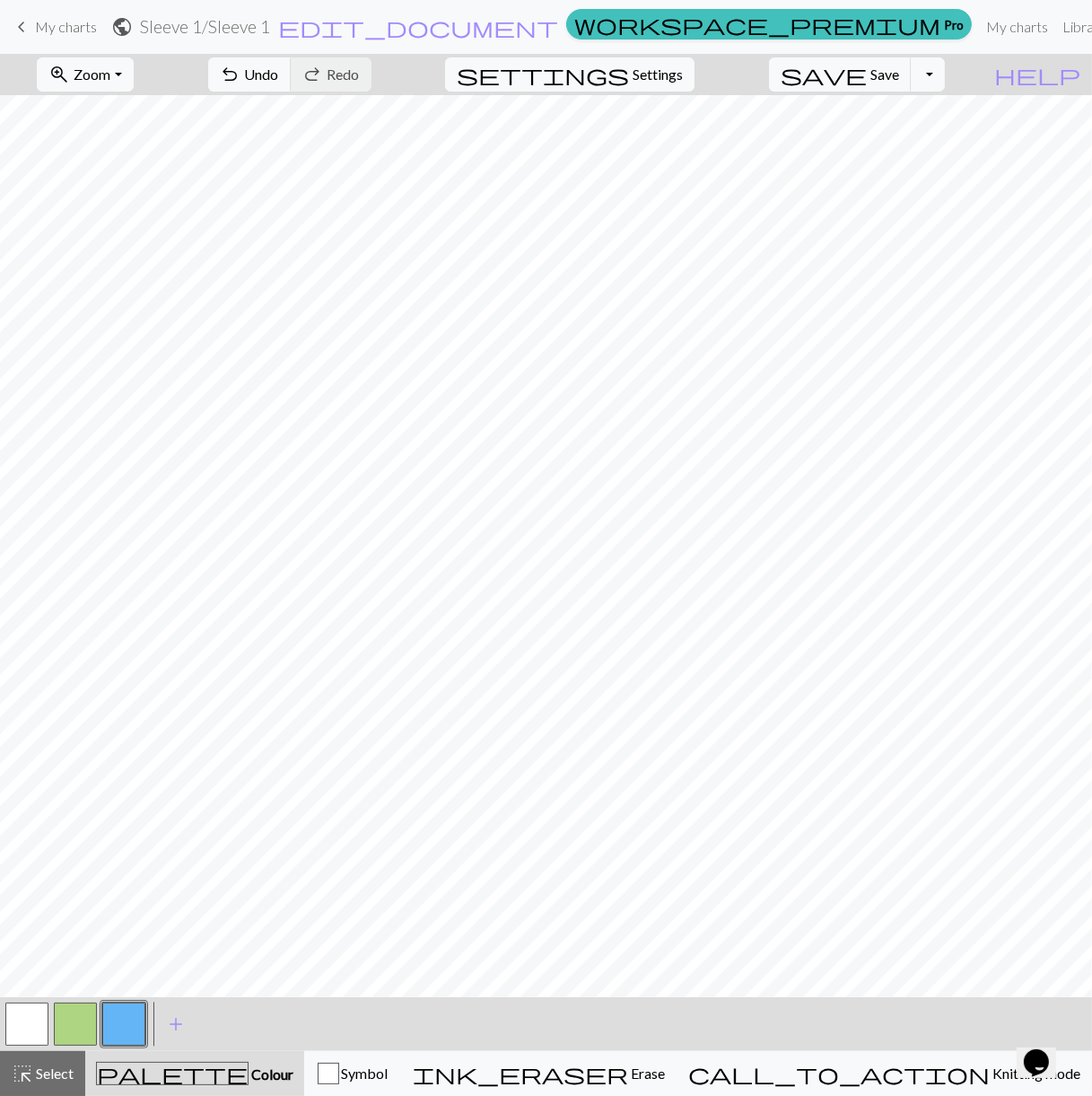
click at [75, 1019] on button "button" at bounding box center [75, 1024] width 43 height 43
drag, startPoint x: 70, startPoint y: 1065, endPoint x: 85, endPoint y: 1049, distance: 21.9
click at [70, 1065] on span "Select" at bounding box center [53, 1073] width 40 height 17
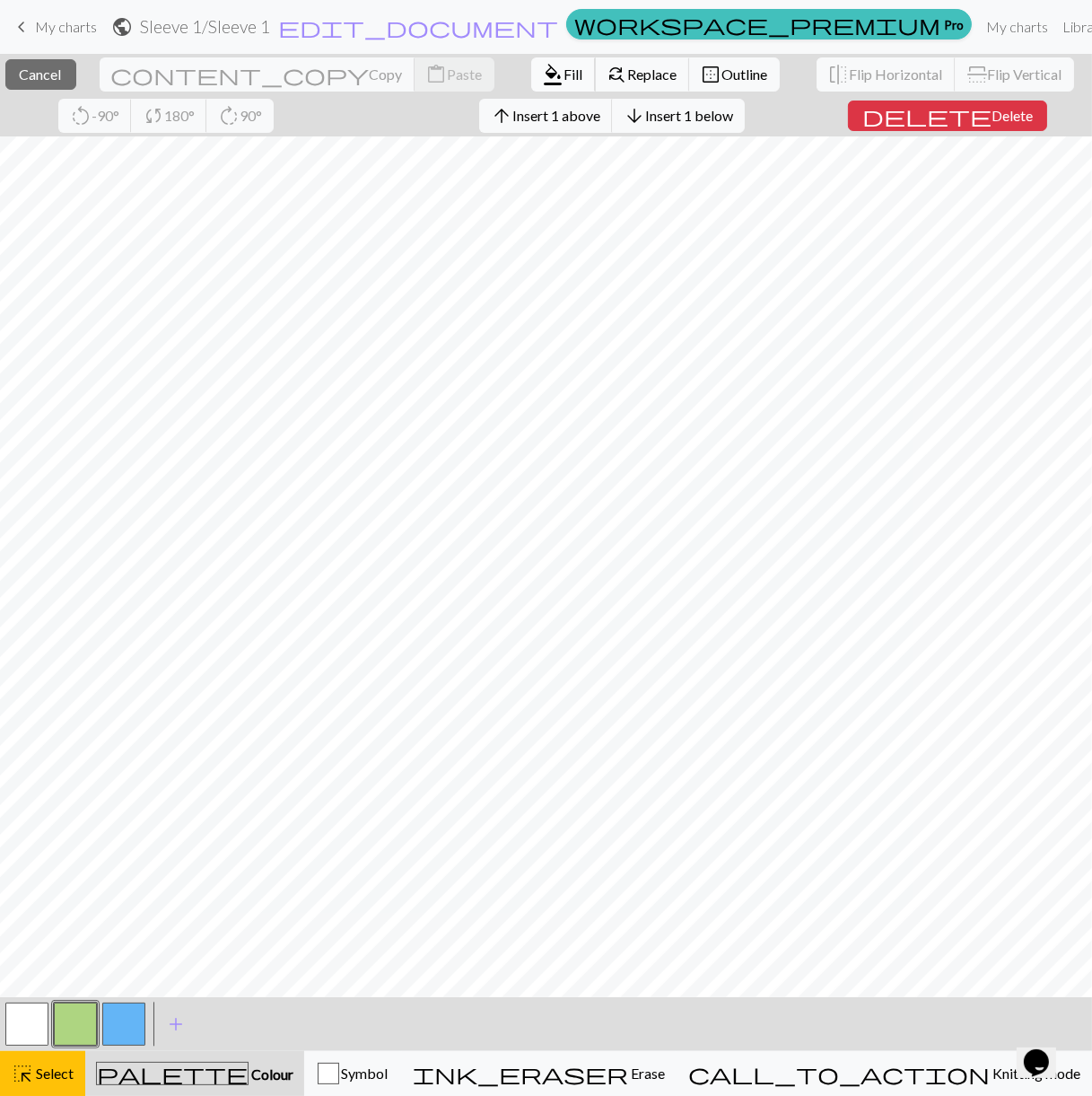
click at [564, 66] on span "Fill" at bounding box center [573, 74] width 19 height 17
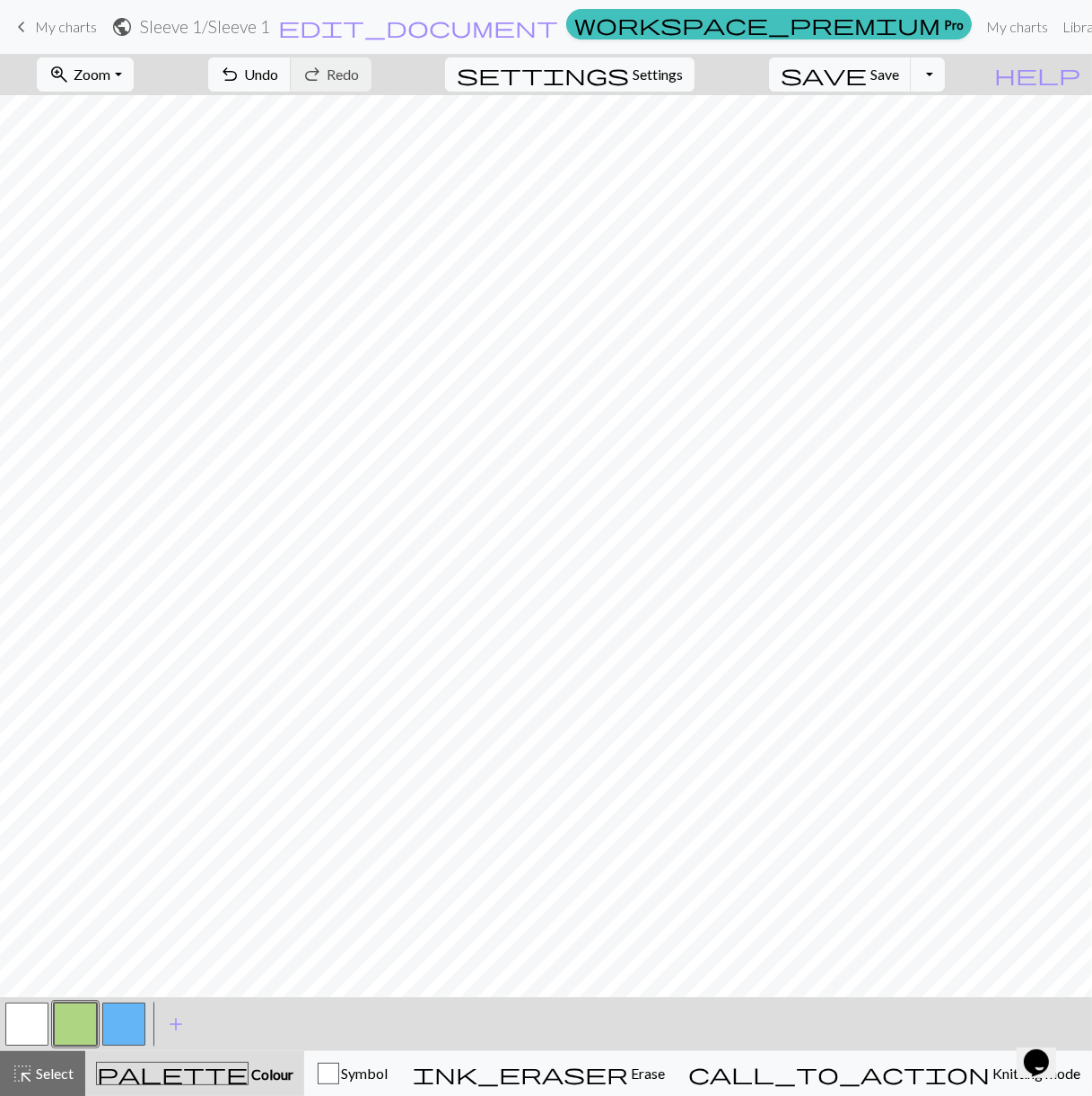
click at [128, 1028] on button "button" at bounding box center [124, 1024] width 43 height 43
click at [76, 1029] on button "button" at bounding box center [75, 1024] width 43 height 43
click at [69, 1070] on span "Select" at bounding box center [53, 1073] width 40 height 17
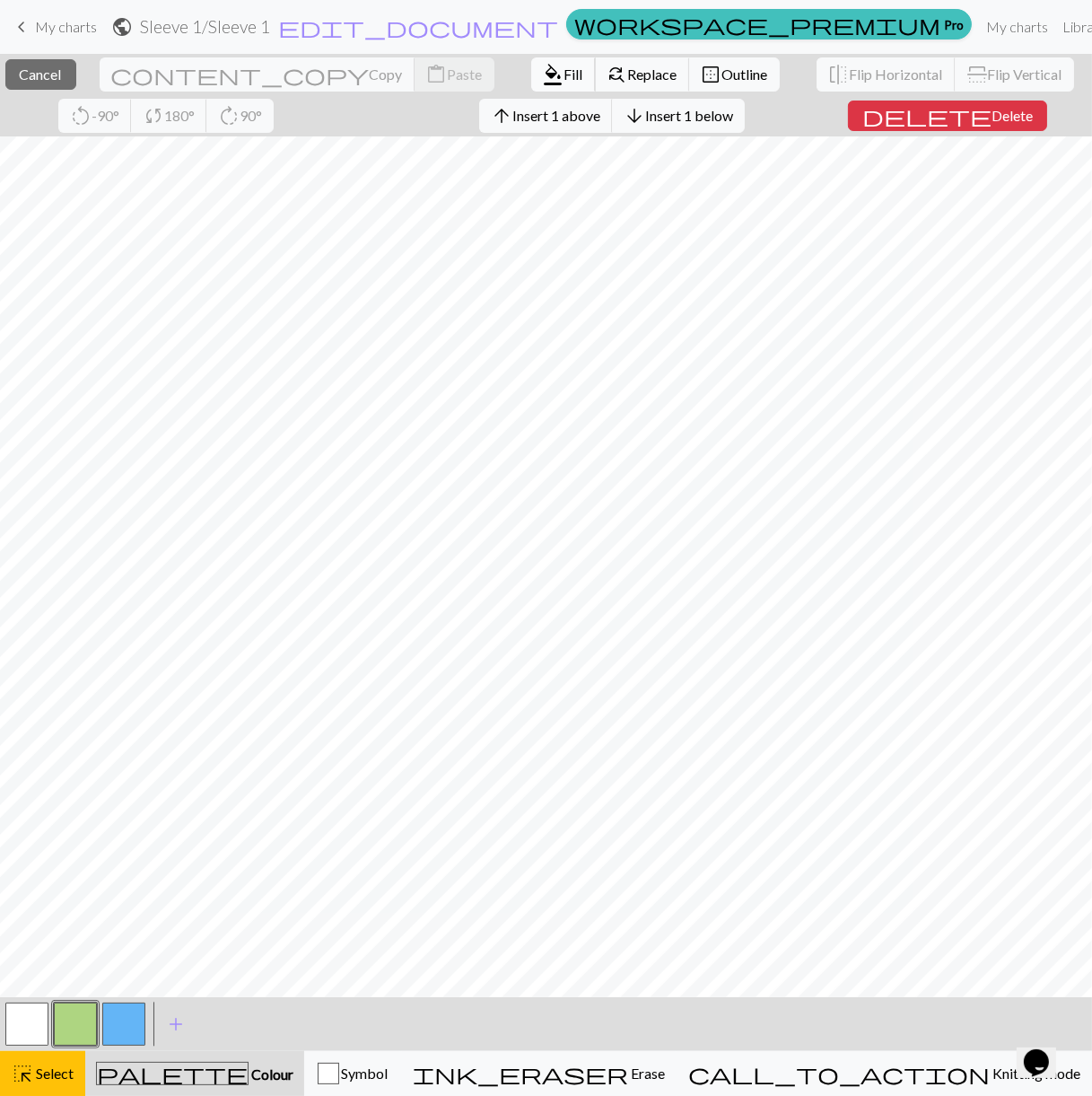
click at [543, 73] on span "format_color_fill" at bounding box center [553, 74] width 21 height 25
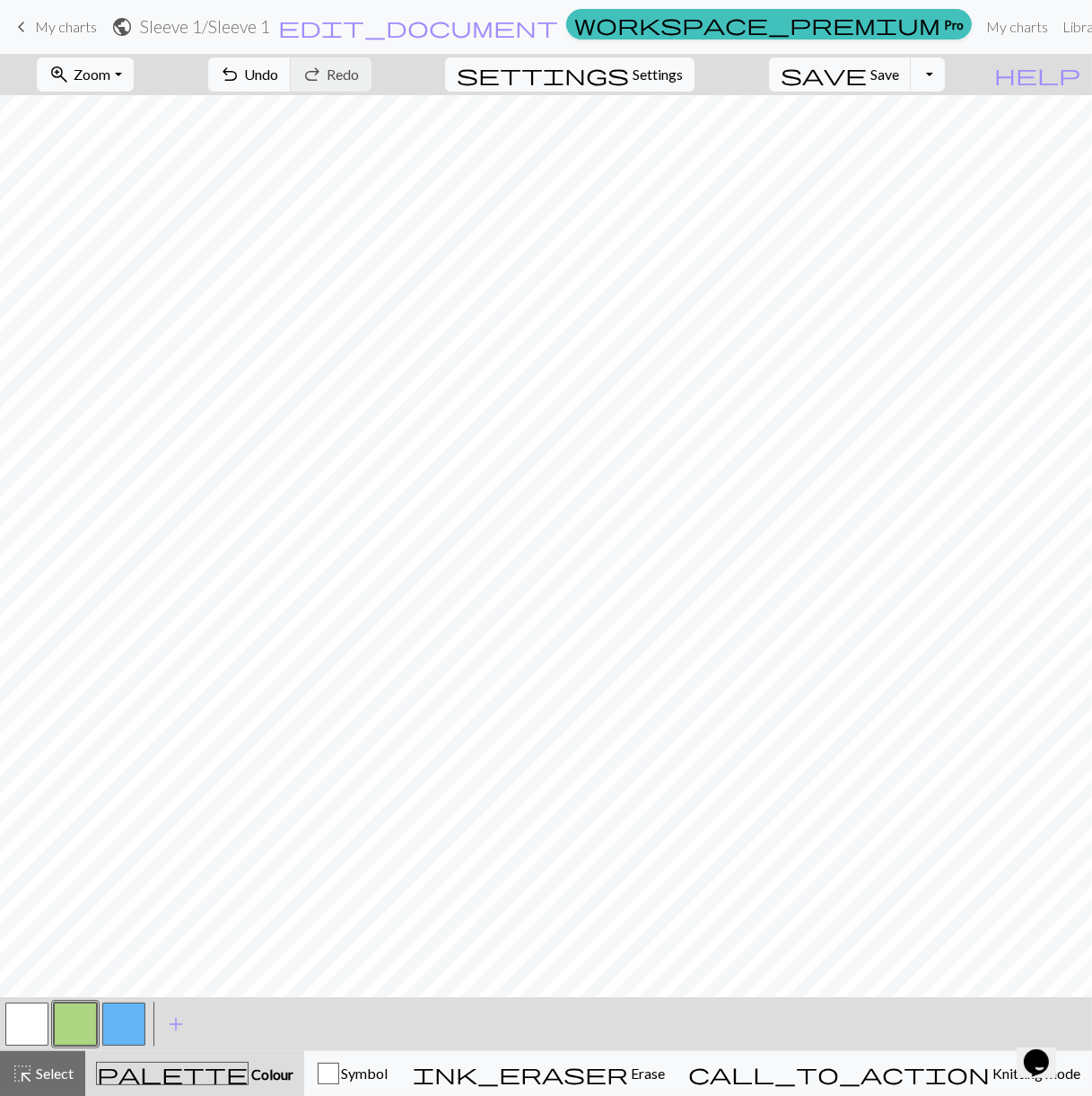
click at [115, 1028] on button "button" at bounding box center [124, 1024] width 43 height 43
drag, startPoint x: 77, startPoint y: 1075, endPoint x: 94, endPoint y: 1020, distance: 57.6
click at [76, 1075] on button "highlight_alt Select Select" at bounding box center [43, 1074] width 86 height 45
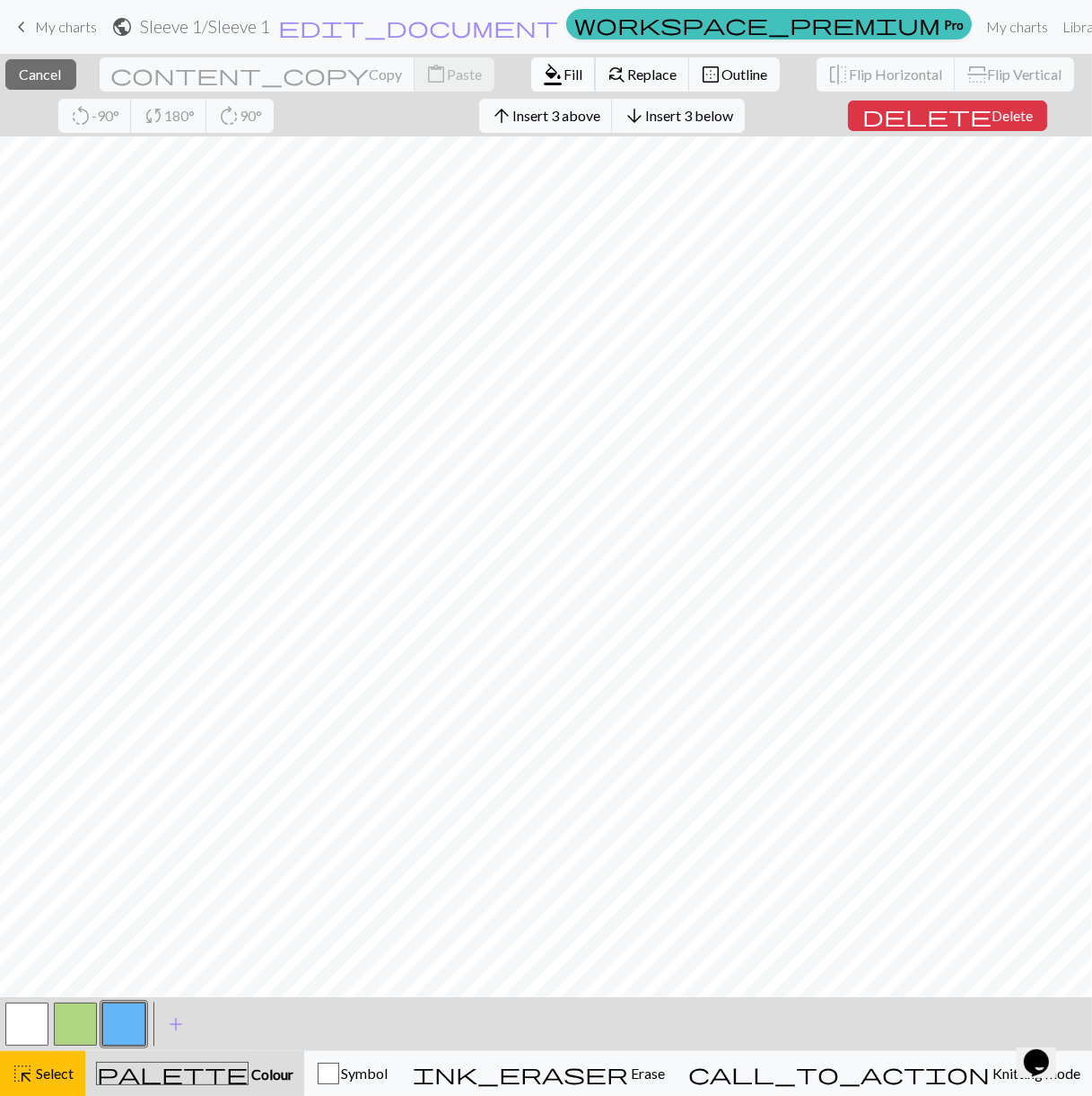
click at [564, 73] on span "Fill" at bounding box center [573, 74] width 19 height 17
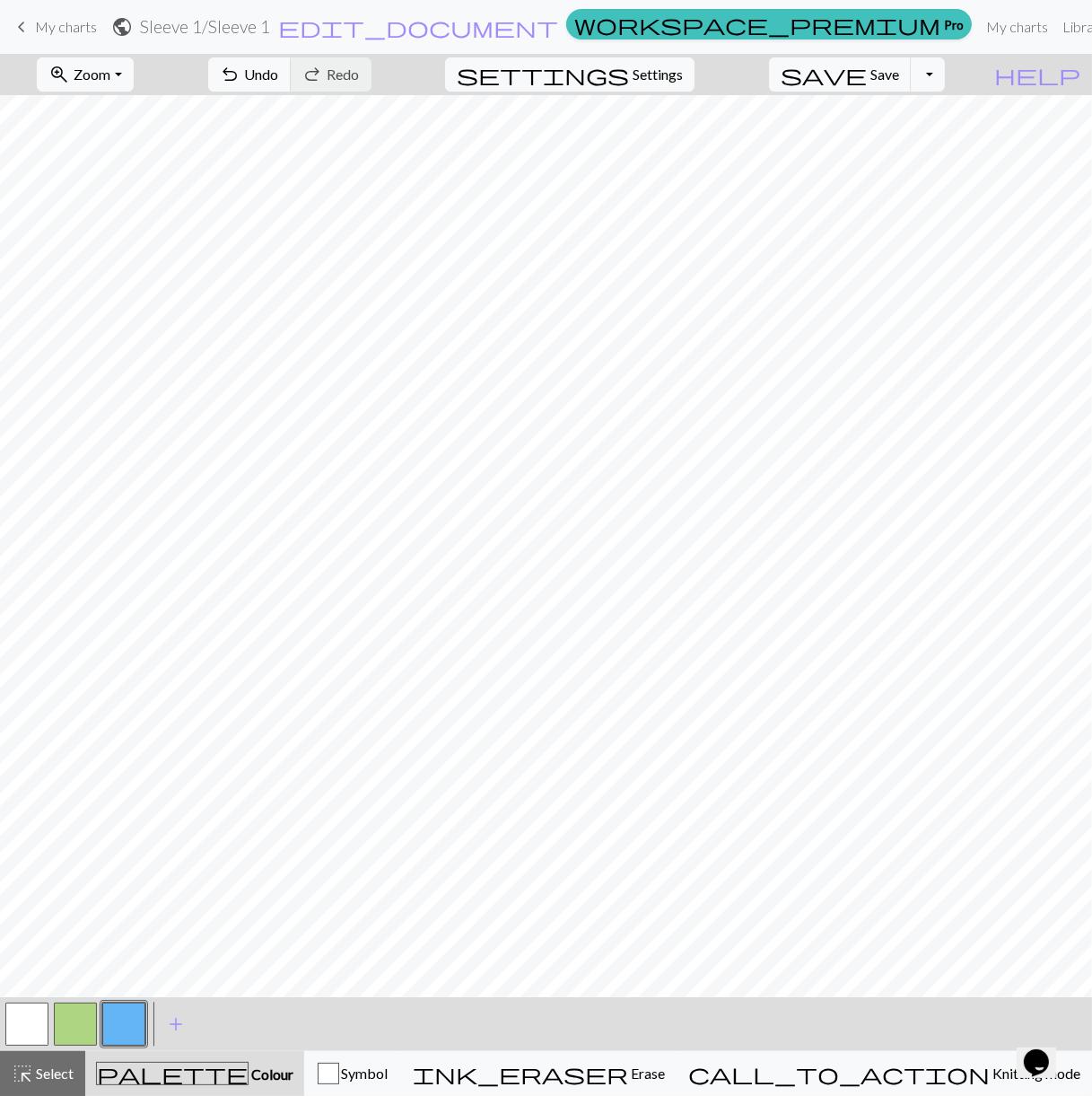
click at [80, 1022] on button "button" at bounding box center [75, 1024] width 43 height 43
click at [52, 1067] on span "Select" at bounding box center [53, 1073] width 40 height 17
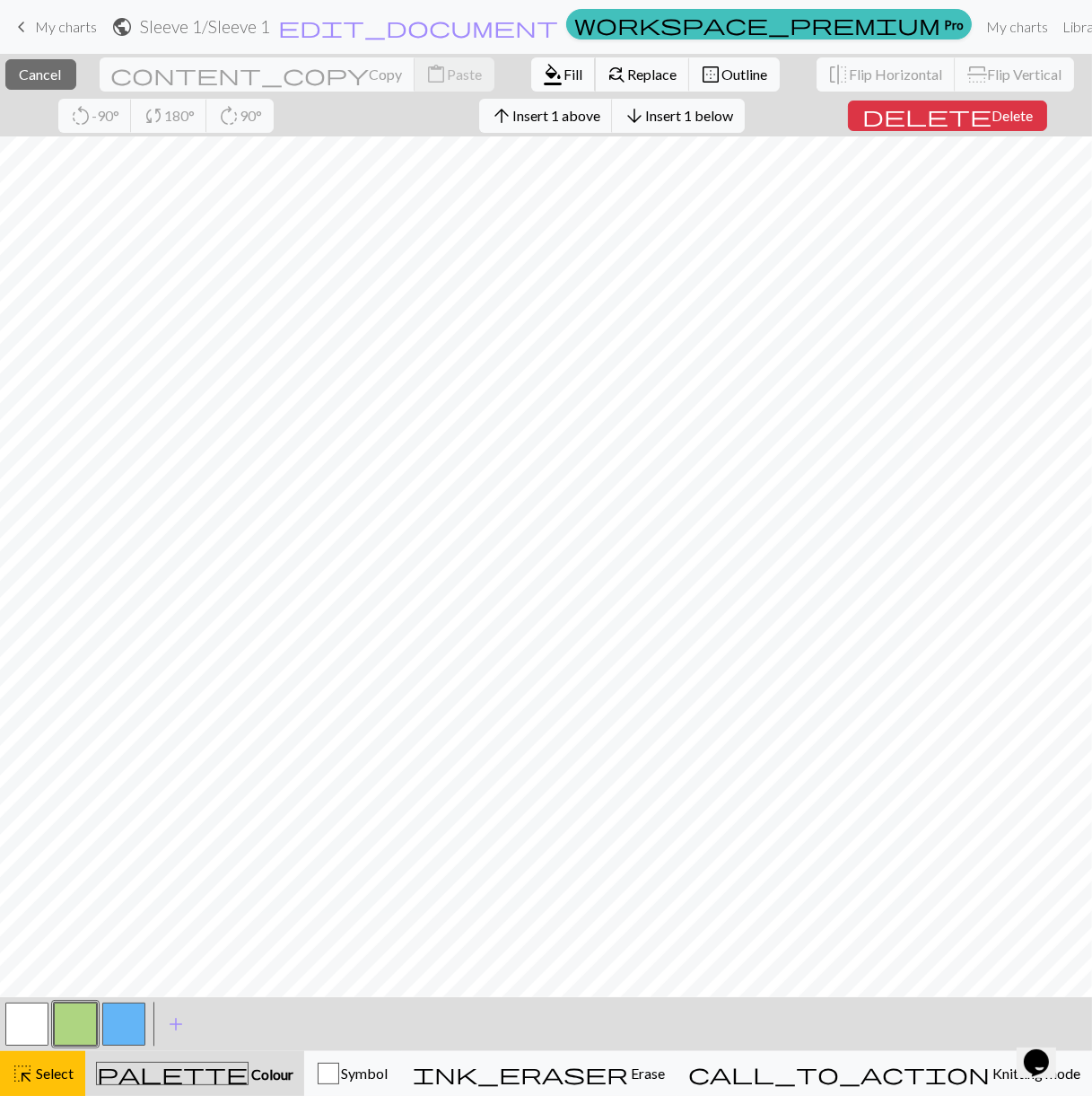
click at [564, 79] on span "Fill" at bounding box center [573, 74] width 19 height 17
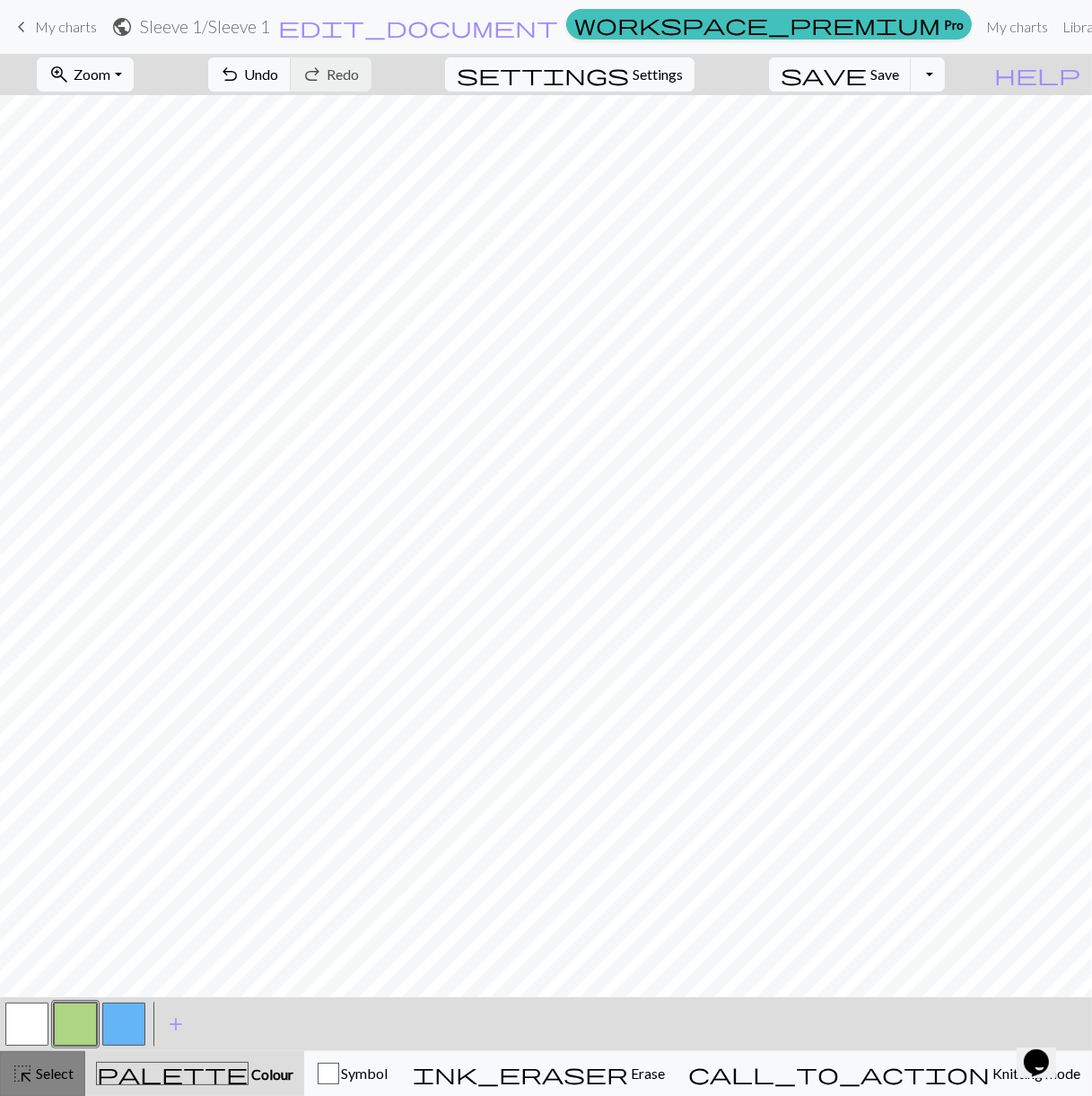
click at [51, 1080] on span "Select" at bounding box center [53, 1073] width 40 height 17
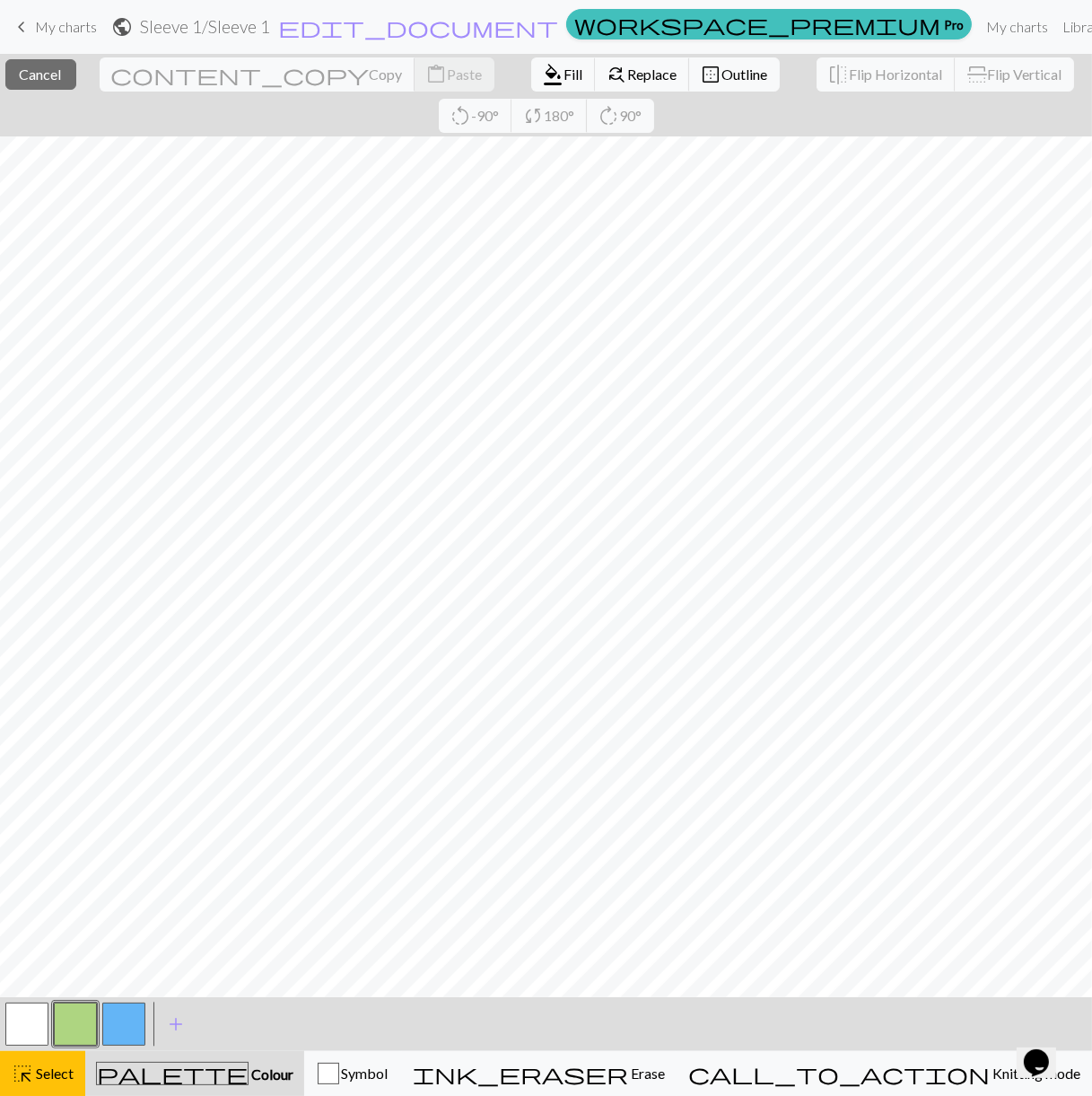
drag, startPoint x: 62, startPoint y: 1081, endPoint x: 134, endPoint y: 999, distance: 109.1
click at [62, 1081] on span "Select" at bounding box center [53, 1073] width 40 height 17
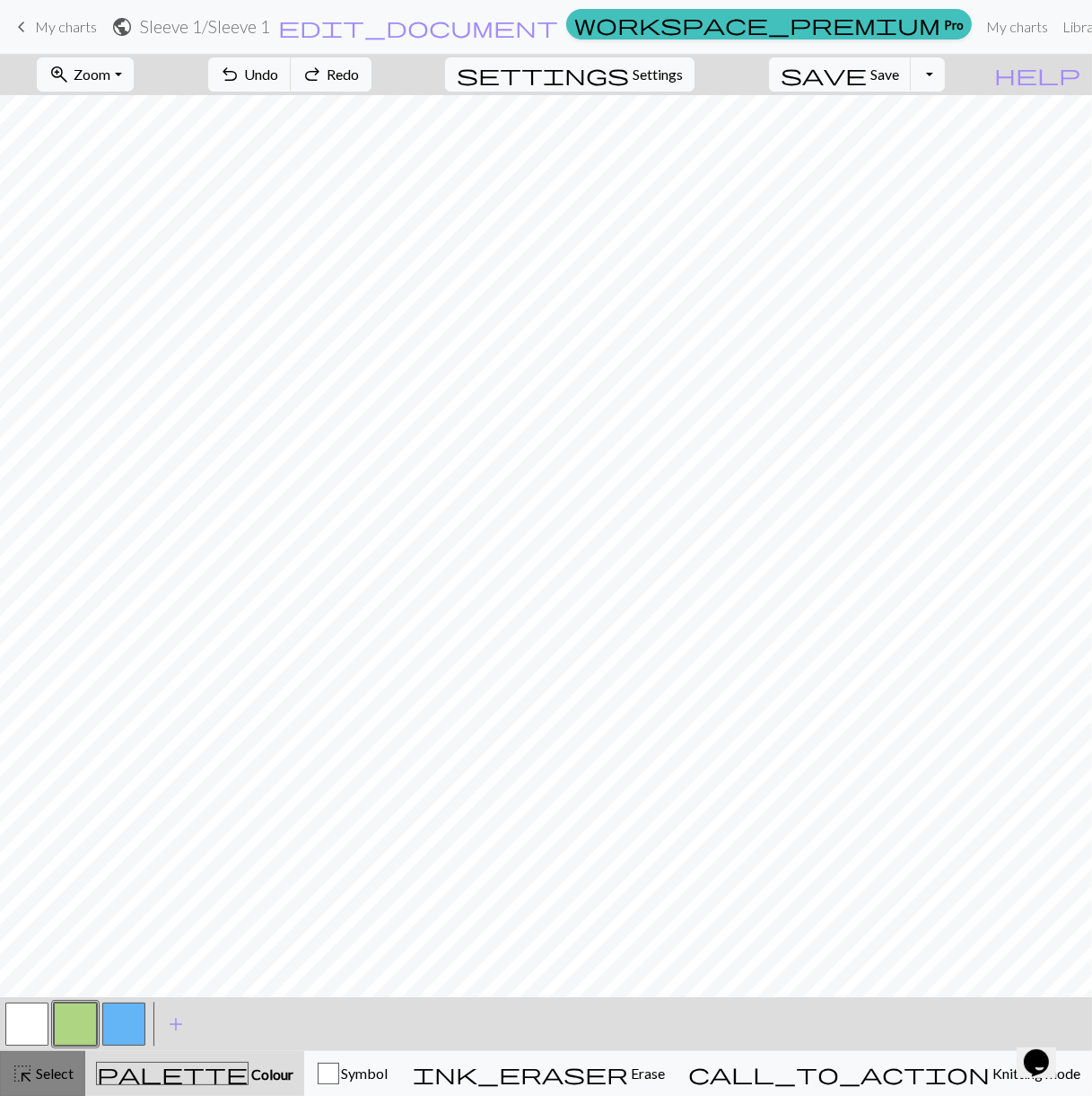
click at [51, 1064] on button "highlight_alt Select Select" at bounding box center [43, 1074] width 86 height 45
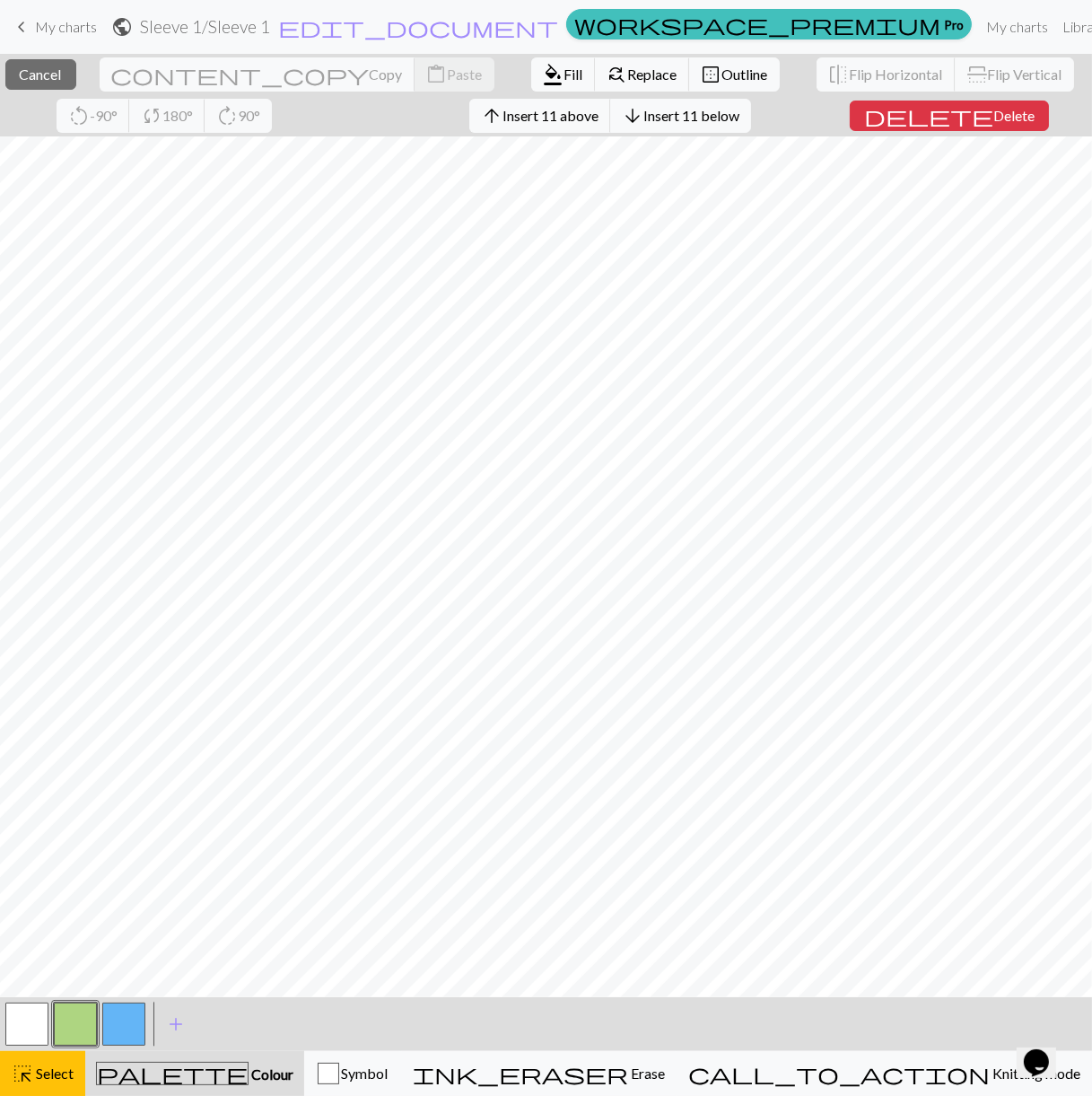
click at [128, 1009] on button "button" at bounding box center [124, 1024] width 43 height 43
click at [543, 81] on span "format_color_fill" at bounding box center [553, 74] width 21 height 25
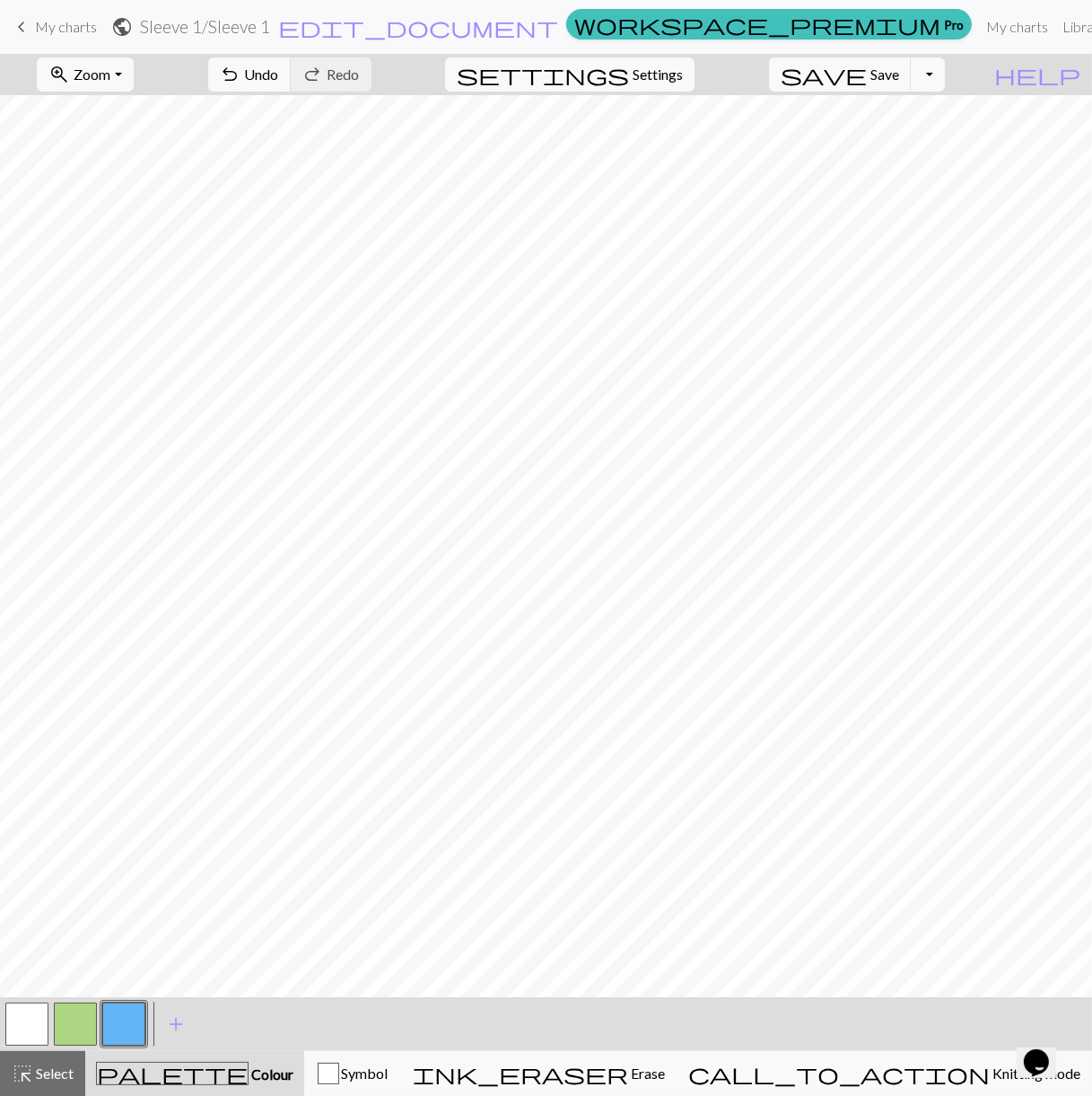
click at [72, 1008] on button "button" at bounding box center [75, 1024] width 43 height 43
click at [55, 1067] on span "Select" at bounding box center [53, 1073] width 40 height 17
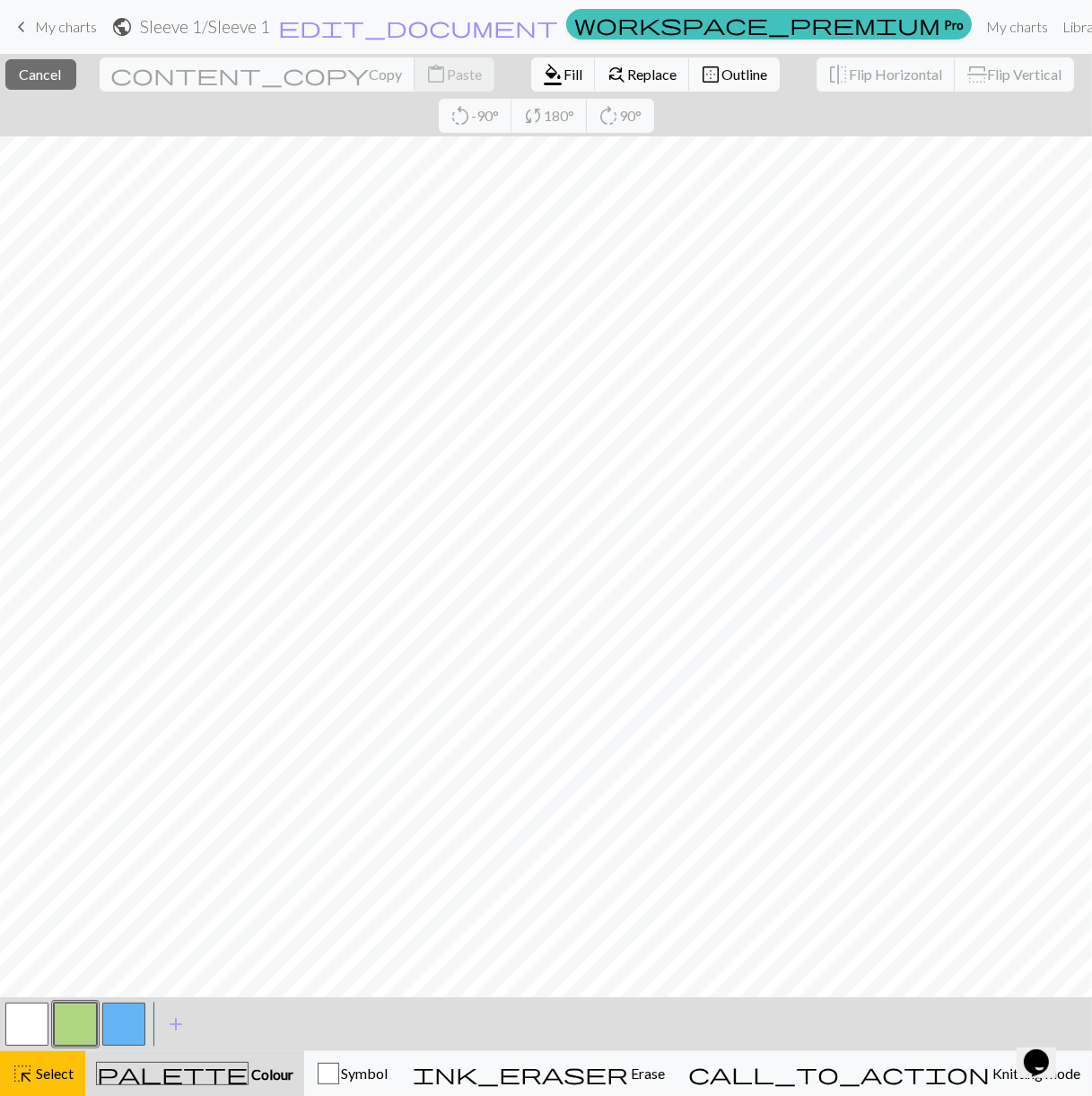
click at [128, 1023] on button "button" at bounding box center [124, 1024] width 43 height 43
click at [43, 1053] on button "highlight_alt Select Select" at bounding box center [43, 1074] width 86 height 45
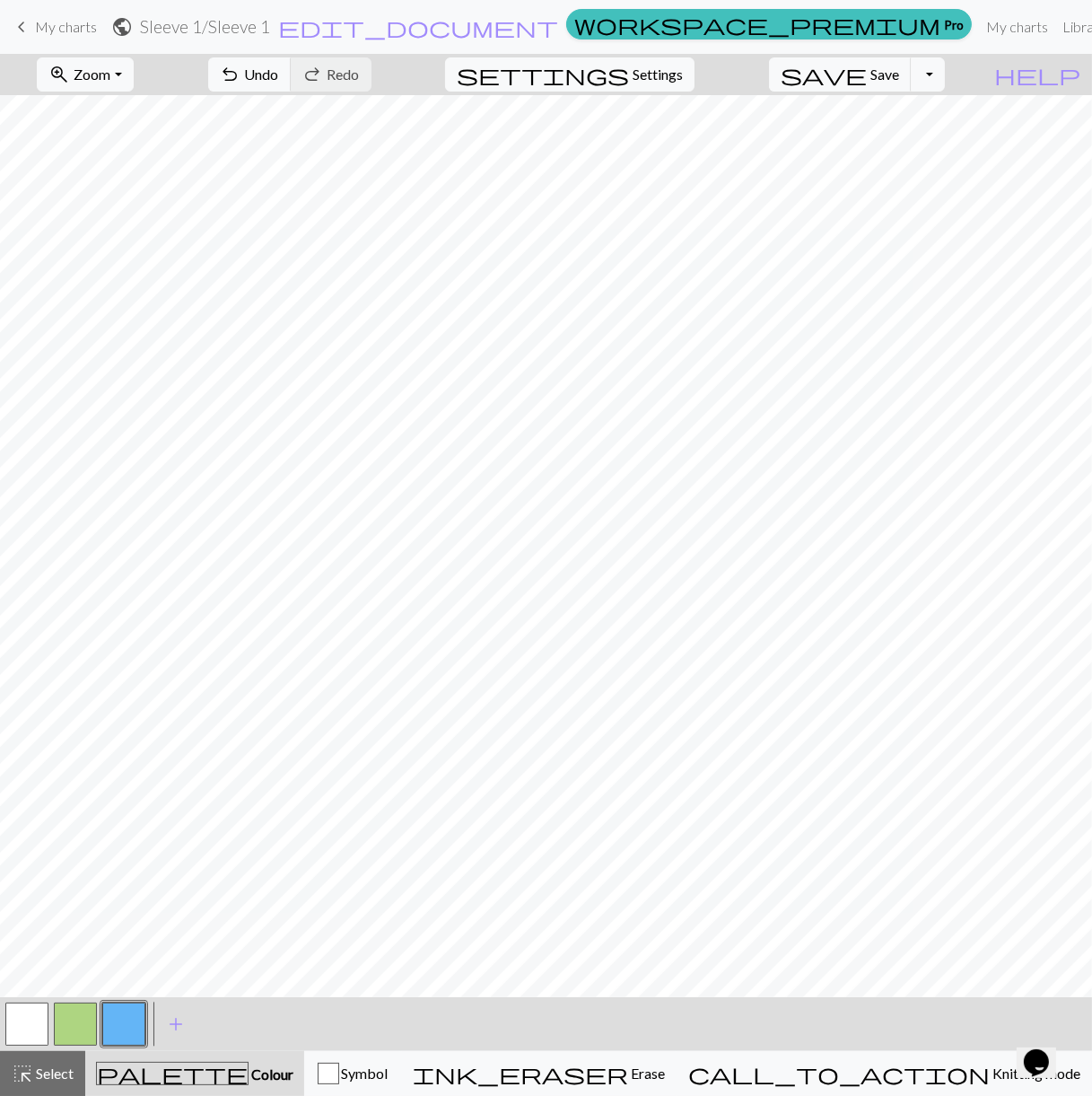
click at [81, 1077] on button "highlight_alt Select Select" at bounding box center [43, 1074] width 86 height 45
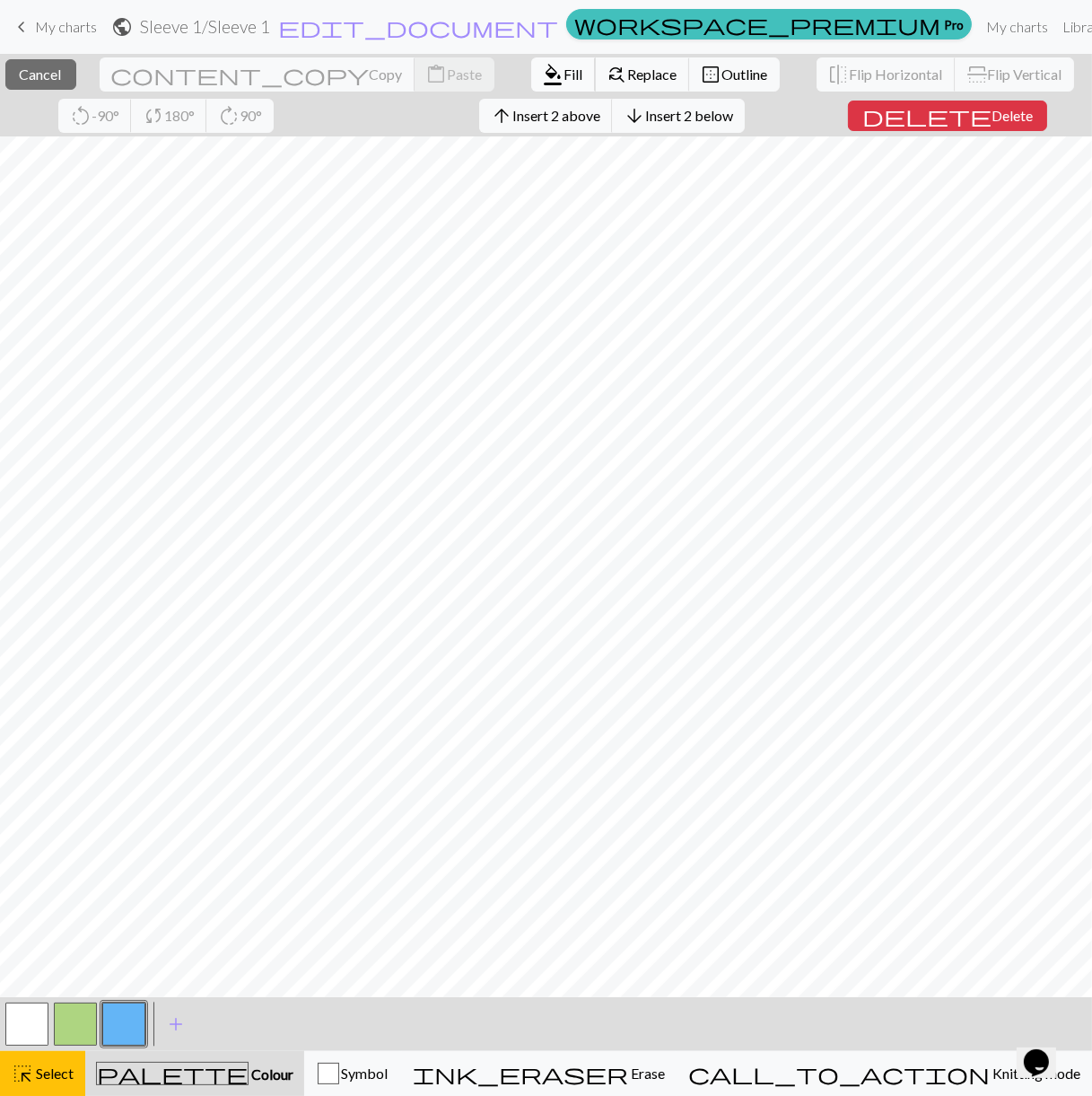
click at [543, 70] on span "format_color_fill" at bounding box center [553, 74] width 21 height 25
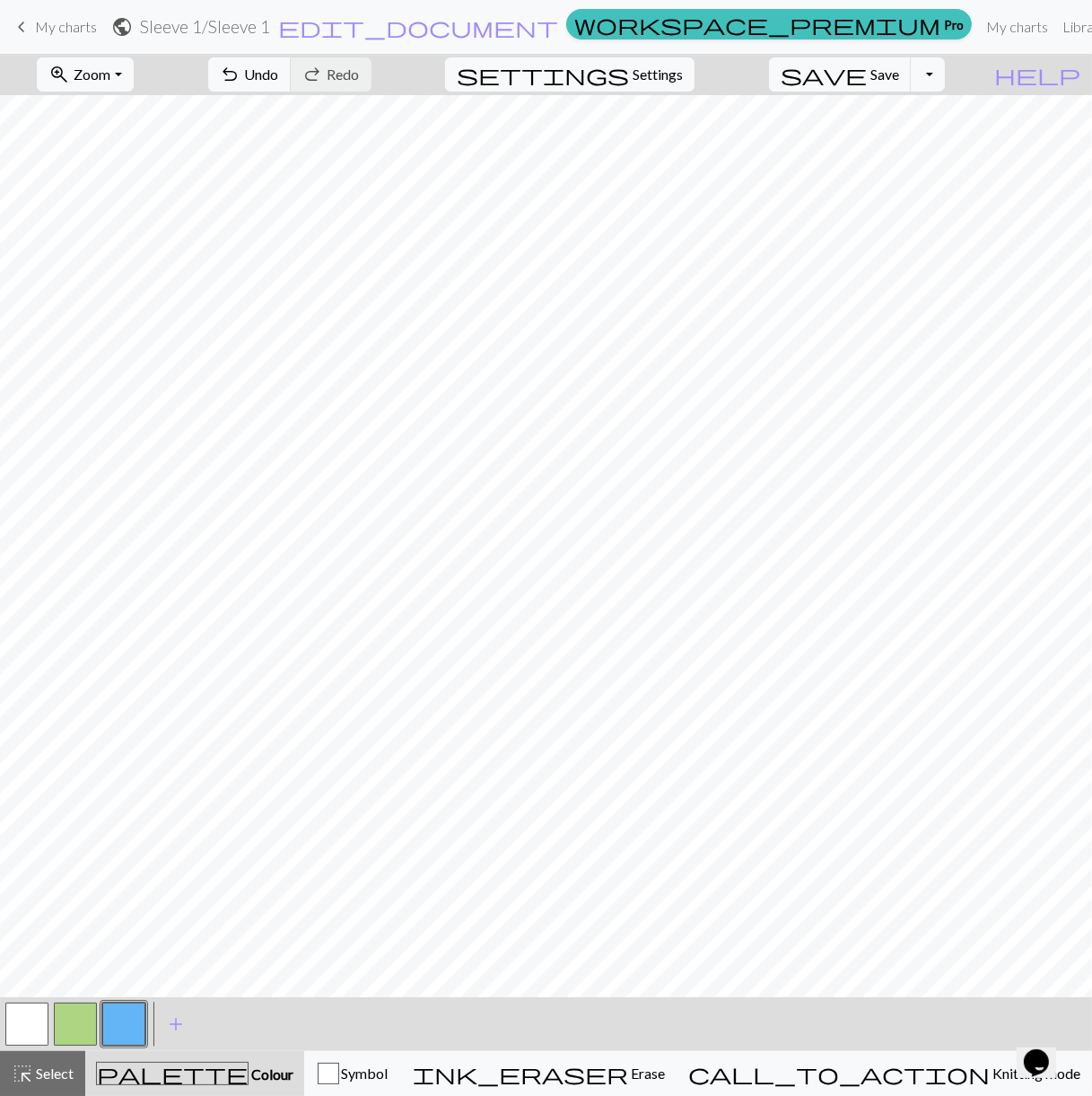
click at [66, 1032] on button "button" at bounding box center [75, 1024] width 43 height 43
click at [62, 1064] on span "Select" at bounding box center [53, 1073] width 40 height 17
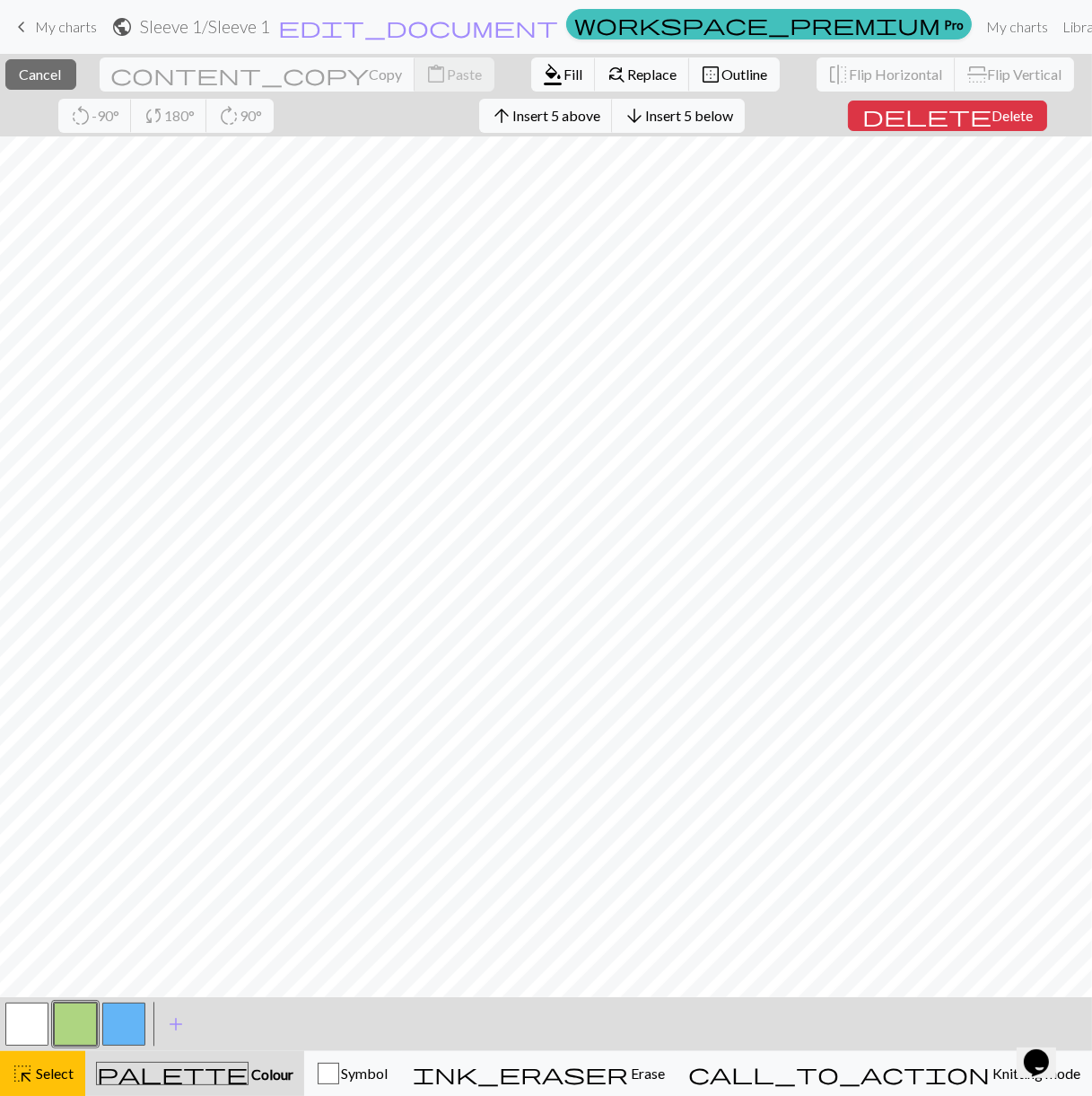
click at [91, 1012] on button "button" at bounding box center [75, 1024] width 43 height 43
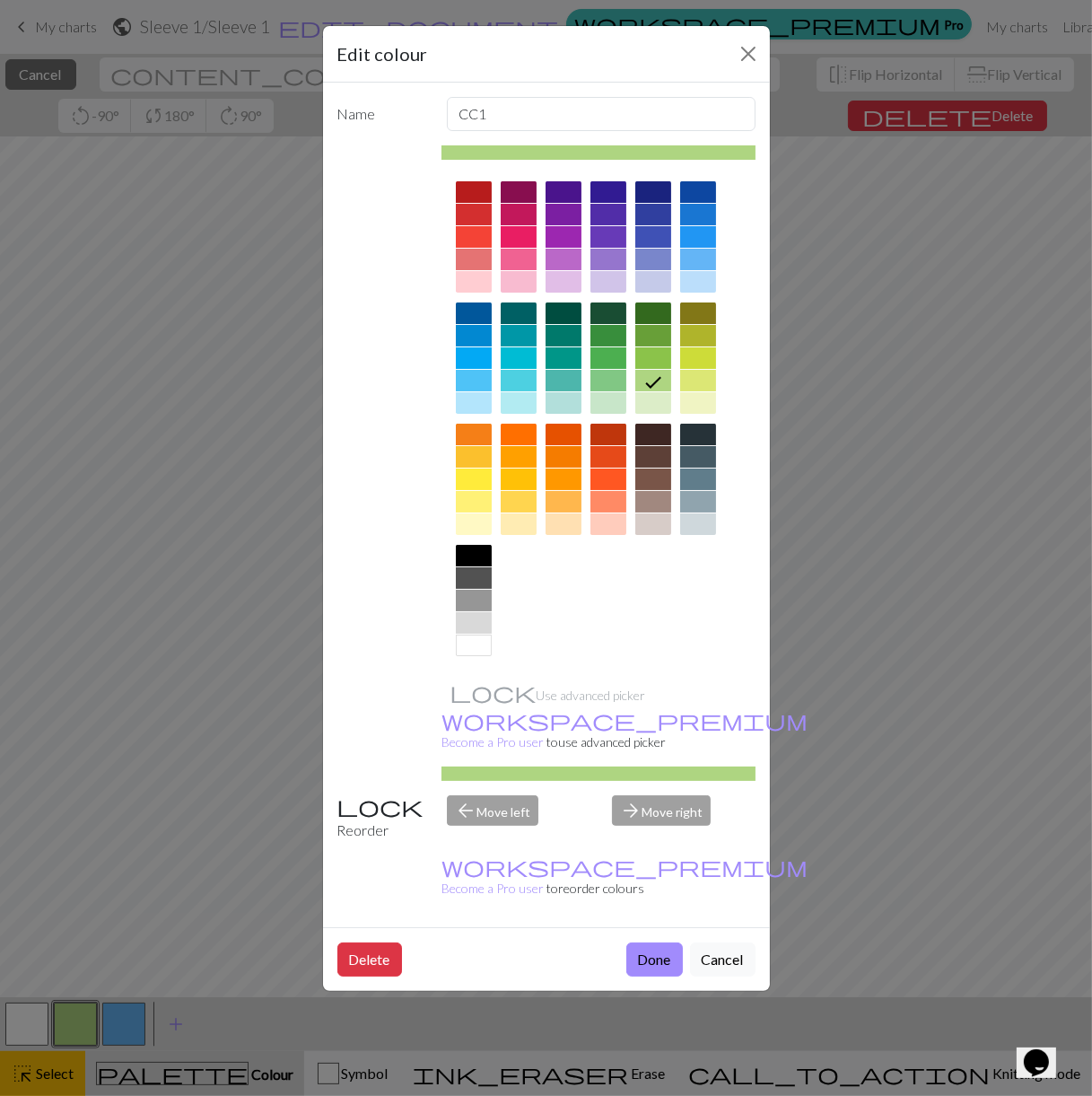
click at [66, 1066] on div "Edit colour Name CC1 Use advanced picker workspace_premium Become a Pro user to…" at bounding box center [546, 548] width 1092 height 1096
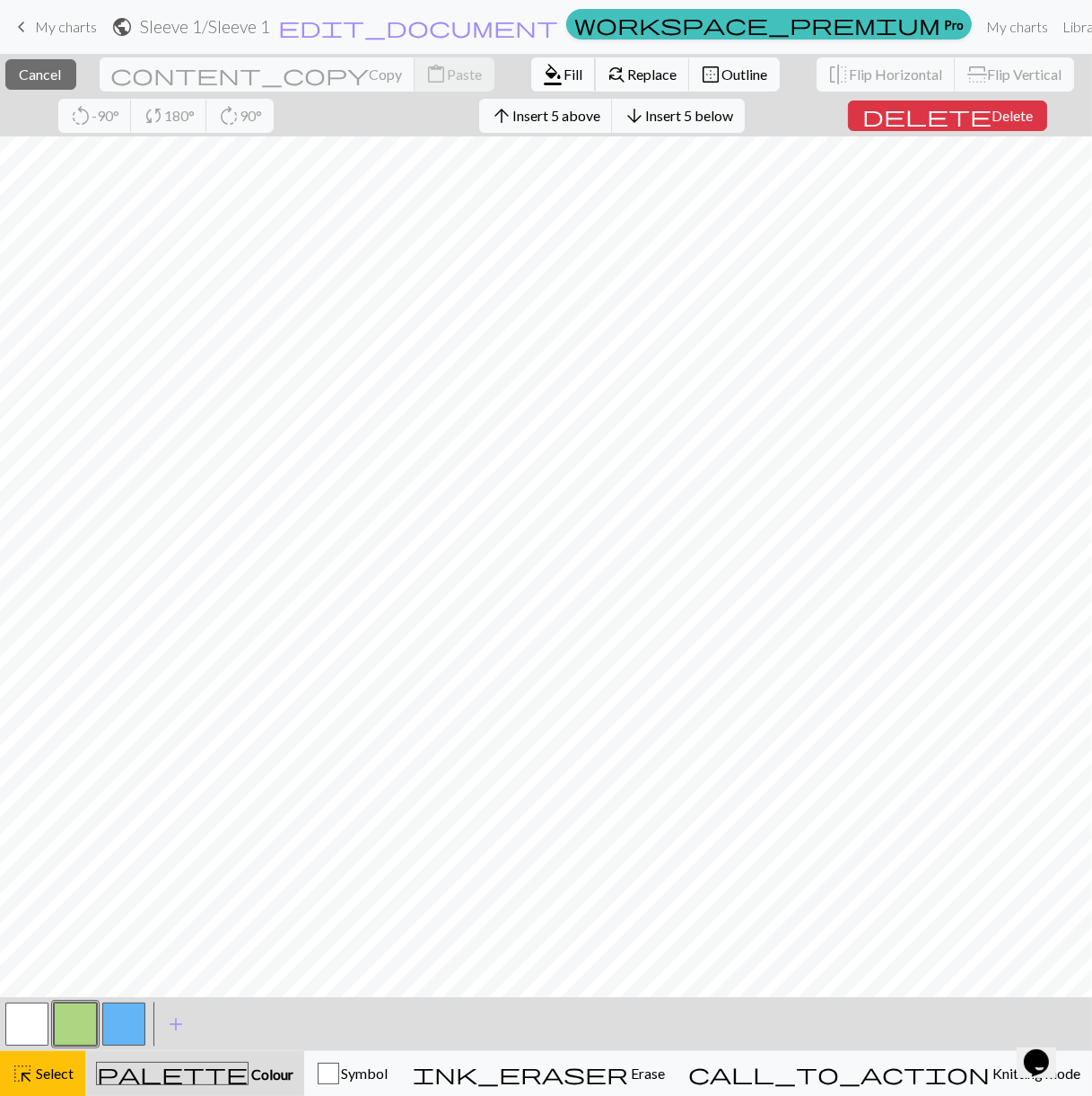
click at [564, 78] on span "Fill" at bounding box center [573, 74] width 19 height 17
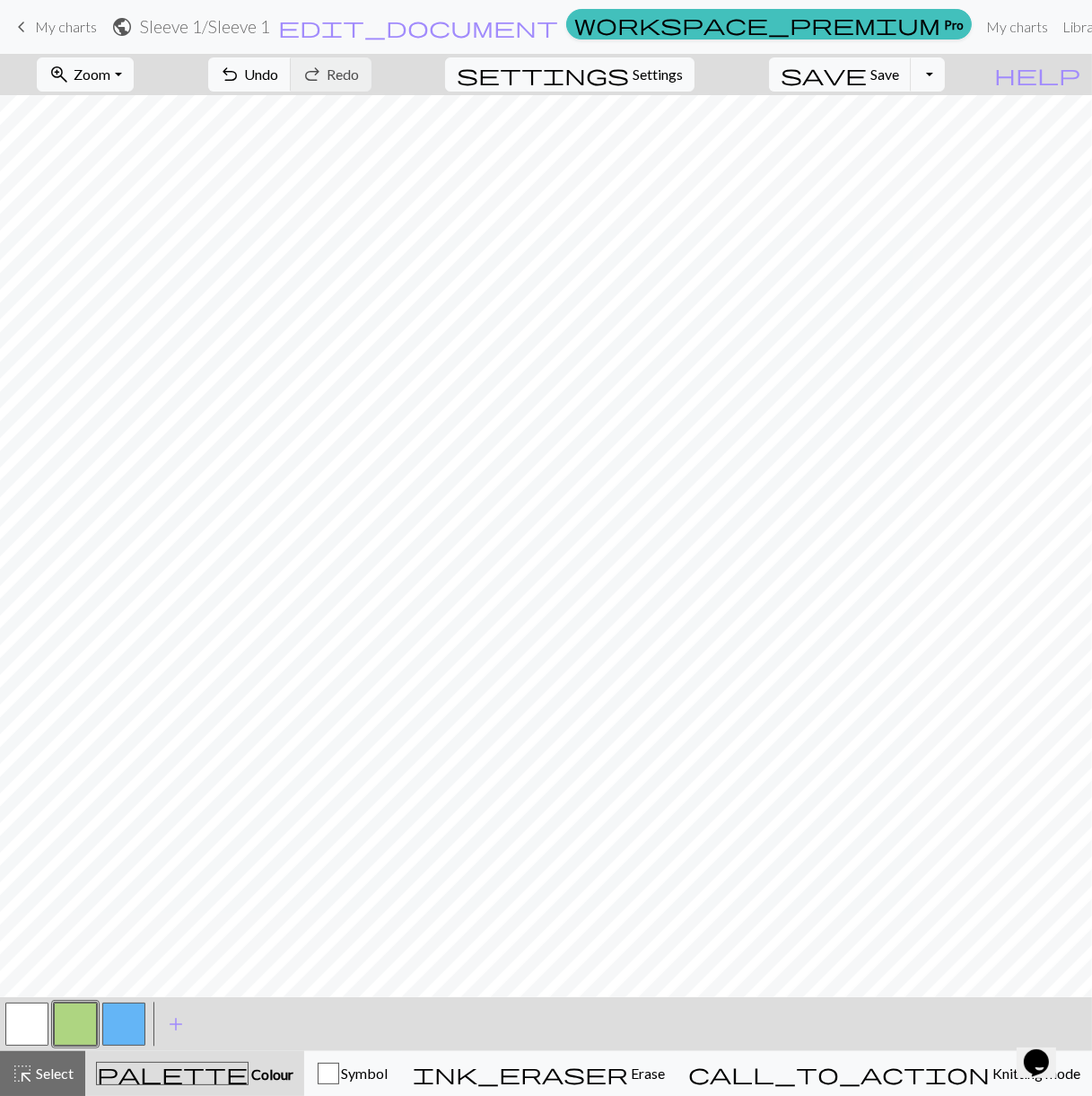
click at [116, 1033] on button "button" at bounding box center [124, 1024] width 43 height 43
click at [65, 1064] on span "Select" at bounding box center [53, 1073] width 40 height 17
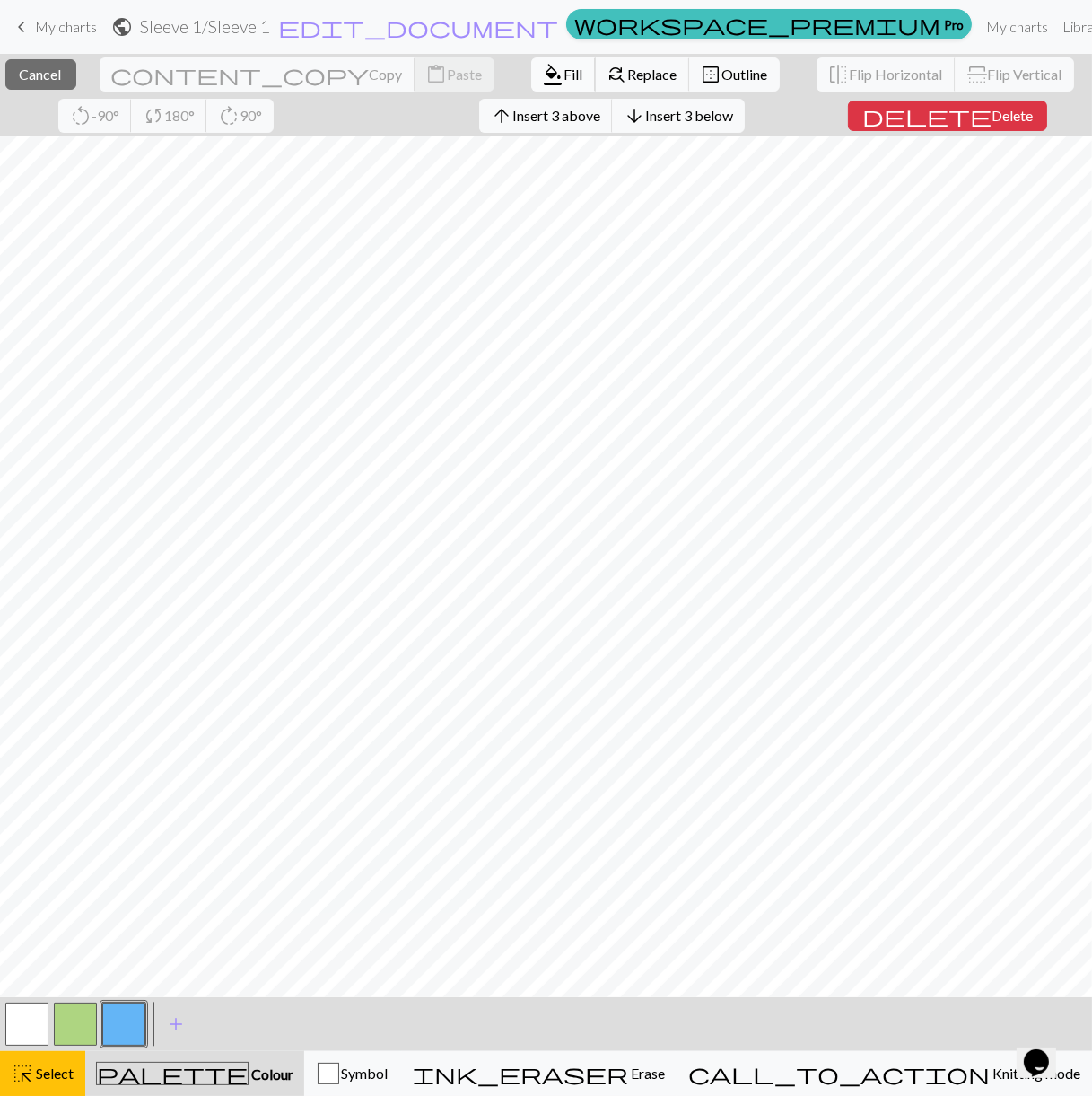
click at [543, 68] on span "format_color_fill" at bounding box center [553, 74] width 21 height 25
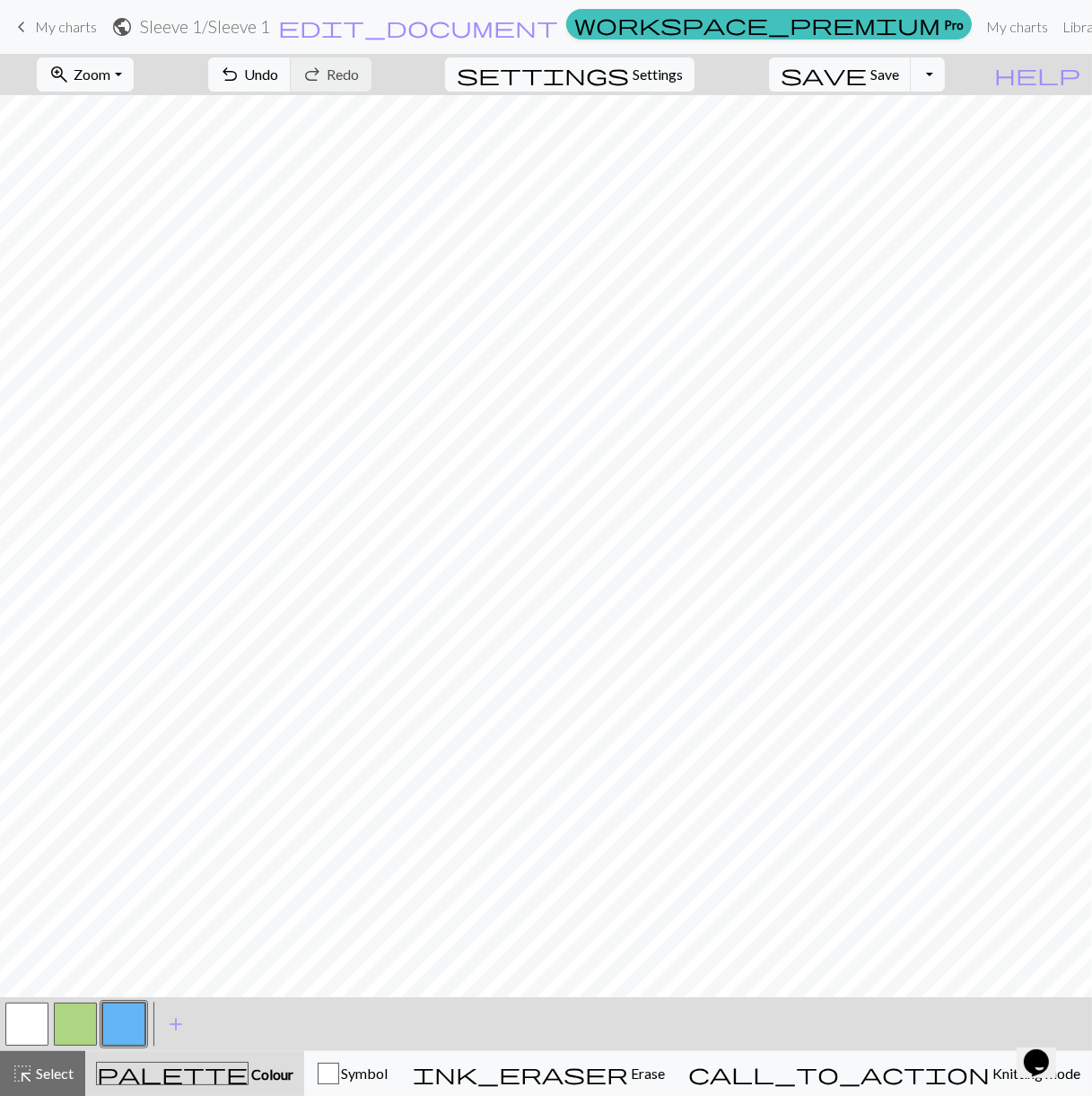
click at [77, 1073] on button "highlight_alt Select Select" at bounding box center [43, 1074] width 86 height 45
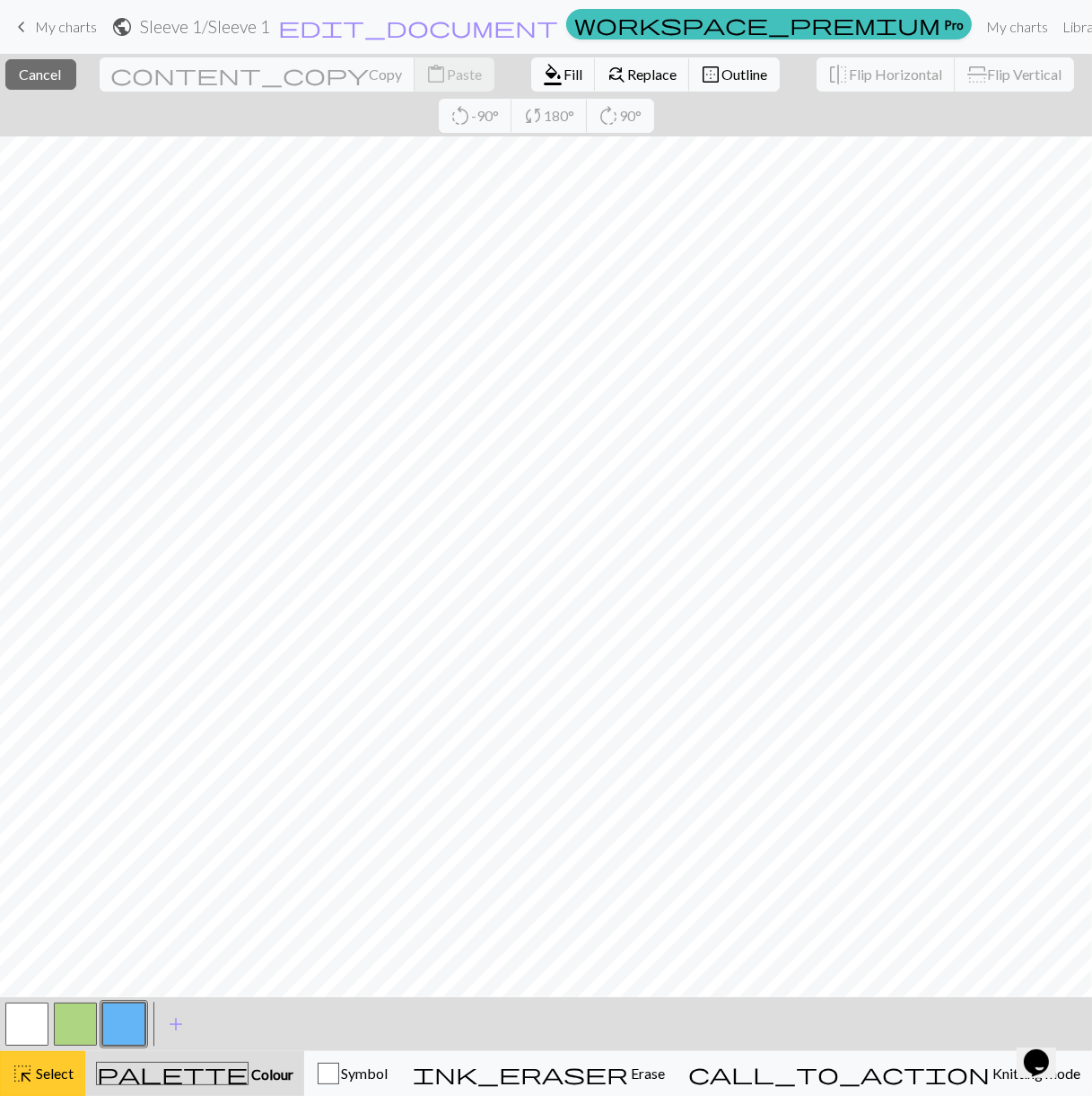
click at [45, 1073] on span "Select" at bounding box center [53, 1073] width 40 height 17
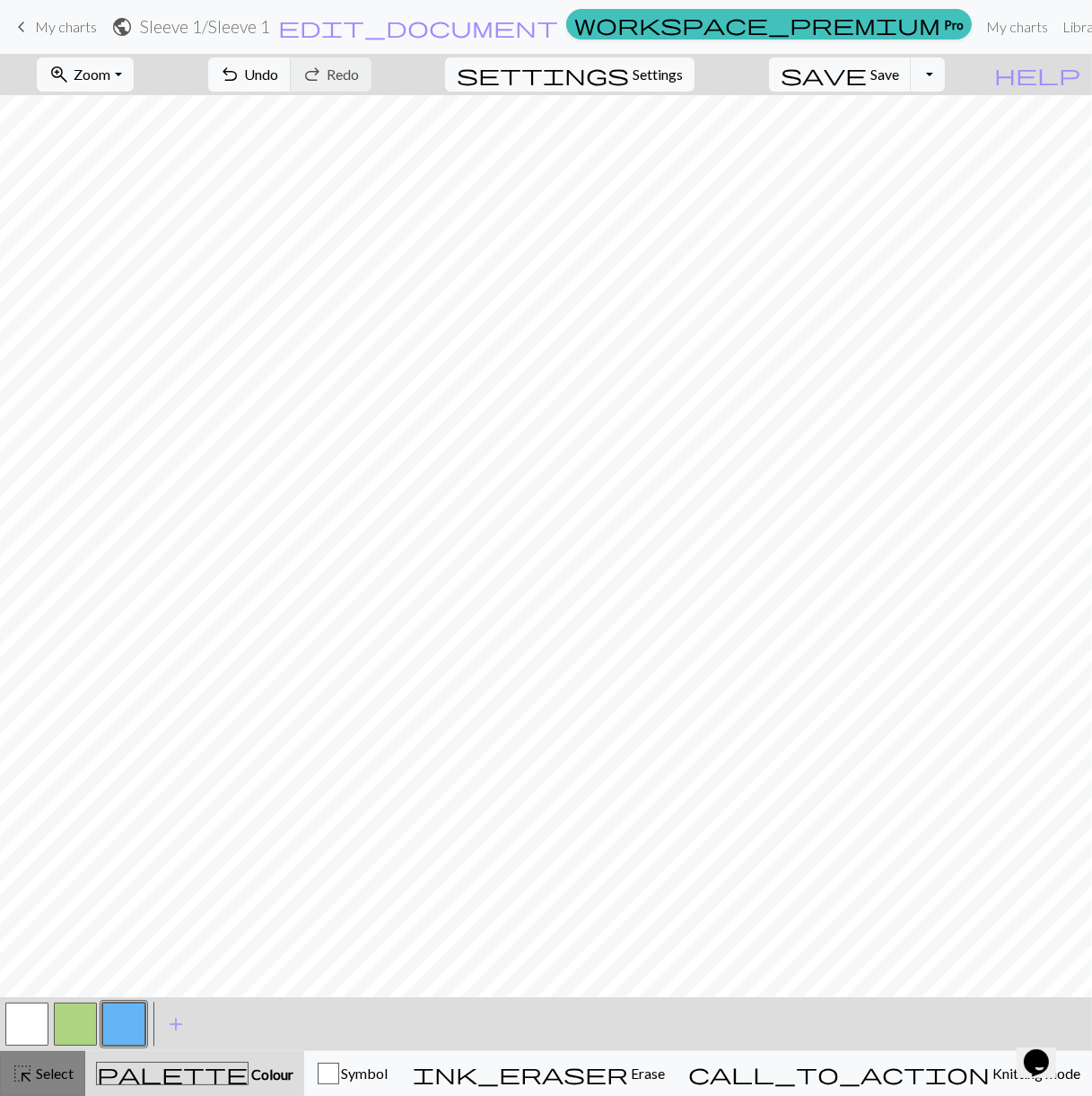
click at [74, 1067] on button "highlight_alt Select Select" at bounding box center [43, 1074] width 86 height 45
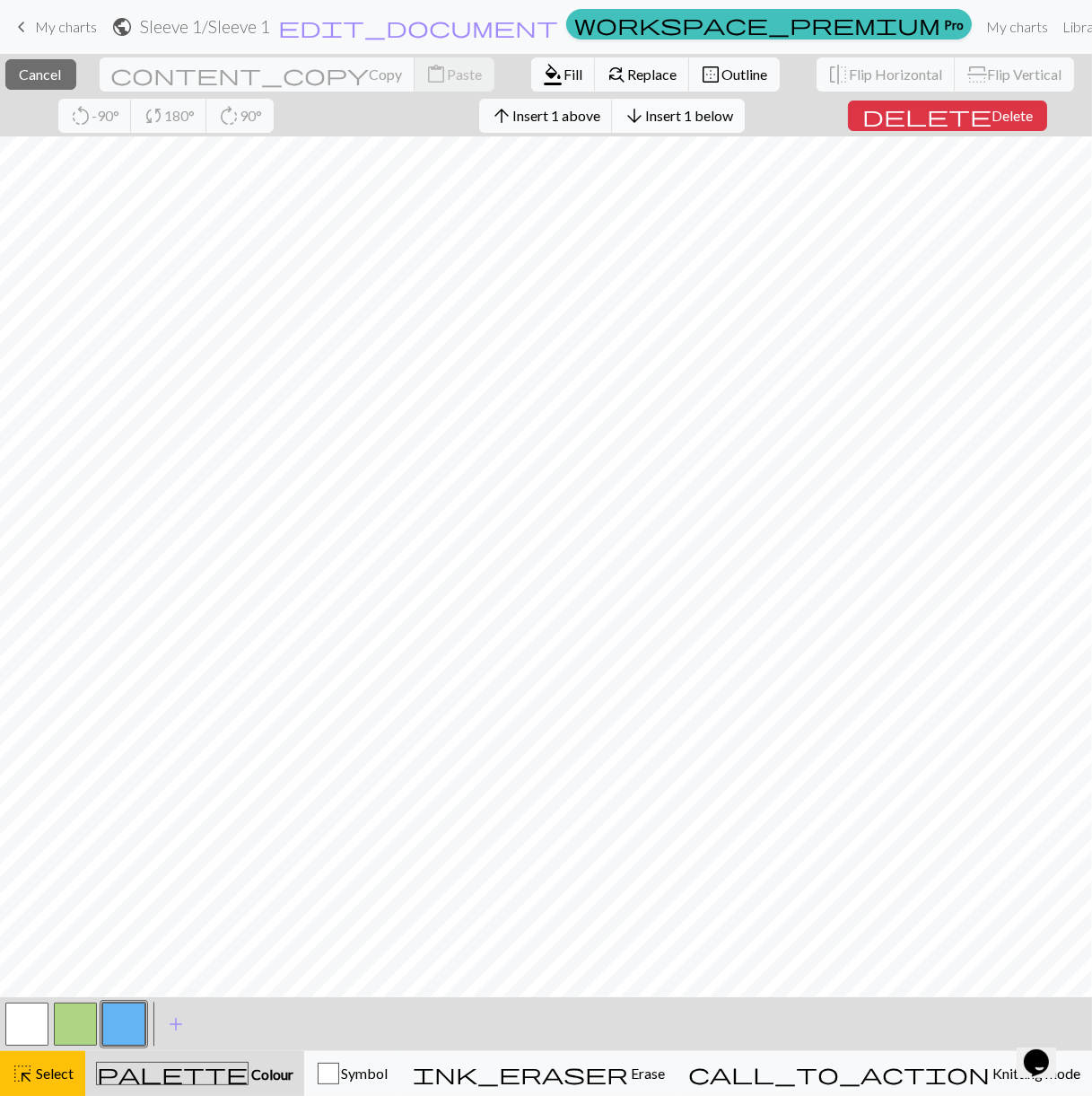
click at [645, 112] on span "Insert 1 below" at bounding box center [689, 115] width 88 height 17
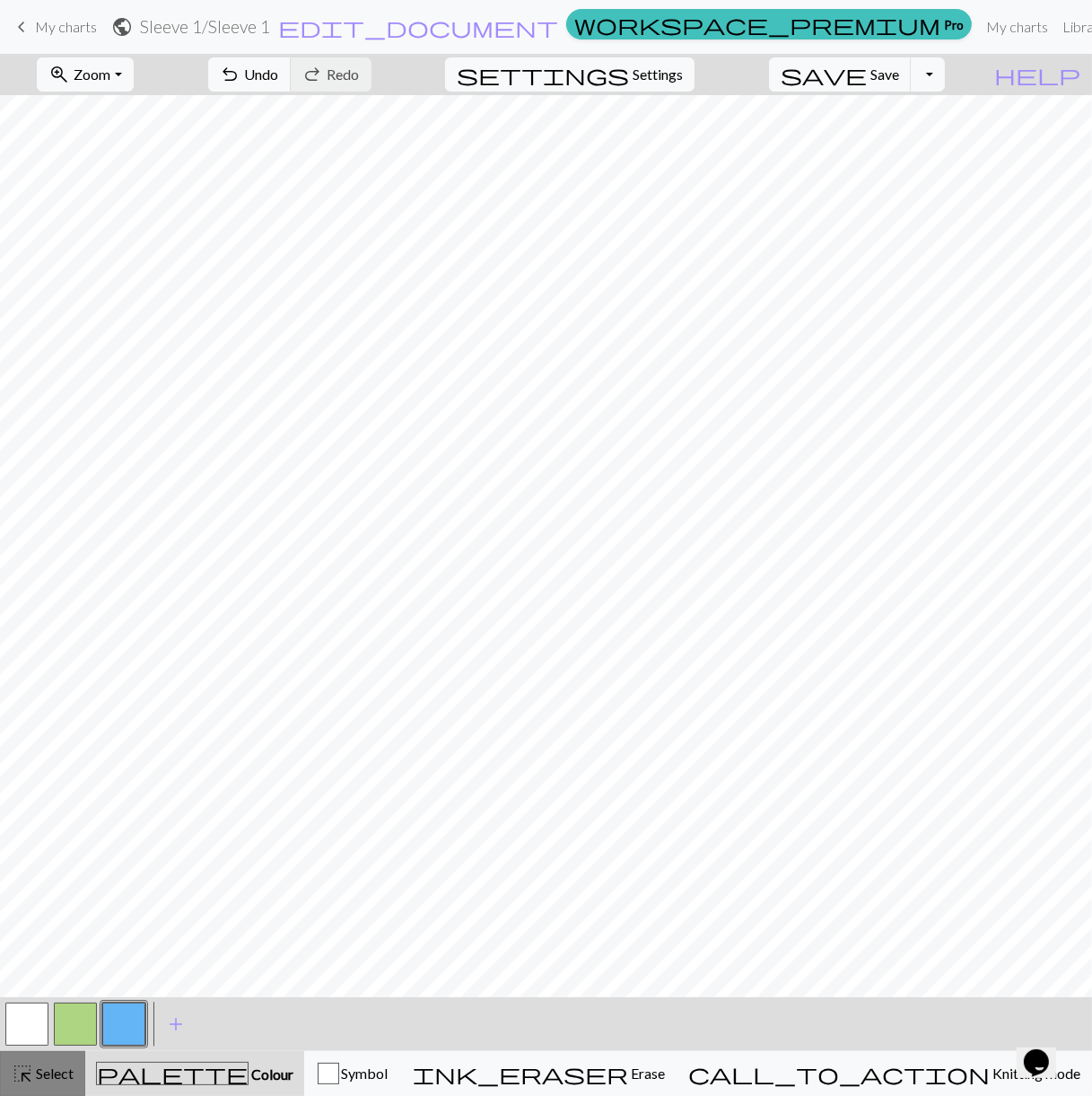
click at [66, 1077] on span "Select" at bounding box center [53, 1073] width 40 height 17
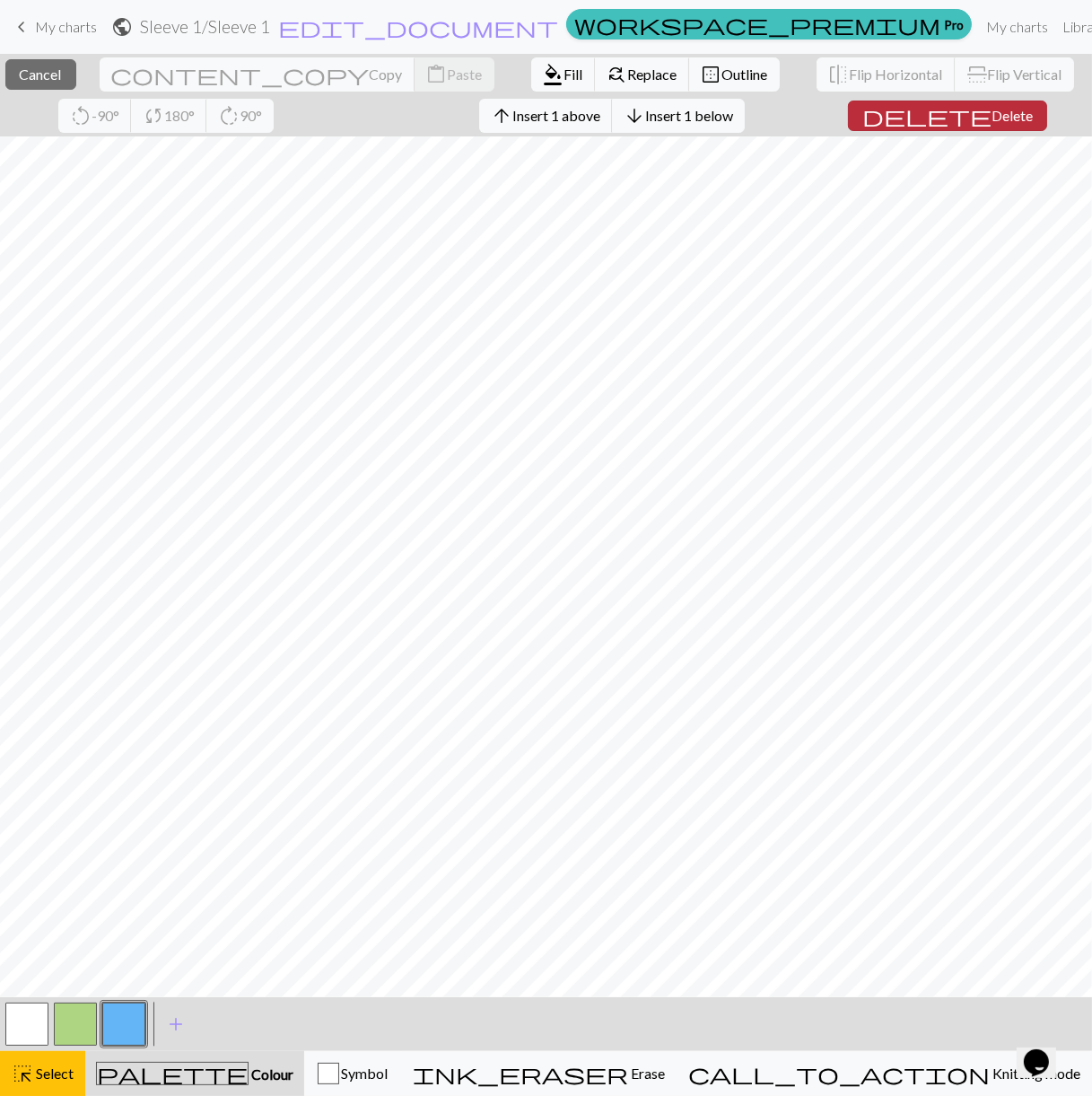
click at [991, 116] on span "Delete" at bounding box center [1012, 115] width 41 height 17
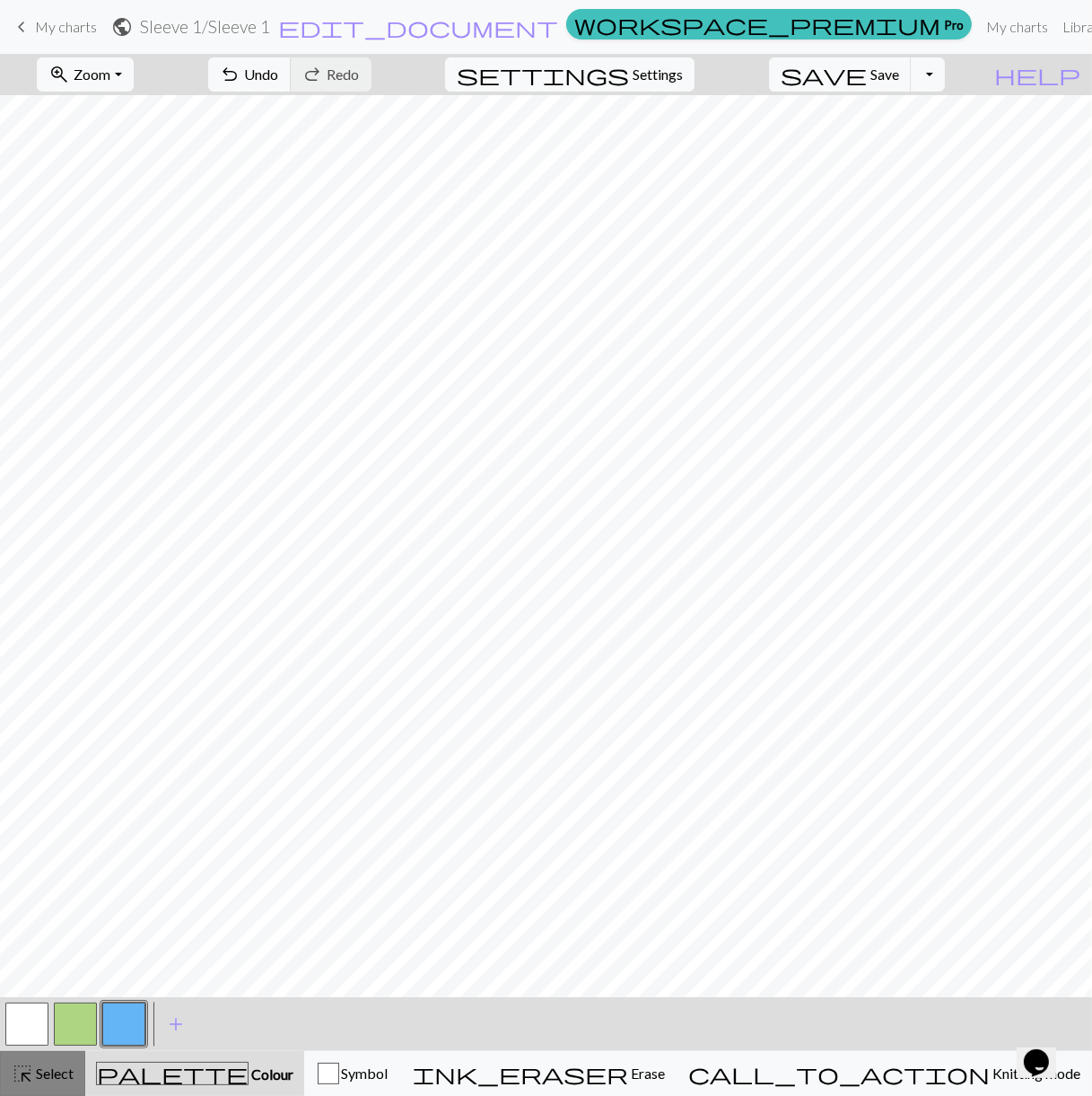
click at [75, 1061] on button "highlight_alt Select Select" at bounding box center [43, 1074] width 86 height 45
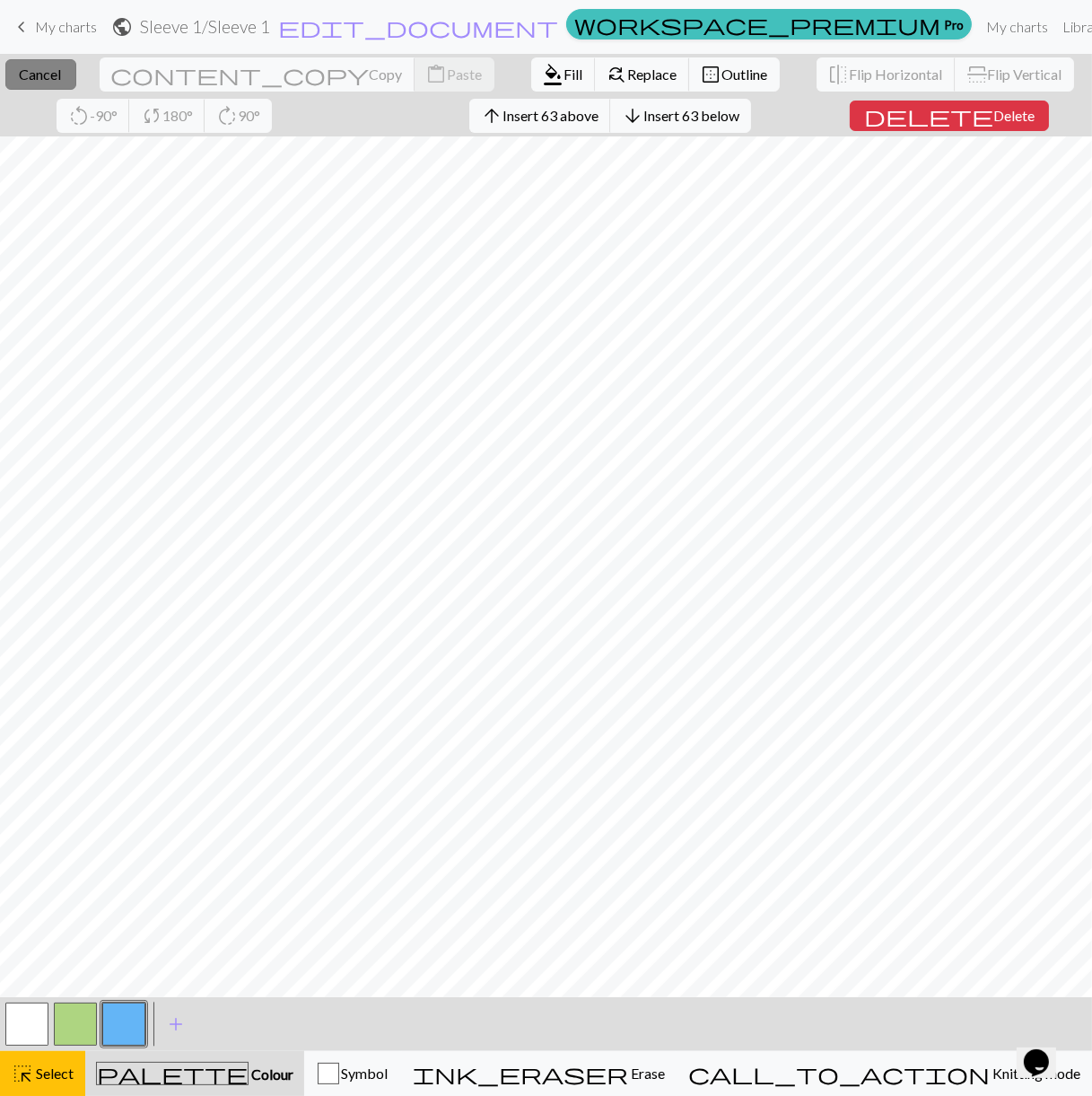
click at [50, 70] on span "Cancel" at bounding box center [40, 74] width 42 height 17
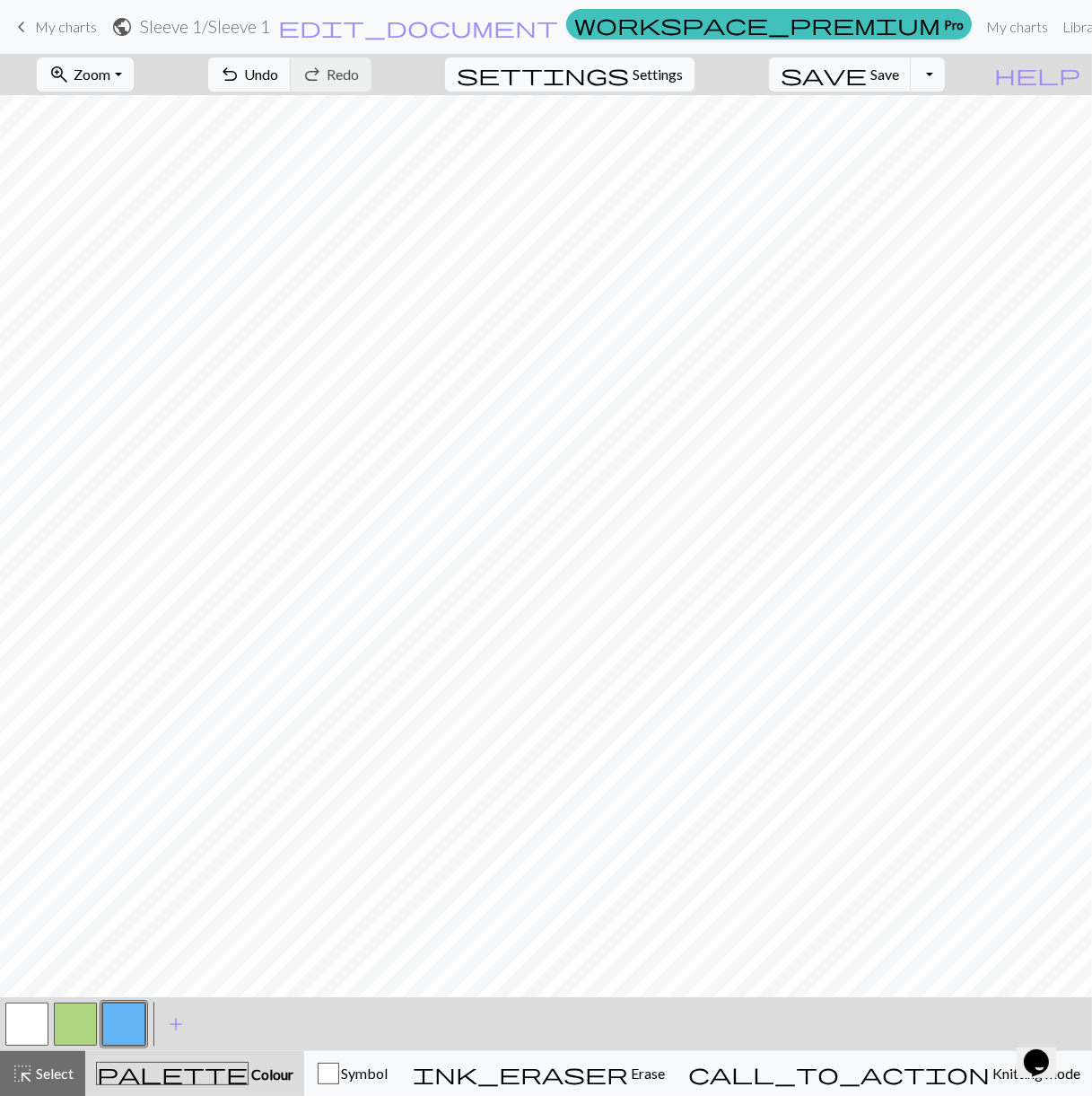
click at [673, 88] on button "settings Settings" at bounding box center [570, 74] width 249 height 34
select select "aran"
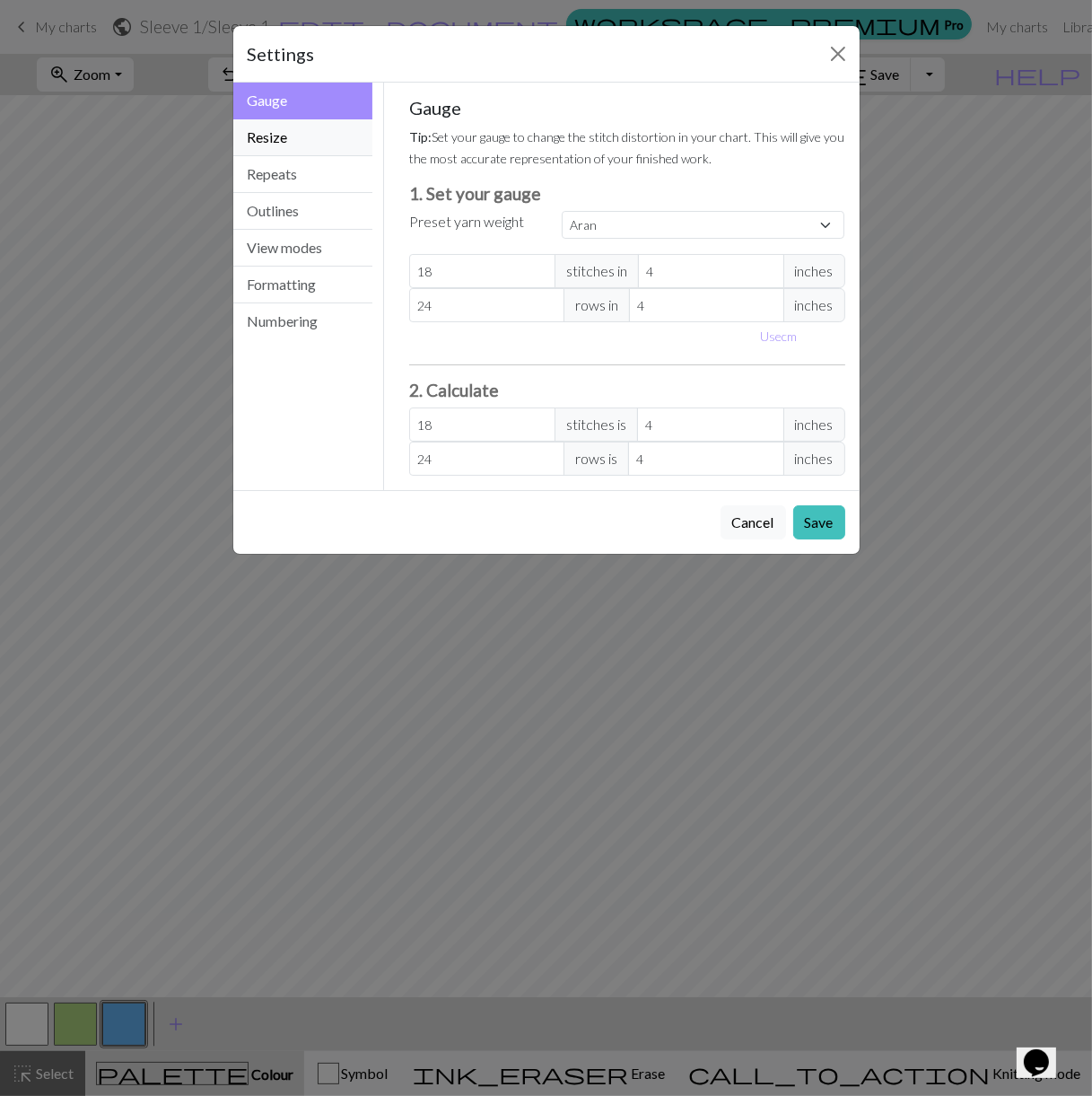
click at [282, 141] on button "Resize" at bounding box center [303, 138] width 140 height 37
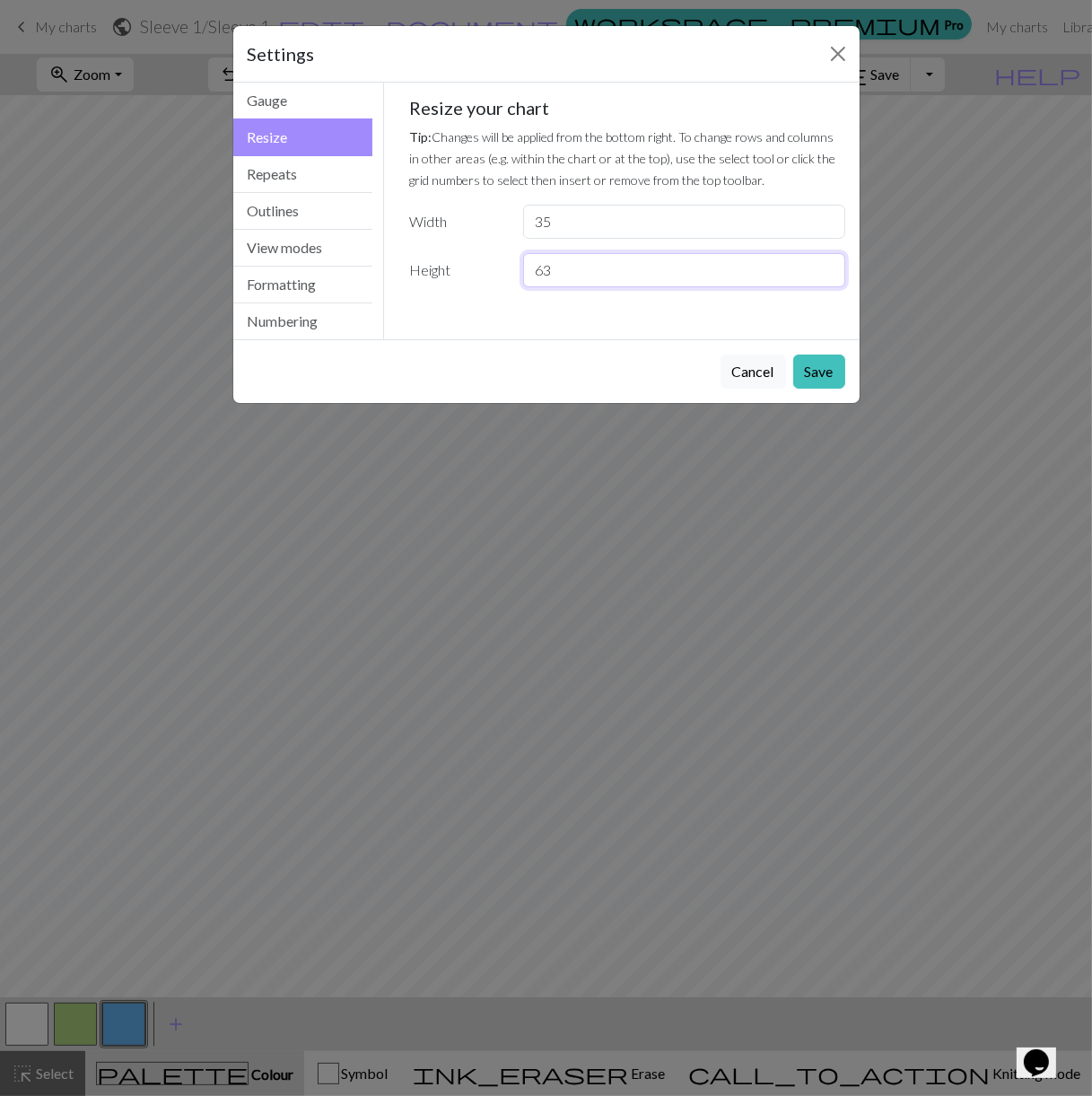
click at [557, 274] on input "63" at bounding box center [683, 270] width 321 height 34
click at [569, 221] on input "35" at bounding box center [683, 222] width 321 height 34
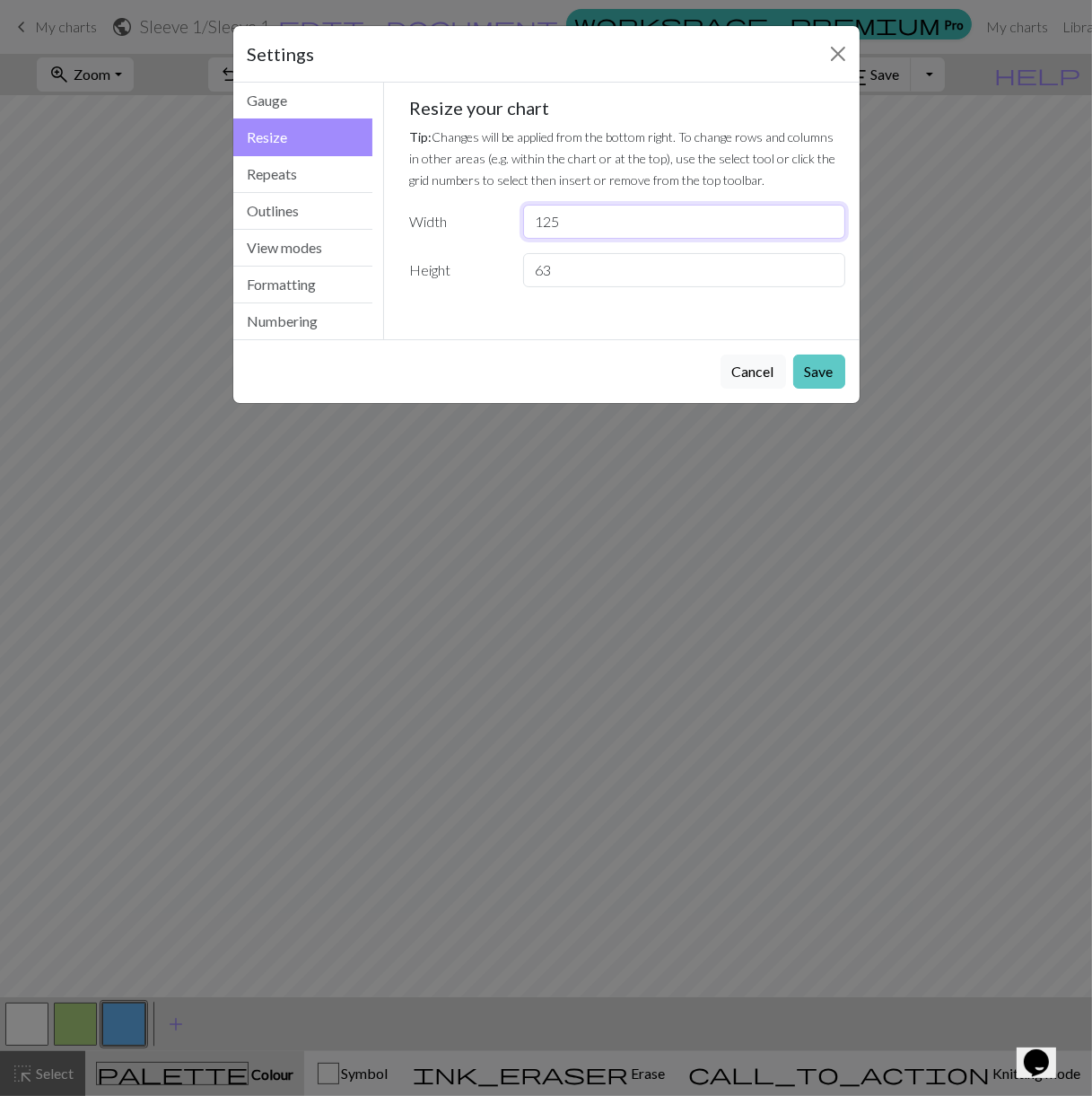
type input "125"
click at [810, 357] on button "Save" at bounding box center [819, 372] width 52 height 34
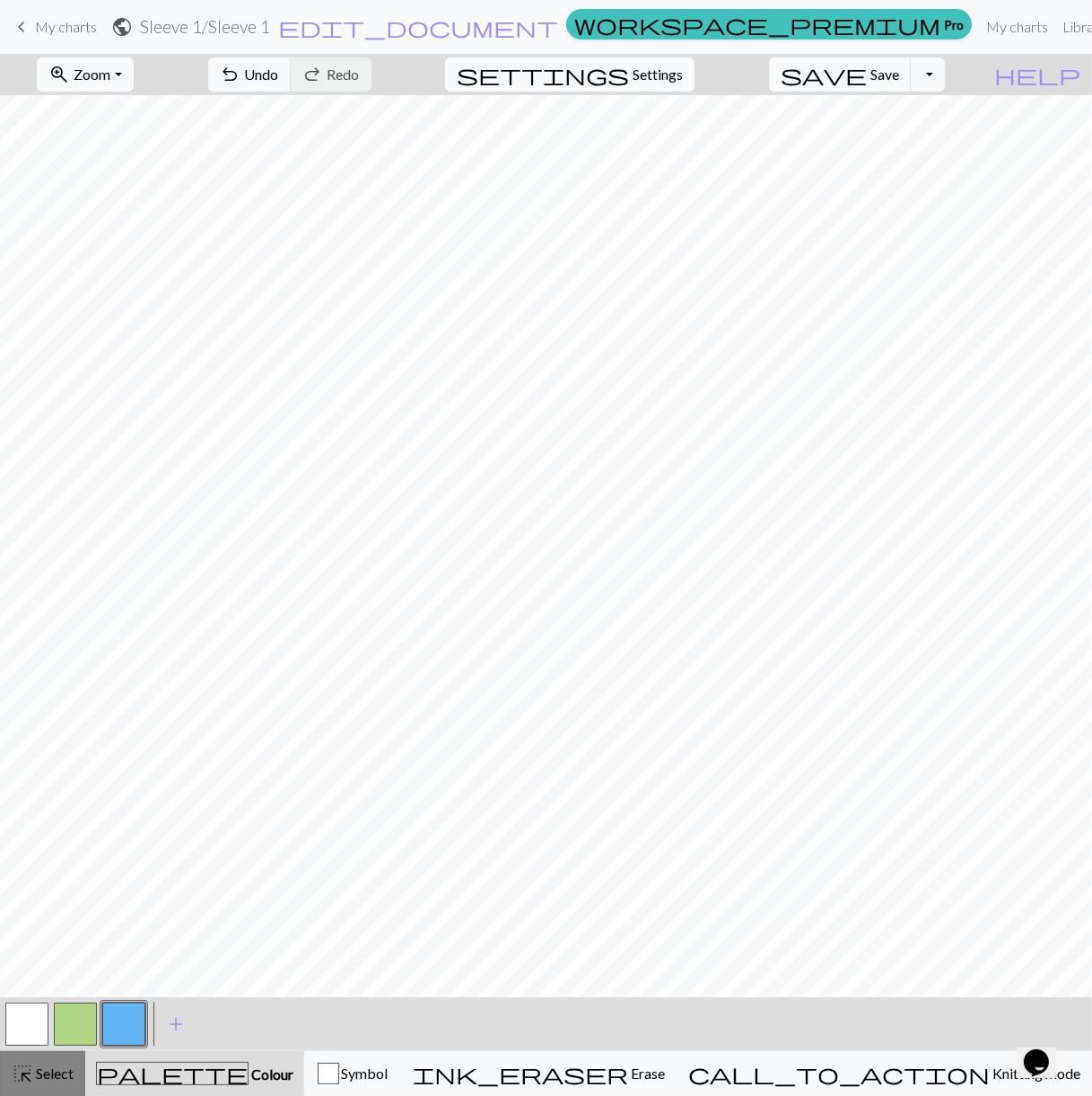
click at [47, 1068] on span "Select" at bounding box center [53, 1073] width 40 height 17
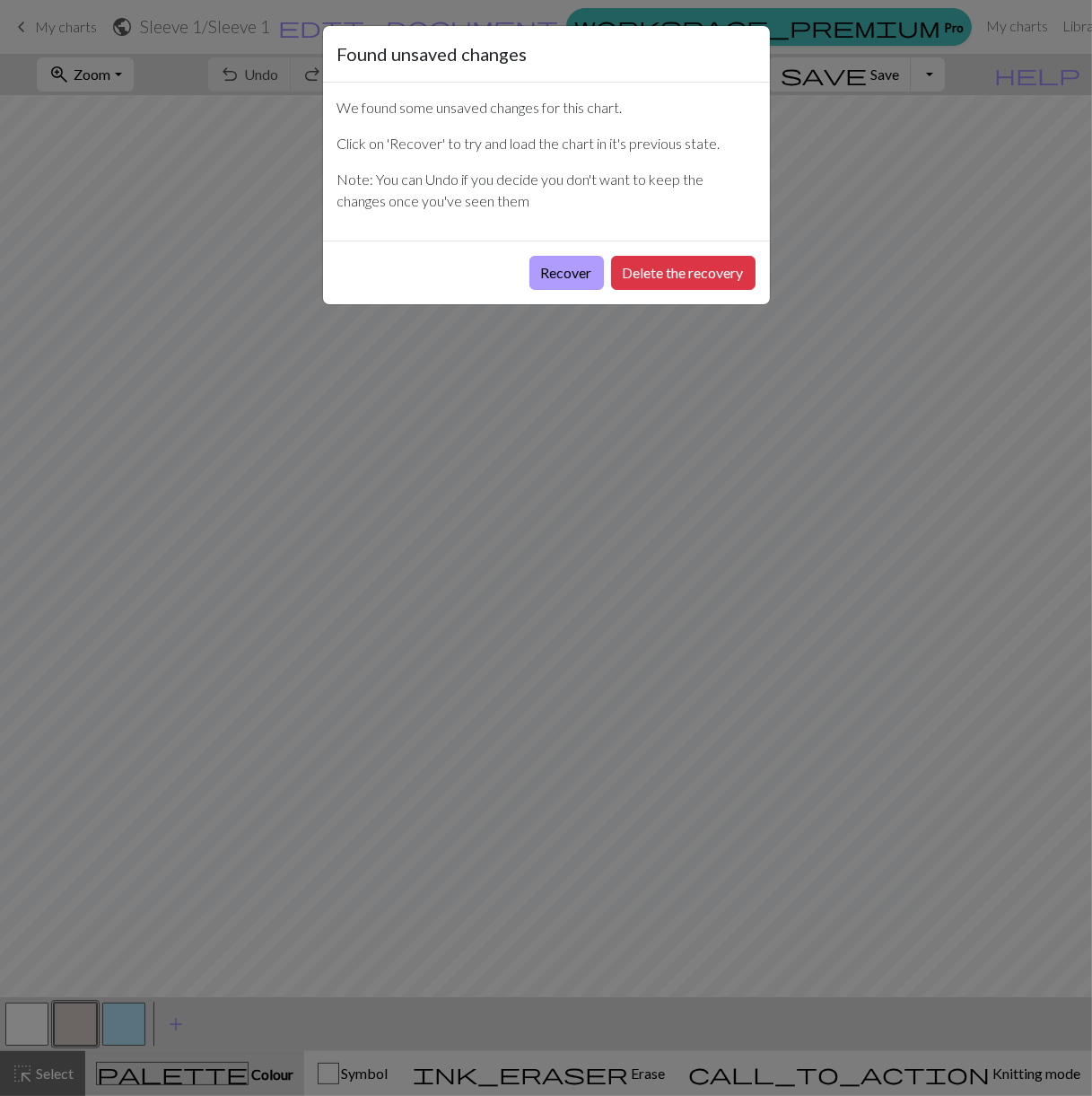
click at [573, 268] on button "Recover" at bounding box center [567, 273] width 74 height 34
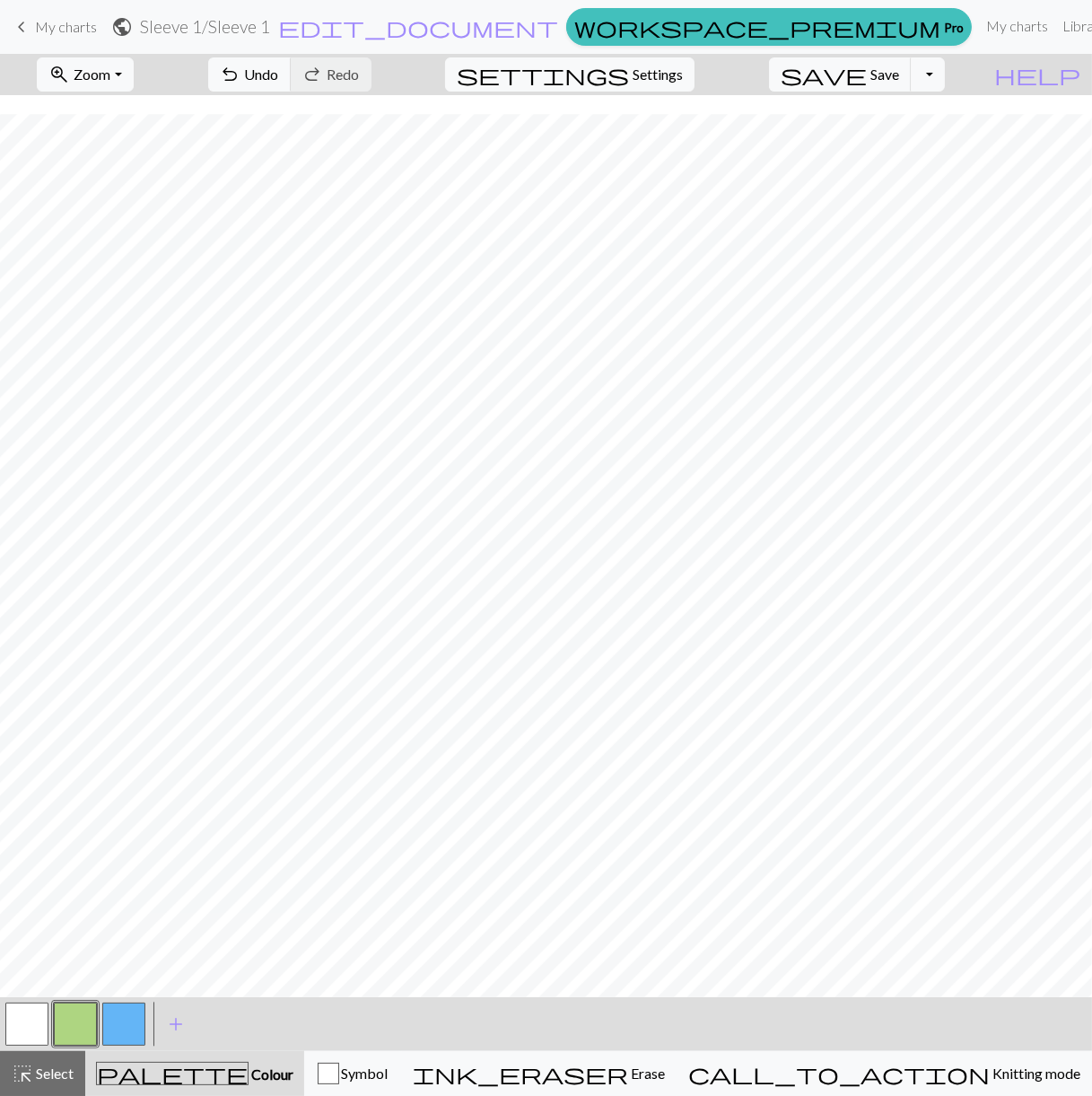
scroll to position [323, 0]
click at [111, 75] on span "Zoom" at bounding box center [92, 74] width 37 height 17
click at [151, 117] on button "Fit all" at bounding box center [109, 113] width 142 height 29
click at [629, 80] on span "settings" at bounding box center [543, 74] width 172 height 25
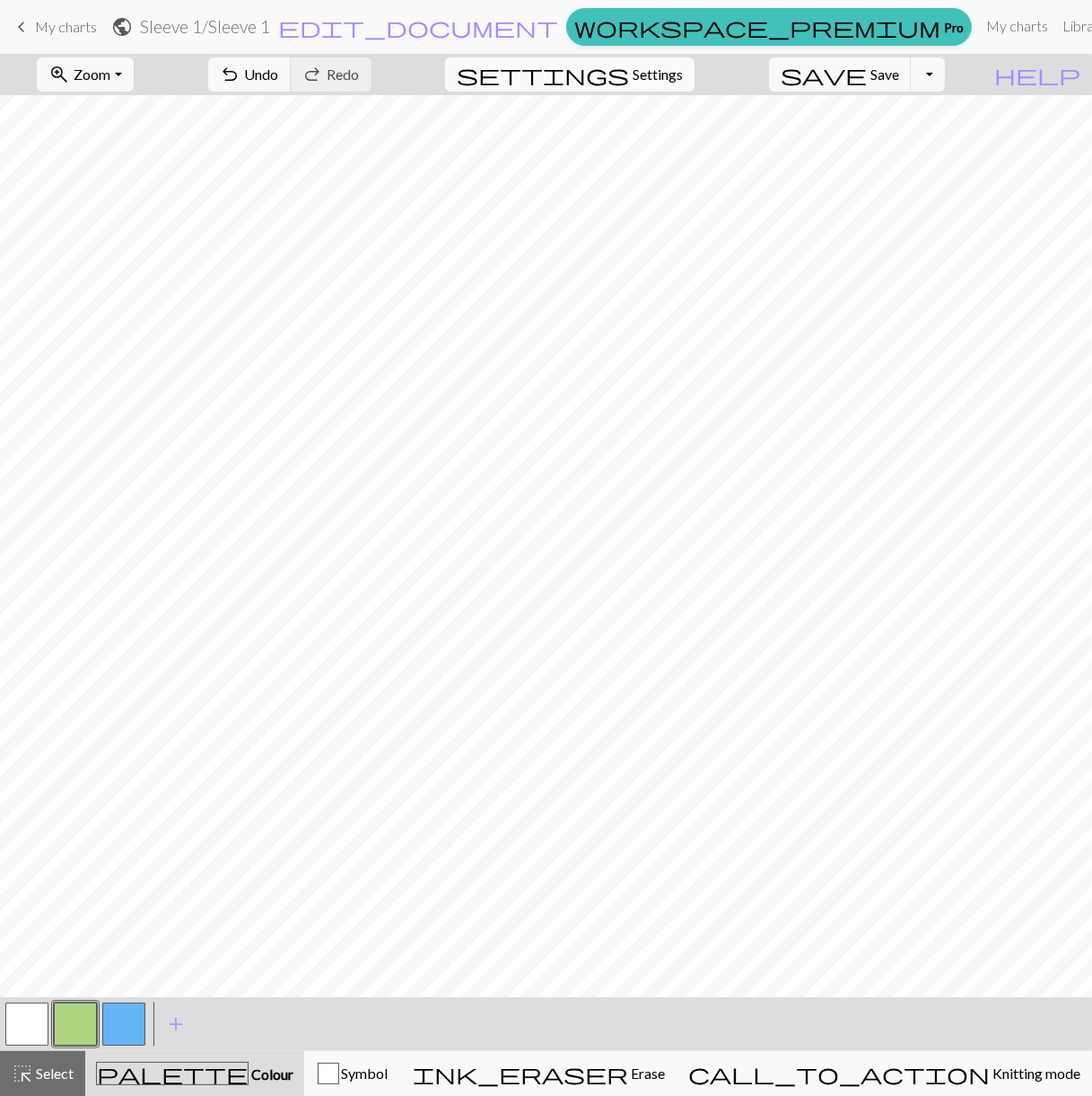
select select "aran"
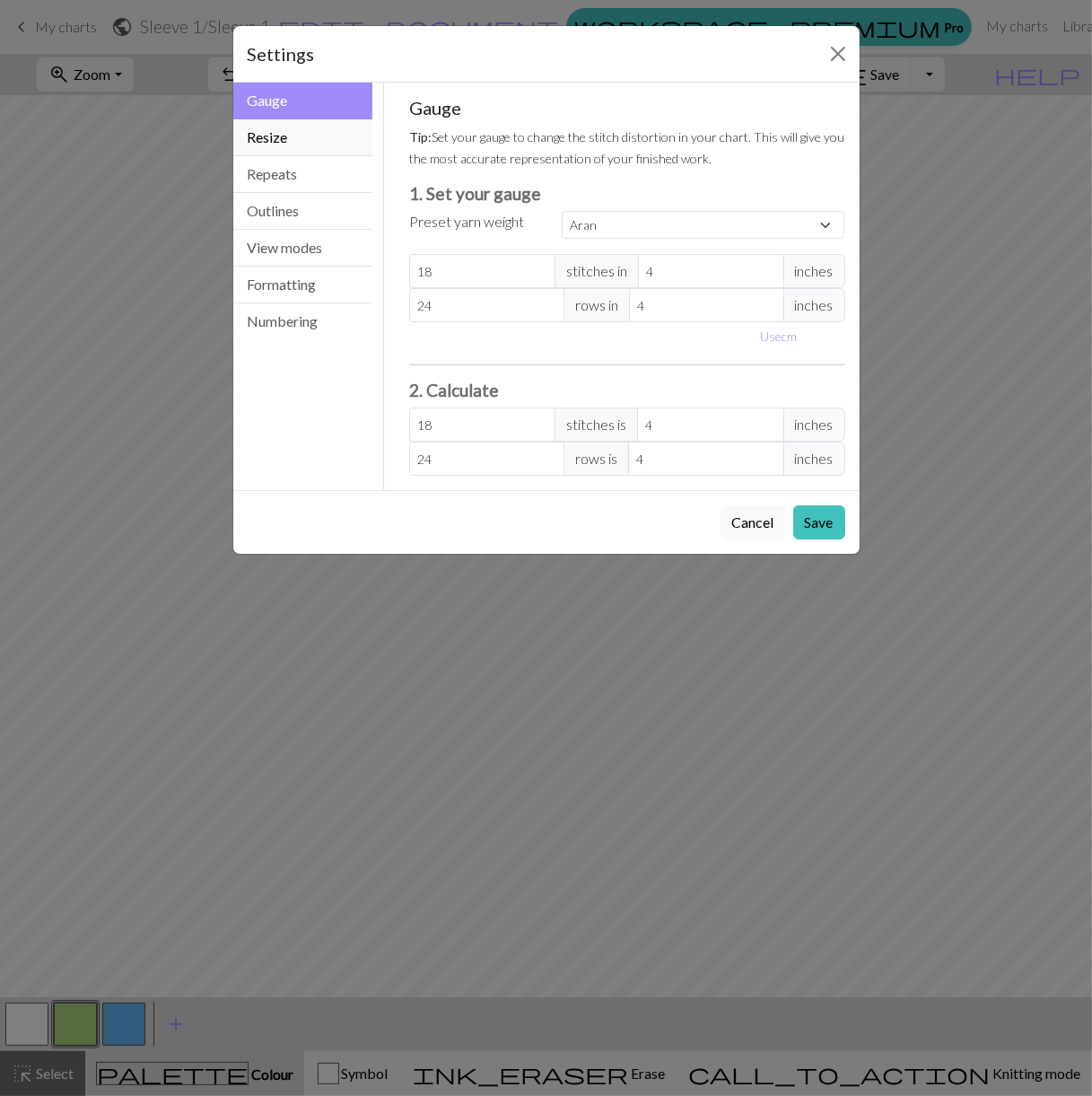
click at [305, 143] on button "Resize" at bounding box center [303, 138] width 140 height 37
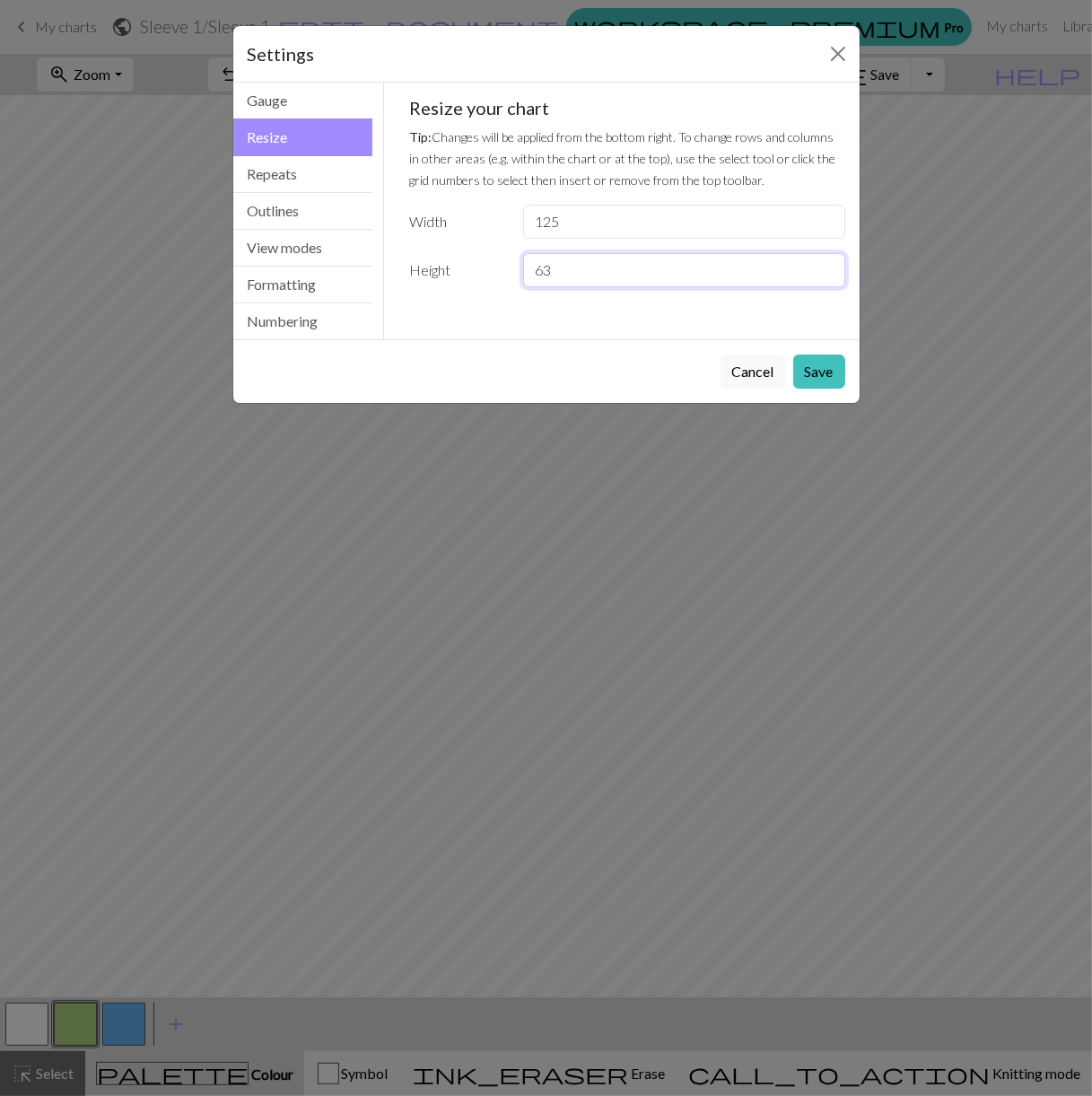
click at [577, 265] on input "63" at bounding box center [683, 270] width 321 height 34
type input "123"
click at [816, 61] on div "Settings" at bounding box center [546, 54] width 627 height 57
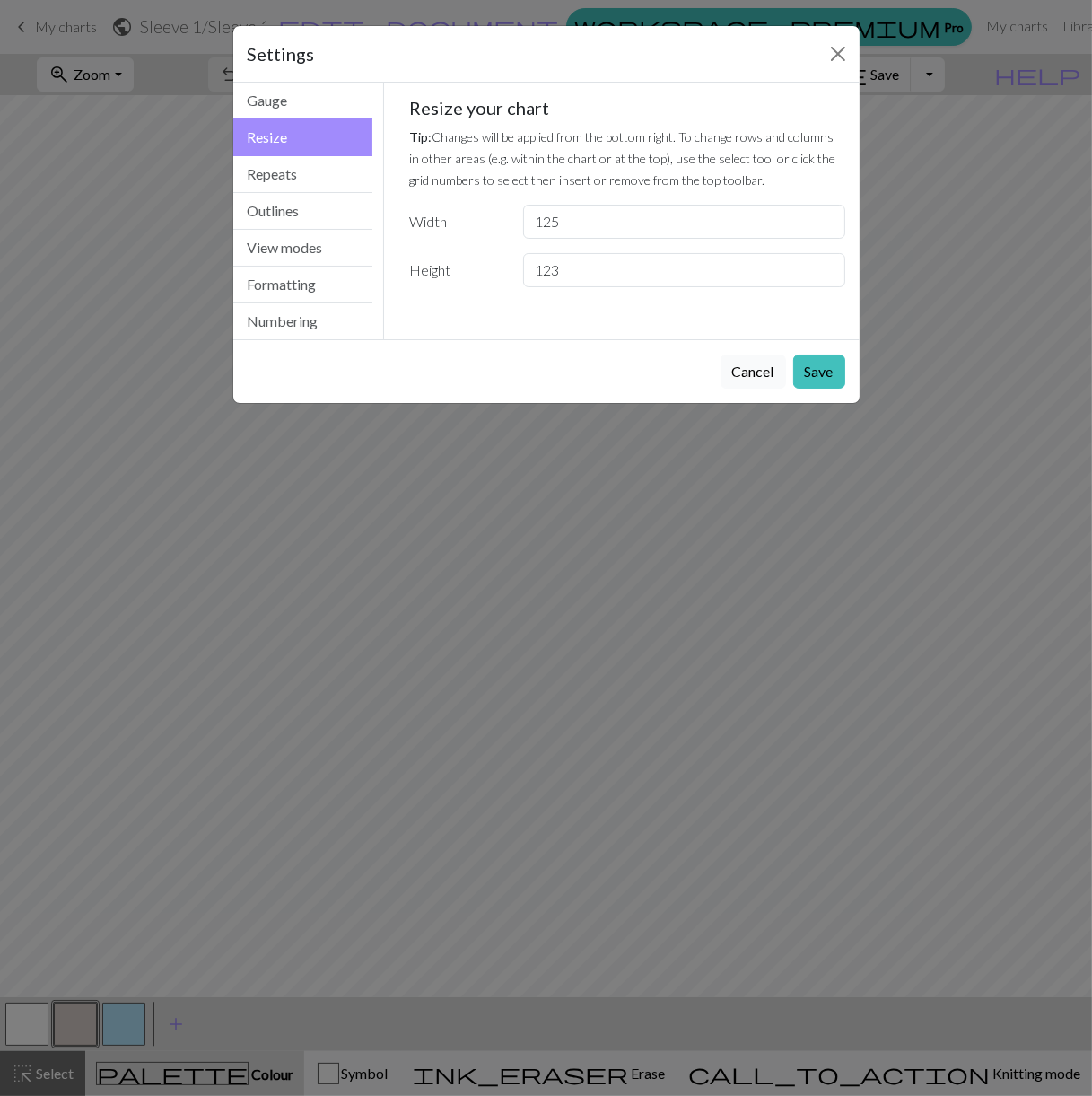
click at [750, 368] on button "Cancel" at bounding box center [753, 372] width 65 height 34
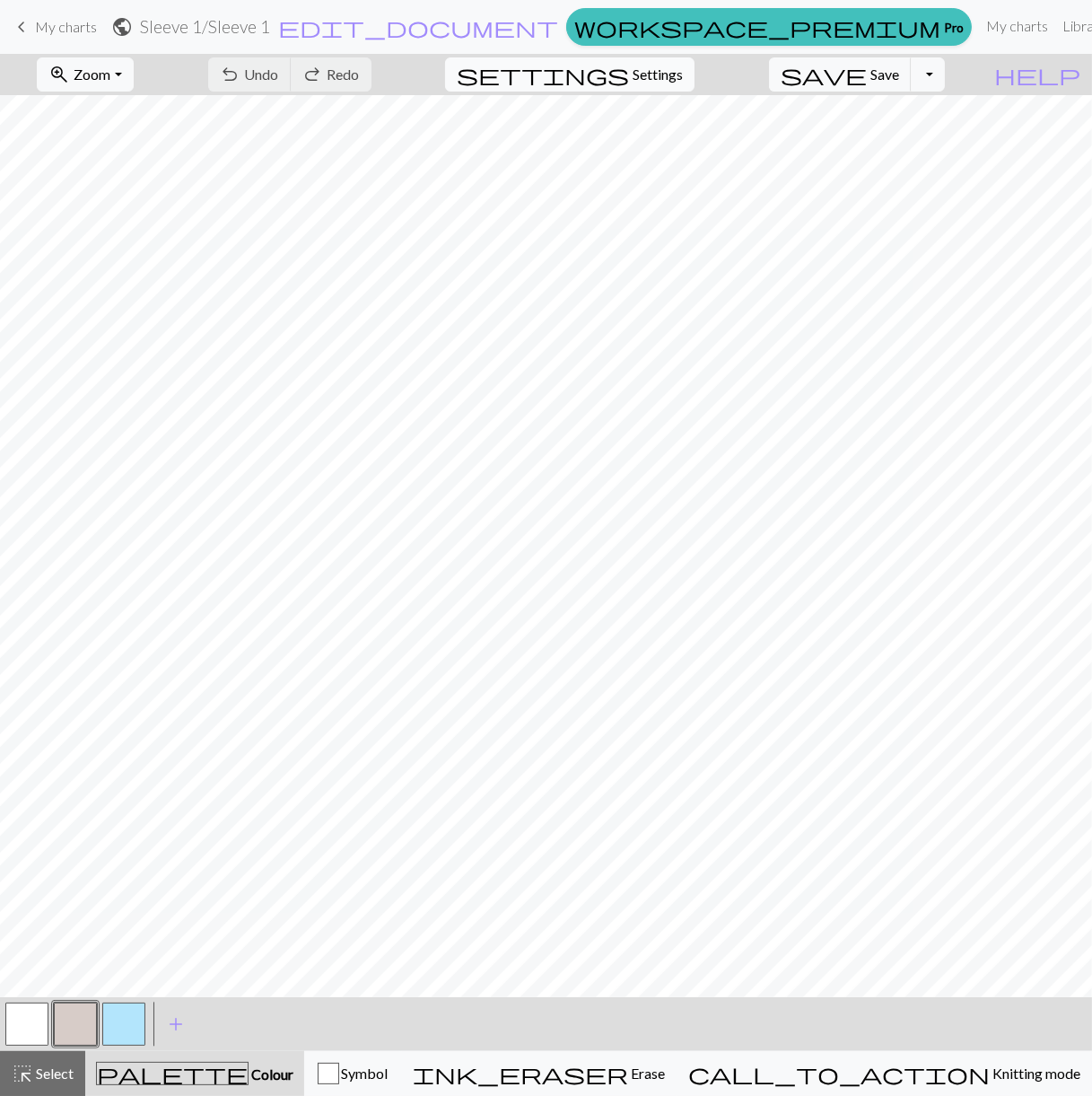
click at [624, 77] on button "settings Settings" at bounding box center [570, 74] width 249 height 34
select select "aran"
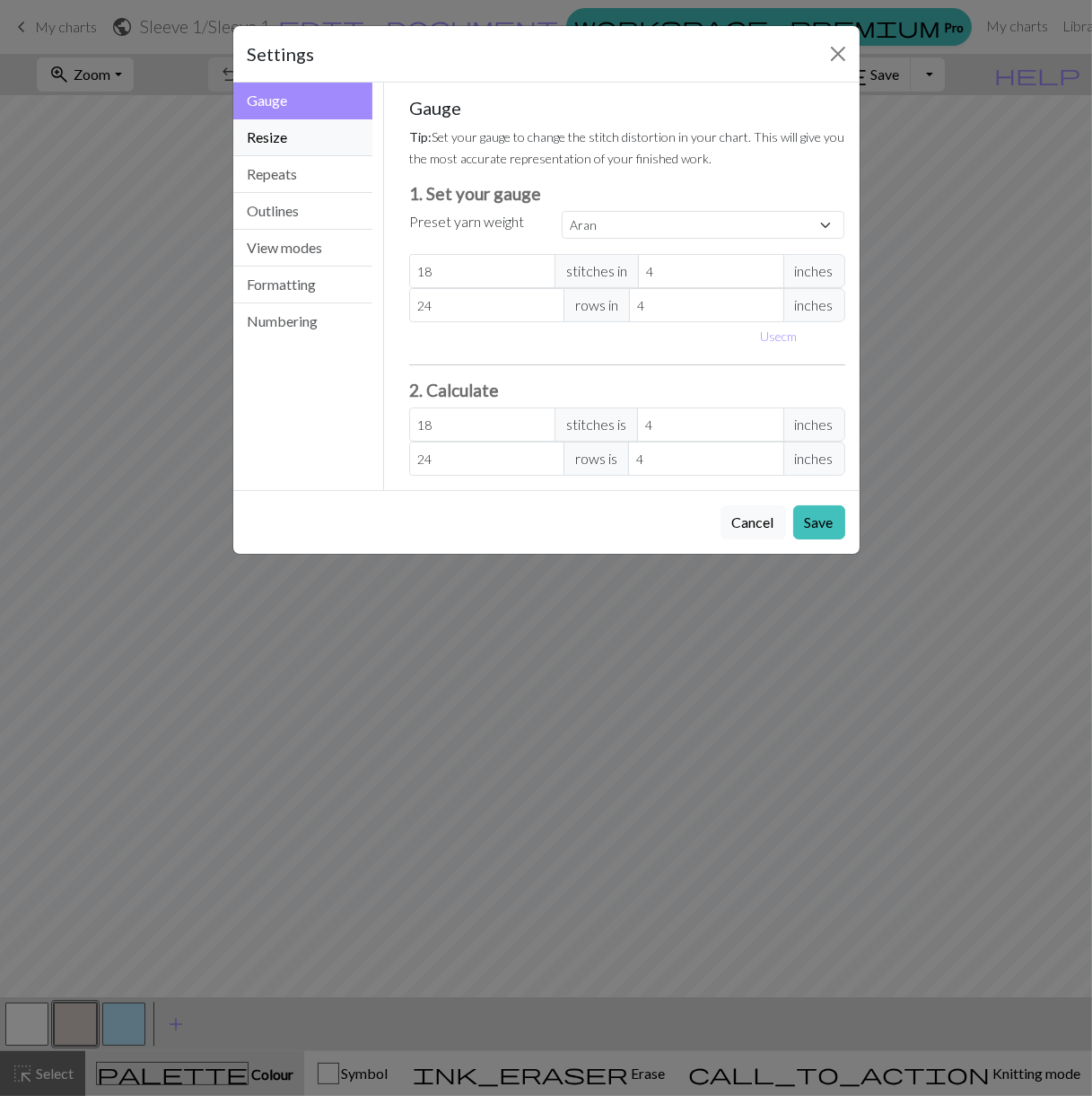
click at [309, 139] on button "Resize" at bounding box center [303, 138] width 140 height 37
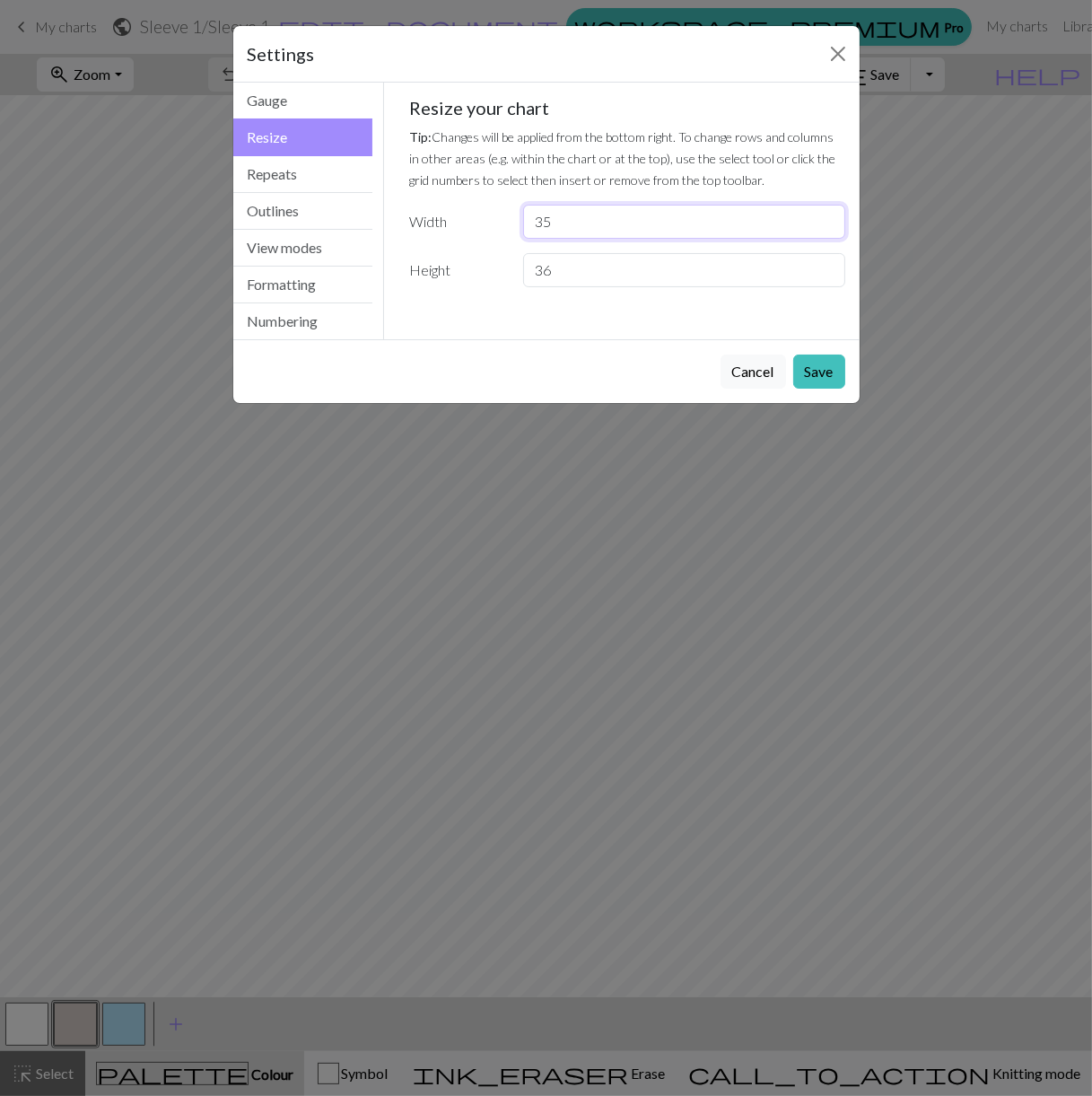
click at [534, 219] on input "35" at bounding box center [683, 222] width 321 height 34
click at [539, 221] on input "35" at bounding box center [683, 222] width 321 height 34
click at [541, 219] on input "35" at bounding box center [683, 222] width 321 height 34
type input "63"
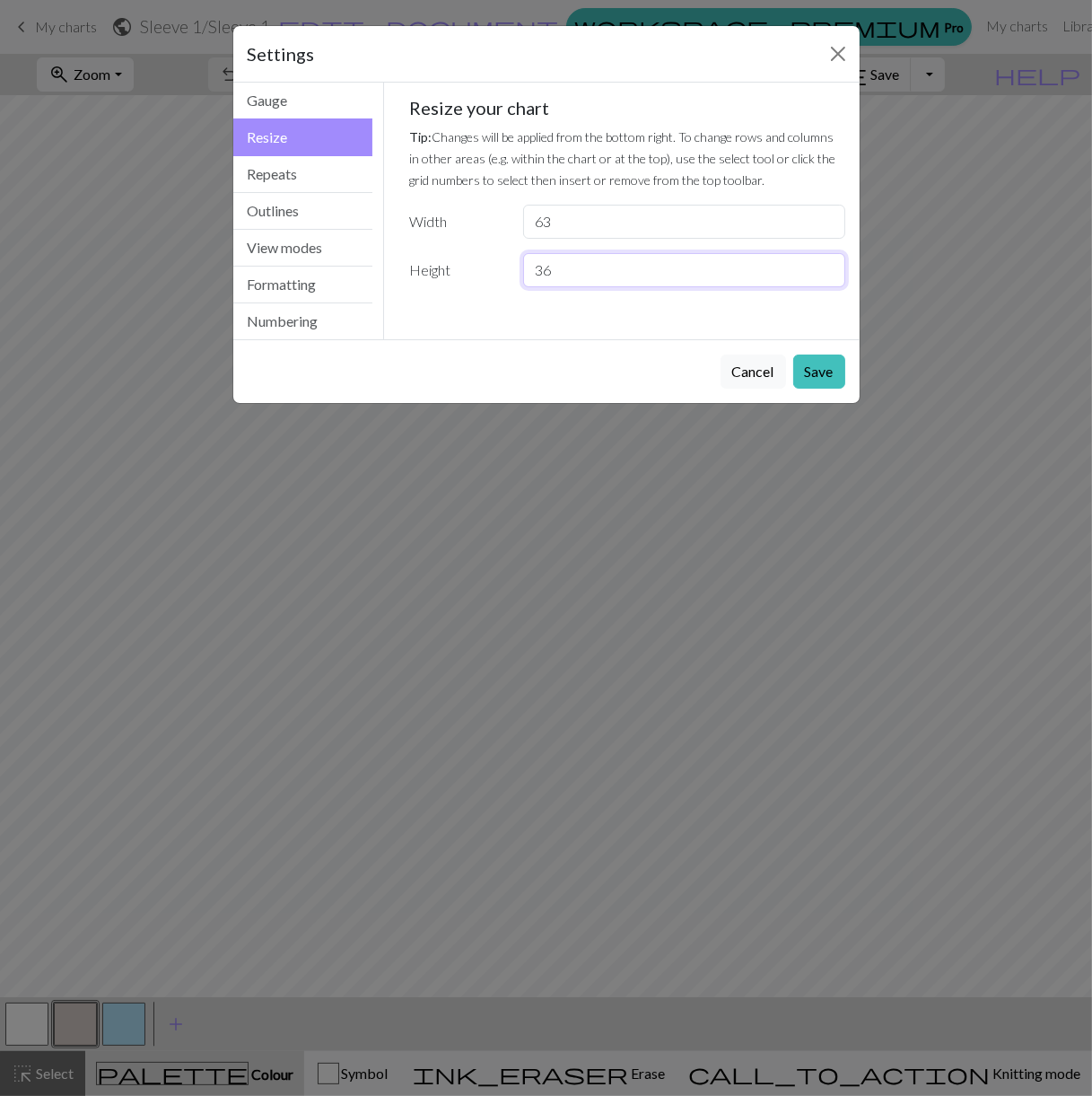
click at [559, 270] on input "36" at bounding box center [683, 270] width 321 height 34
type input "3"
type input "123"
click at [821, 371] on button "Save" at bounding box center [819, 372] width 52 height 34
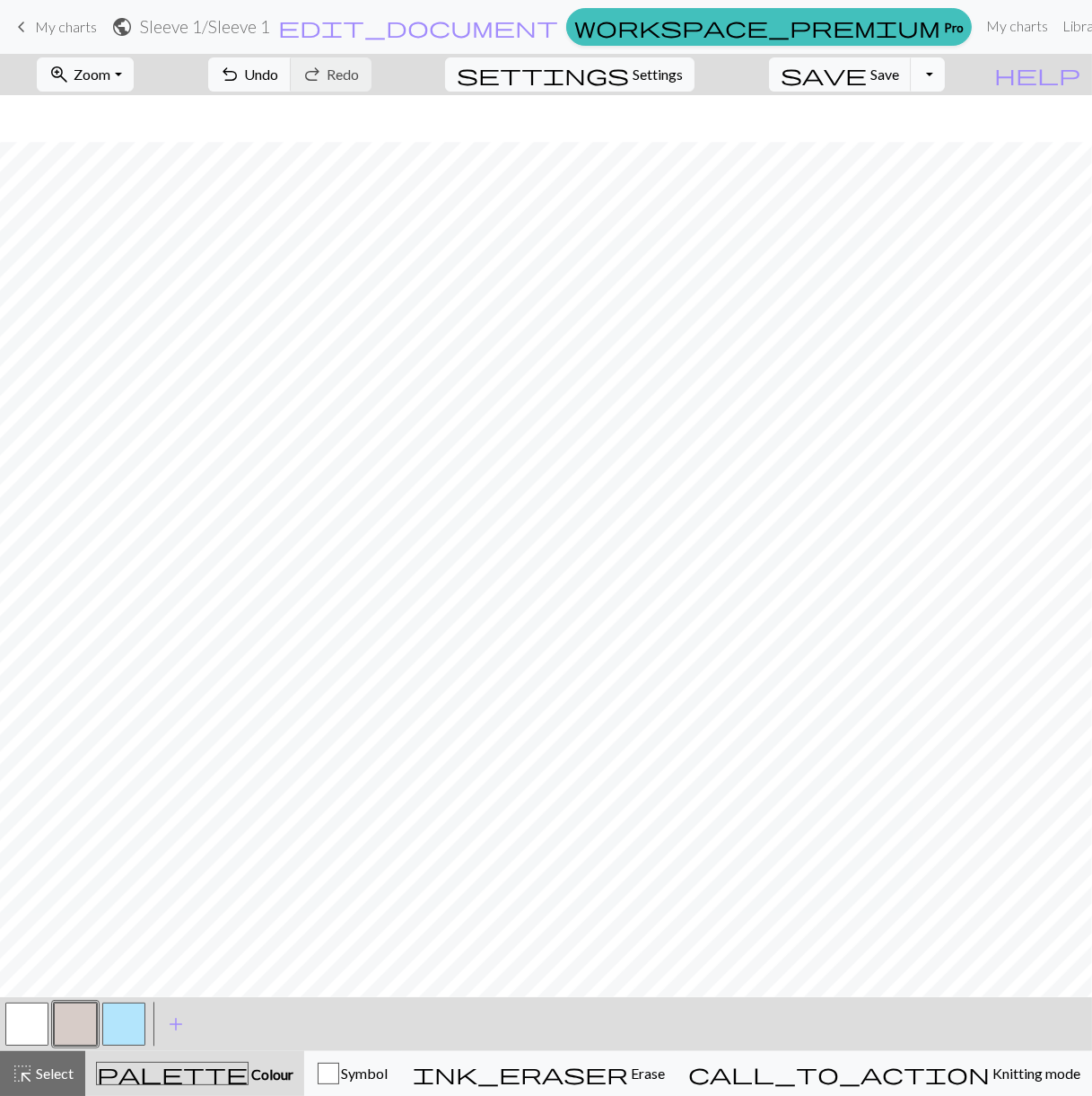
scroll to position [1400, 0]
